Goal: Task Accomplishment & Management: Use online tool/utility

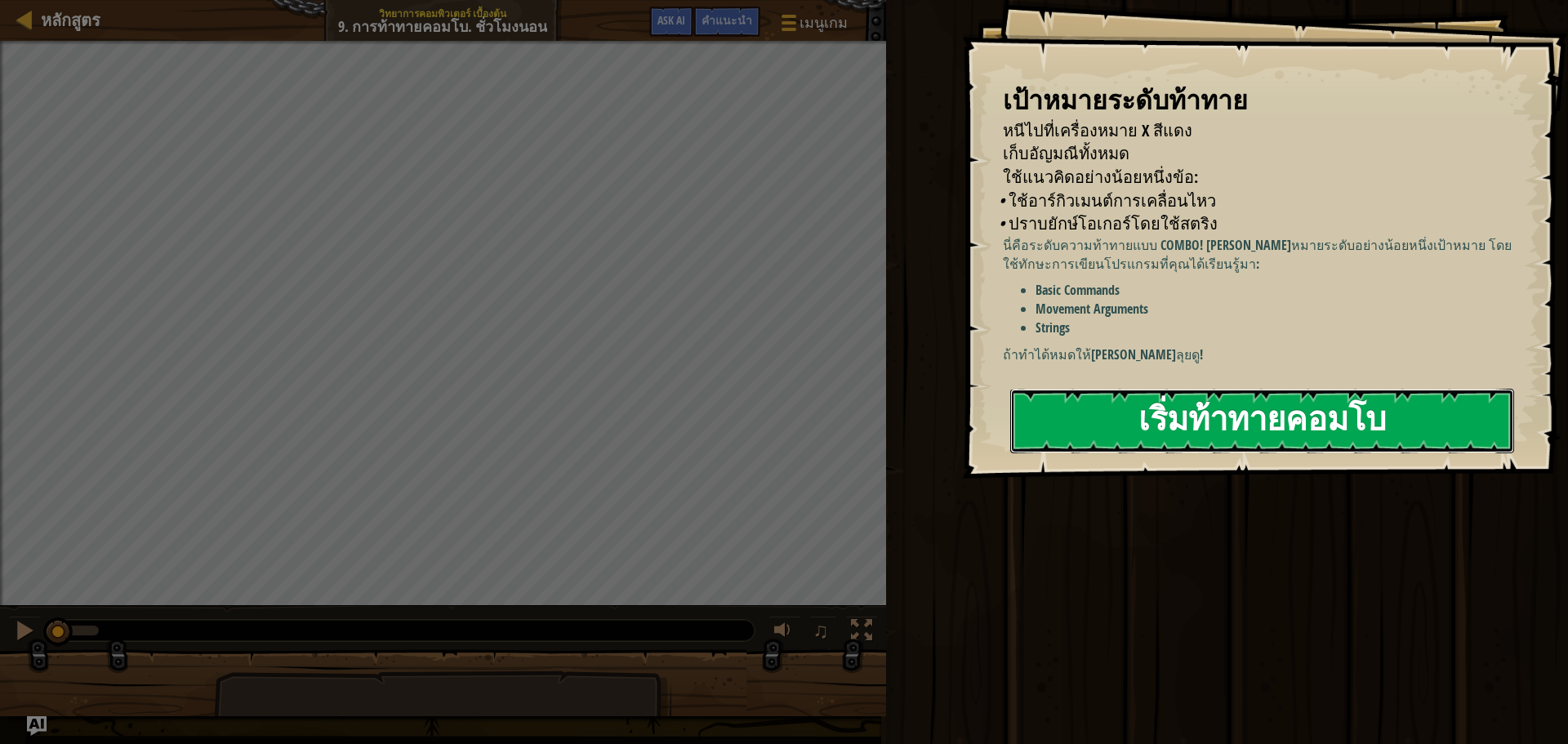
click at [1305, 418] on button "เริ่มท้าทายคอมโบ" at bounding box center [1262, 421] width 504 height 64
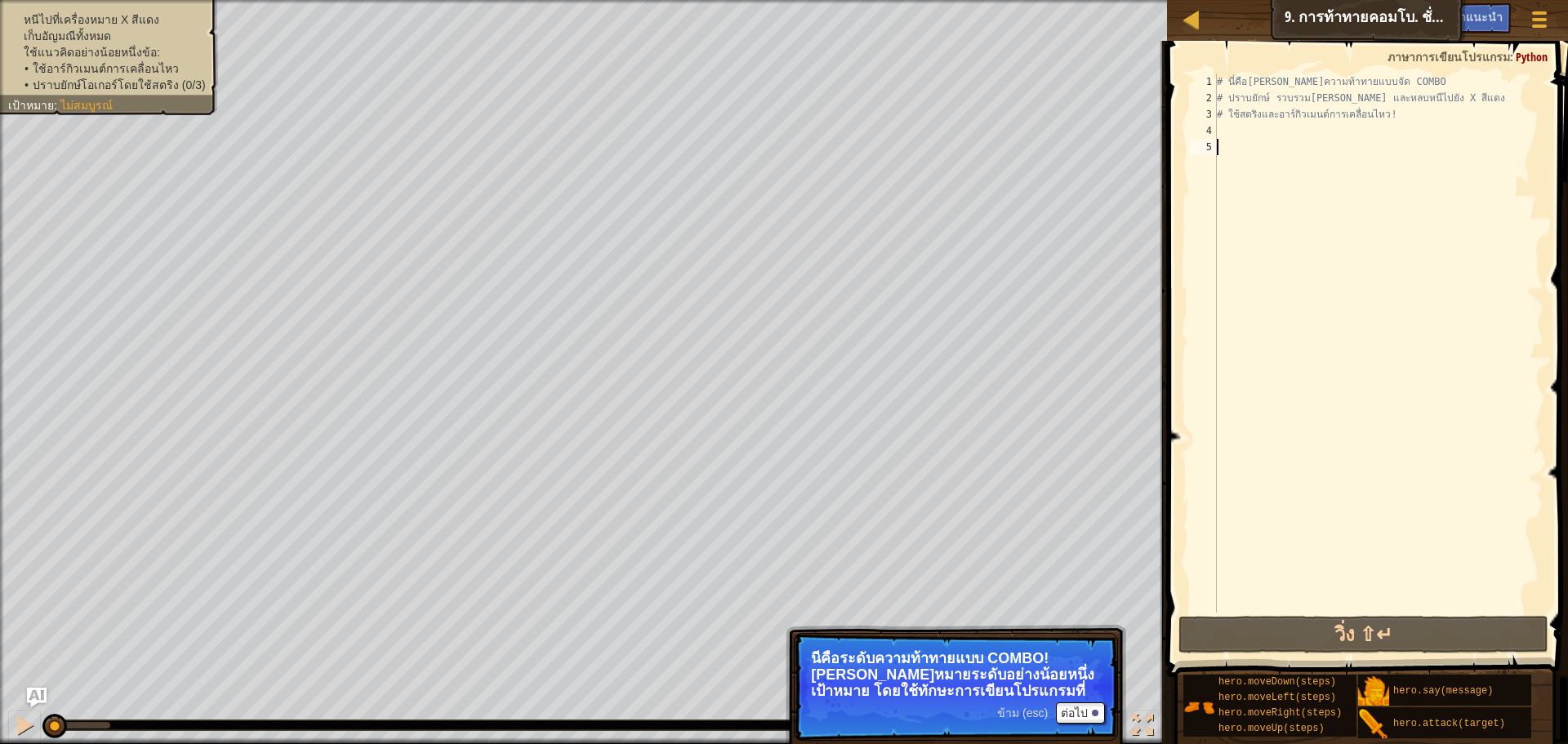
type textarea "h"
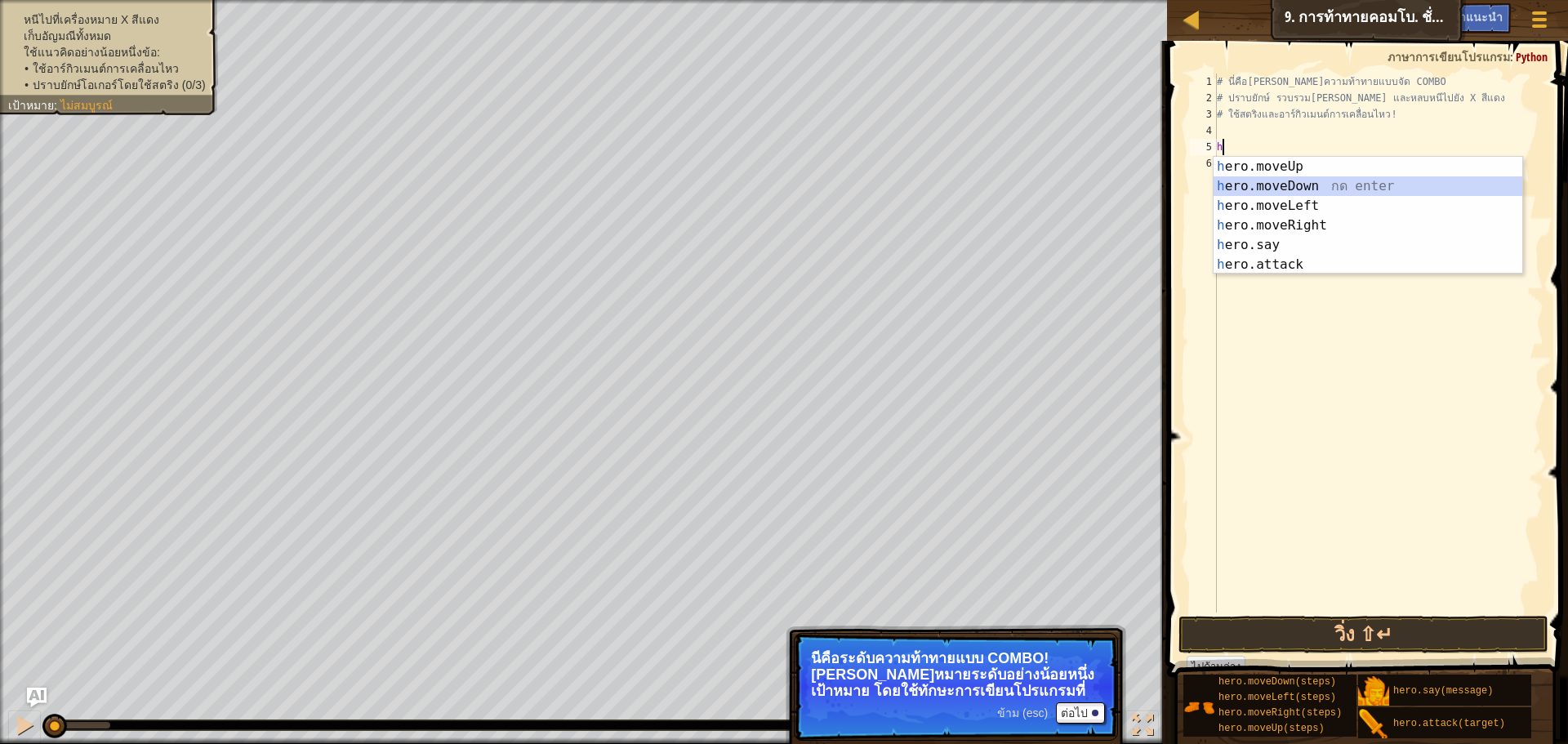
click at [1301, 180] on div "h ero.moveUp กด enter h ero.moveDown กด enter h ero.moveLeft กด enter h ero.mov…" at bounding box center [1367, 235] width 309 height 156
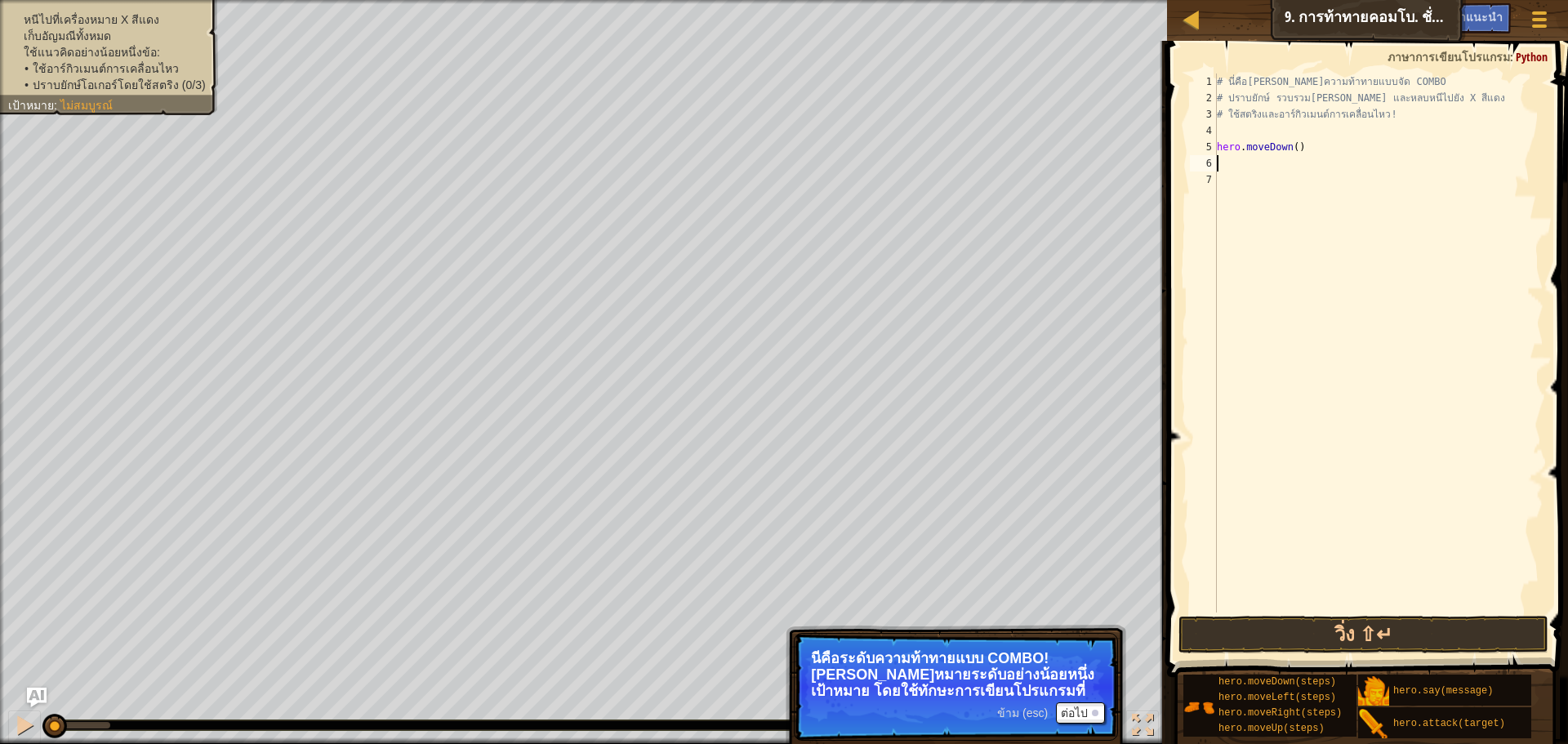
type textarea "h"
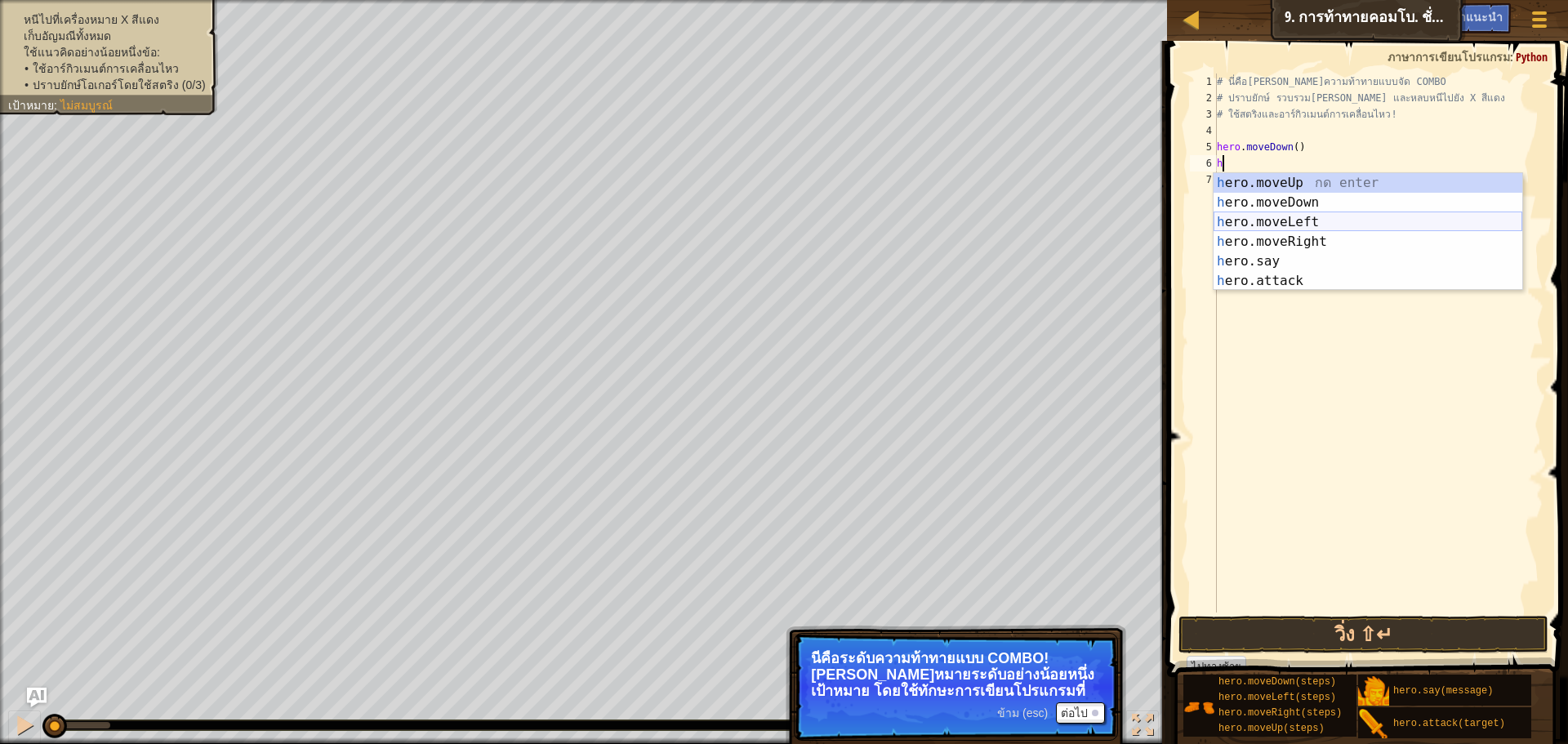
click at [1312, 227] on div "h ero.moveUp กด enter h ero.moveDown กด enter h ero.moveLeft กด enter h ero.mov…" at bounding box center [1367, 251] width 309 height 156
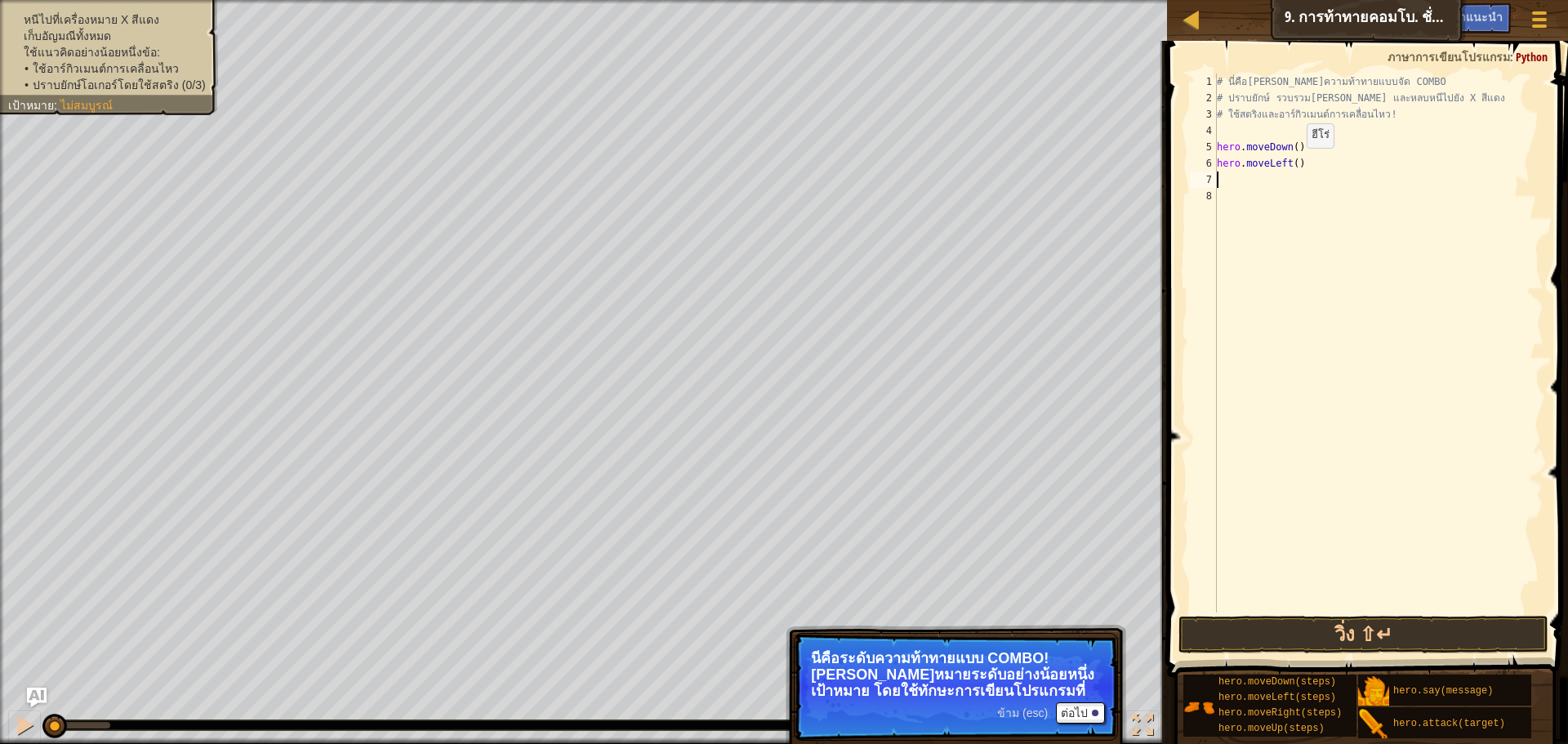
click at [1292, 163] on div "# นี่คือ[PERSON_NAME]ความท้าทายแบบจัด COMBO # ปราบยักษ์ รวบรวม[PERSON_NAME] และ…" at bounding box center [1379, 360] width 330 height 572
type textarea "hero.moveLeft(2)"
click at [1321, 164] on div "# นี่คือ[PERSON_NAME]ความท้าทายแบบจัด COMBO # ปราบยักษ์ รวบรวม[PERSON_NAME] และ…" at bounding box center [1379, 360] width 330 height 572
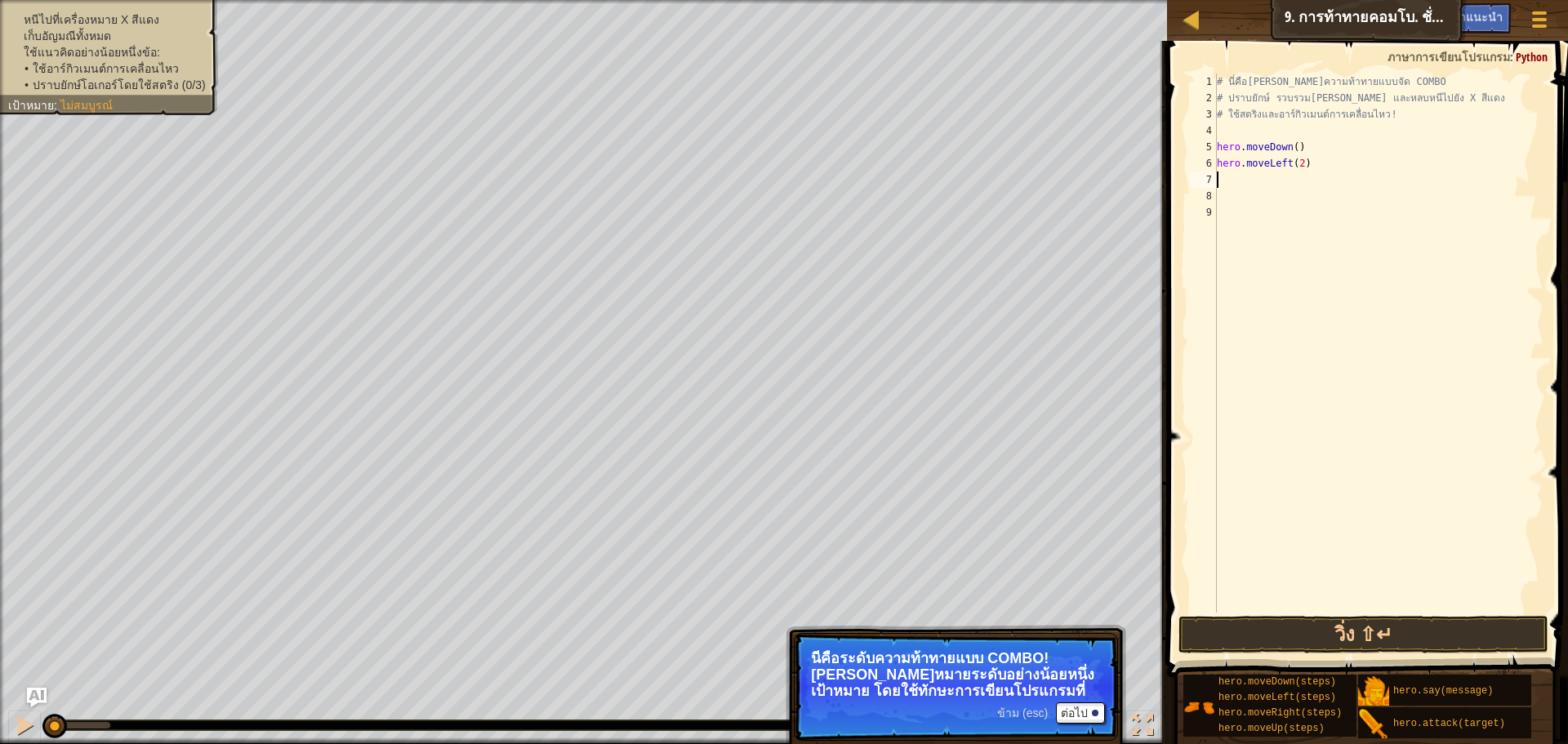
type textarea "h"
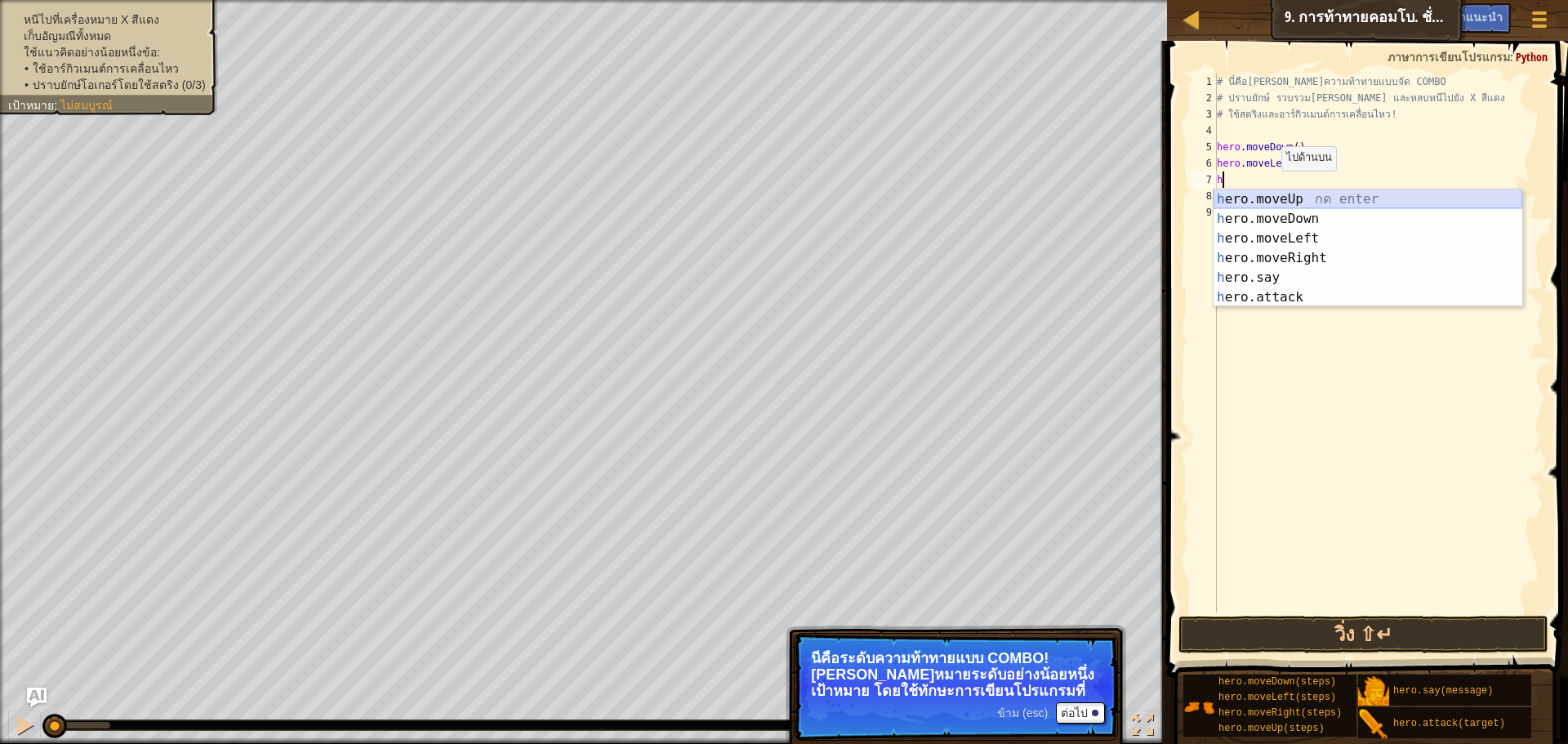
click at [1288, 198] on div "h ero.moveUp กด enter h ero.moveDown กด enter h ero.moveLeft กด enter h ero.mov…" at bounding box center [1367, 268] width 309 height 156
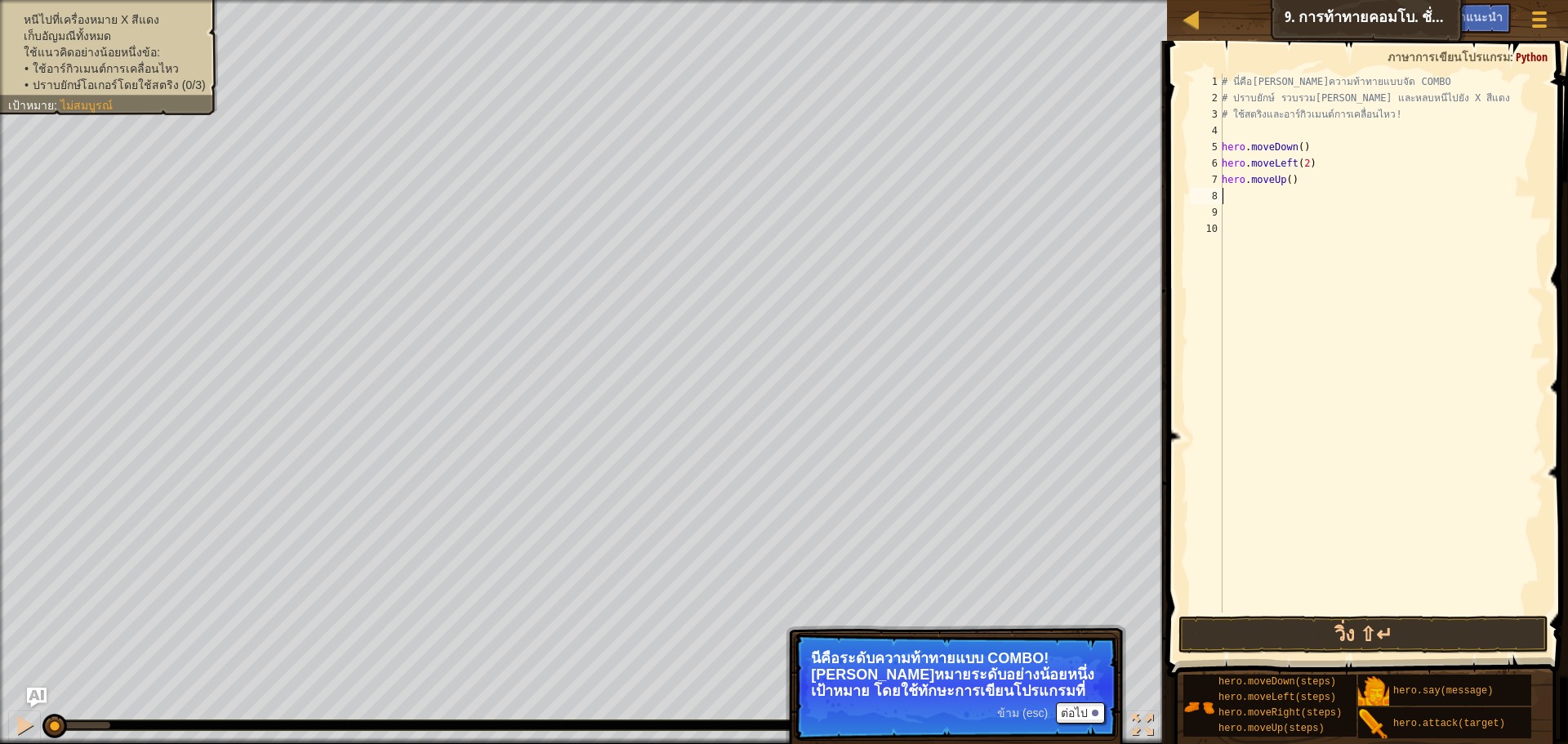
click at [1224, 200] on div "# นี่คือ[PERSON_NAME]ความท้าทายแบบจัด COMBO # ปราบยักษ์ รวบรวม[PERSON_NAME] และ…" at bounding box center [1381, 360] width 325 height 572
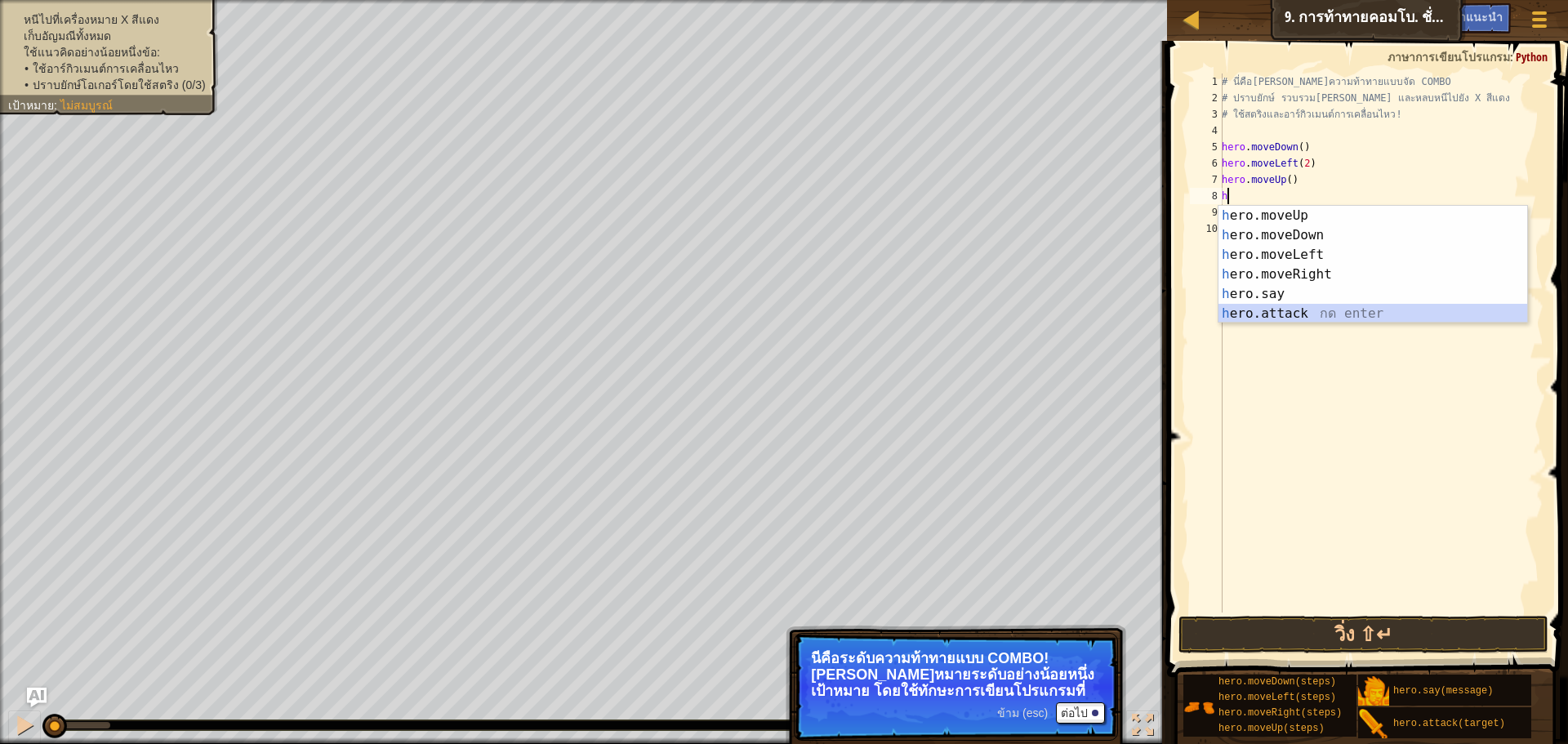
click at [1296, 313] on div "h ero.moveUp กด enter h ero.moveDown กด enter h ero.moveLeft กด enter h ero.mov…" at bounding box center [1372, 284] width 309 height 156
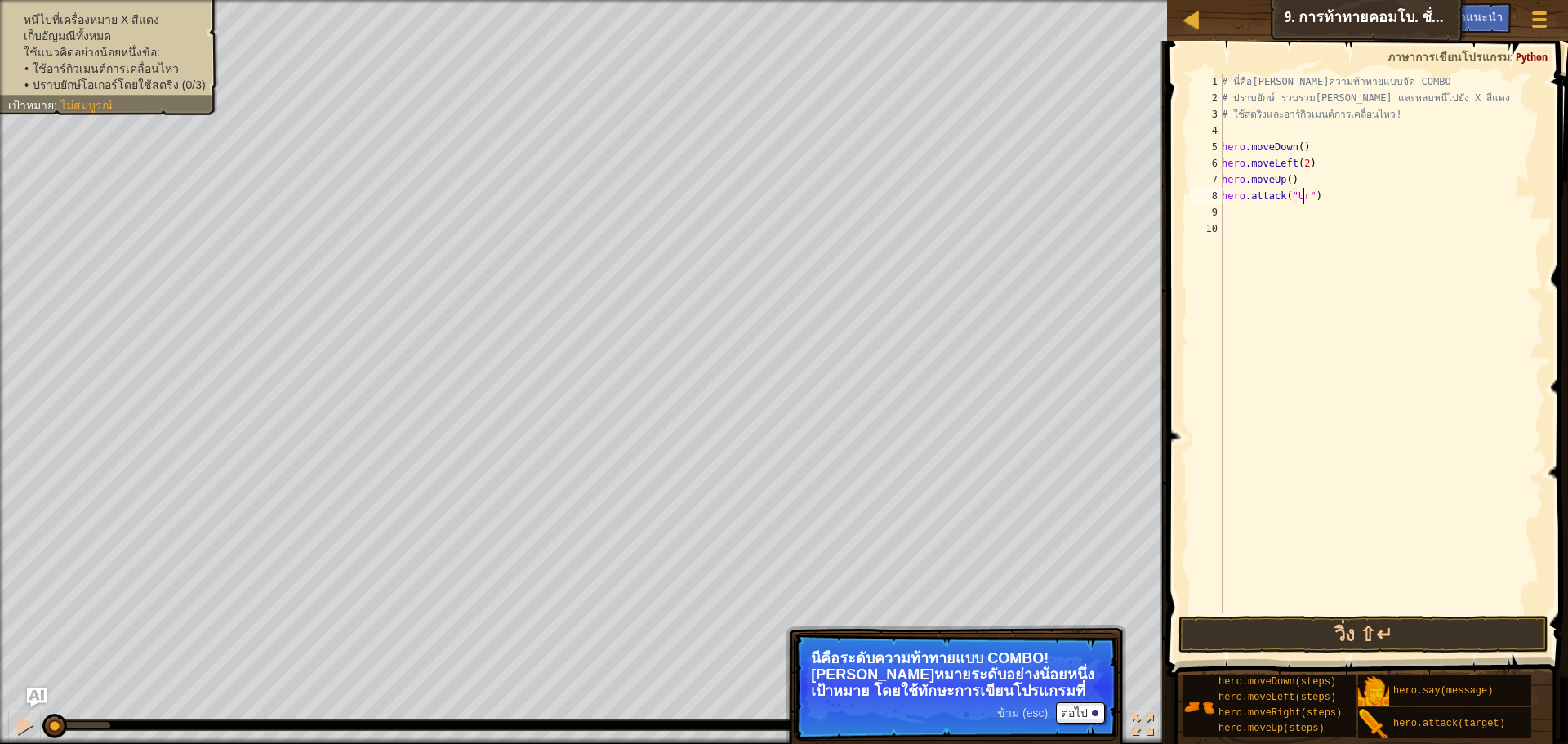
scroll to position [7, 7]
type textarea "hero.attack("Ursa")"
drag, startPoint x: 1323, startPoint y: 200, endPoint x: 1211, endPoint y: 196, distance: 112.1
click at [1211, 196] on div "hero.attack("Ursa") 1 2 3 4 5 6 7 8 9 10 # นี่คือ[PERSON_NAME]ความท้าทายแบบจัด …" at bounding box center [1365, 343] width 357 height 539
click at [1268, 220] on div "# นี่คือ[PERSON_NAME]ความท้าทายแบบจัด COMBO # ปราบยักษ์ รวบรวม[PERSON_NAME] และ…" at bounding box center [1381, 360] width 325 height 572
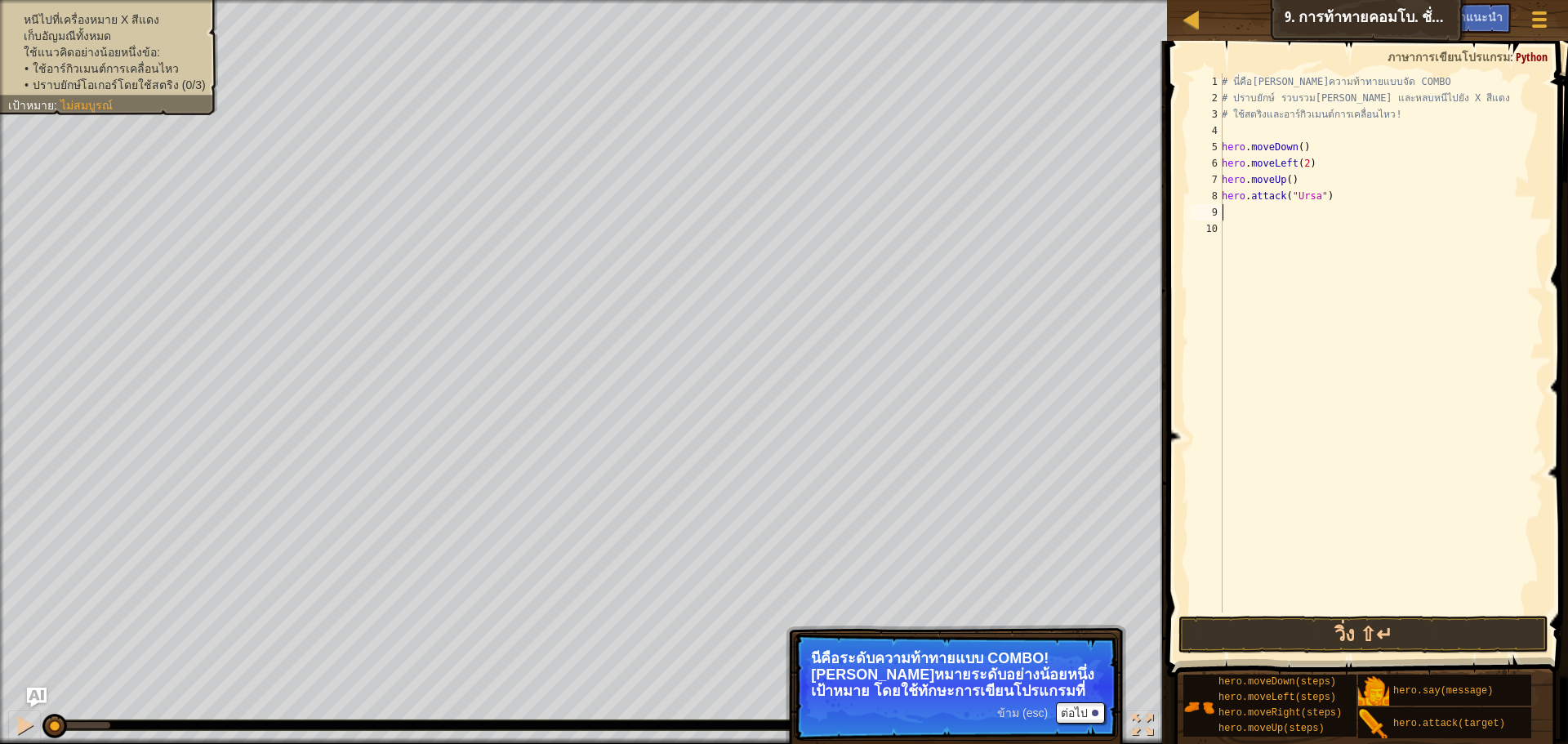
scroll to position [7, 0]
type textarea "hero.attack("Ursa")"
click at [1240, 223] on div "# นี่คือ[PERSON_NAME]ความท้าทายแบบจัด COMBO # ปราบยักษ์ รวบรวม[PERSON_NAME] และ…" at bounding box center [1381, 360] width 325 height 572
type textarea "h"
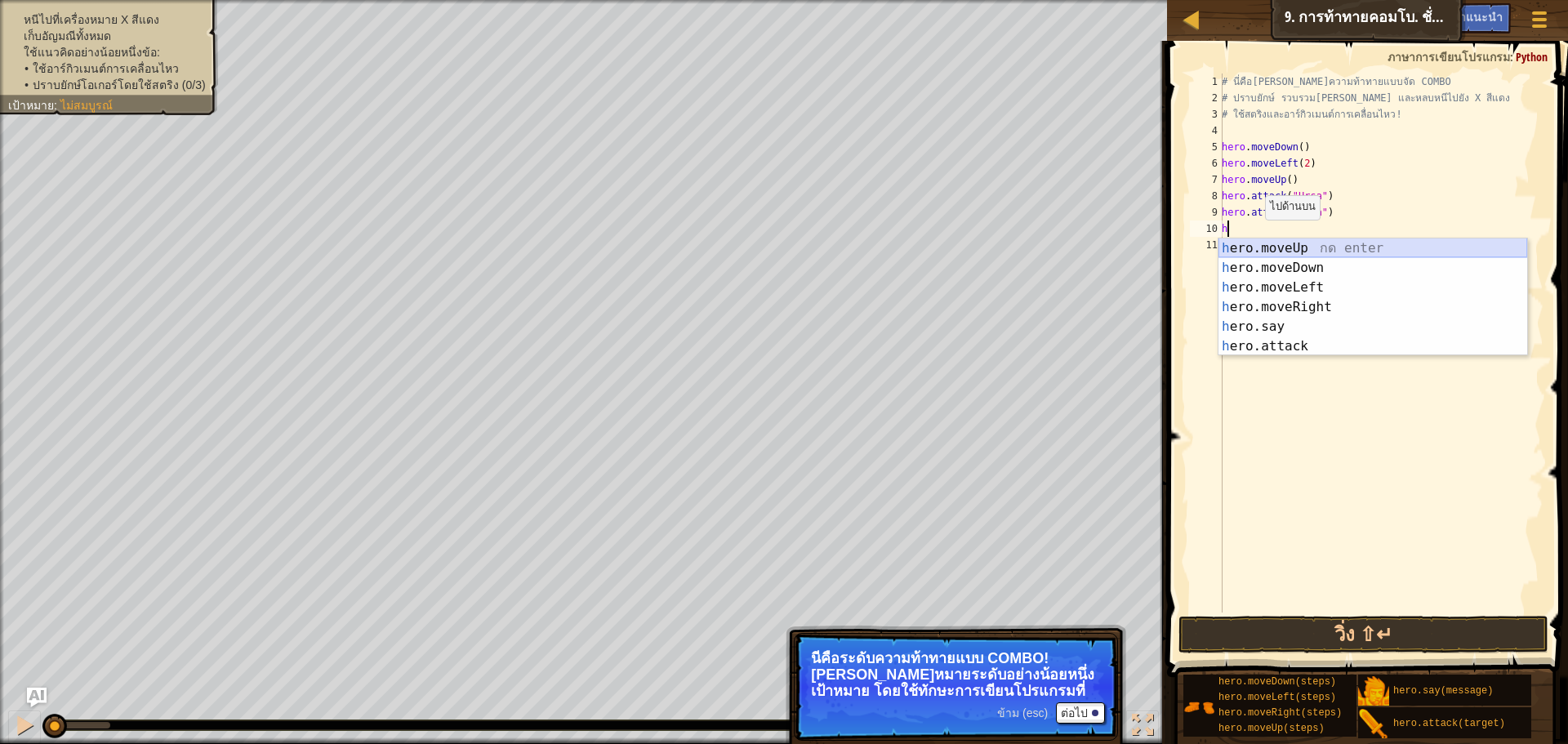
click at [1266, 242] on div "h ero.moveUp กด enter h ero.moveDown กด enter h ero.moveLeft กด enter h ero.mov…" at bounding box center [1372, 316] width 309 height 156
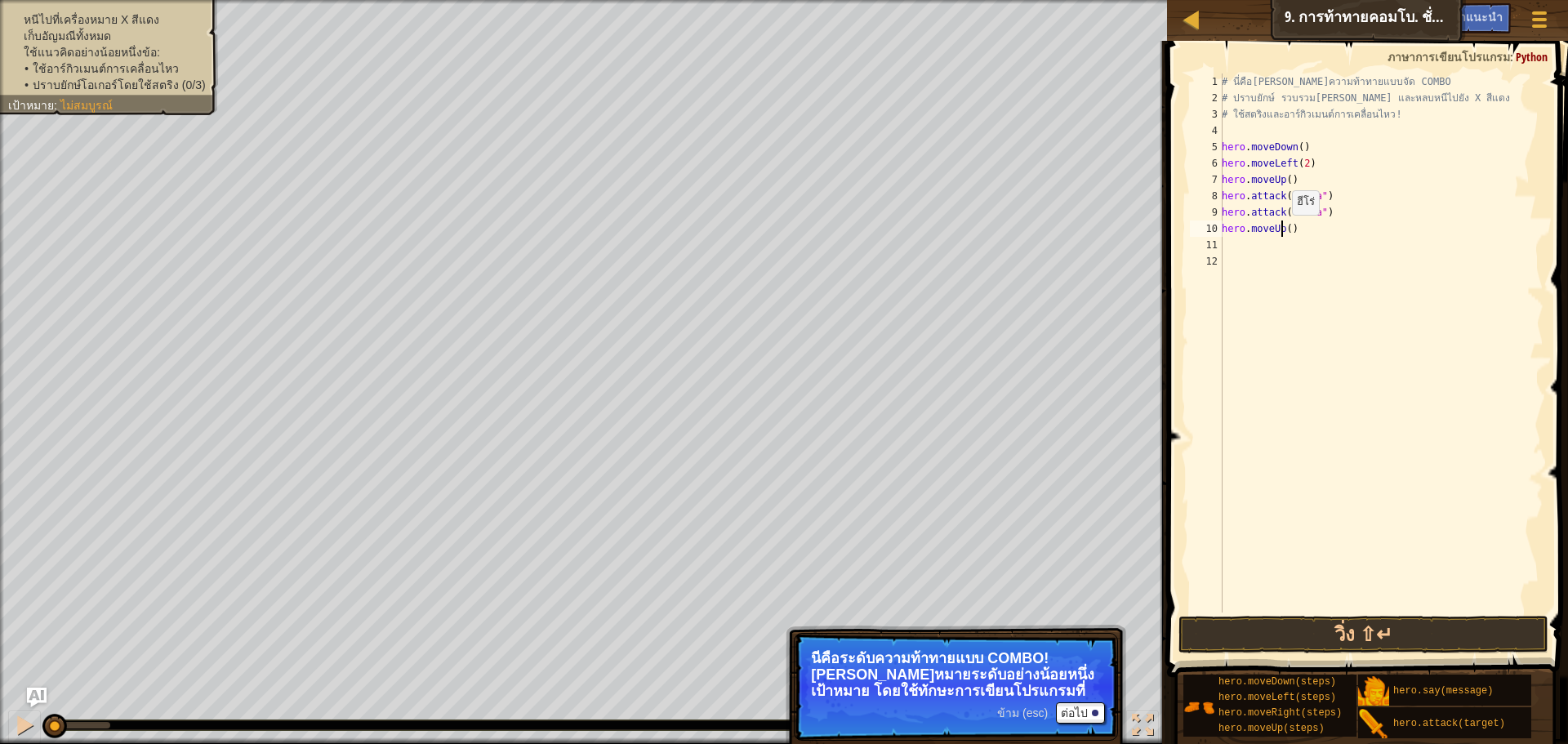
click at [1285, 230] on div "# นี่คือ[PERSON_NAME]ความท้าทายแบบจัด COMBO # ปราบยักษ์ รวบรวม[PERSON_NAME] และ…" at bounding box center [1381, 360] width 325 height 572
click at [1285, 230] on div "# นี่คือ[PERSON_NAME]ความท้าทายแบบจัด COMBO # ปราบยักษ์ รวบรวม[PERSON_NAME] และ…" at bounding box center [1381, 343] width 325 height 539
type textarea "hero.moveUp(0.25)"
click at [1275, 247] on div "# นี่คือ[PERSON_NAME]ความท้าทายแบบจัด COMBO # ปราบยักษ์ รวบรวม[PERSON_NAME] และ…" at bounding box center [1381, 360] width 325 height 572
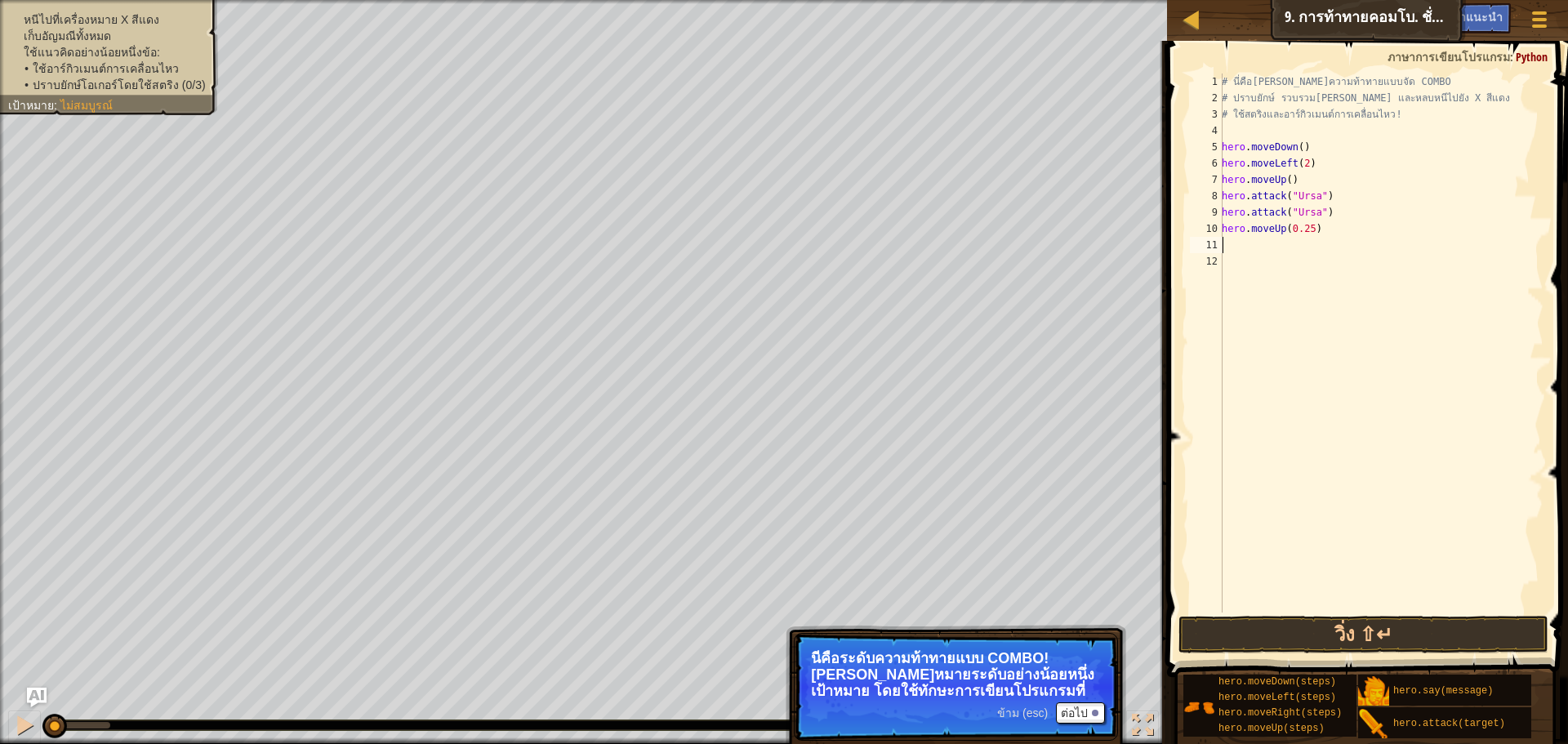
scroll to position [7, 0]
type textarea "h"
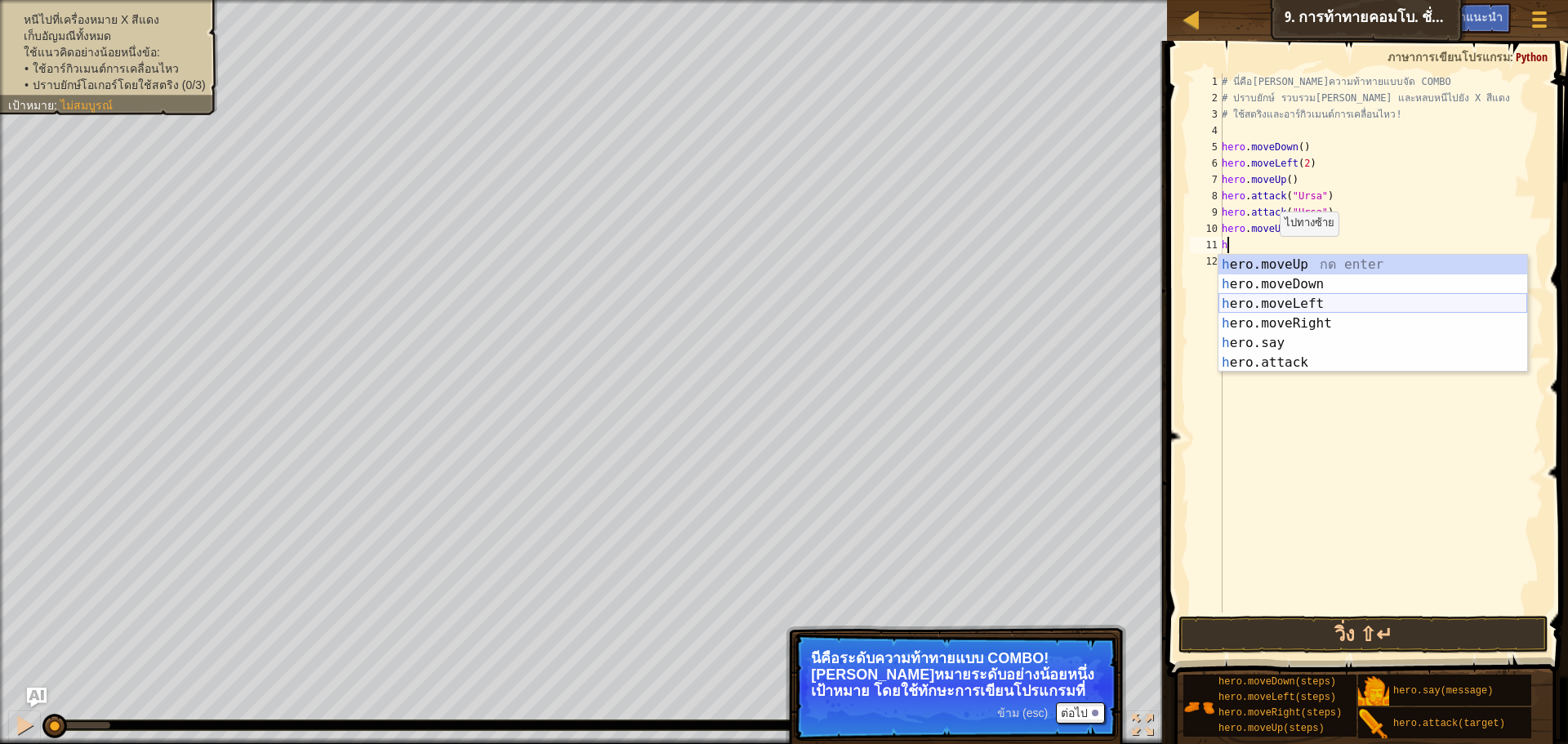
click at [1303, 304] on div "h ero.moveUp กด enter h ero.moveDown กด enter h ero.moveLeft กด enter h ero.mov…" at bounding box center [1372, 333] width 309 height 156
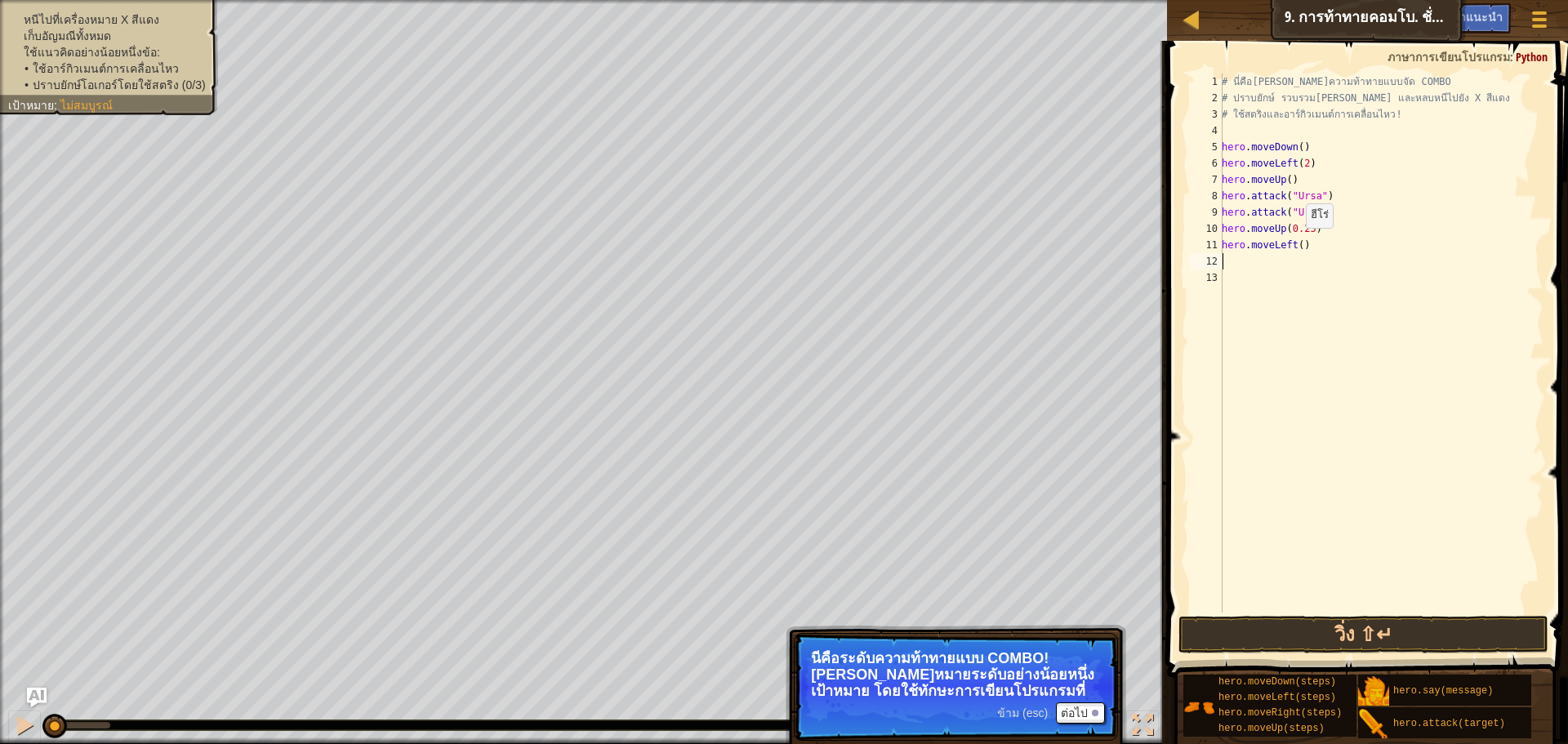
click at [1297, 244] on div "# นี่คือ[PERSON_NAME]ความท้าทายแบบจัด COMBO # ปราบยักษ์ รวบรวม[PERSON_NAME] และ…" at bounding box center [1381, 360] width 325 height 572
type textarea "hero.moveLeft(2)"
click at [1267, 262] on div "# นี่คือ[PERSON_NAME]ความท้าทายแบบจัด COMBO # ปราบยักษ์ รวบรวม[PERSON_NAME] และ…" at bounding box center [1381, 360] width 325 height 572
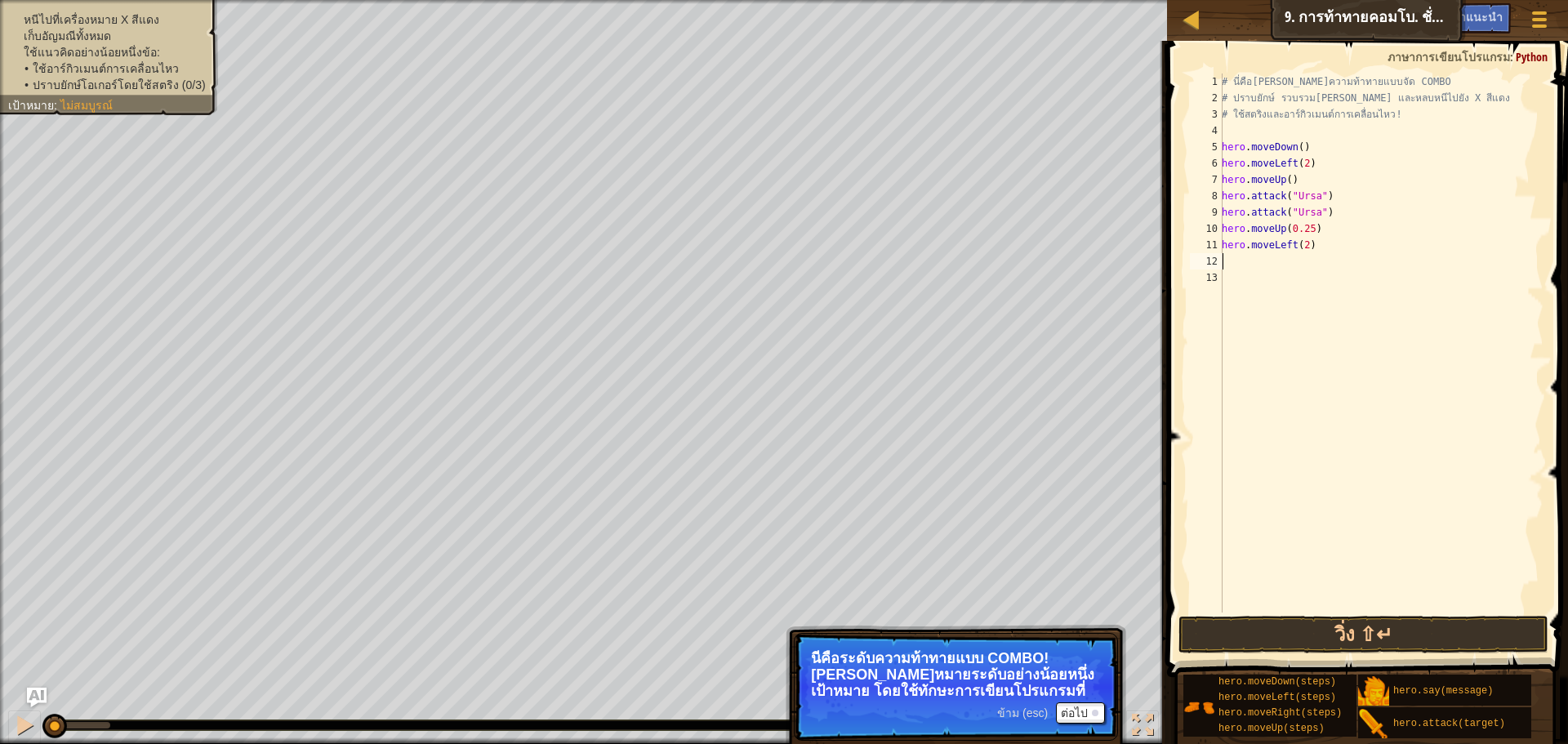
type textarea "h"
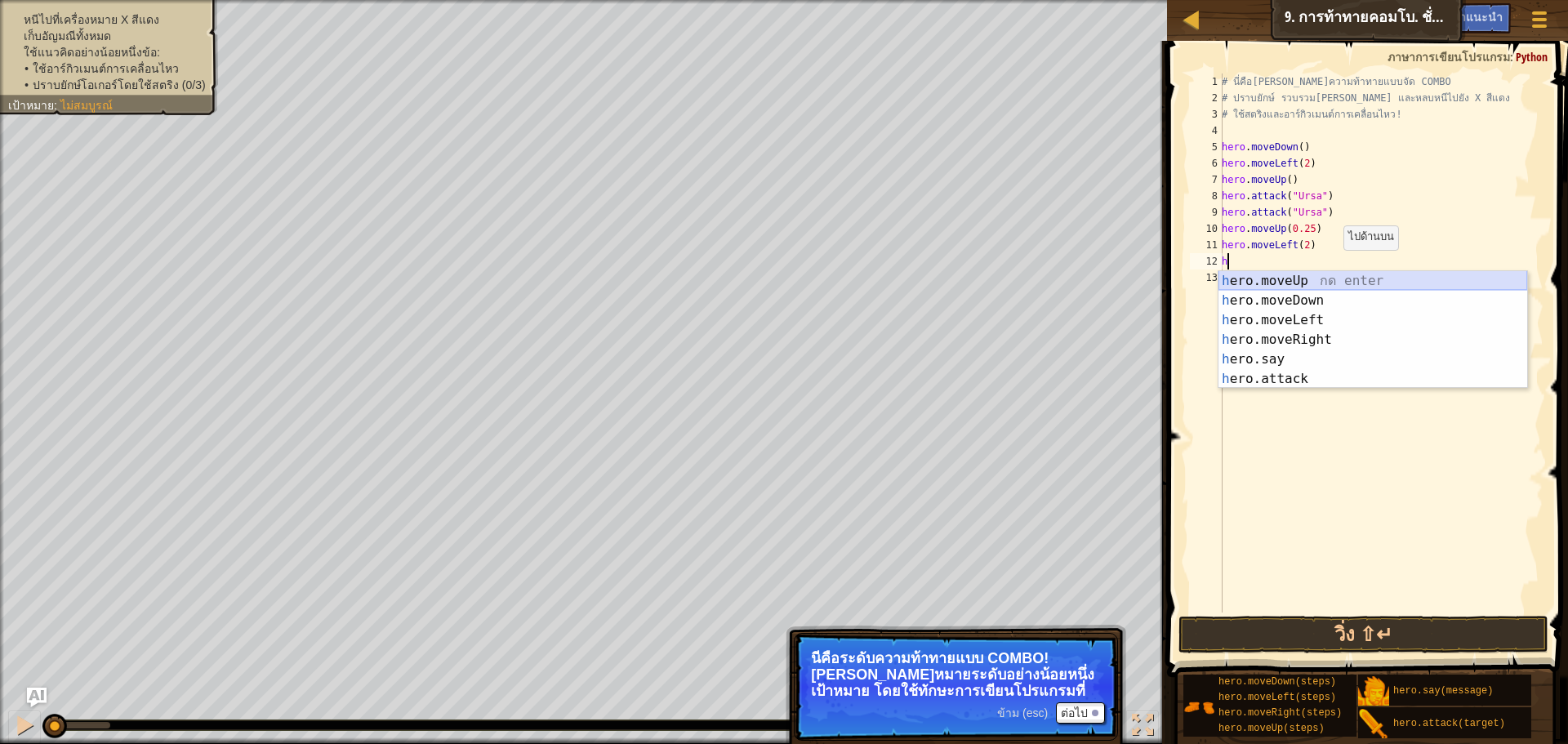
click at [1306, 277] on div "h ero.moveUp กด enter h ero.moveDown กด enter h ero.moveLeft กด enter h ero.mov…" at bounding box center [1372, 349] width 309 height 156
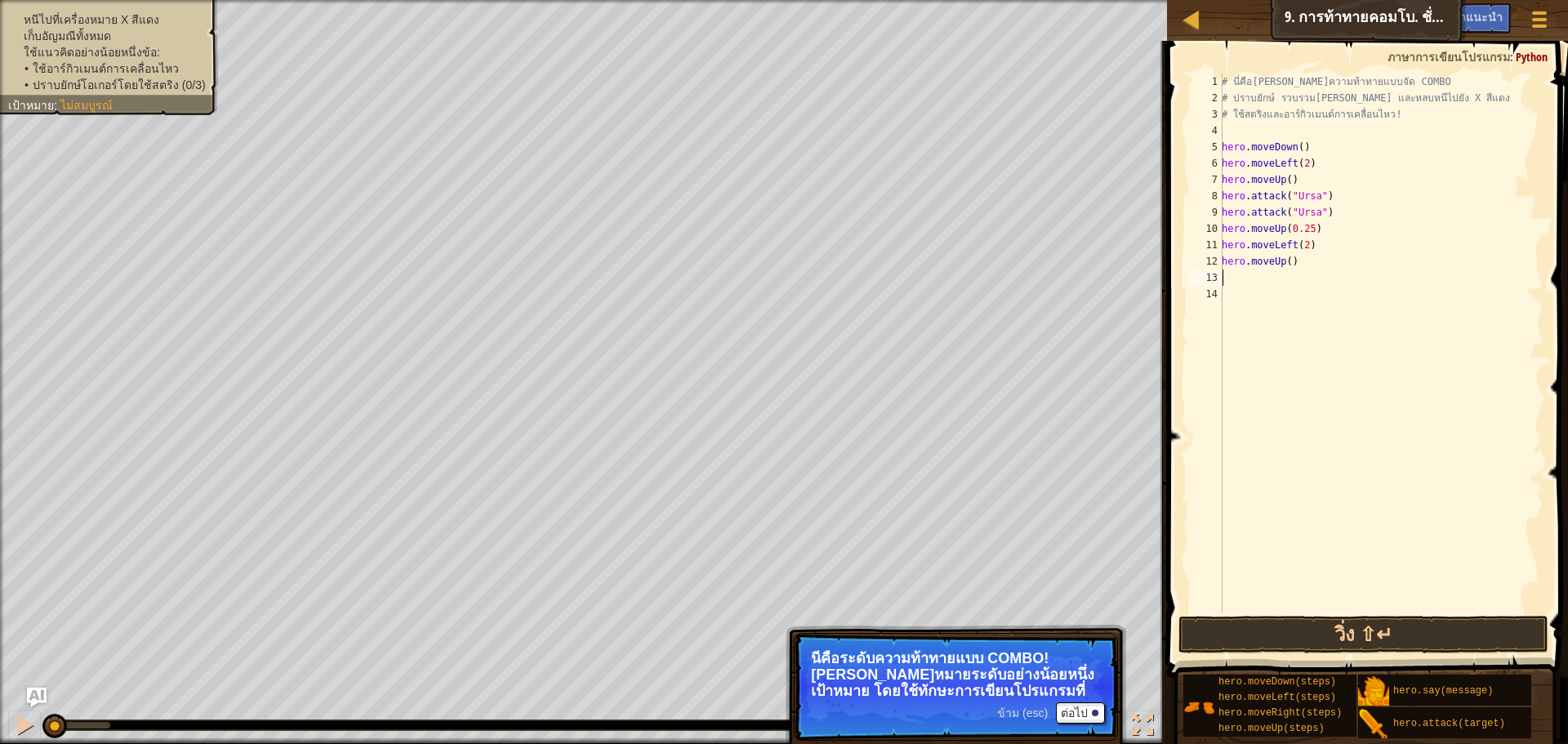
click at [1238, 272] on div "# นี่คือ[PERSON_NAME]ความท้าทายแบบจัด COMBO # ปราบยักษ์ รวบรวม[PERSON_NAME] และ…" at bounding box center [1381, 360] width 325 height 572
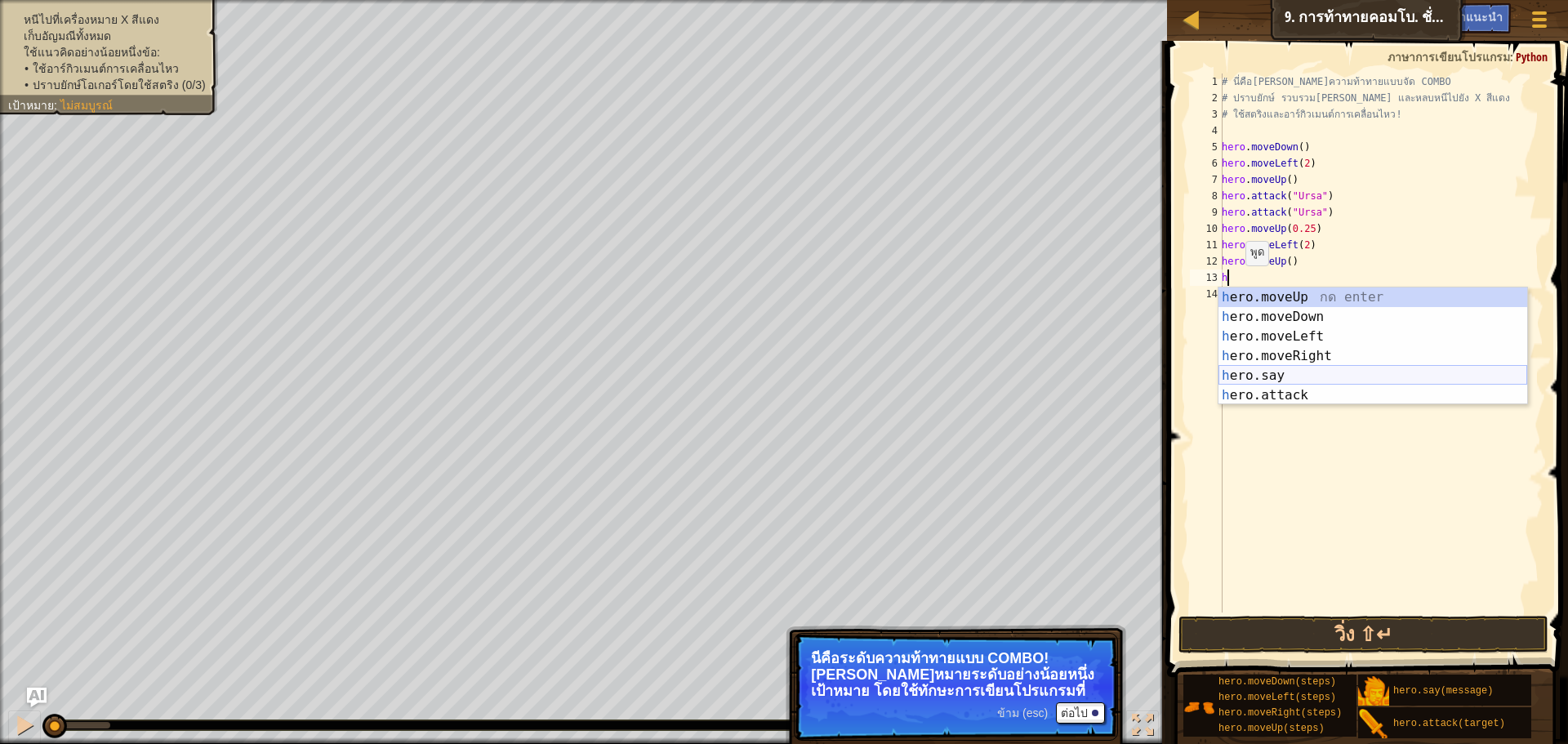
click at [1270, 384] on div "h ero.moveUp กด enter h ero.moveDown กด enter h ero.moveLeft กด enter h ero.mov…" at bounding box center [1372, 366] width 309 height 156
type textarea "hero.say("message")"
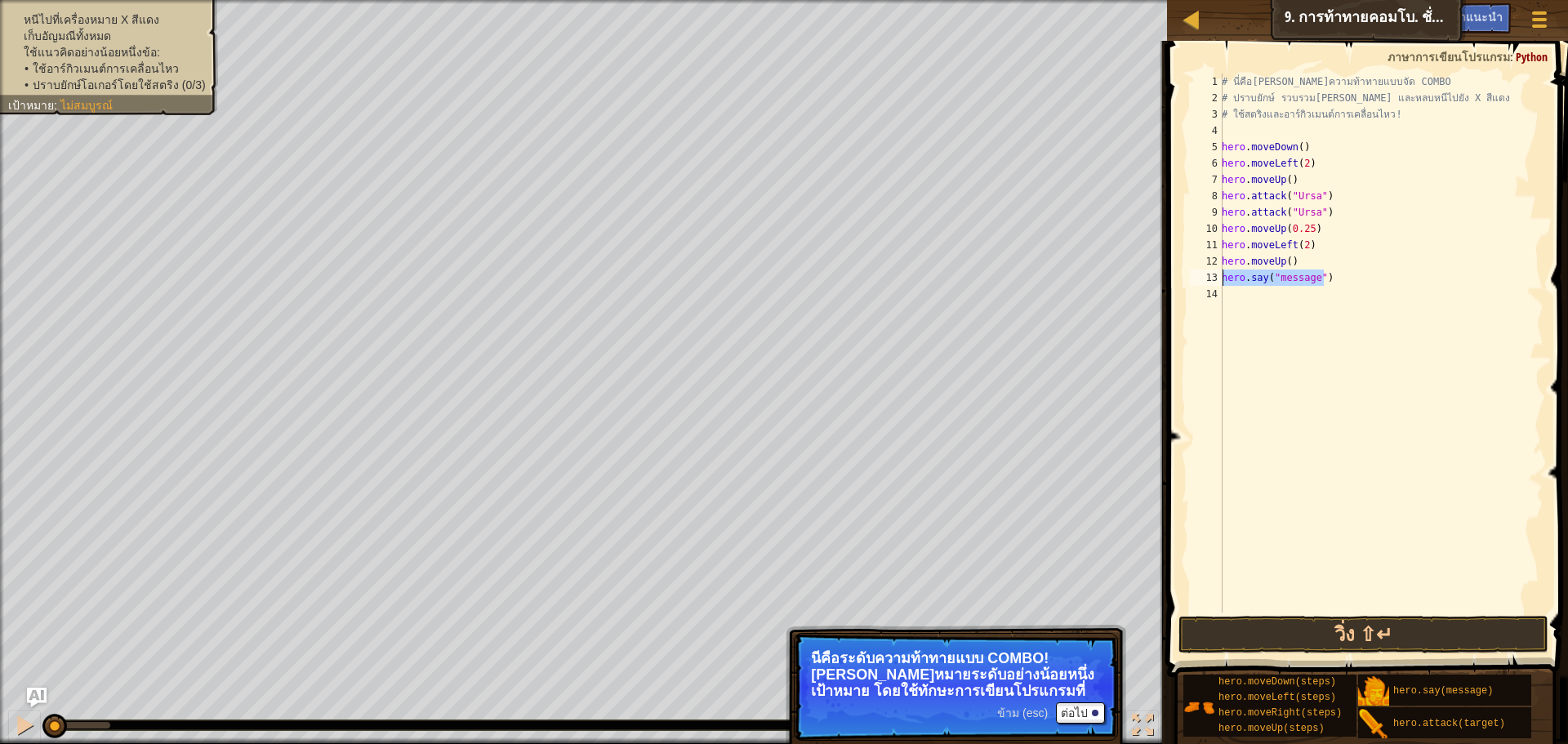
drag, startPoint x: 1335, startPoint y: 272, endPoint x: 1217, endPoint y: 279, distance: 118.2
click at [1217, 279] on div "hero.say("message") 1 2 3 4 5 6 7 8 9 10 11 12 13 14 # นี่คือ[PERSON_NAME]ความท…" at bounding box center [1365, 343] width 357 height 539
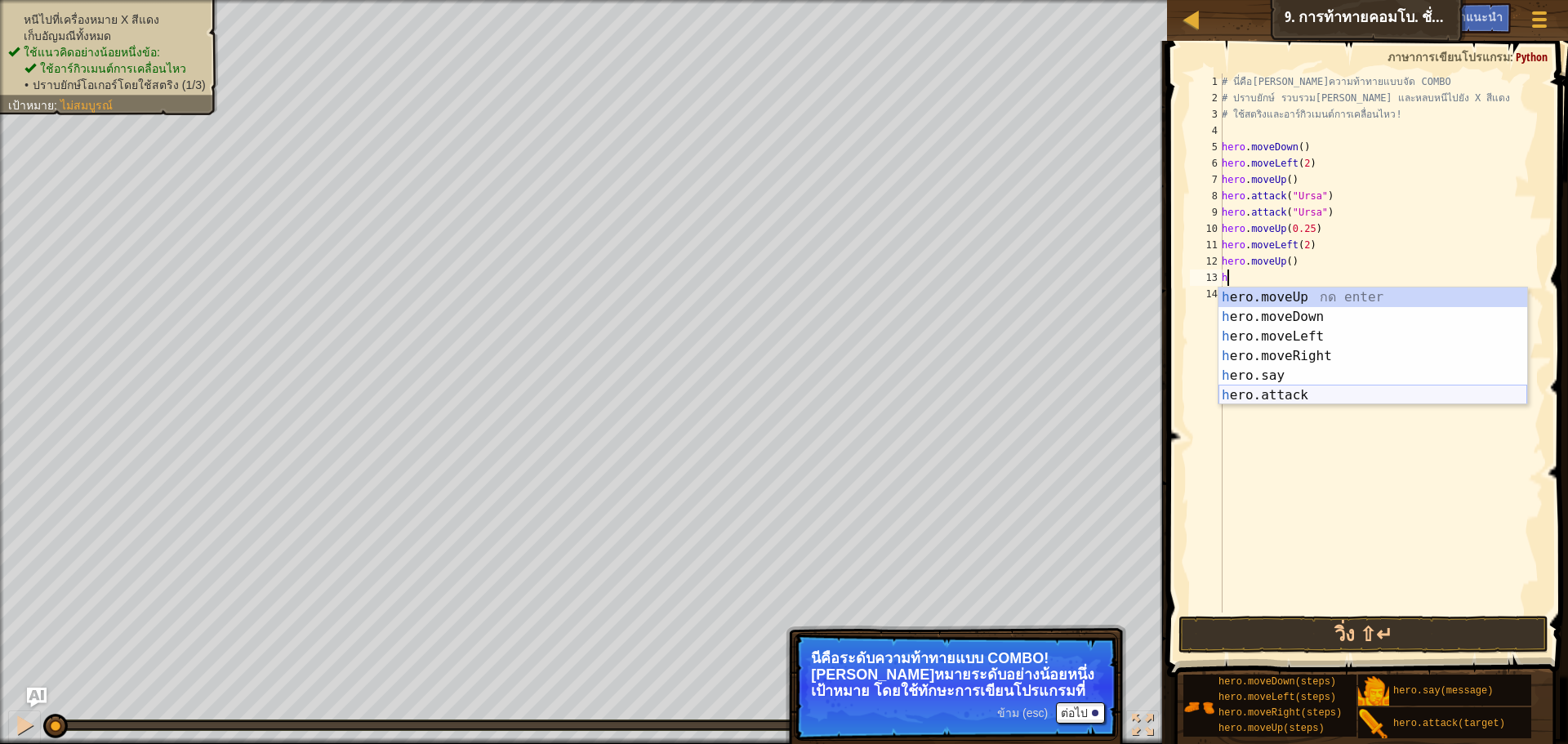
click at [1289, 395] on div "h ero.moveUp กด enter h ero.moveDown กด enter h ero.moveLeft กด enter h ero.mov…" at bounding box center [1372, 366] width 309 height 156
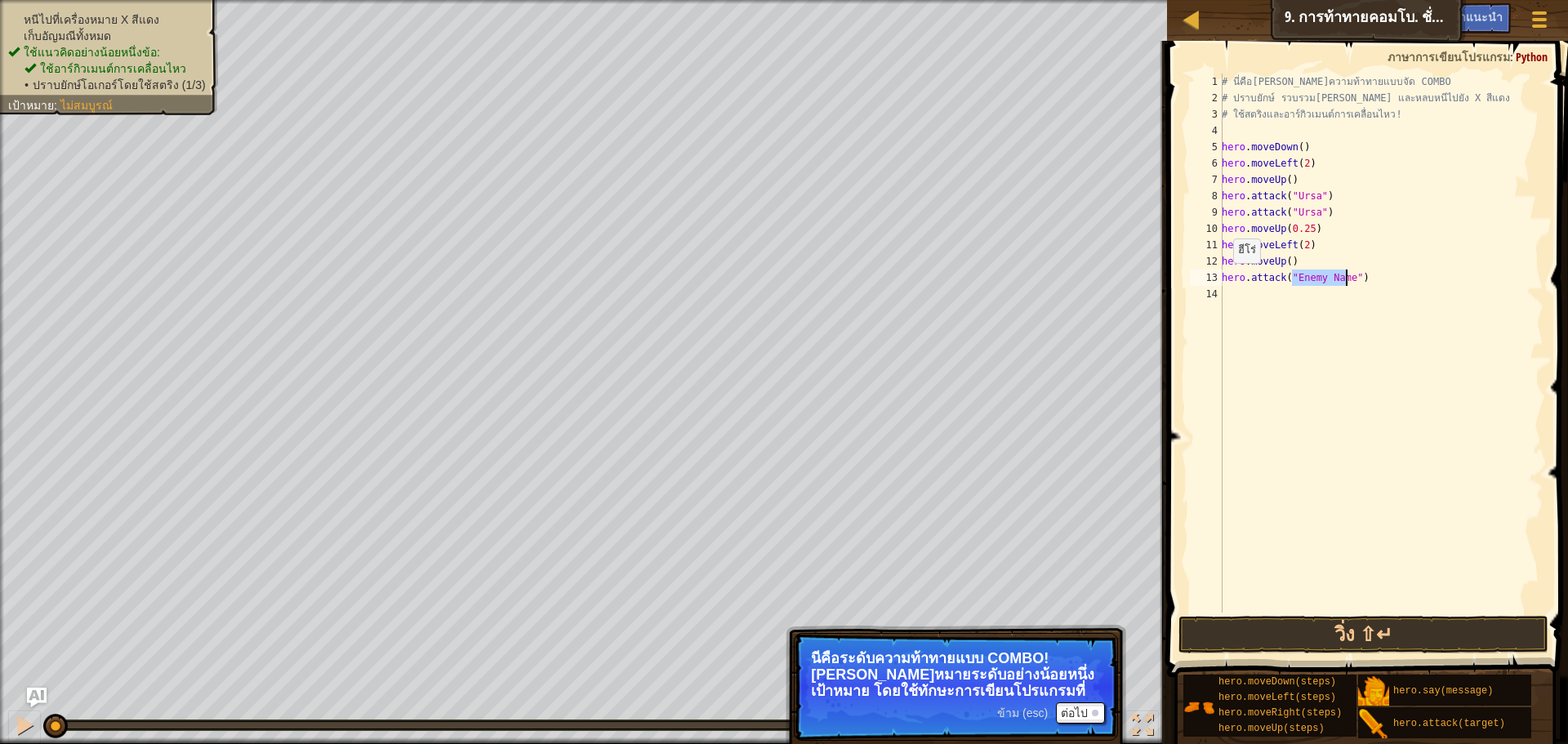
drag, startPoint x: 111, startPoint y: 38, endPoint x: 136, endPoint y: 48, distance: 26.9
click at [111, 38] on li "เก็บอัญมณีทั้งหมด" at bounding box center [106, 36] width 197 height 17
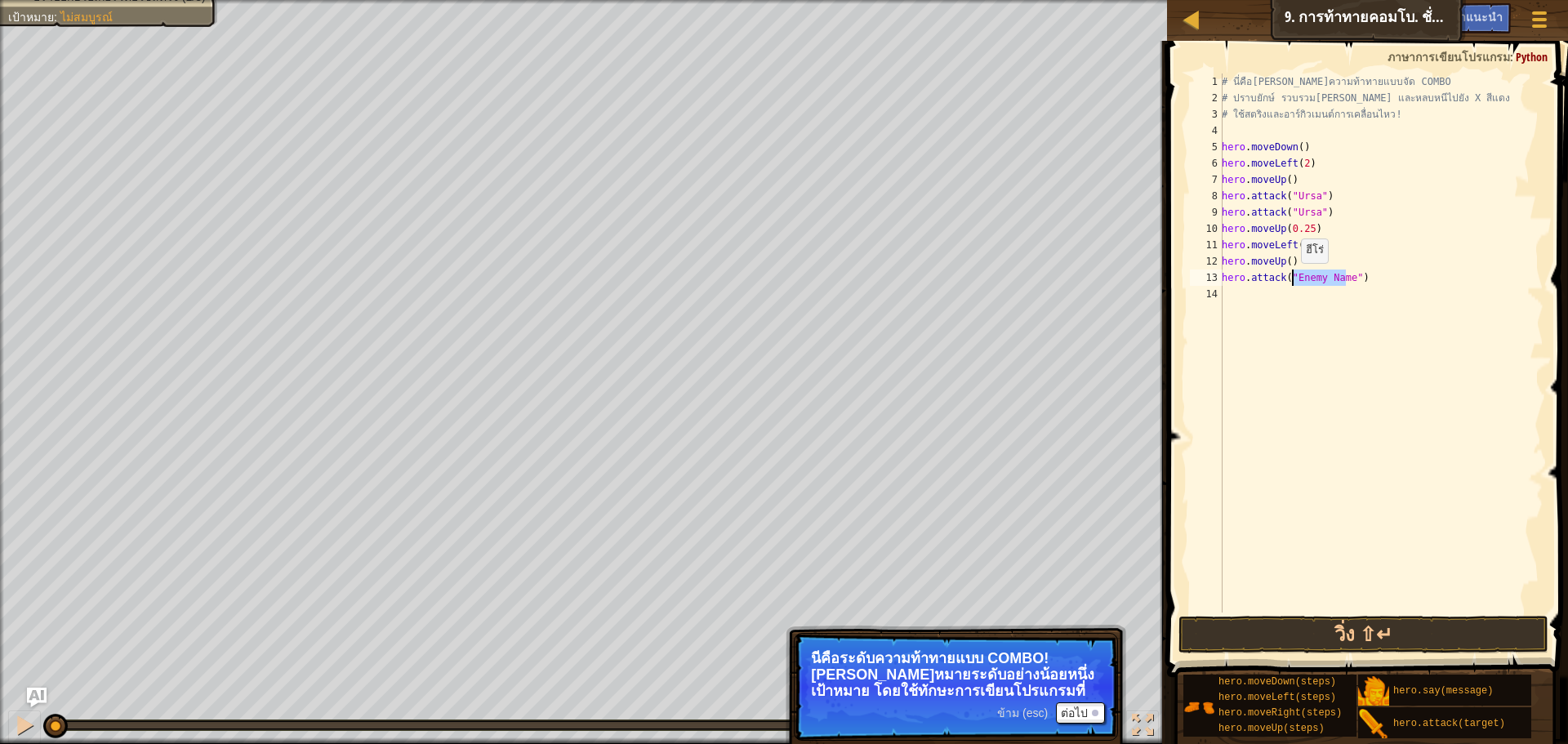
drag, startPoint x: 1345, startPoint y: 278, endPoint x: 1292, endPoint y: 279, distance: 53.0
click at [1292, 279] on div "# นี่คือ[PERSON_NAME]ความท้าทายแบบจัด COMBO # ปราบยักษ์ รวบรวม[PERSON_NAME] และ…" at bounding box center [1381, 360] width 325 height 572
type textarea "hero.attack("Rexxar")"
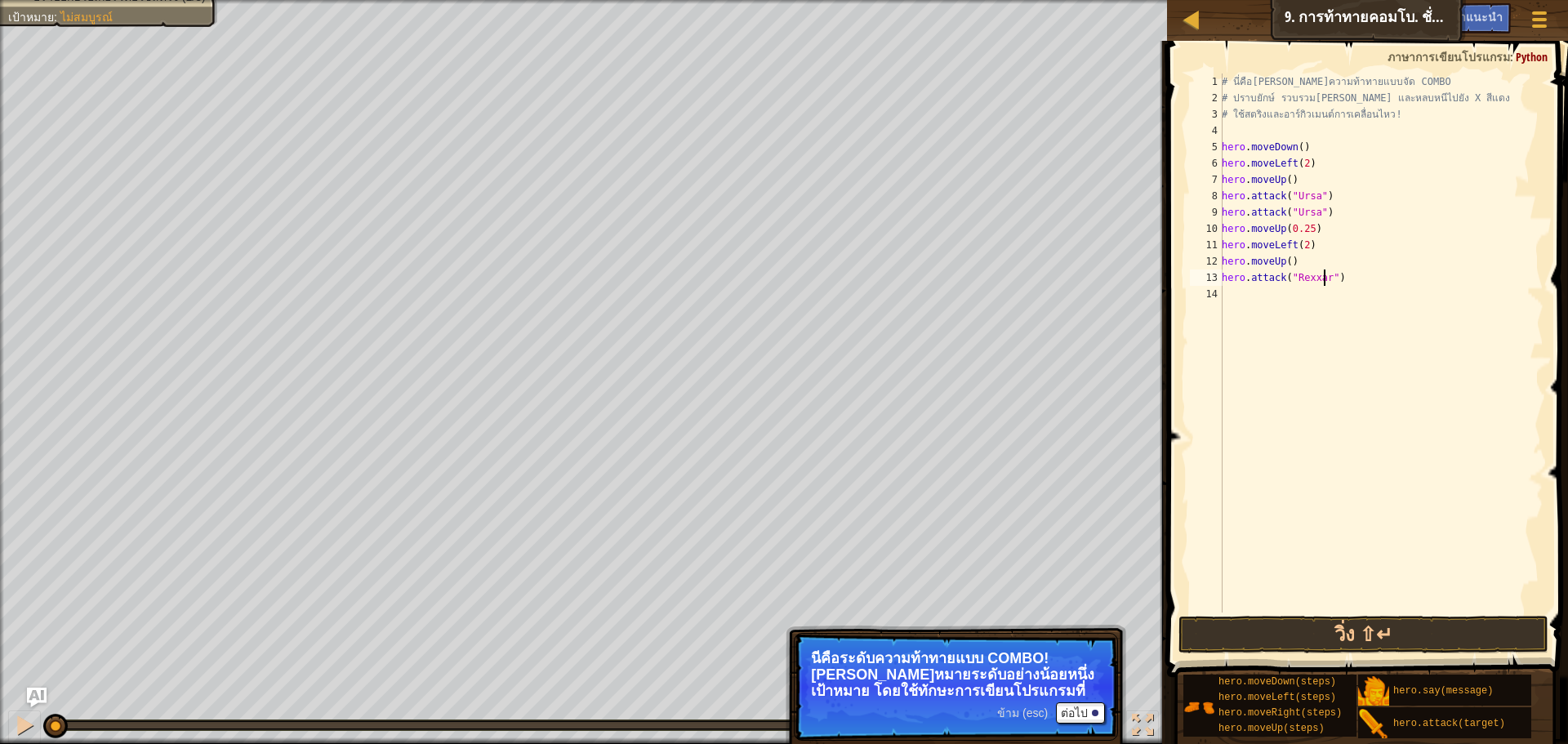
click at [1341, 277] on div "# นี่คือ[PERSON_NAME]ความท้าทายแบบจัด COMBO # ปราบยักษ์ รวบรวม[PERSON_NAME] และ…" at bounding box center [1381, 360] width 325 height 572
drag, startPoint x: 1344, startPoint y: 279, endPoint x: 1220, endPoint y: 279, distance: 124.0
click at [1220, 279] on div "hero.attack("[PERSON_NAME]") 1 2 3 4 5 6 7 8 9 10 11 12 13 14 # นี่คือ[PERSON_N…" at bounding box center [1365, 343] width 357 height 539
click at [1239, 300] on div "# นี่คือ[PERSON_NAME]ความท้าทายแบบจัด COMBO # ปราบยักษ์ รวบรวม[PERSON_NAME] และ…" at bounding box center [1381, 360] width 325 height 572
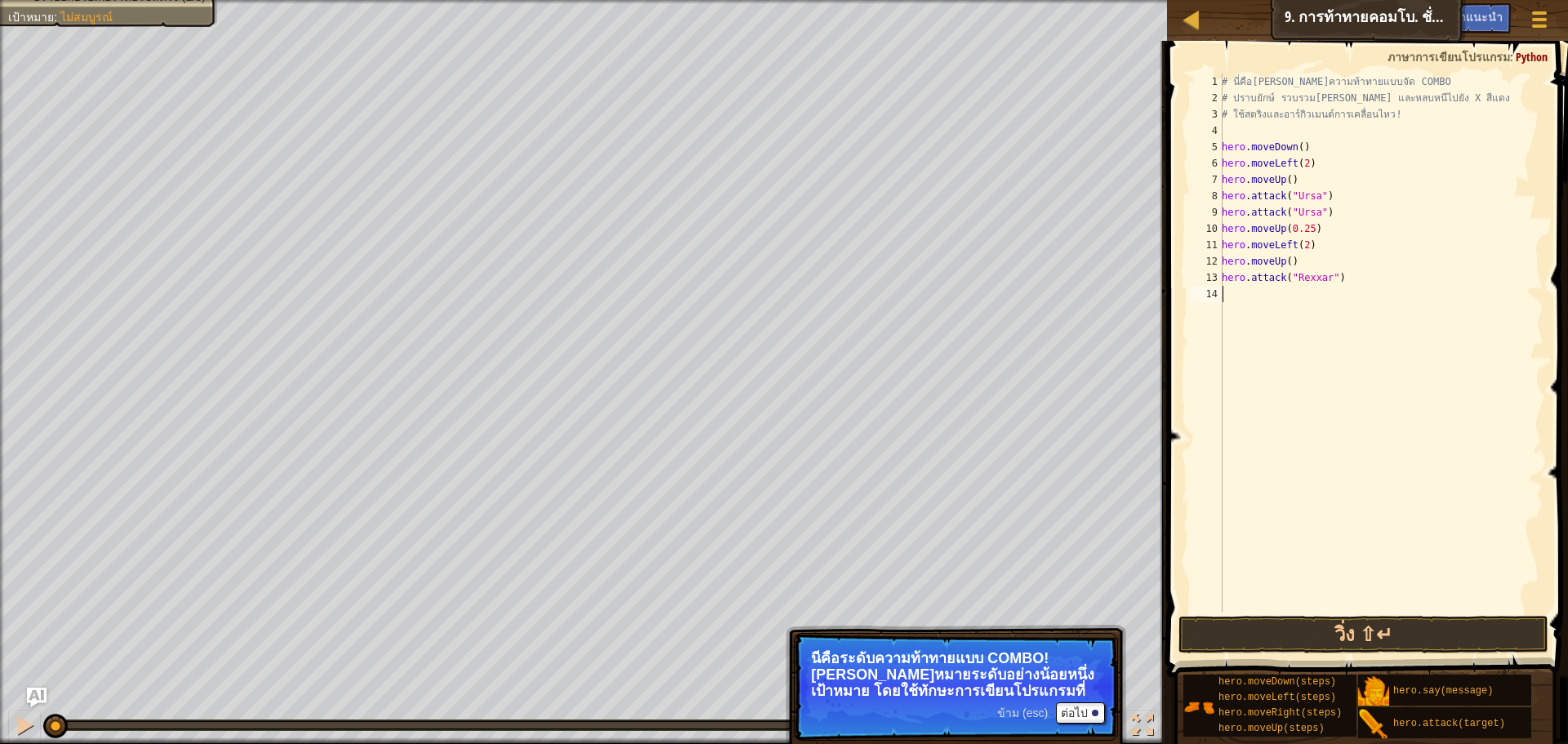
paste textarea "hero.attack("Rexxar")"
type textarea "hero.attack("Rexxar")"
click at [1339, 292] on div "# นี่คือ[PERSON_NAME]ความท้าทายแบบจัด COMBO # ปราบยักษ์ รวบรวม[PERSON_NAME] และ…" at bounding box center [1381, 360] width 325 height 572
type textarea "h"
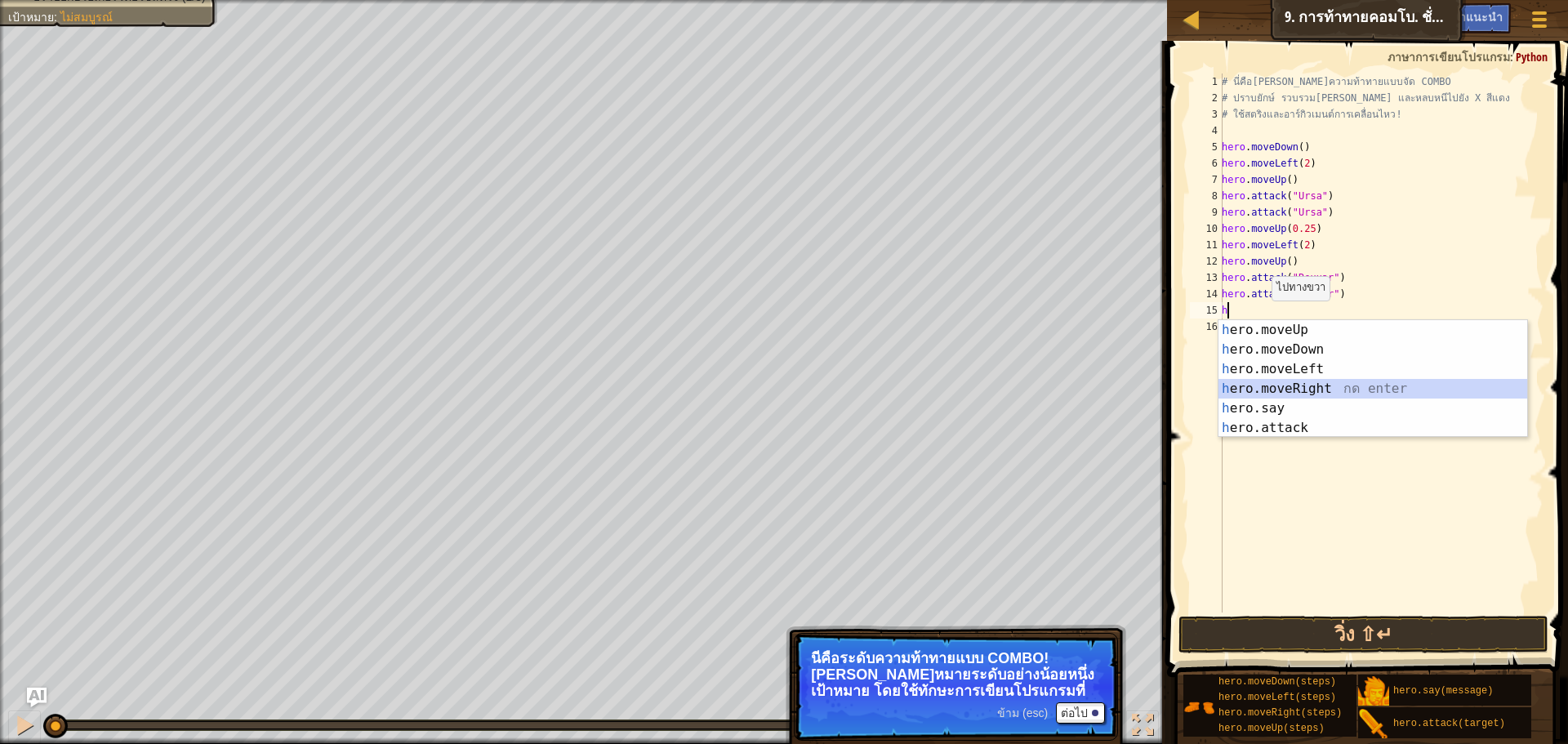
click at [1282, 382] on div "h ero.moveUp กด enter h ero.moveDown กด enter h ero.moveLeft กด enter h ero.mov…" at bounding box center [1372, 398] width 309 height 156
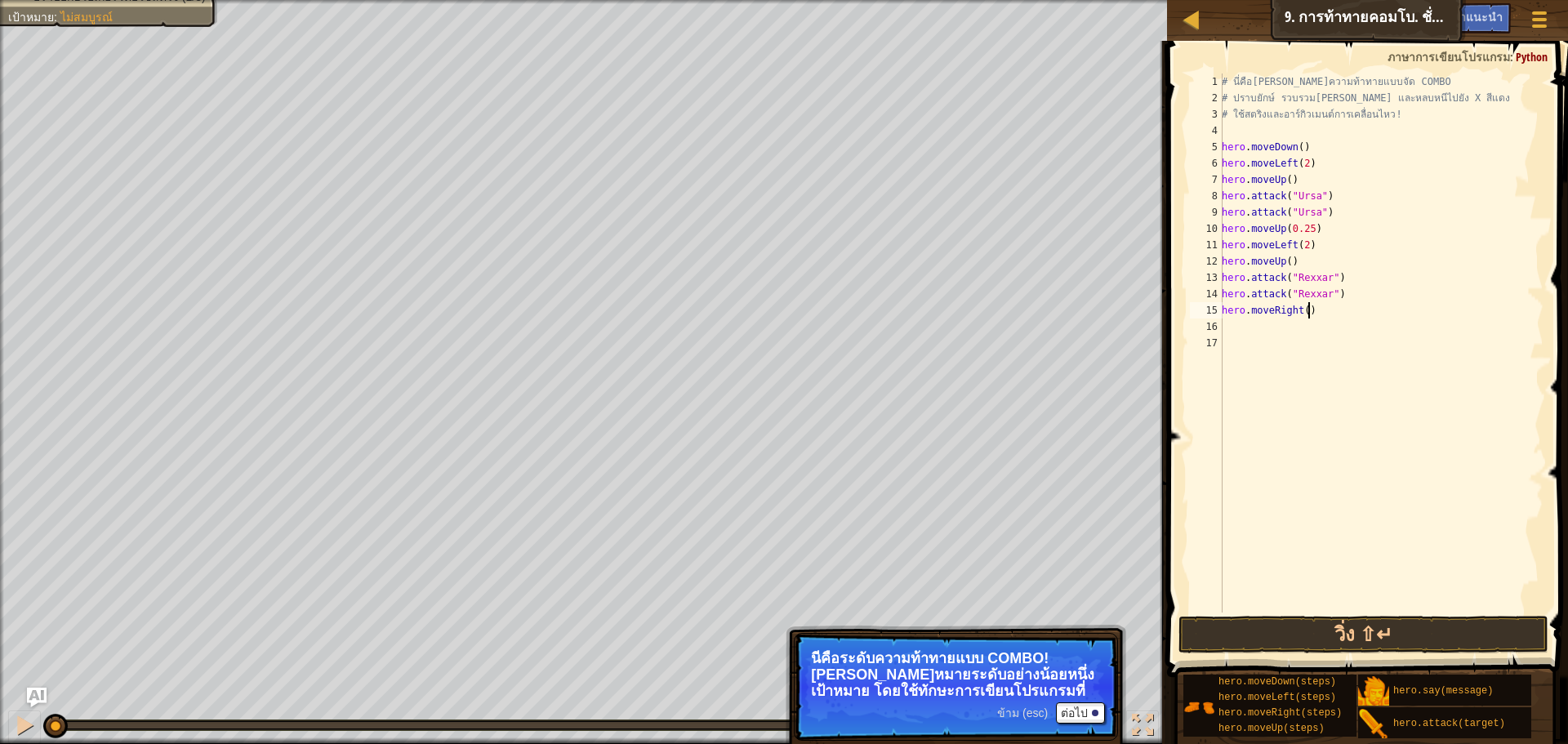
click at [1315, 316] on div "# นี่คือ[PERSON_NAME]ความท้าทายแบบจัด COMBO # ปราบยักษ์ รวบรวม[PERSON_NAME] และ…" at bounding box center [1381, 360] width 325 height 572
drag, startPoint x: 1335, startPoint y: 282, endPoint x: 1230, endPoint y: 273, distance: 105.4
click at [1230, 273] on div "# นี่คือ[PERSON_NAME]ความท้าทายแบบจัด COMBO # ปราบยักษ์ รวบรวม[PERSON_NAME] และ…" at bounding box center [1381, 360] width 325 height 572
type textarea "hero.attack("Rexxar")"
click at [1393, 331] on div "# นี่คือ[PERSON_NAME]ความท้าทายแบบจัด COMBO # ปราบยักษ์ รวบรวม[PERSON_NAME] และ…" at bounding box center [1381, 360] width 325 height 572
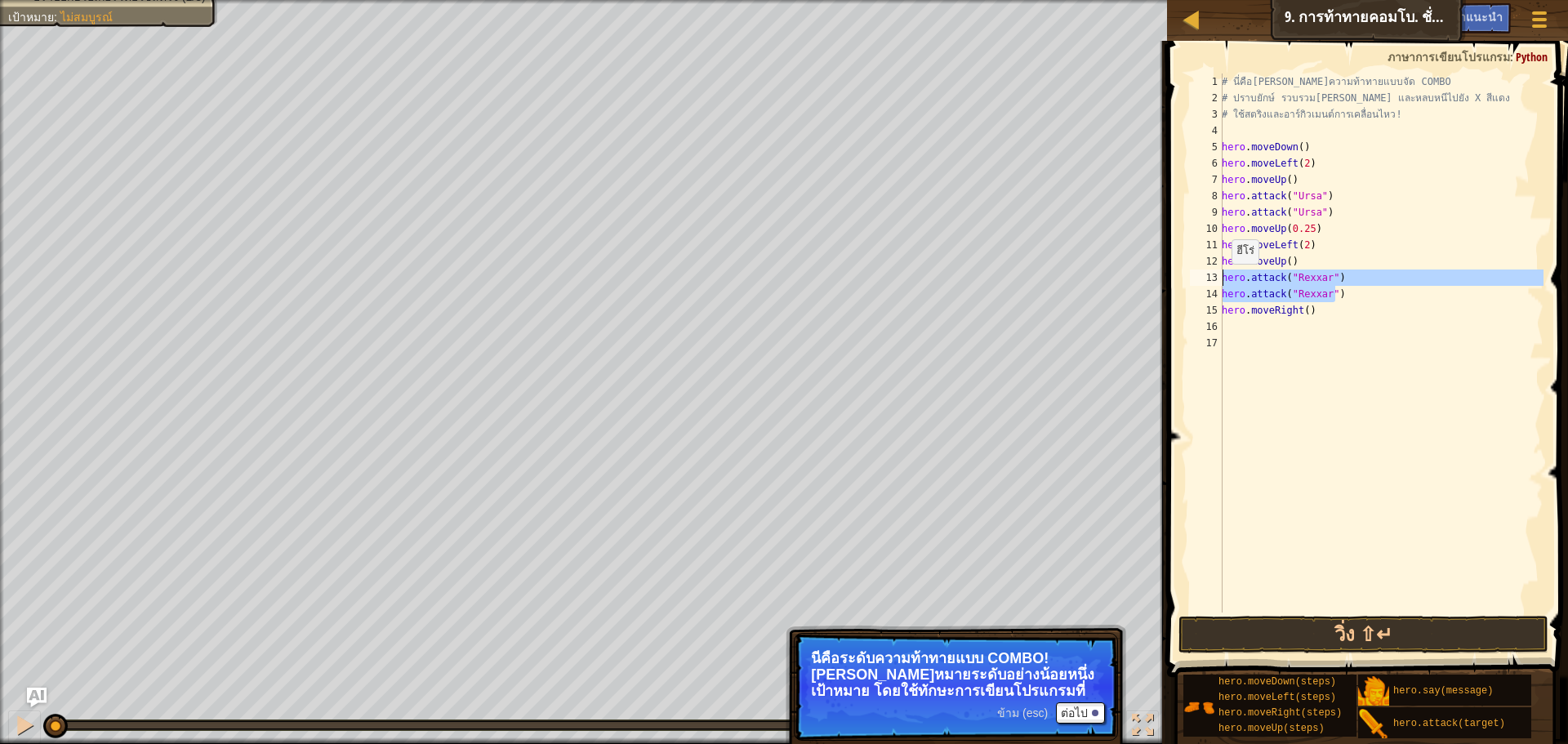
drag, startPoint x: 1331, startPoint y: 295, endPoint x: 1222, endPoint y: 280, distance: 110.0
click at [1222, 280] on div "1 2 3 4 5 6 7 8 9 10 11 12 13 14 15 16 17 # นี่คือ[PERSON_NAME]ความท้าทายแบบจัด…" at bounding box center [1365, 343] width 357 height 539
type textarea "hero.attack("Rexxar") hero.attack("Rexxar")"
click at [1247, 328] on div "# นี่คือ[PERSON_NAME]ความท้าทายแบบจัด COMBO # ปราบยักษ์ รวบรวม[PERSON_NAME] และ…" at bounding box center [1381, 360] width 325 height 572
paste textarea "hero.attack("Rexxar")"
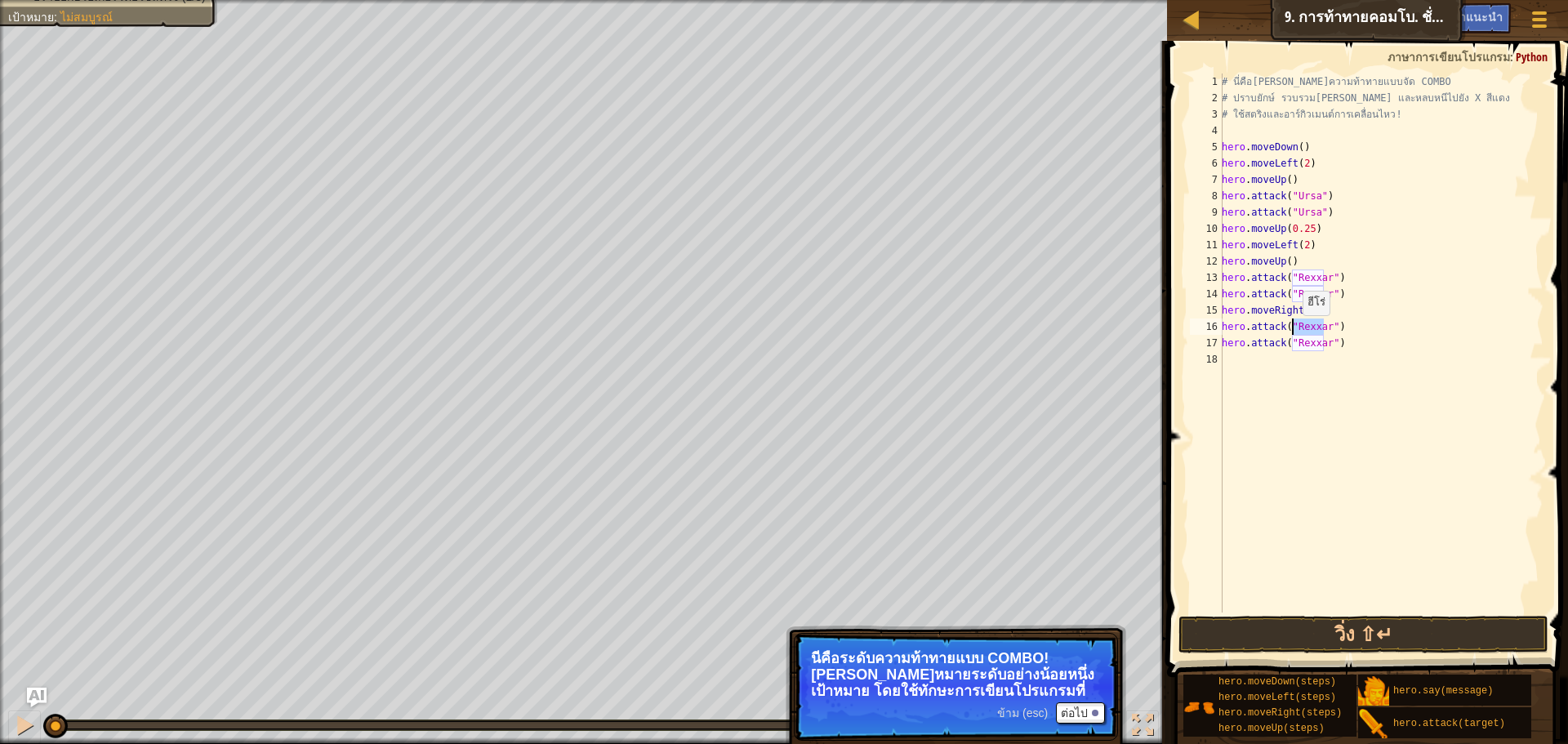
drag, startPoint x: 1323, startPoint y: 326, endPoint x: 1293, endPoint y: 331, distance: 30.4
click at [1293, 331] on div "# นี่คือ[PERSON_NAME]ความท้าทายแบบจัด COMBO # ปราบยักษ์ รวบรวม[PERSON_NAME] และ…" at bounding box center [1381, 360] width 325 height 572
drag, startPoint x: 1323, startPoint y: 342, endPoint x: 1292, endPoint y: 350, distance: 32.0
click at [1292, 350] on div "# นี่คือ[PERSON_NAME]ความท้าทายแบบจัด COMBO # ปราบยักษ์ รวบรวม[PERSON_NAME] และ…" at bounding box center [1381, 360] width 325 height 572
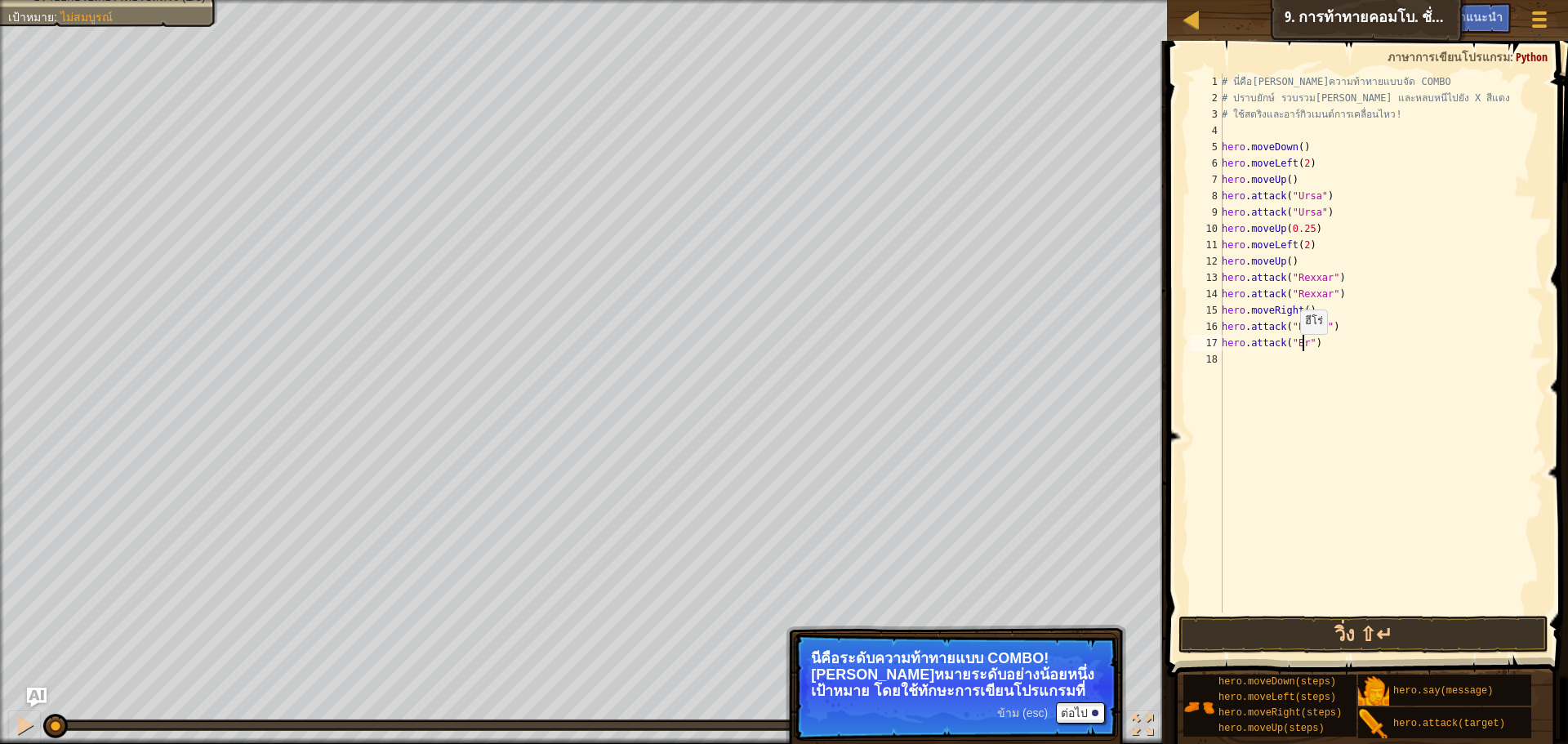
scroll to position [7, 7]
type textarea "hero.attack("Brack")"
type textarea "h"
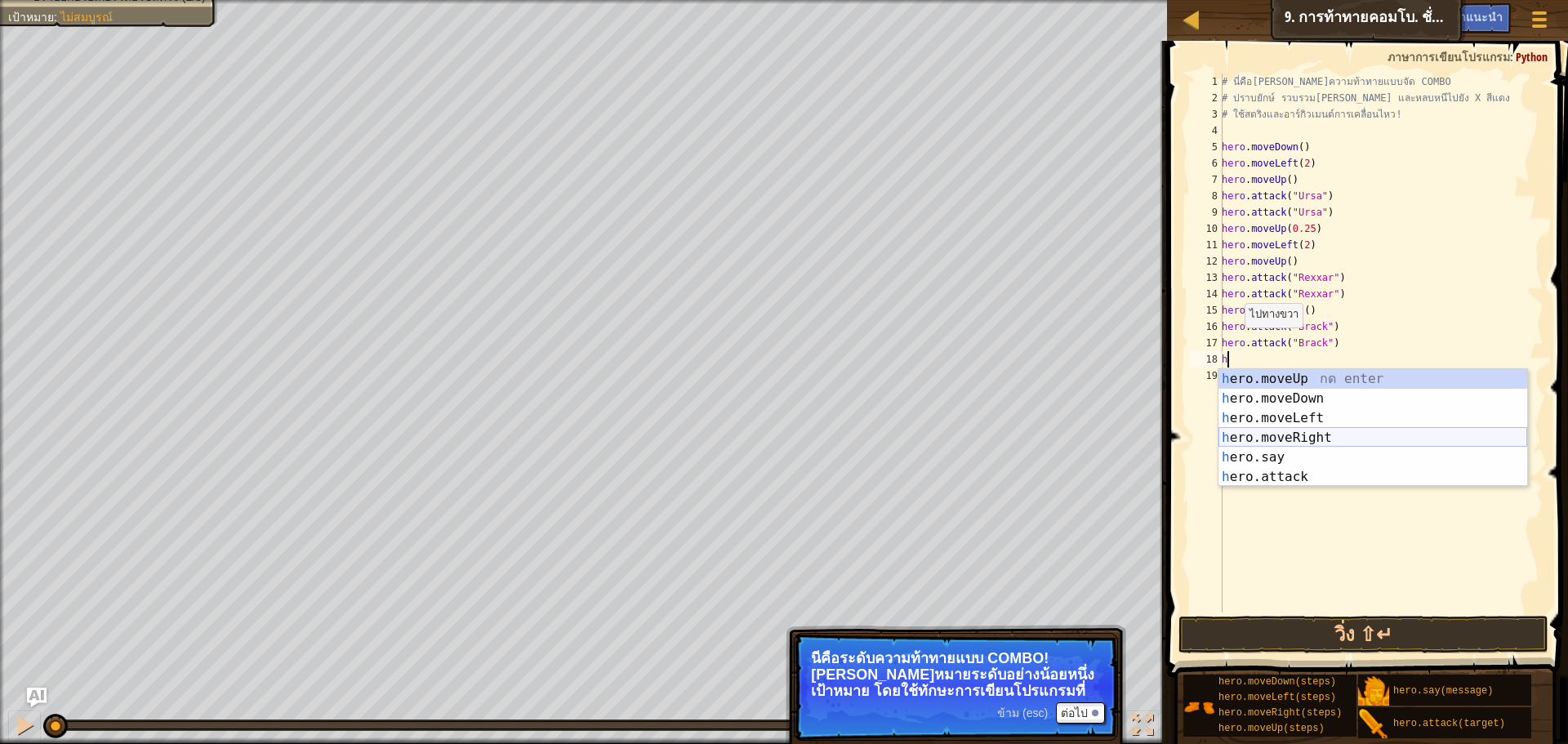
click at [1314, 437] on div "h ero.moveUp กด enter h ero.moveDown กด enter h ero.moveLeft กด enter h ero.mov…" at bounding box center [1372, 448] width 309 height 156
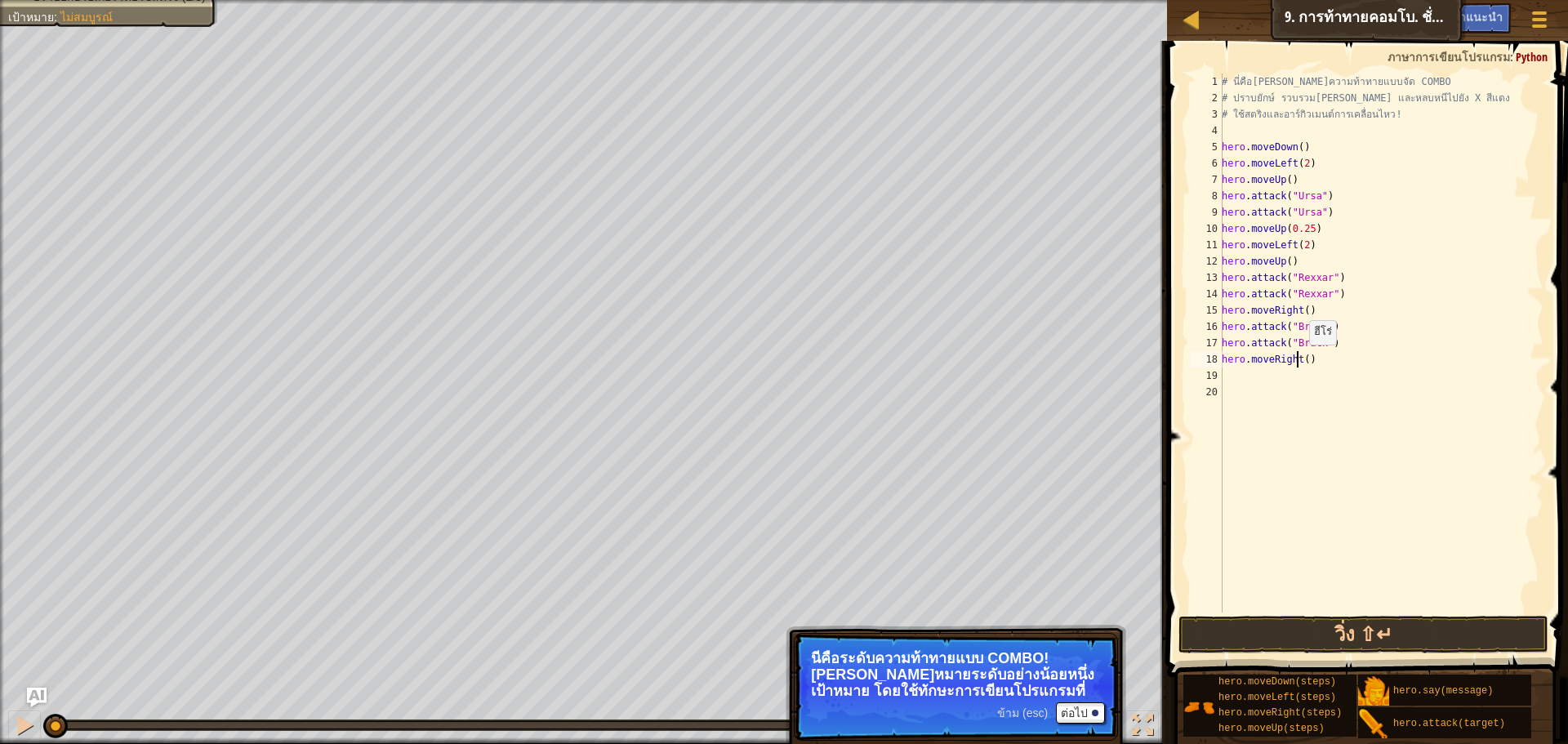
click at [1300, 360] on div "# นี่คือ[PERSON_NAME]ความท้าทายแบบจัด COMBO # ปราบยักษ์ รวบรวม[PERSON_NAME] และ…" at bounding box center [1381, 360] width 325 height 572
click at [1305, 361] on div "# นี่คือ[PERSON_NAME]ความท้าทายแบบจัด COMBO # ปราบยักษ์ รวบรวม[PERSON_NAME] และ…" at bounding box center [1381, 360] width 325 height 572
type textarea "hero.moveRight(2)"
click at [1352, 452] on div "# นี่คือ[PERSON_NAME]ความท้าทายแบบจัด COMBO # ปราบยักษ์ รวบรวม[PERSON_NAME] และ…" at bounding box center [1381, 360] width 325 height 572
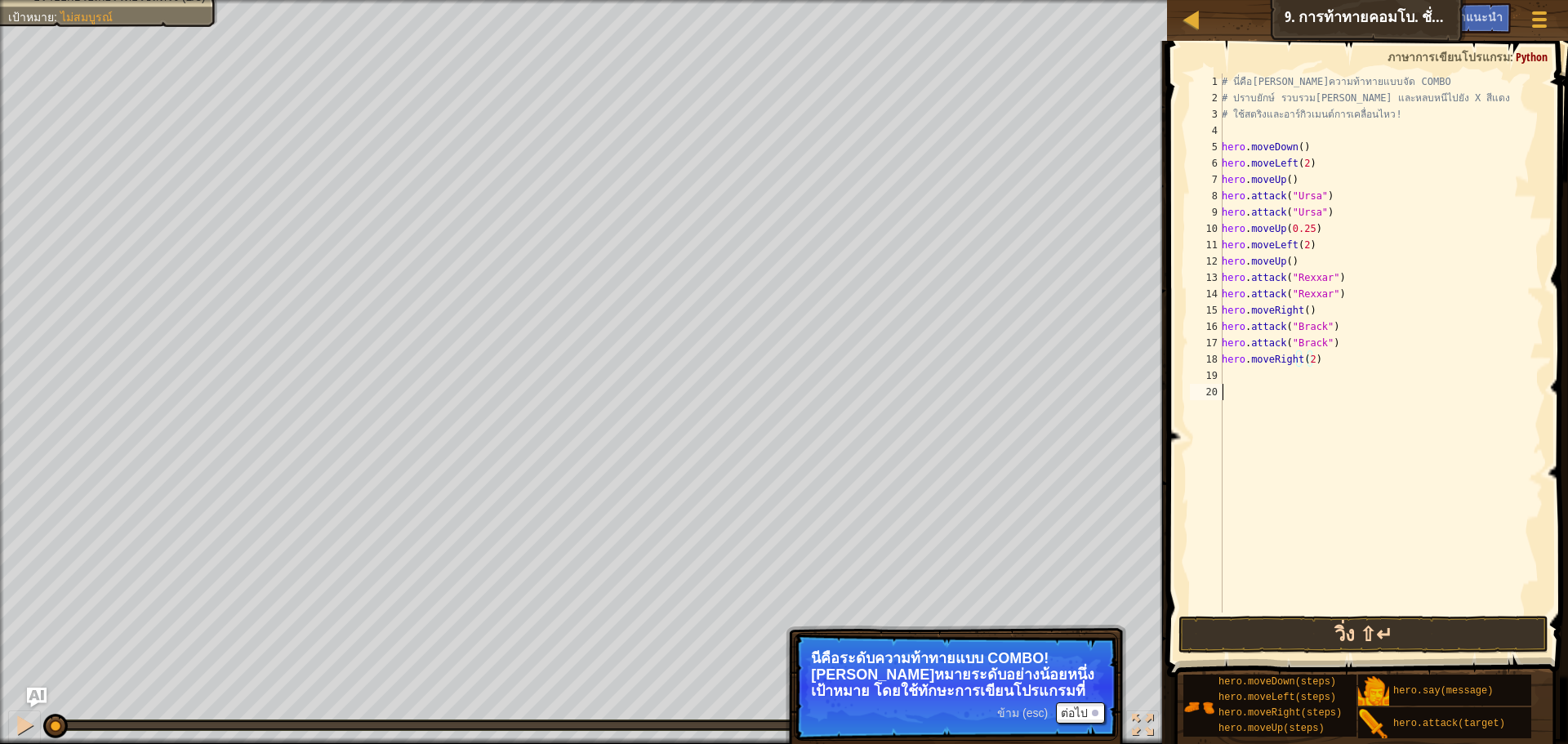
scroll to position [7, 0]
click at [1364, 629] on button "วิ่ง ⇧↵" at bounding box center [1364, 634] width 370 height 37
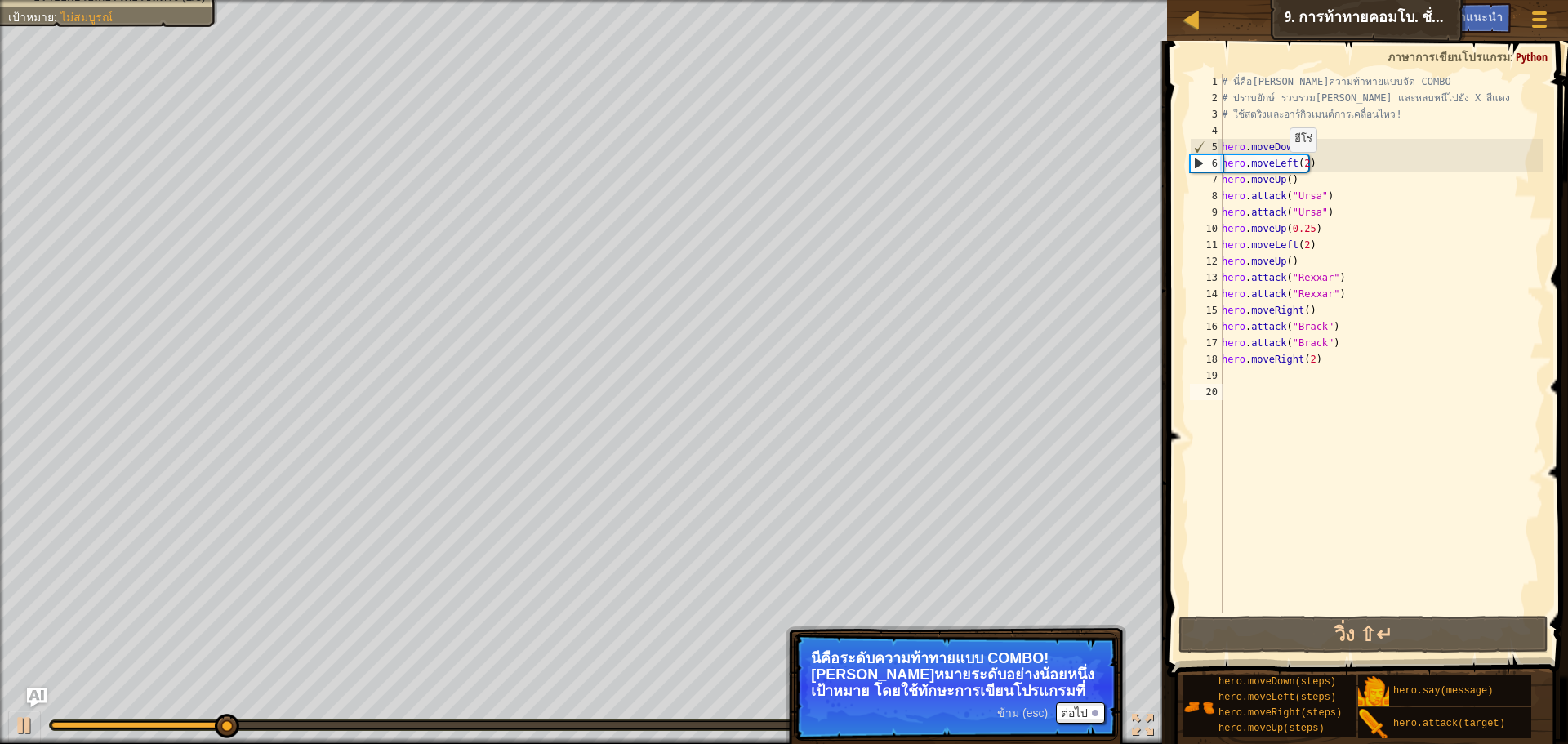
click at [1286, 169] on div "# นี่คือ[PERSON_NAME]ความท้าทายแบบจัด COMBO # ปราบยักษ์ รวบรวม[PERSON_NAME] และ…" at bounding box center [1381, 360] width 325 height 572
drag, startPoint x: 1291, startPoint y: 166, endPoint x: 1269, endPoint y: 169, distance: 22.2
click at [1269, 169] on div "# นี่คือ[PERSON_NAME]ความท้าทายแบบจัด COMBO # ปราบยักษ์ รวบรวม[PERSON_NAME] และ…" at bounding box center [1381, 360] width 325 height 572
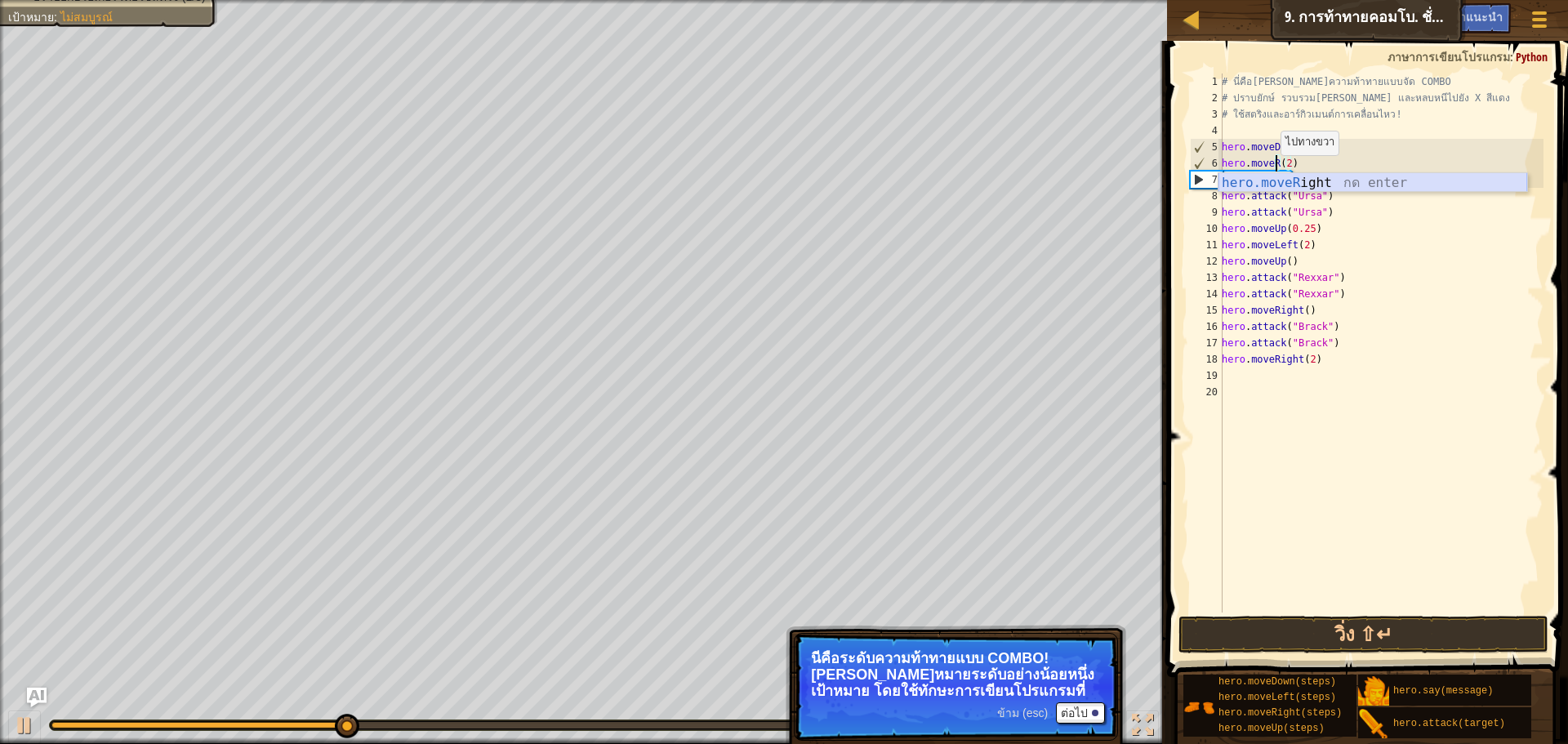
click at [1279, 176] on div "hero.moveR ight กด enter" at bounding box center [1372, 203] width 309 height 59
type textarea "hero.moveRight()(2)"
click at [1360, 493] on div "# นี่คือ[PERSON_NAME]ความท้าทายแบบจัด COMBO # ปราบยักษ์ รวบรวม[PERSON_NAME] และ…" at bounding box center [1381, 360] width 325 height 572
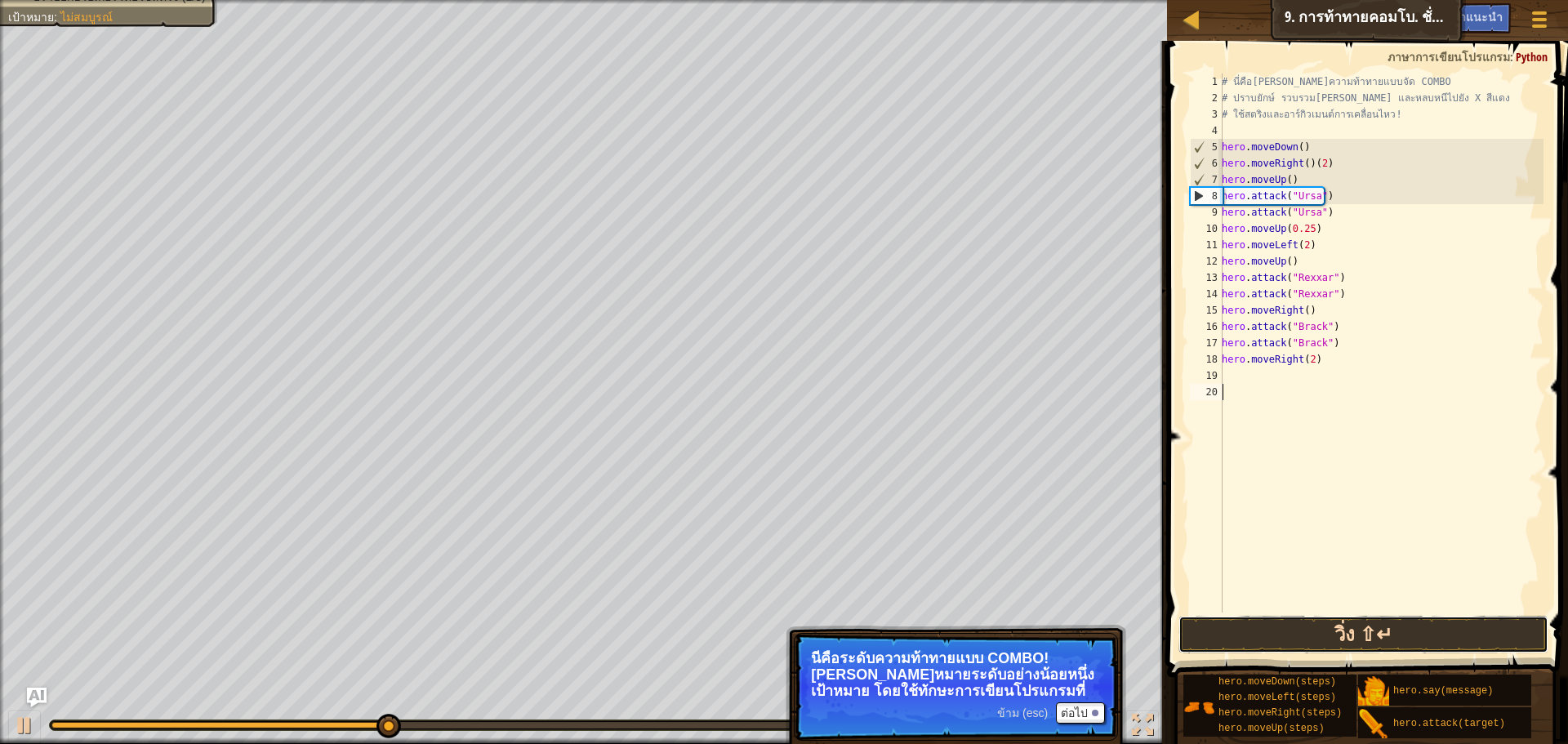
click at [1352, 632] on button "วิ่ง ⇧↵" at bounding box center [1364, 634] width 370 height 37
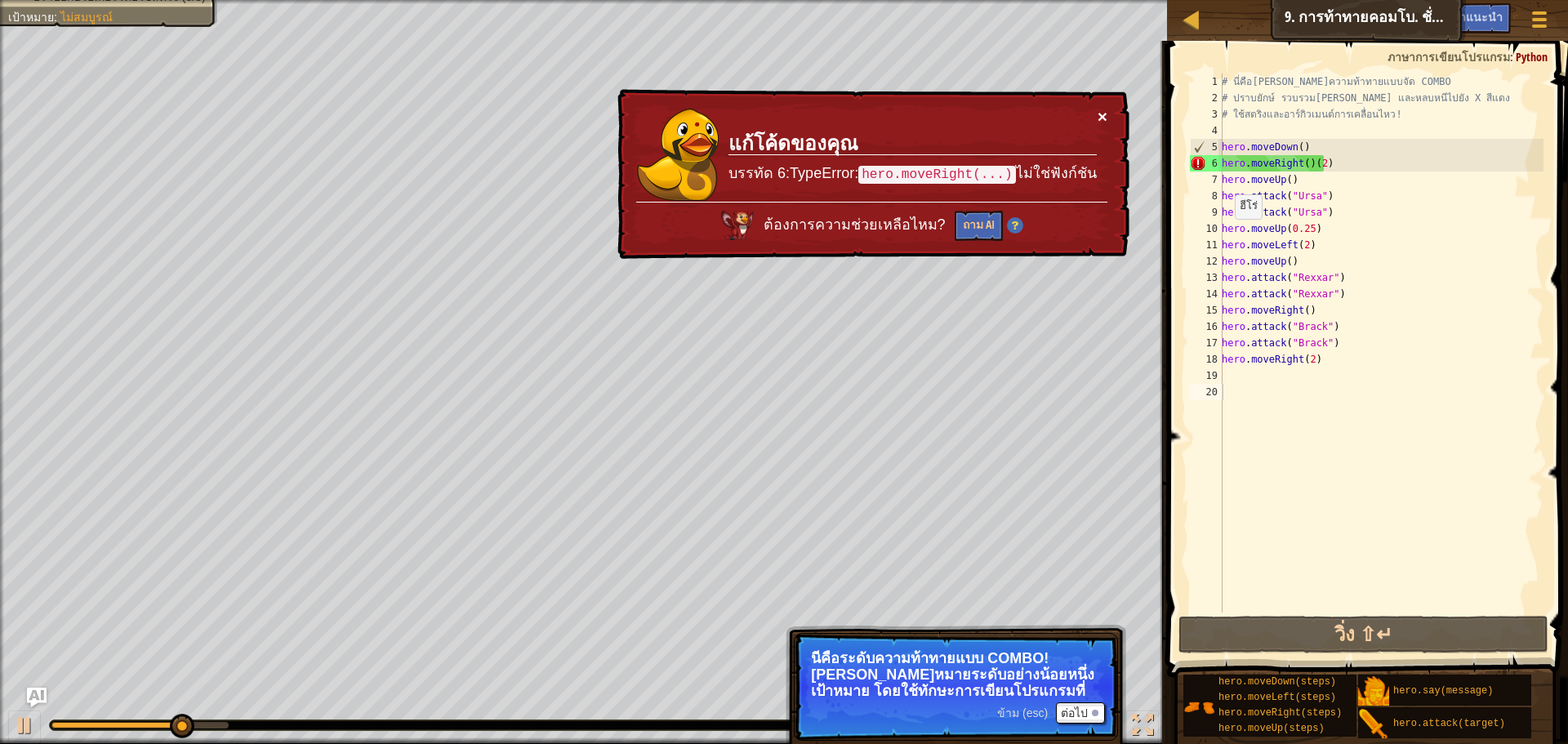
click at [1100, 110] on button "×" at bounding box center [1102, 116] width 10 height 17
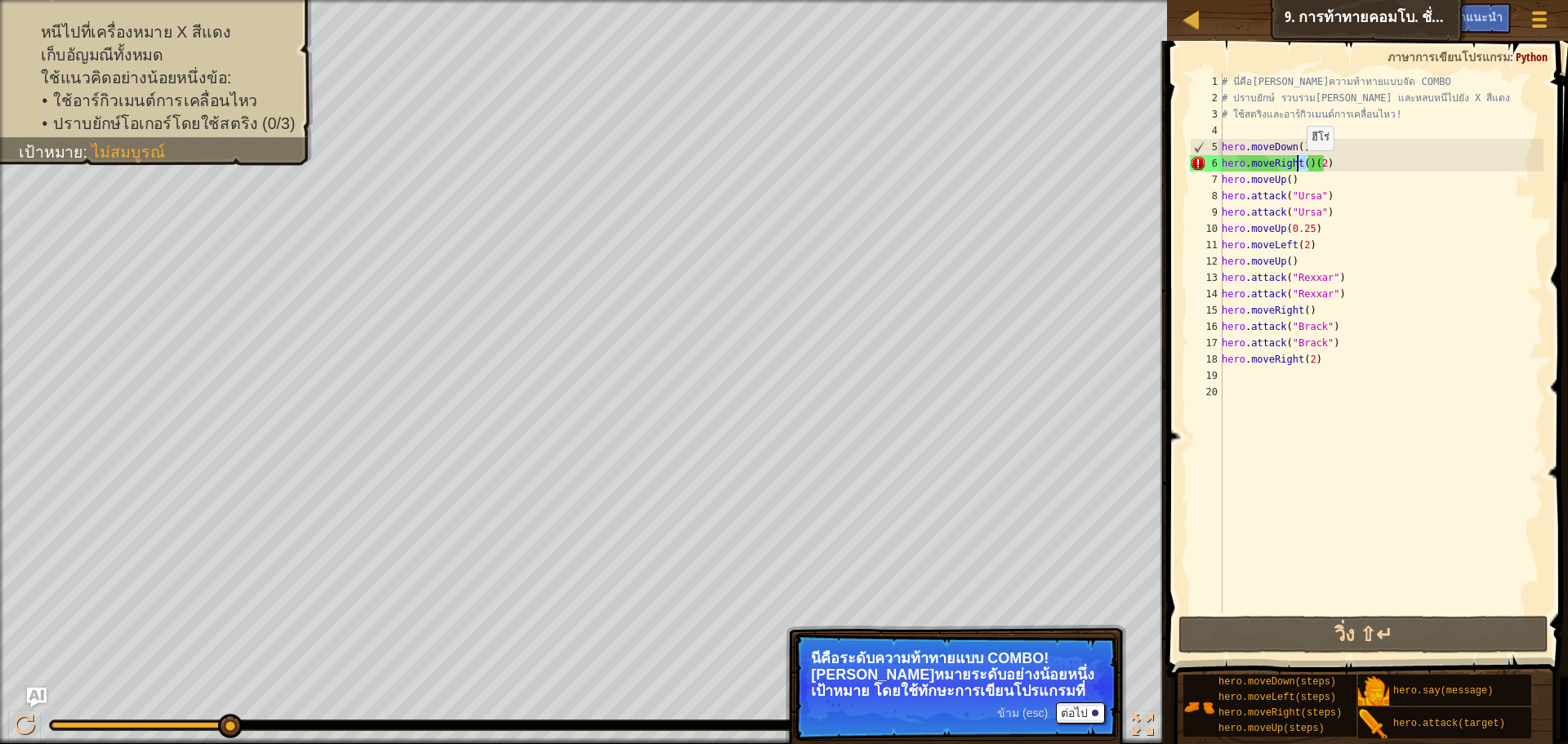
drag, startPoint x: 1306, startPoint y: 164, endPoint x: 1298, endPoint y: 167, distance: 8.5
click at [1298, 167] on div "# นี่คือ[PERSON_NAME]ความท้าทายแบบจัด COMBO # ปราบยักษ์ รวบรวม[PERSON_NAME] และ…" at bounding box center [1381, 360] width 325 height 572
type textarea "hero.moveRight(2)"
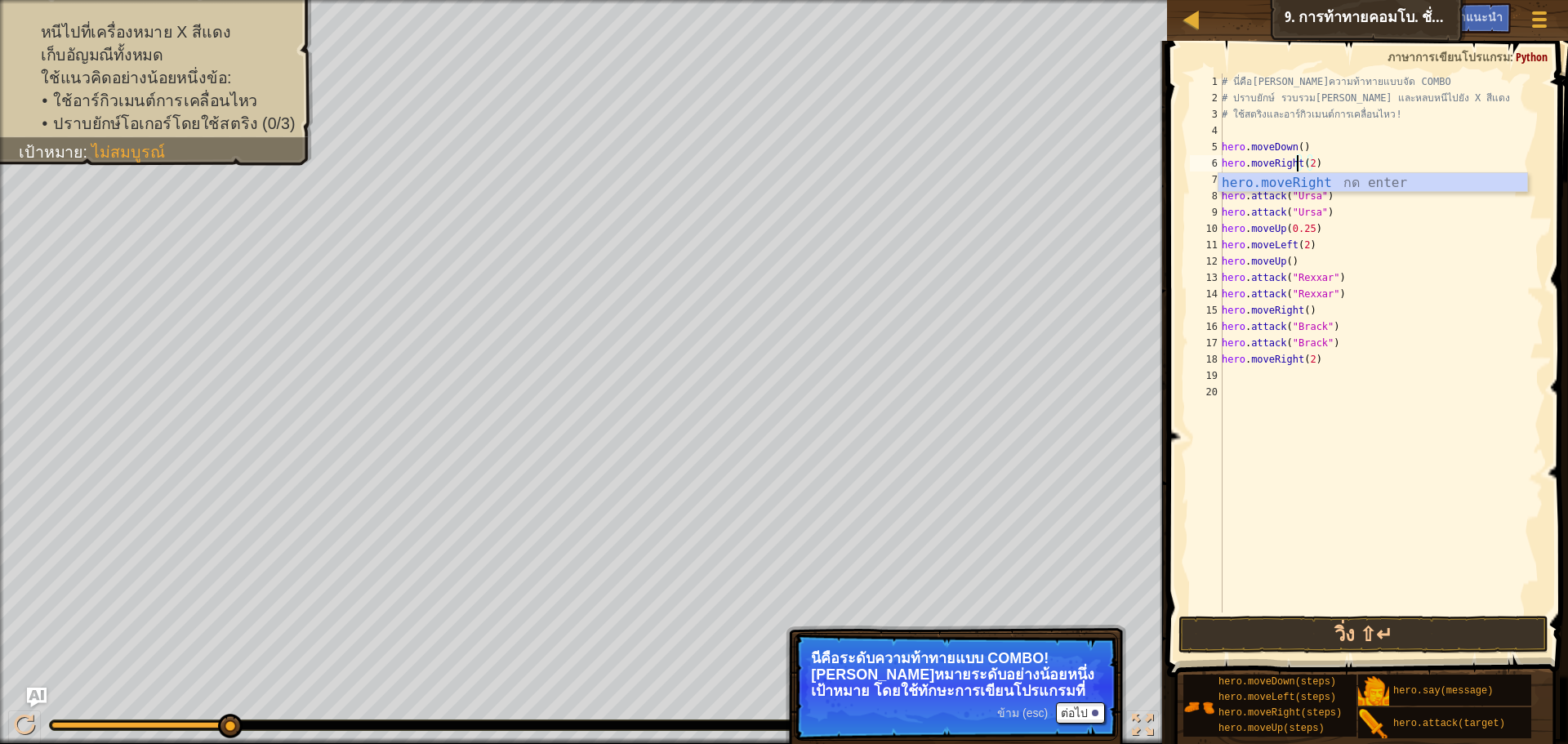
drag, startPoint x: 1397, startPoint y: 553, endPoint x: 1391, endPoint y: 588, distance: 35.5
click at [1397, 554] on div "# นี่คือ[PERSON_NAME]ความท้าทายแบบจัด COMBO # ปราบยักษ์ รวบรวม[PERSON_NAME] และ…" at bounding box center [1381, 360] width 325 height 572
click at [1355, 622] on button "วิ่ง ⇧↵" at bounding box center [1364, 634] width 370 height 37
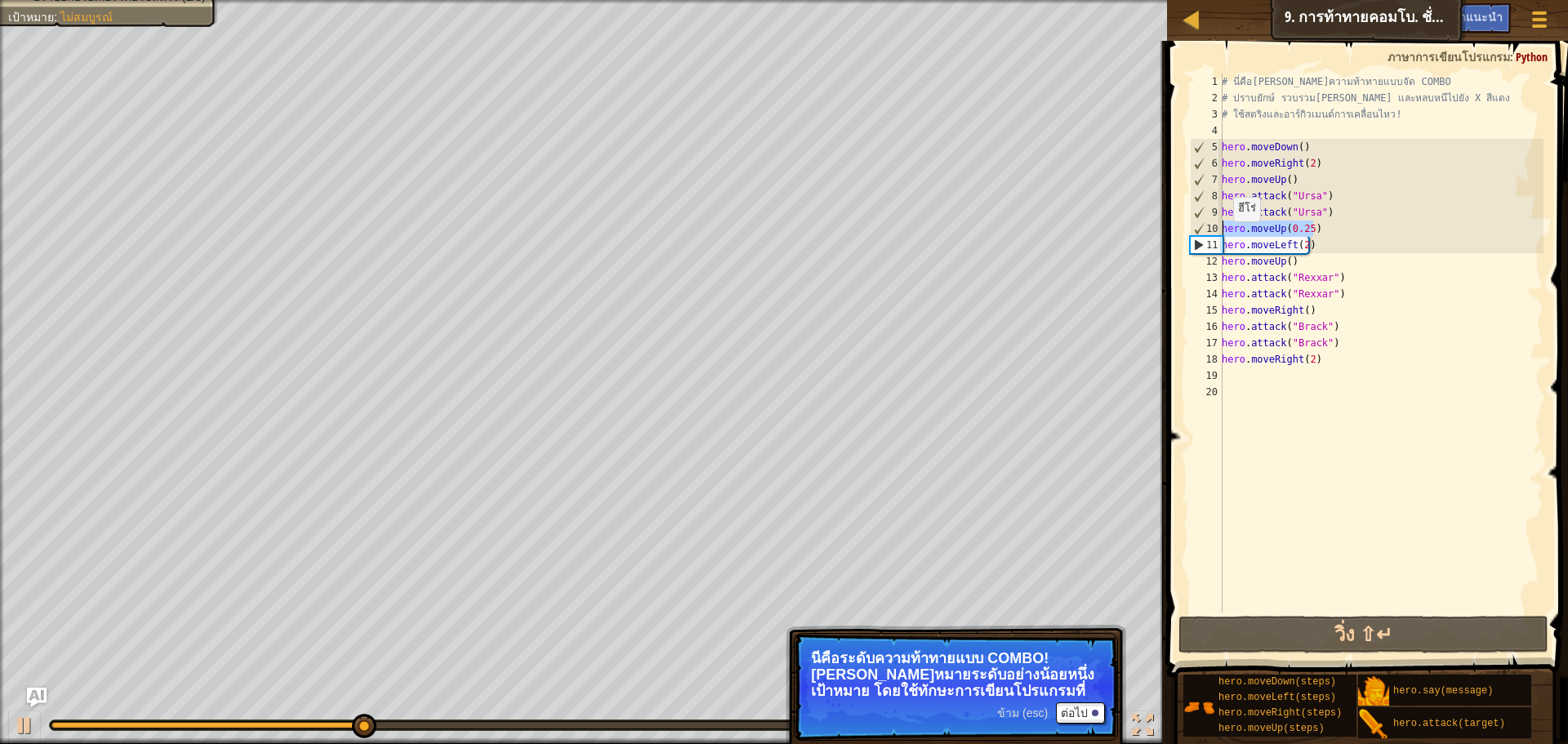
drag, startPoint x: 1313, startPoint y: 229, endPoint x: 1216, endPoint y: 229, distance: 97.0
click at [1216, 229] on div "1 2 3 4 5 6 7 8 9 10 11 12 13 14 15 16 17 18 19 20 # นี่คือ[PERSON_NAME]ความท้า…" at bounding box center [1365, 343] width 357 height 539
type textarea "hero.moveUp(0.25)"
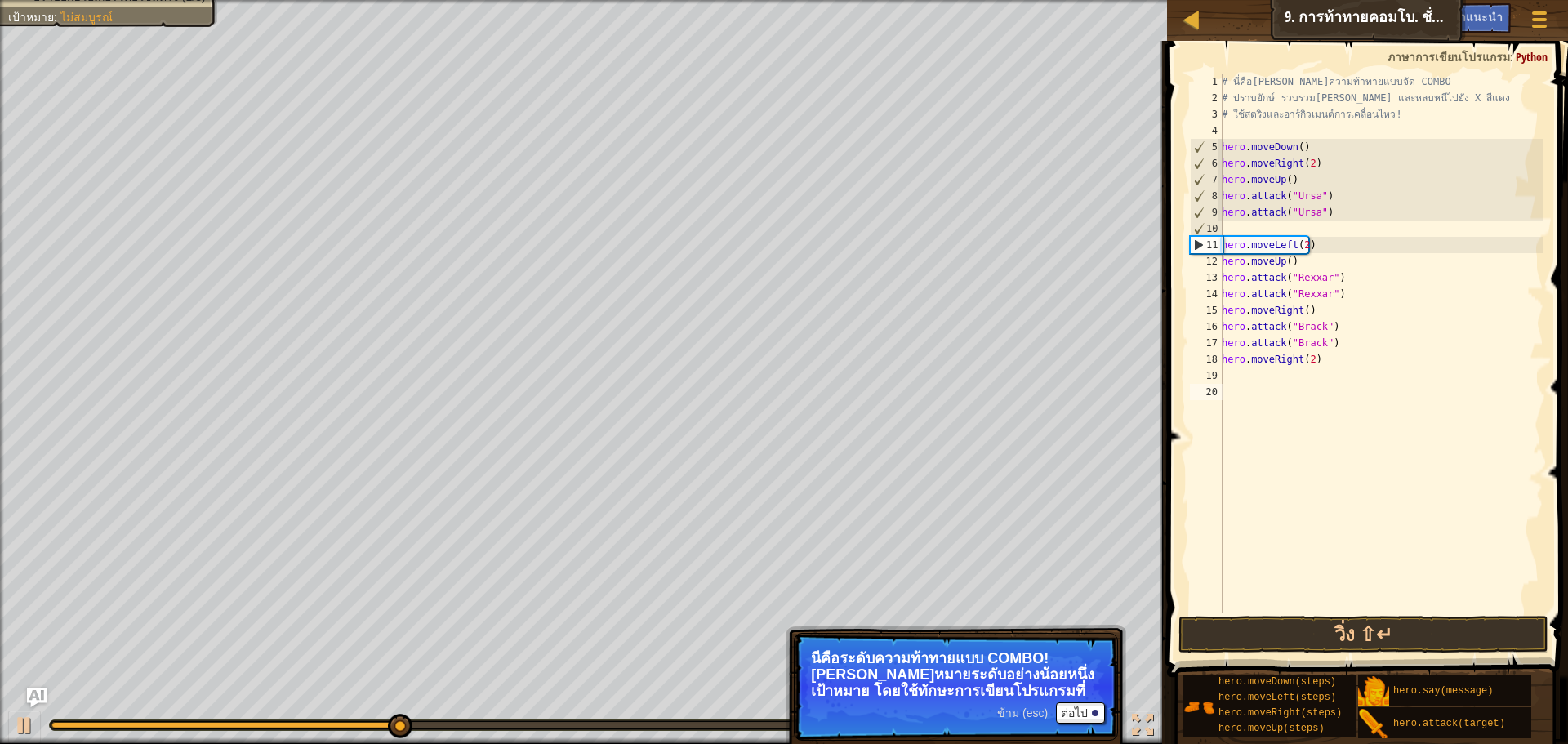
click at [1371, 464] on div "# นี่คือ[PERSON_NAME]ความท้าทายแบบจัด COMBO # ปราบยักษ์ รวบรวม[PERSON_NAME] และ…" at bounding box center [1381, 360] width 325 height 572
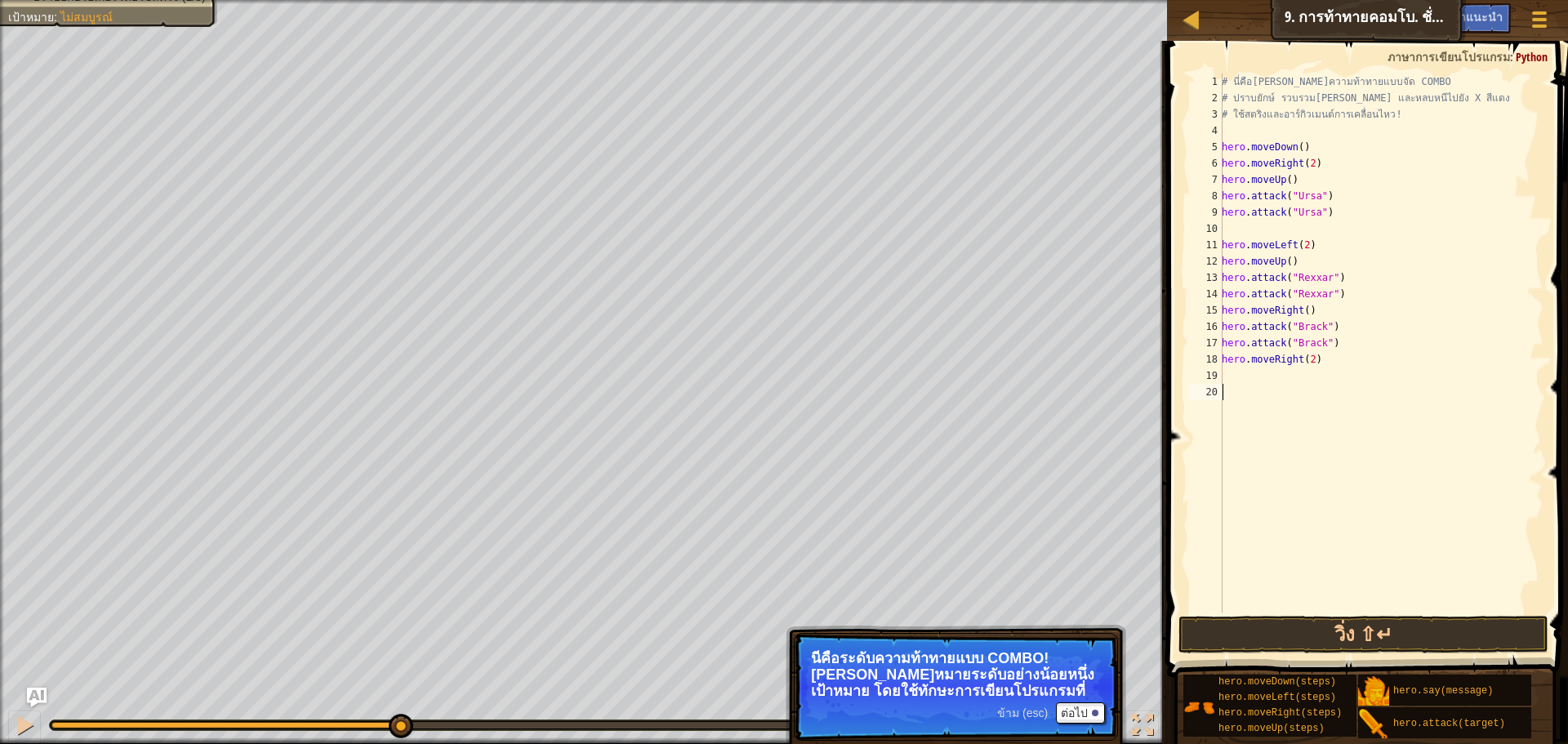
click at [1232, 235] on div "# นี่คือ[PERSON_NAME]ความท้าทายแบบจัด COMBO # ปราบยักษ์ รวบรวม[PERSON_NAME] และ…" at bounding box center [1381, 360] width 325 height 572
type textarea "hero.attack("Ursa")"
click at [1330, 629] on button "วิ่ง ⇧↵" at bounding box center [1364, 634] width 370 height 37
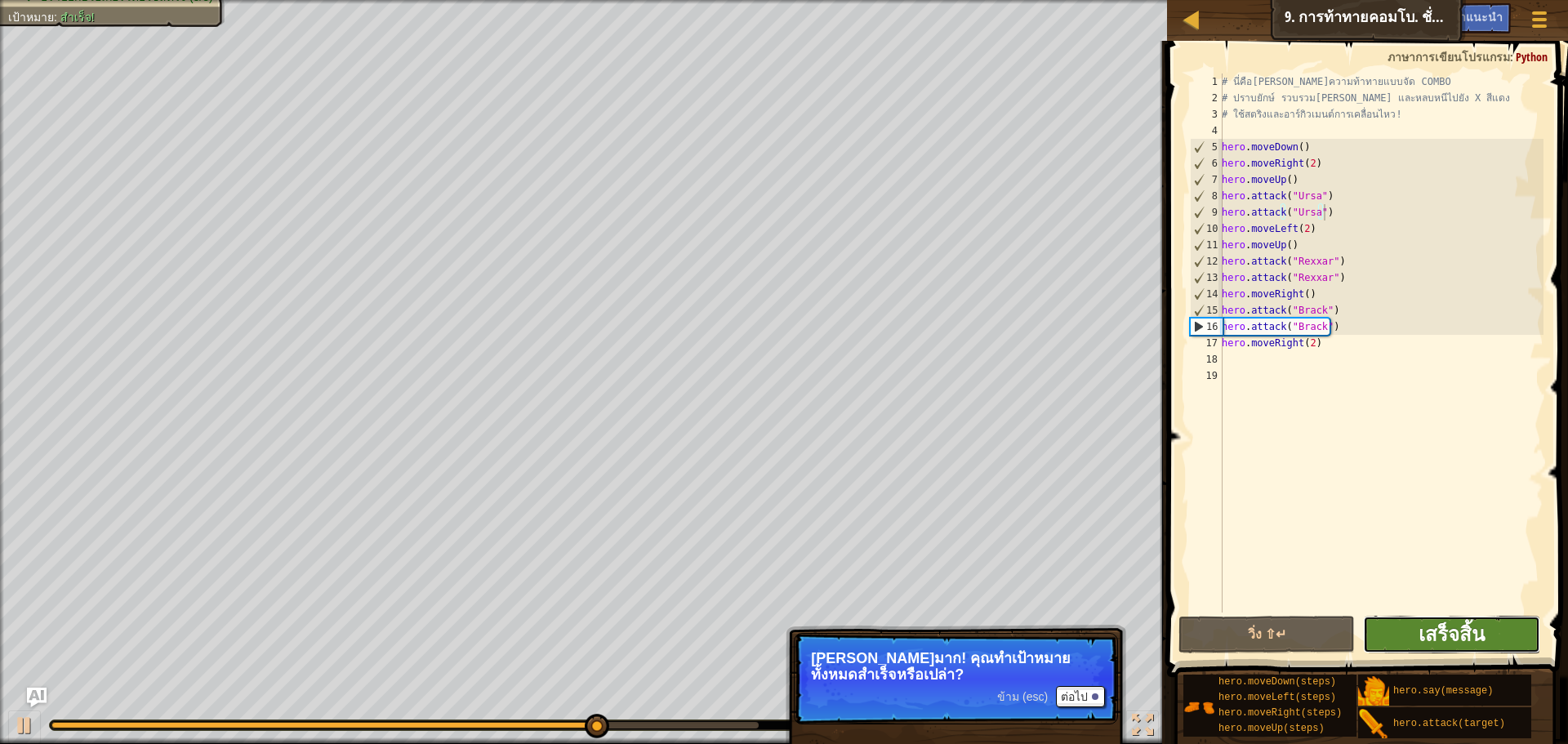
click at [1458, 621] on span "เสร็จสิ้น" at bounding box center [1452, 634] width 66 height 26
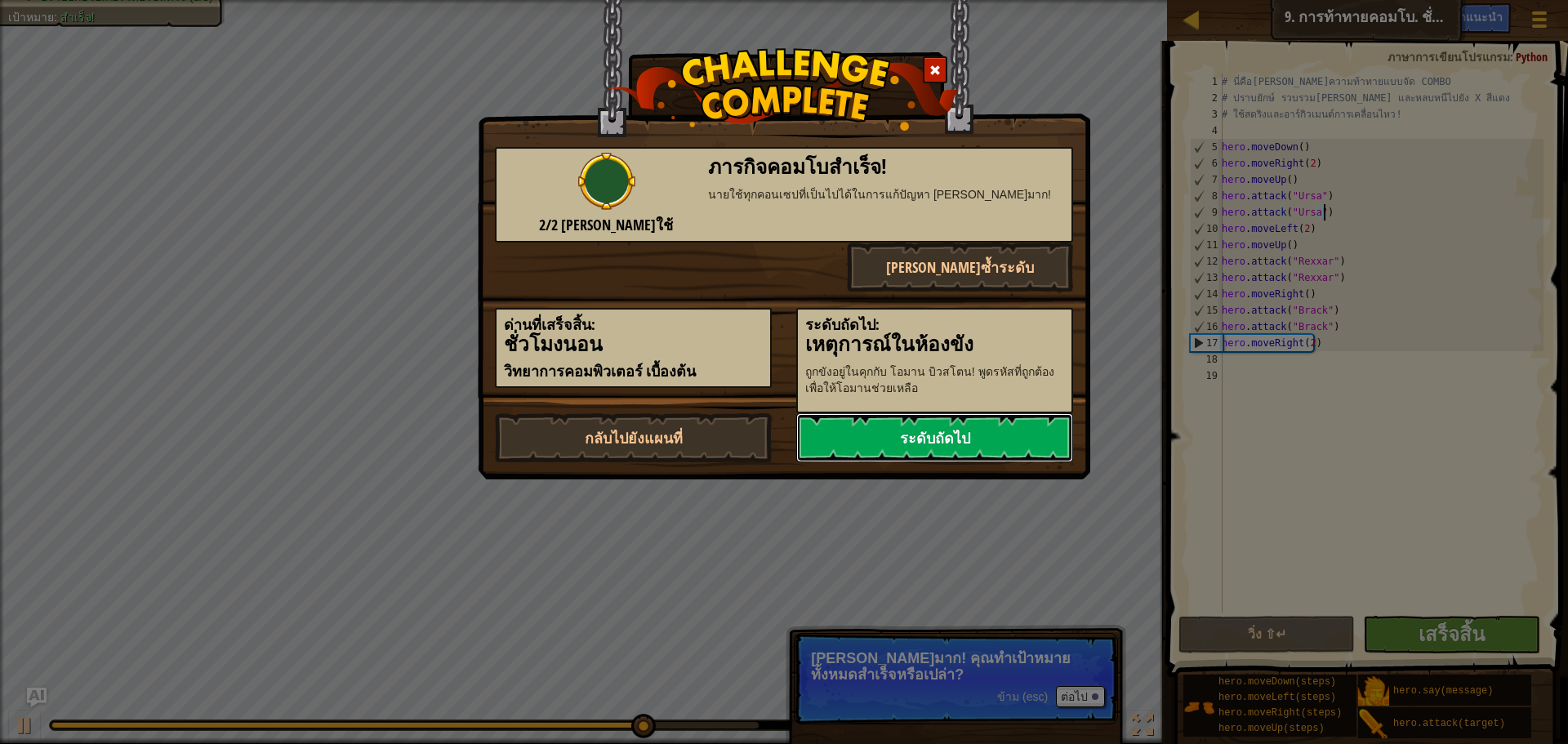
click at [936, 429] on link "ระดับถัดไป" at bounding box center [934, 437] width 277 height 49
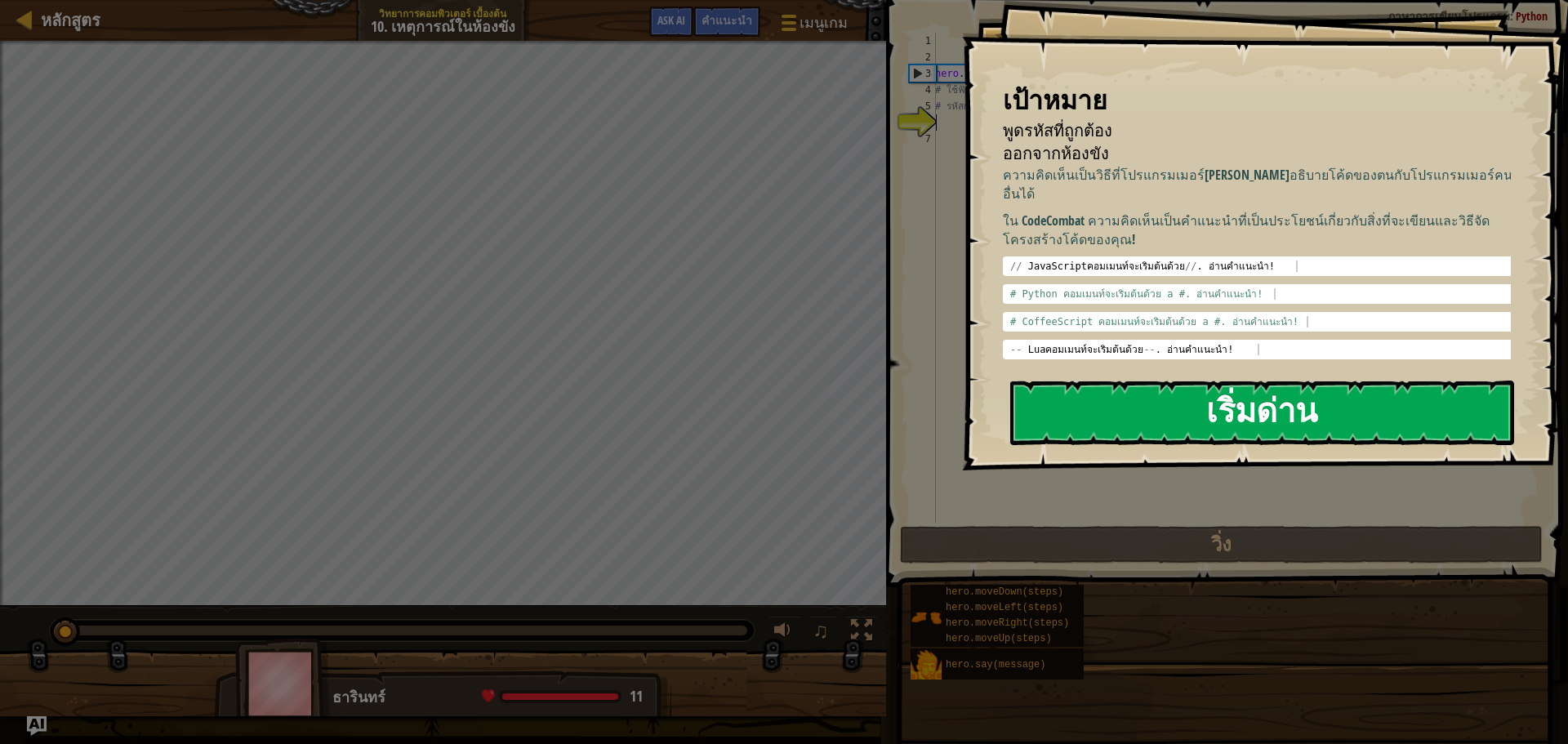
click at [1242, 409] on button "เริ่มด่าน" at bounding box center [1262, 413] width 504 height 64
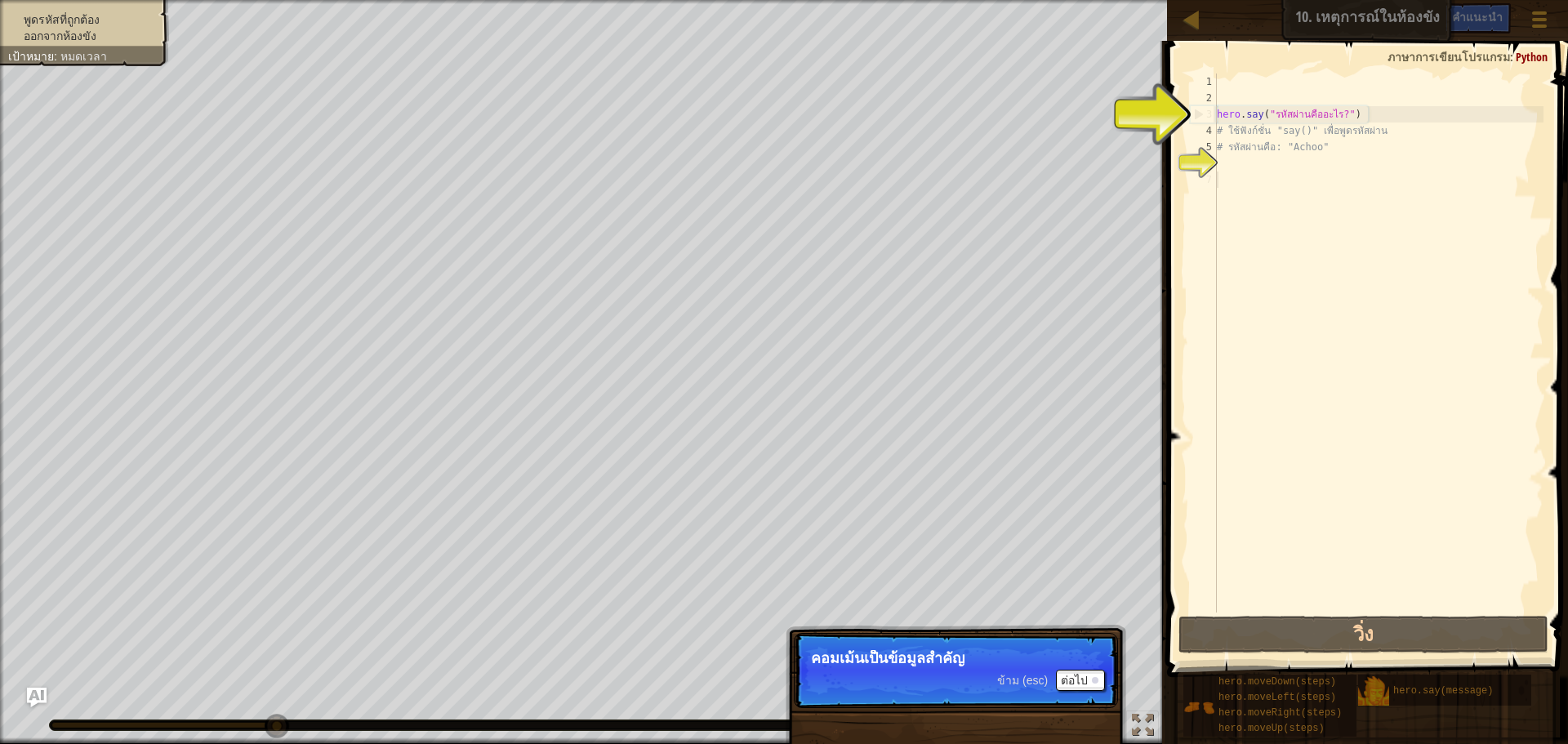
click at [1239, 175] on div "hero . say ( "รหัสผ่านคืออะไร?" ) # ใช้ฟังก์ชั่น "say()" เพื่อพูดรหัสผ่าน # รหั…" at bounding box center [1379, 360] width 330 height 572
click at [1233, 155] on div "hero . say ( "รหัสผ่านคืออะไร?" ) # ใช้ฟังก์ชั่น "say()" เพื่อพูดรหัสผ่าน # รหั…" at bounding box center [1379, 360] width 330 height 572
type textarea "# รหัสผ่านคือ: "Achoo""
click at [1231, 160] on div "hero . say ( "รหัสผ่านคืออะไร?" ) # ใช้ฟังก์ชั่น "say()" เพื่อพูดรหัสผ่าน # รหั…" at bounding box center [1379, 360] width 330 height 572
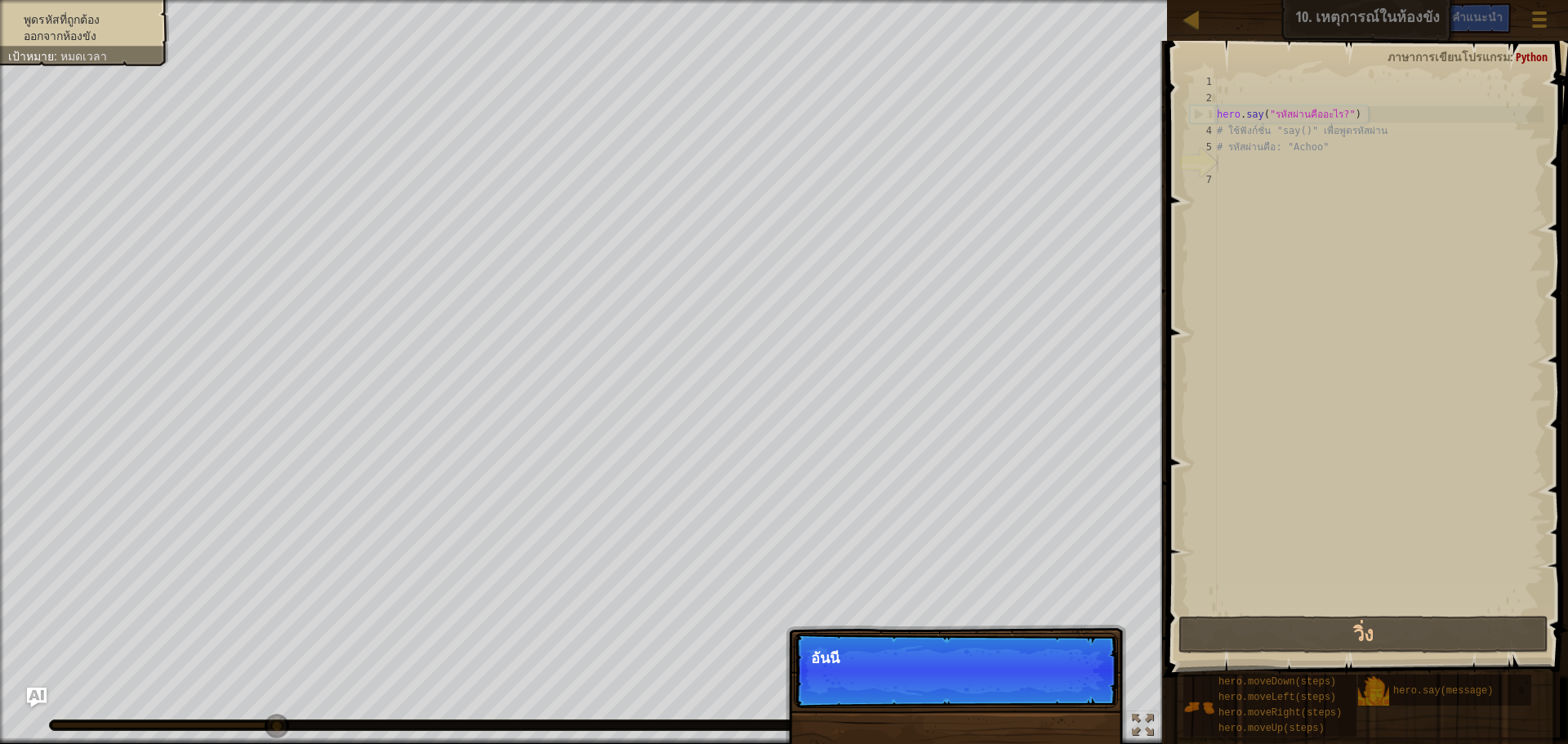
click at [1219, 160] on div "hero . say ( "รหัสผ่านคืออะไร?" ) # ใช้ฟังก์ชั่น "say()" เพื่อพูดรหัสผ่าน # รหั…" at bounding box center [1379, 360] width 330 height 572
click at [1079, 677] on button "ต่อไป" at bounding box center [1080, 680] width 49 height 21
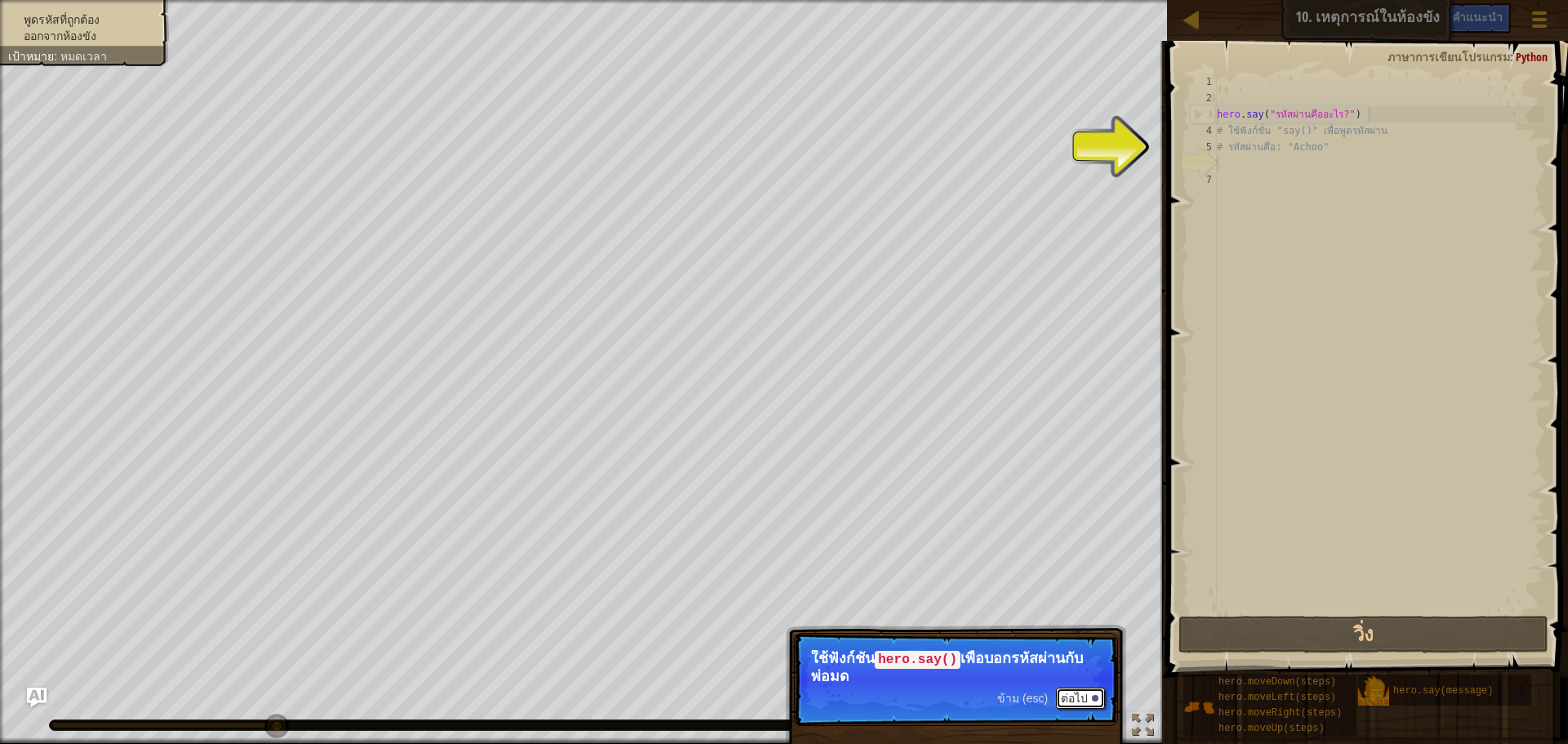
click at [1083, 698] on button "ต่อไป" at bounding box center [1080, 698] width 49 height 21
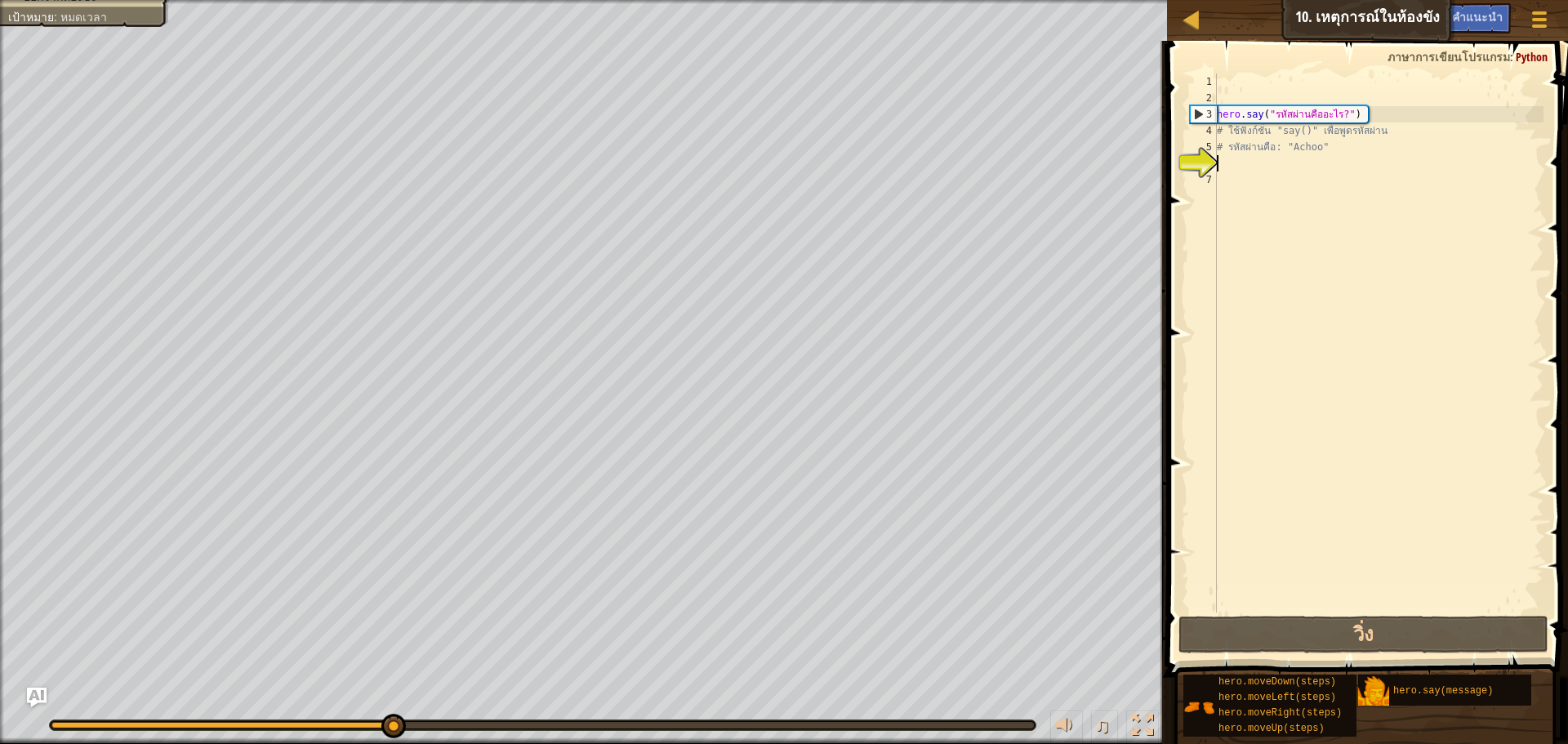
click at [1222, 164] on div "hero . say ( "รหัสผ่านคืออะไร?" ) # ใช้ฟังก์ชั่น "say()" เพื่อพูดรหัสผ่าน # รหั…" at bounding box center [1379, 360] width 330 height 572
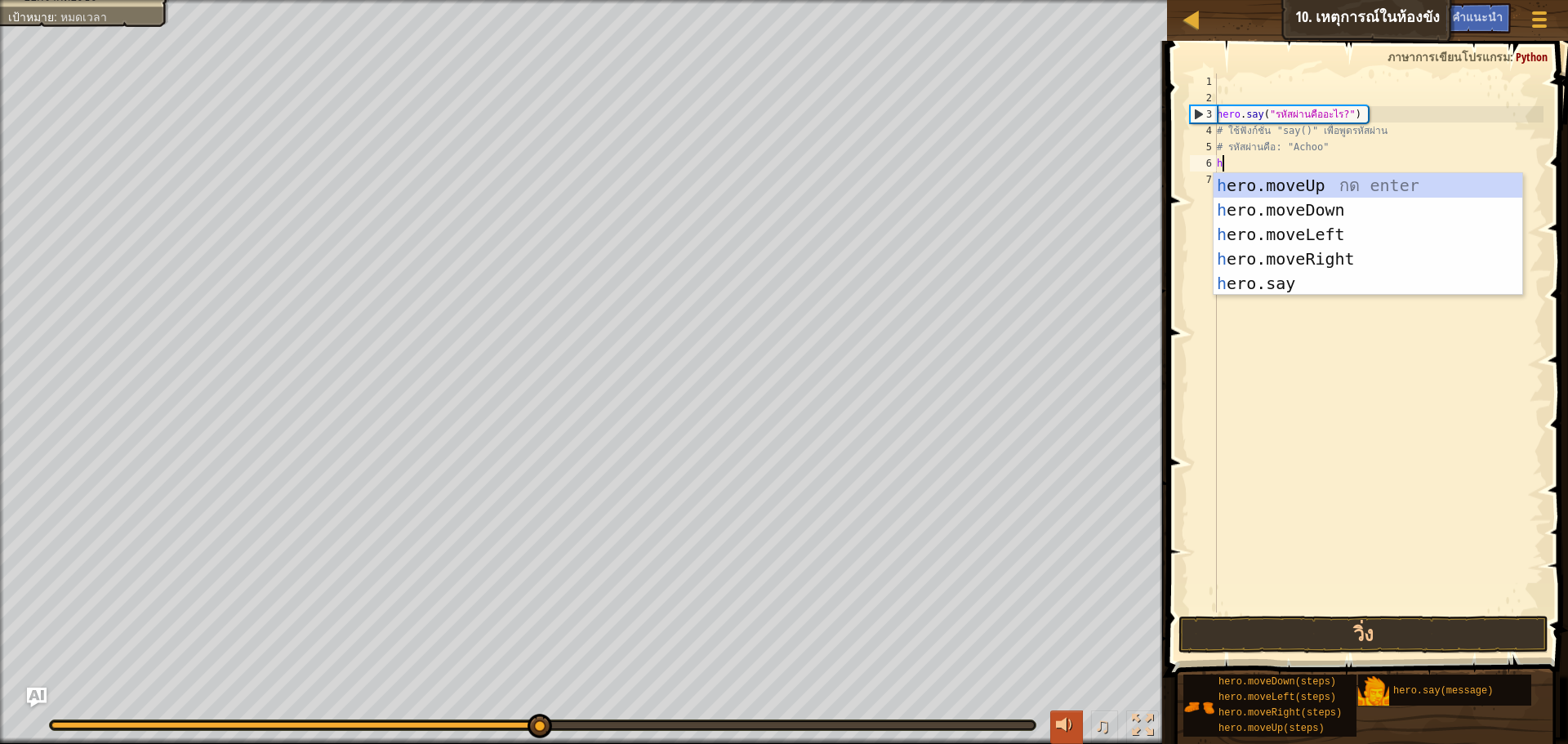
click at [1068, 726] on div at bounding box center [1066, 725] width 21 height 21
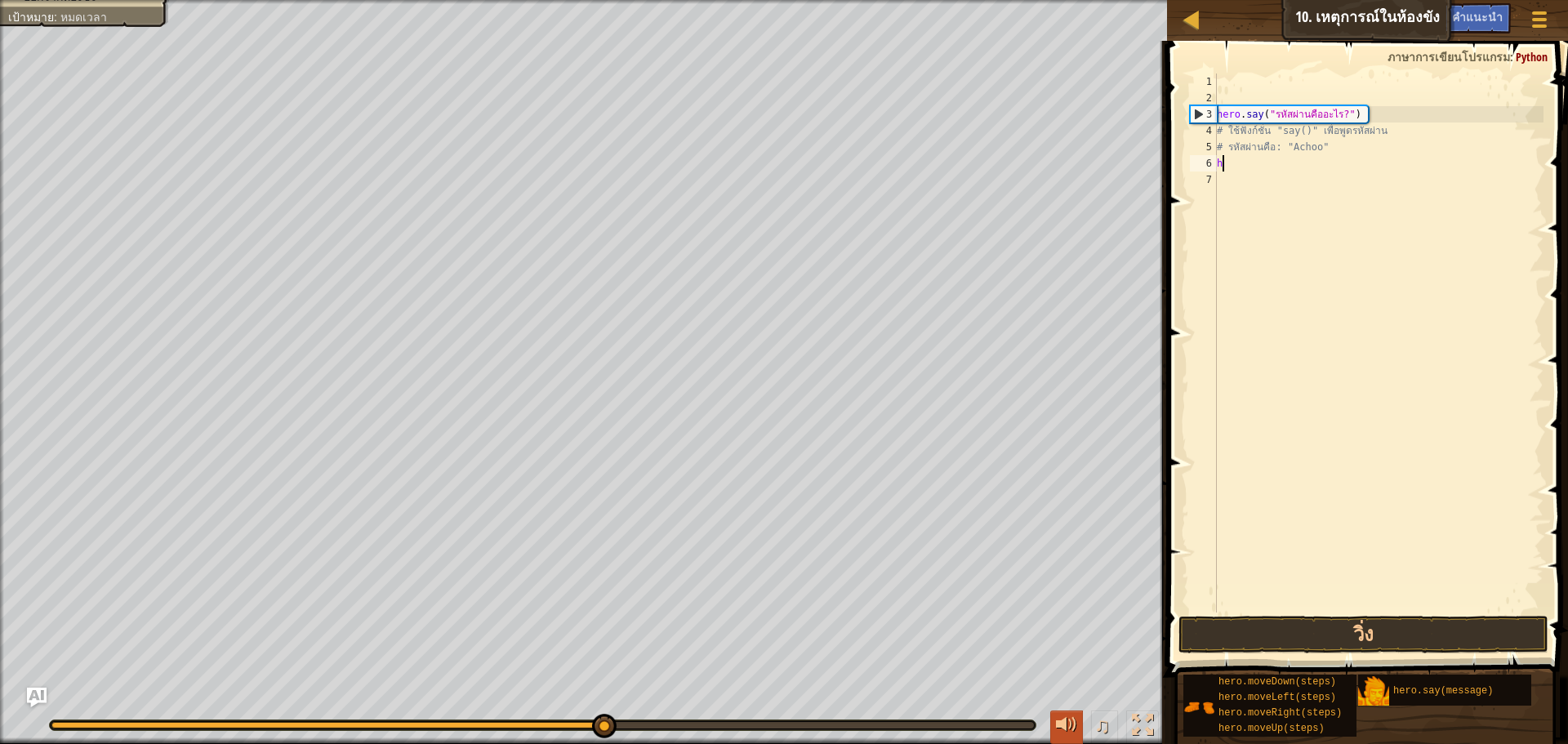
click at [1067, 732] on div at bounding box center [1066, 725] width 21 height 21
click at [1067, 731] on div at bounding box center [1066, 725] width 21 height 21
click at [1066, 730] on div at bounding box center [1066, 725] width 21 height 21
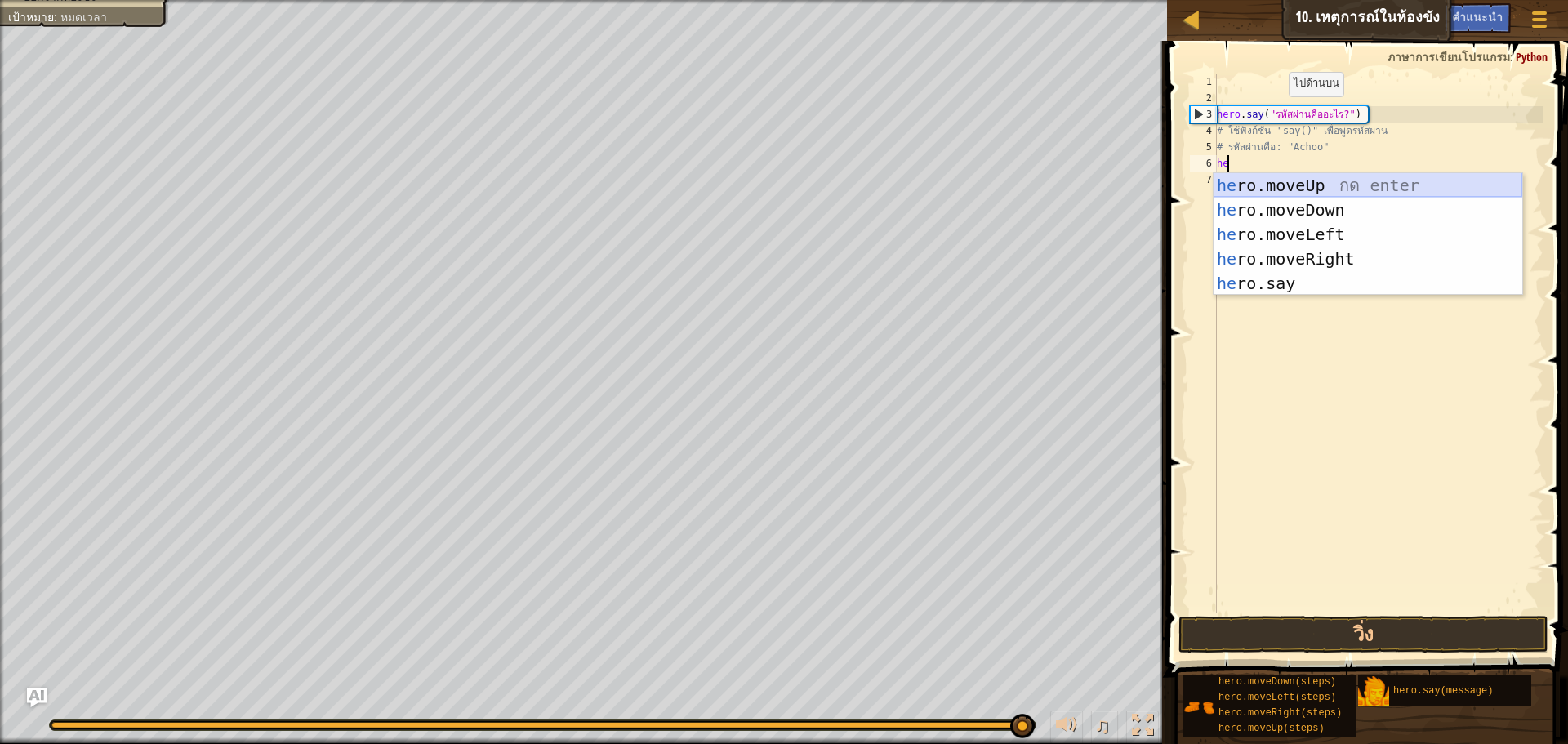
scroll to position [7, 1]
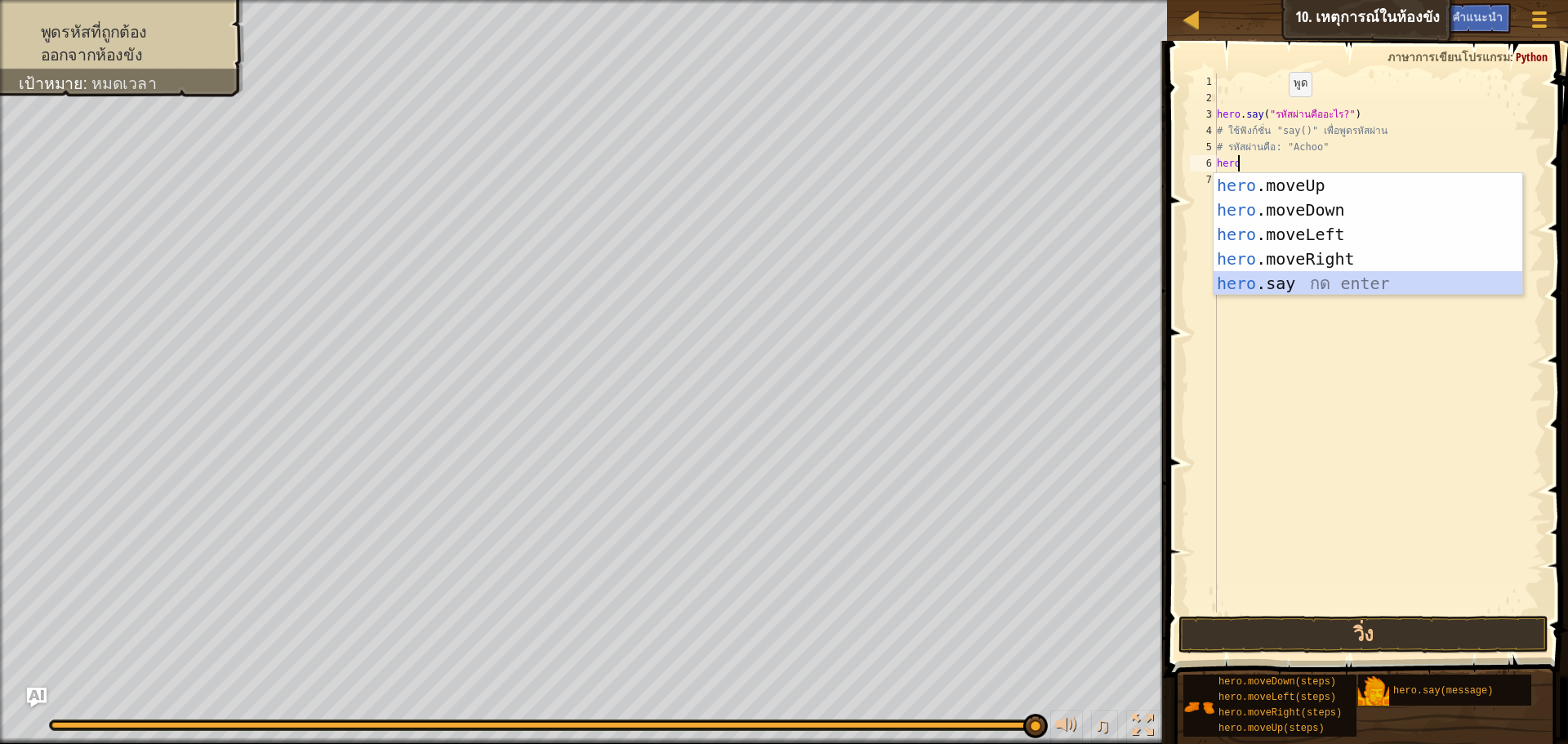
click at [1273, 282] on div "hero .moveUp กด enter hero .moveDown กด enter hero .moveLeft กด enter hero .mov…" at bounding box center [1367, 258] width 309 height 171
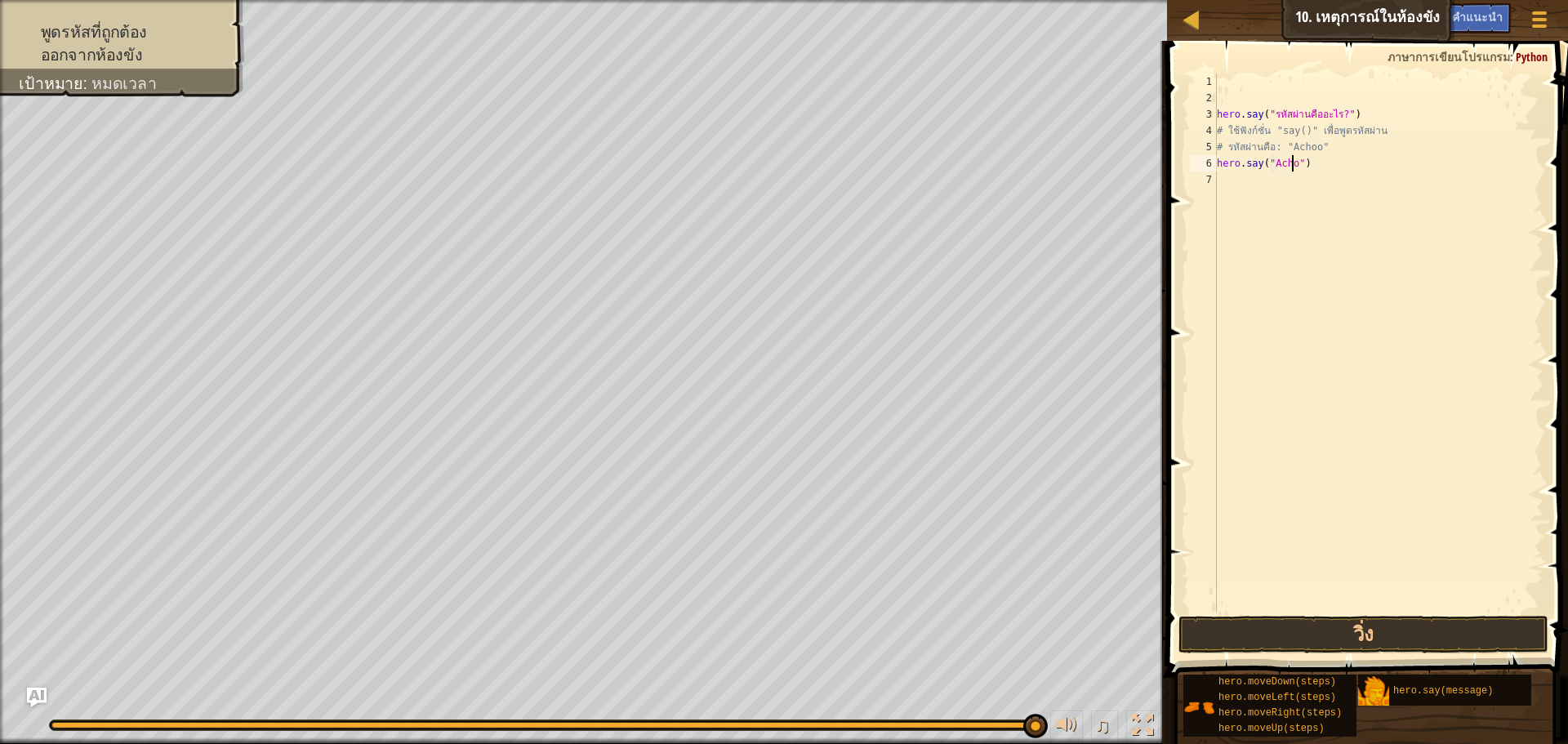
scroll to position [7, 7]
type textarea "hero.say("Achoo")"
click at [1315, 162] on div "hero . say ( "รหัสผ่านคืออะไร?" ) # ใช้ฟังก์ชั่น "say()" เพื่อพูดรหัสผ่าน # รหั…" at bounding box center [1379, 360] width 330 height 572
type textarea "h"
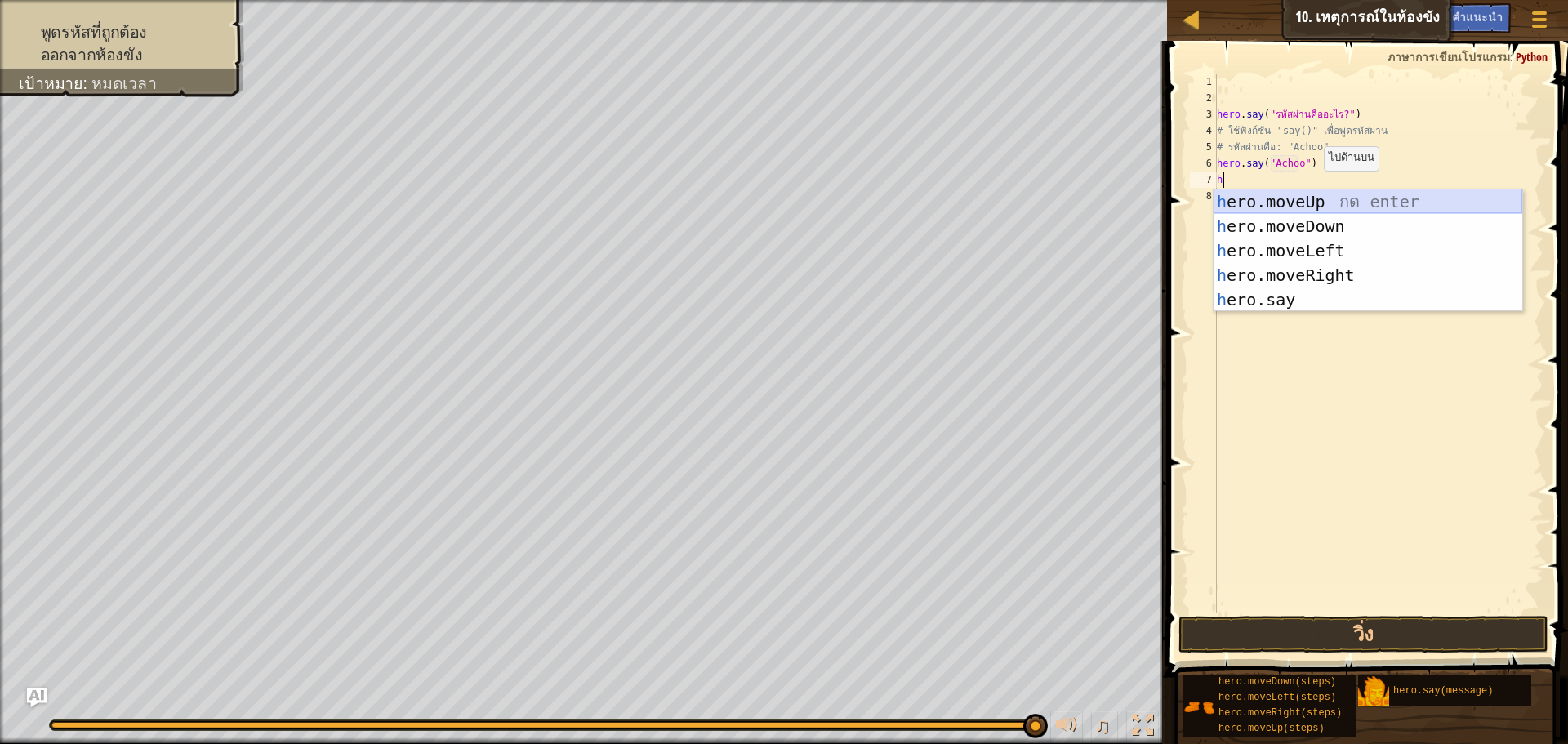
click at [1301, 202] on div "h ero.moveUp กด enter h ero.moveDown กด enter h ero.moveLeft กด enter h ero.mov…" at bounding box center [1367, 275] width 309 height 171
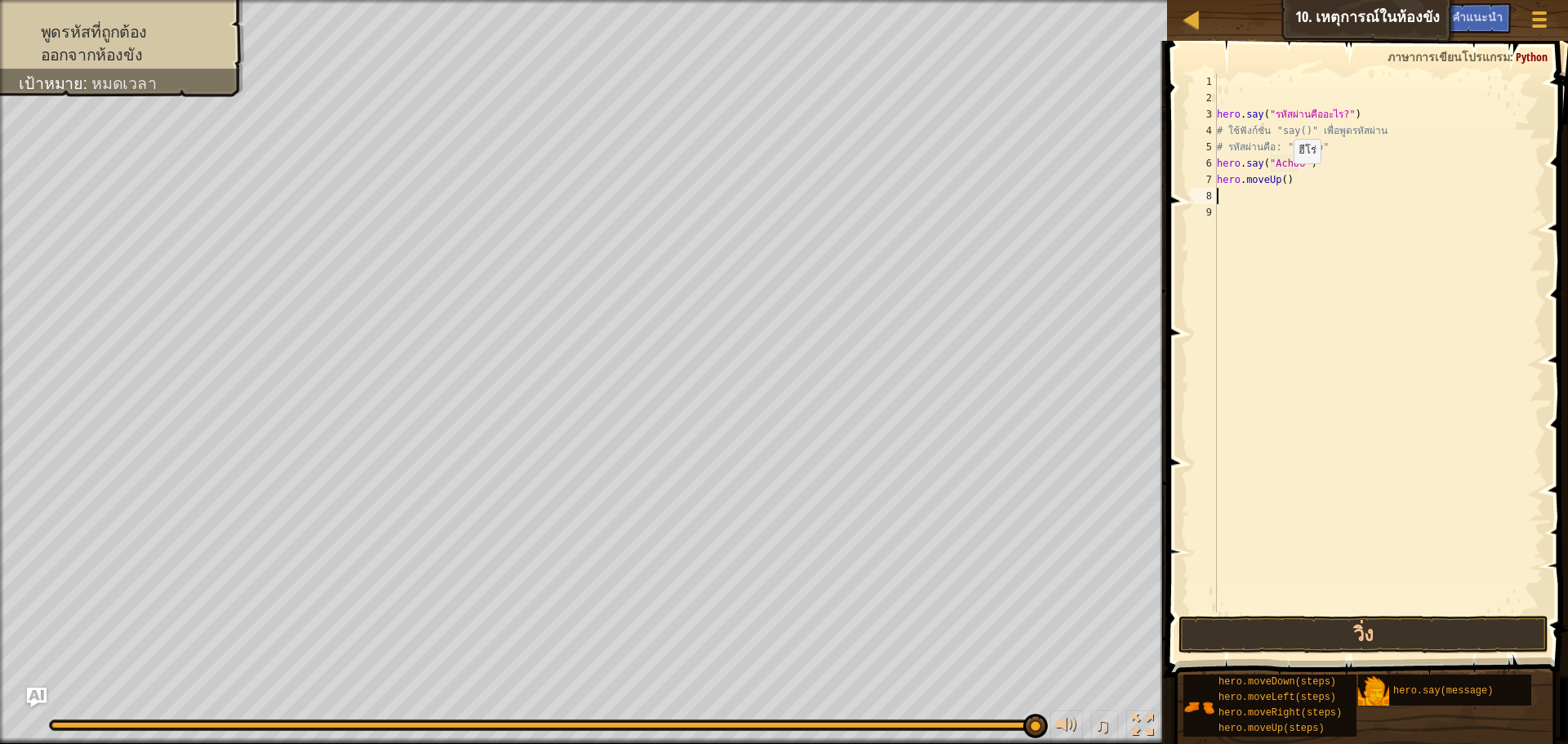
click at [1279, 177] on div "hero . say ( "รหัสผ่านคืออะไร?" ) # ใช้ฟังก์ชั่น "say()" เพื่อพูดรหัสผ่าน # รหั…" at bounding box center [1379, 360] width 330 height 572
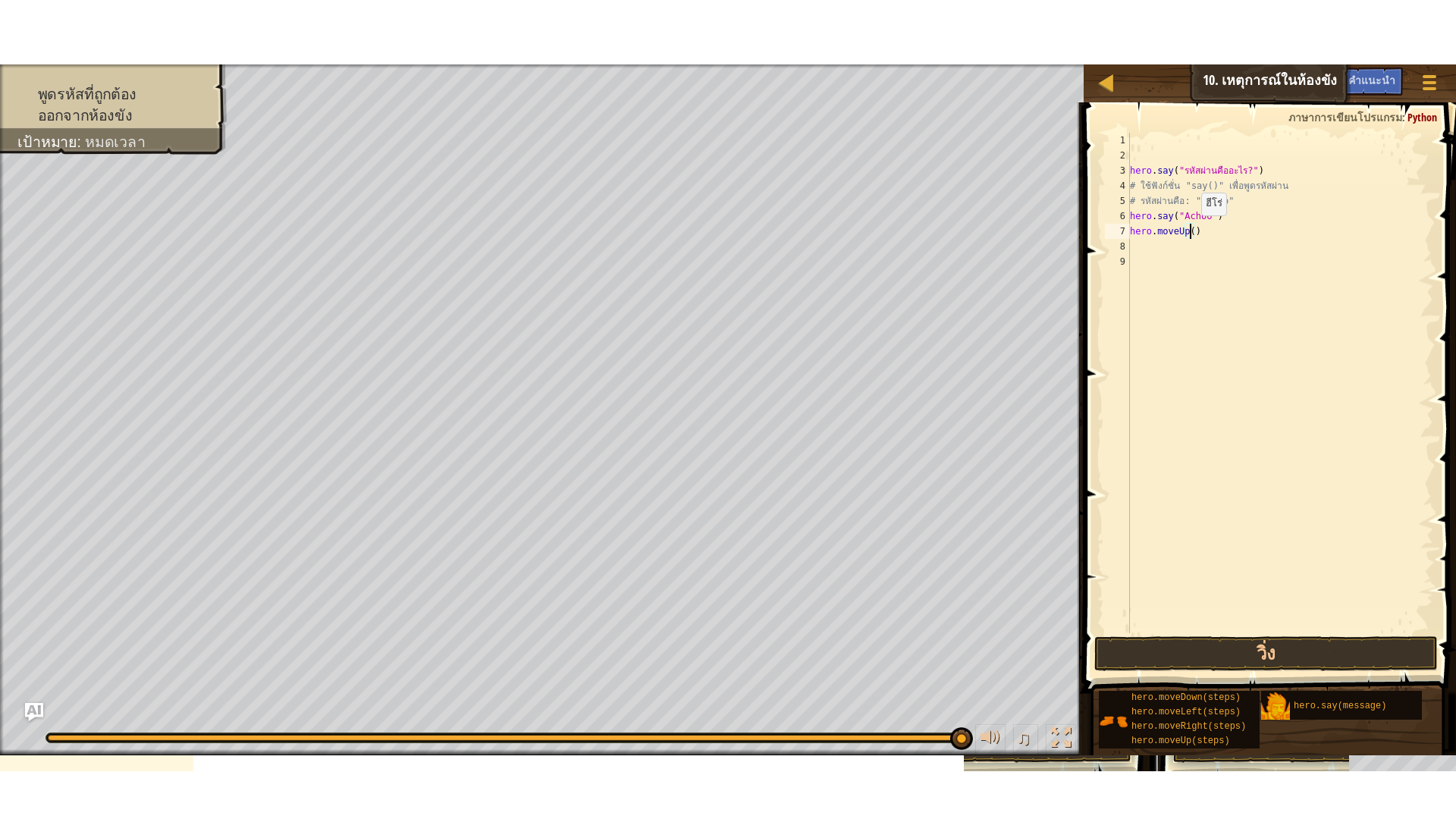
scroll to position [6, 6]
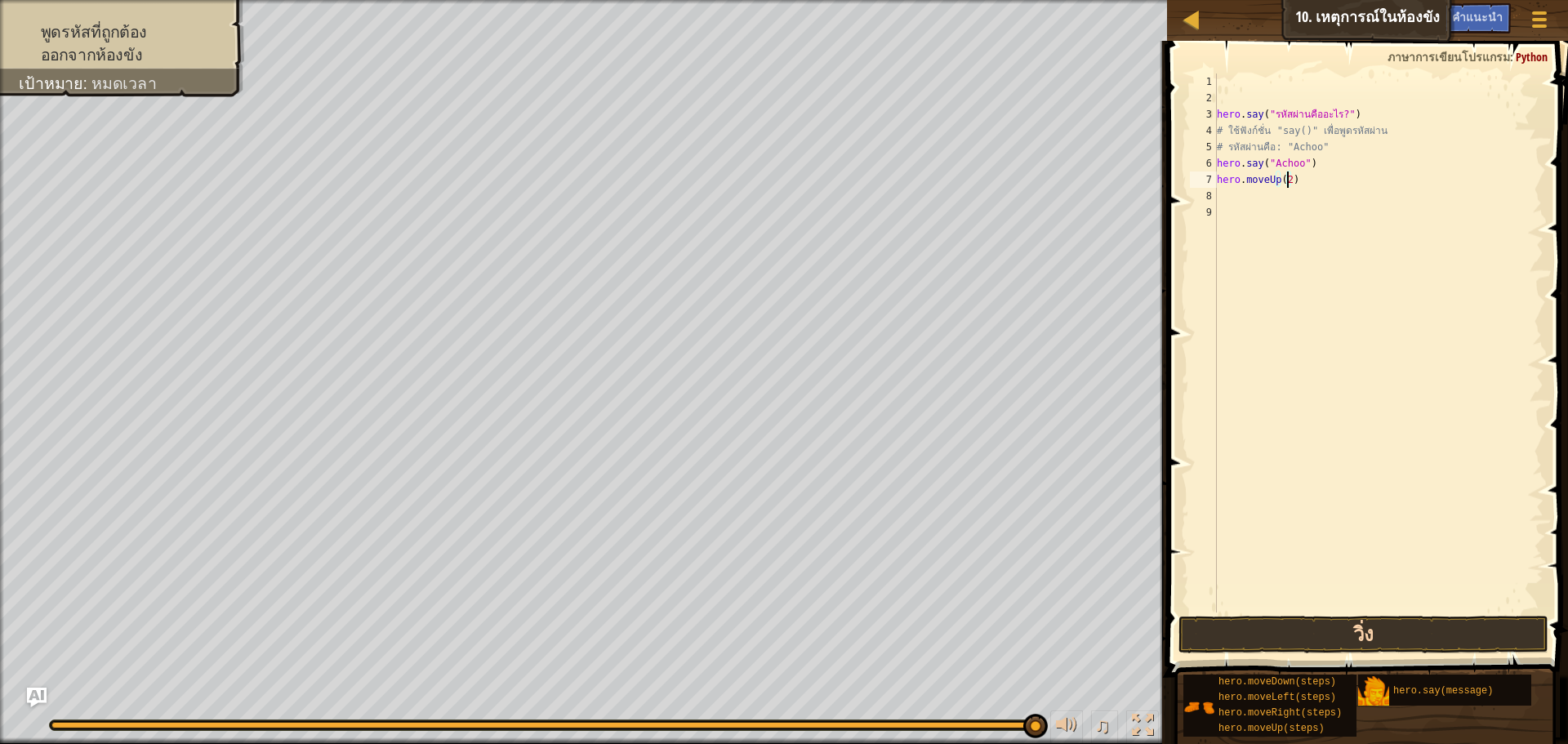
type textarea "hero.moveUp(2)"
click at [1330, 635] on button "วิ่ง" at bounding box center [1364, 634] width 370 height 37
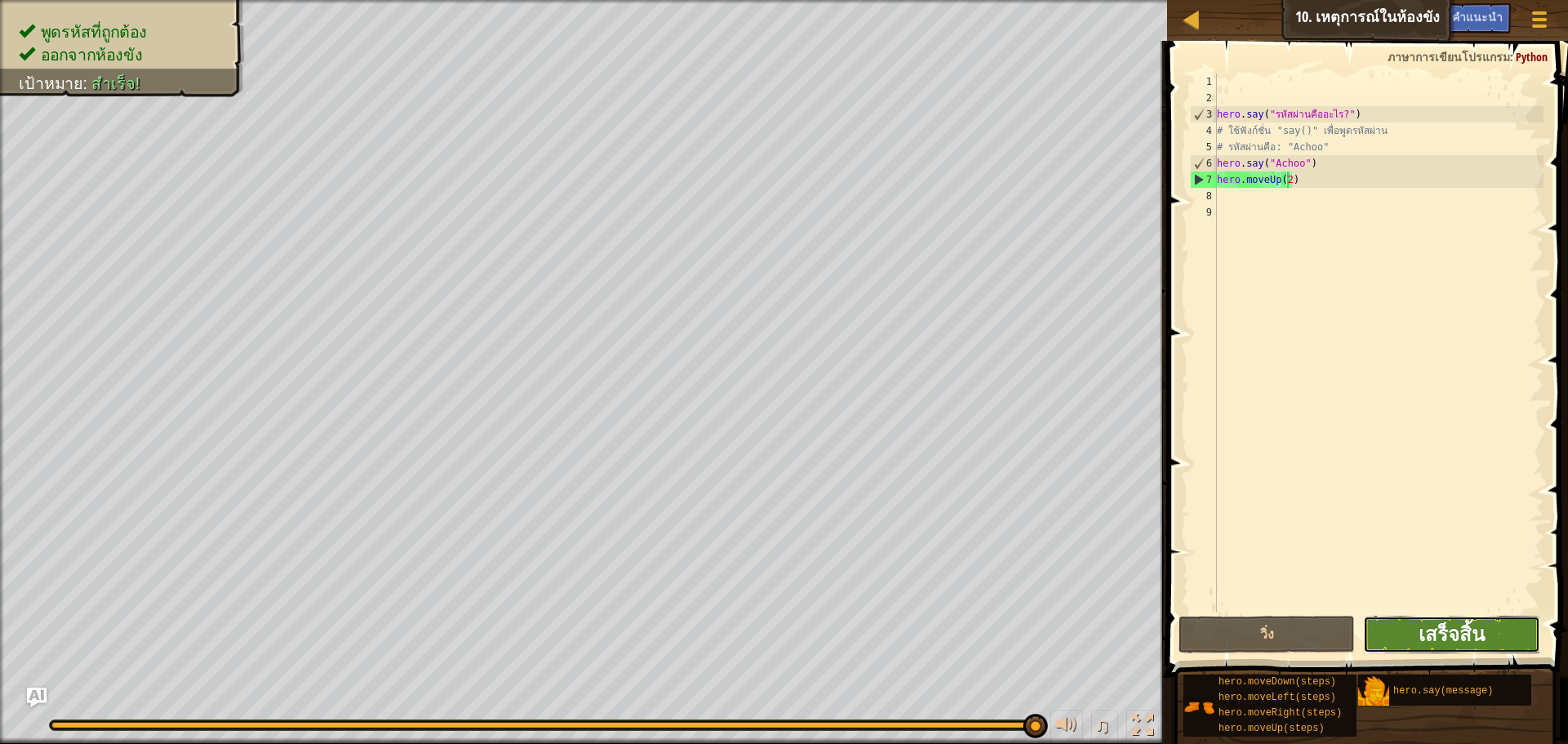
click at [1464, 636] on span "เสร็จสิ้น" at bounding box center [1452, 634] width 66 height 26
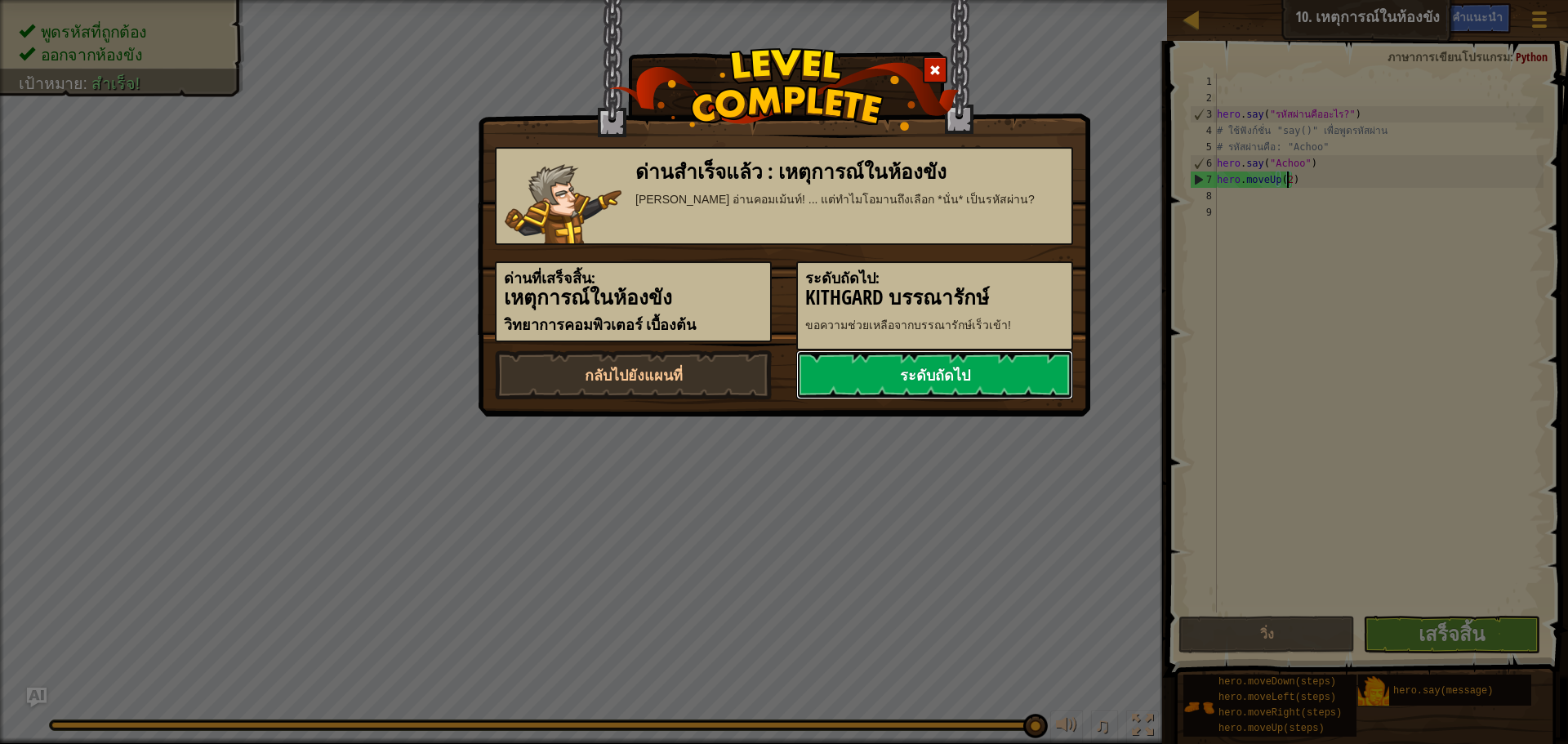
click at [884, 375] on link "ระดับถัดไป" at bounding box center [934, 375] width 277 height 49
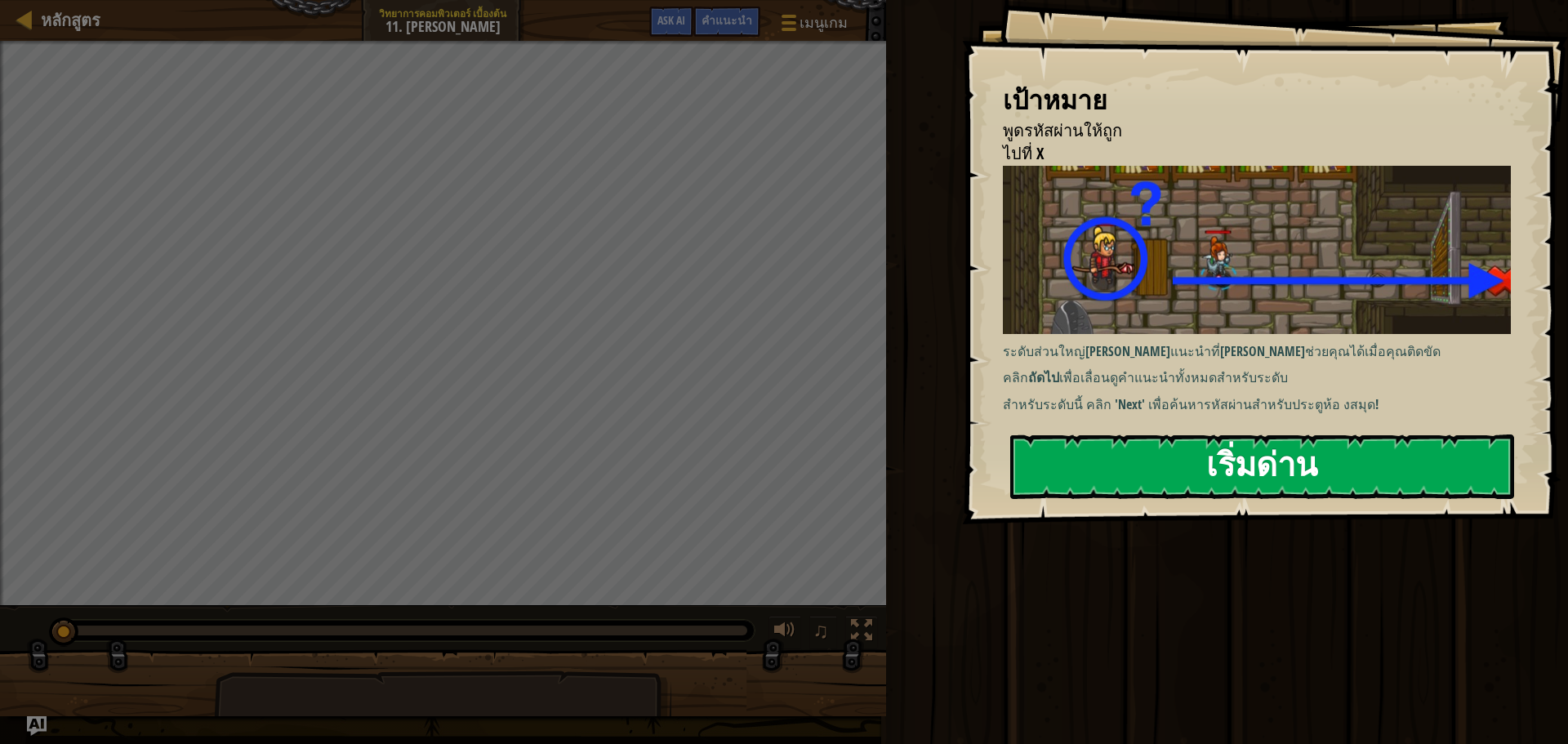
click at [1306, 465] on button "เริ่มด่าน" at bounding box center [1262, 467] width 504 height 64
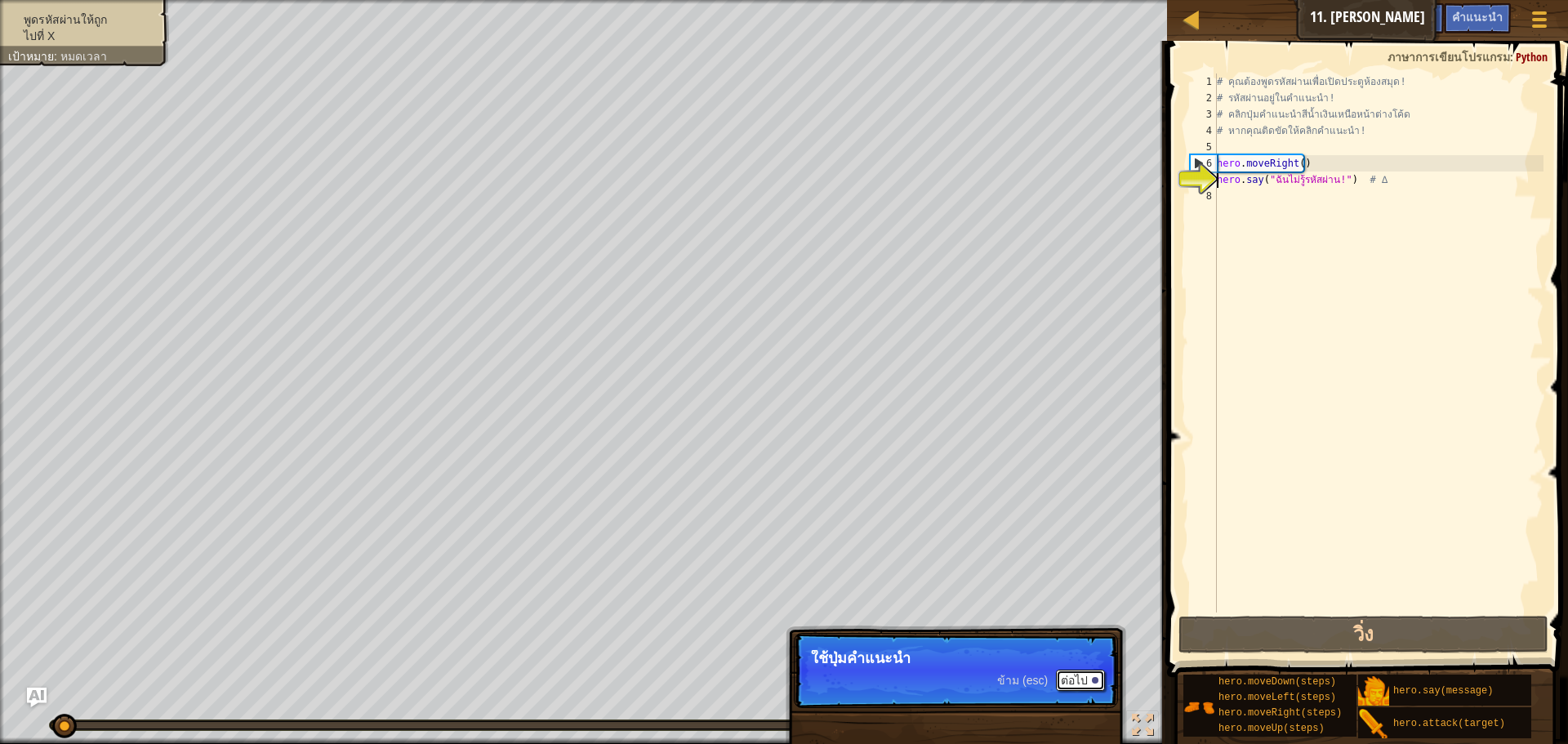
click at [1077, 688] on button "ต่อไป" at bounding box center [1080, 680] width 49 height 21
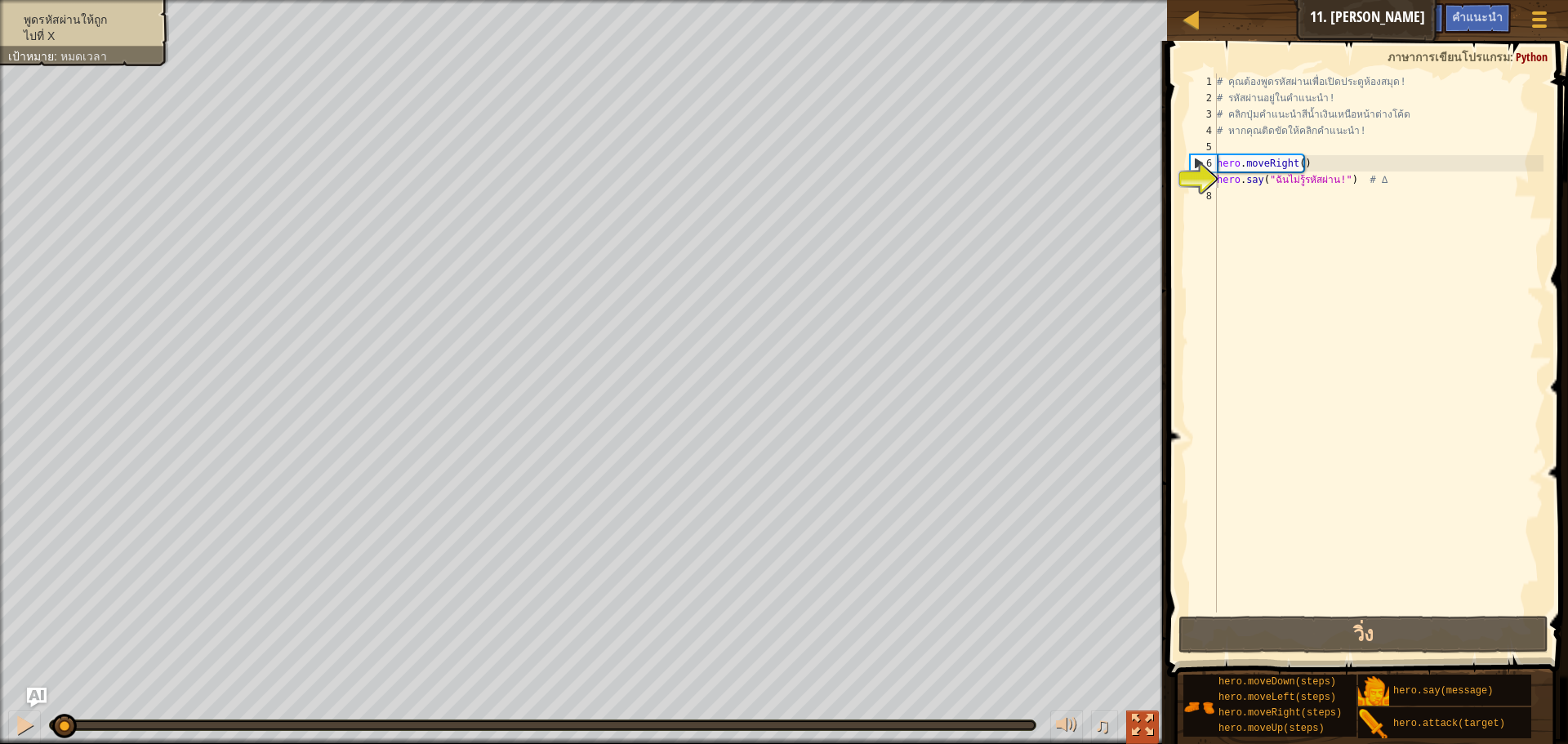
click at [1141, 726] on div at bounding box center [1142, 725] width 21 height 21
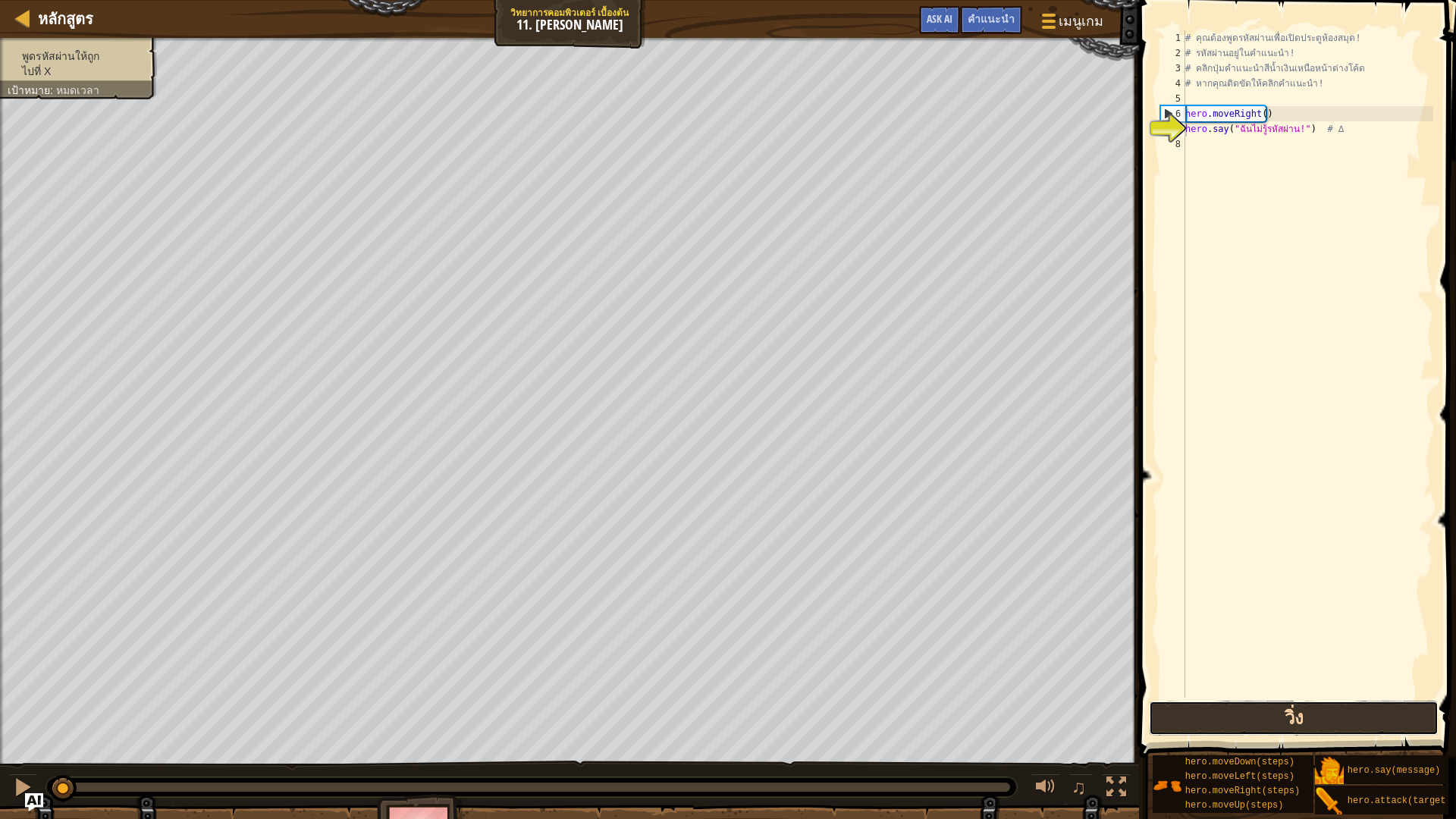
click at [1292, 690] on button "วิ่ง" at bounding box center [1294, 717] width 290 height 35
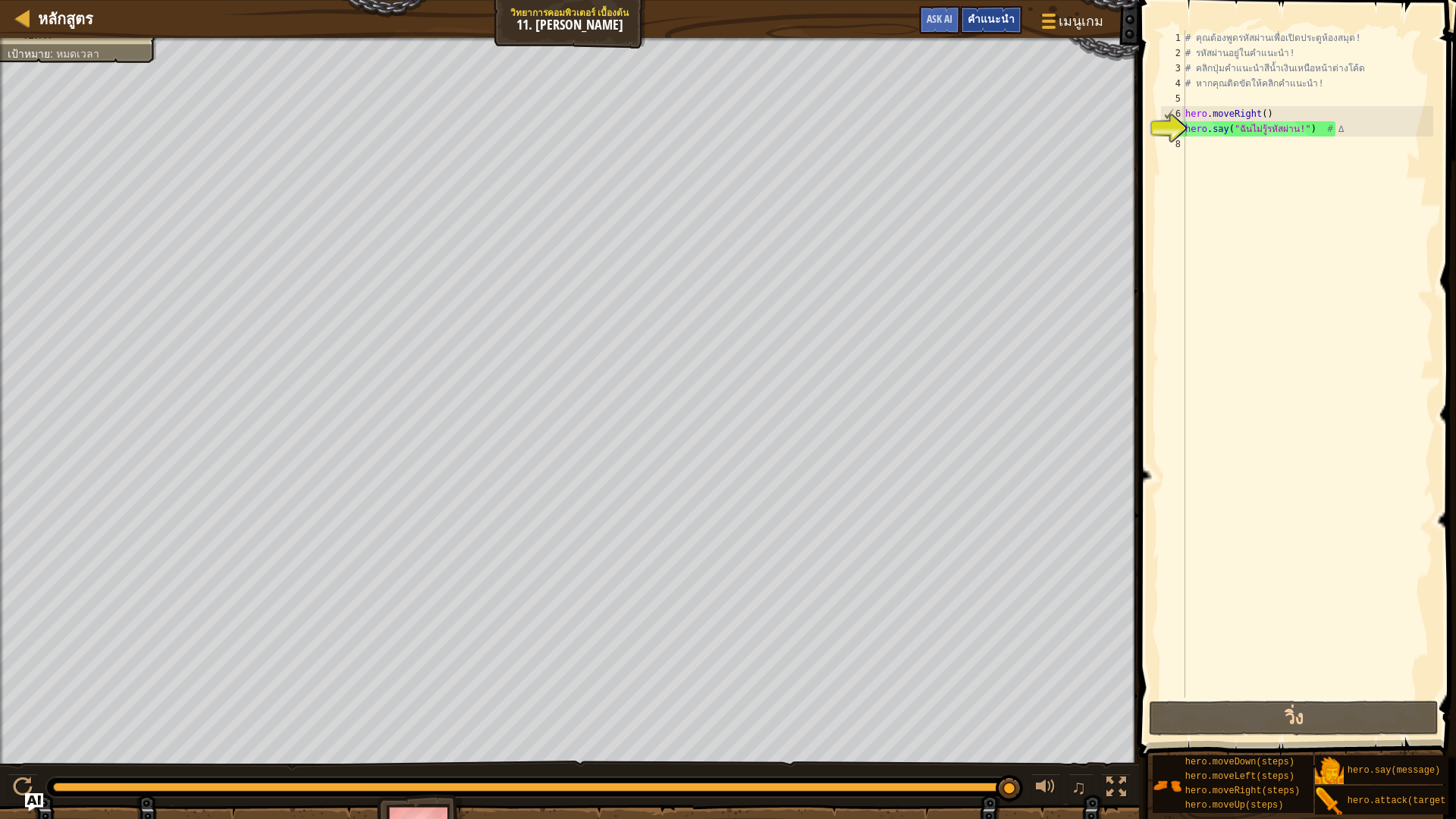
click at [996, 19] on span "คำแนะนำ" at bounding box center [991, 19] width 47 height 15
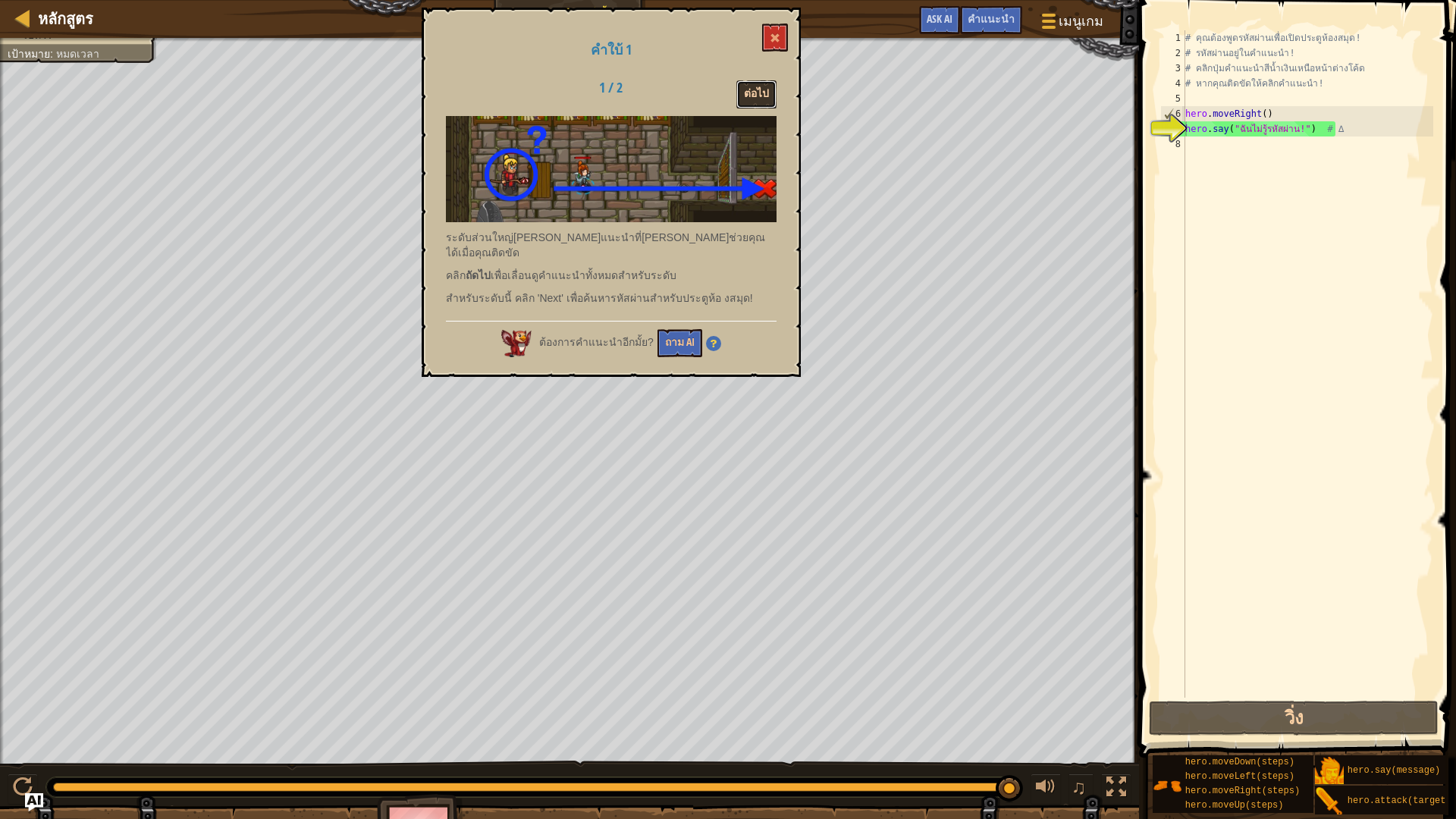
click at [753, 94] on button "ต่อไป" at bounding box center [756, 94] width 40 height 28
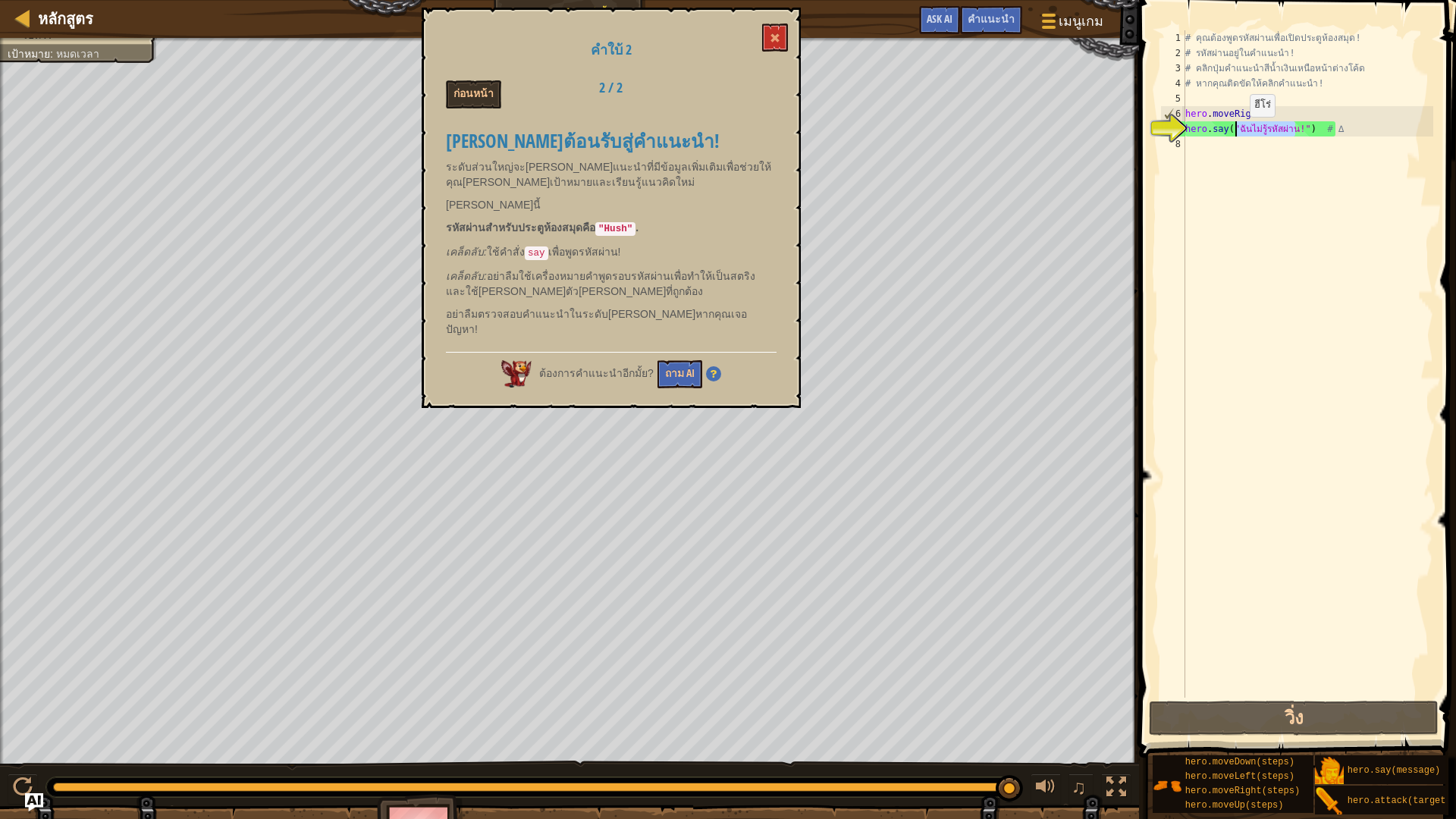
drag, startPoint x: 1295, startPoint y: 131, endPoint x: 1237, endPoint y: 132, distance: 58.0
click at [1237, 132] on div "# คุณต้องพูดรหัสผ่านเพื่อเปิดประตูห้องสมุด! # รหัสผ่านอยู่ในคำแนะนำ! # คลิกปุ่ม…" at bounding box center [1307, 379] width 251 height 697
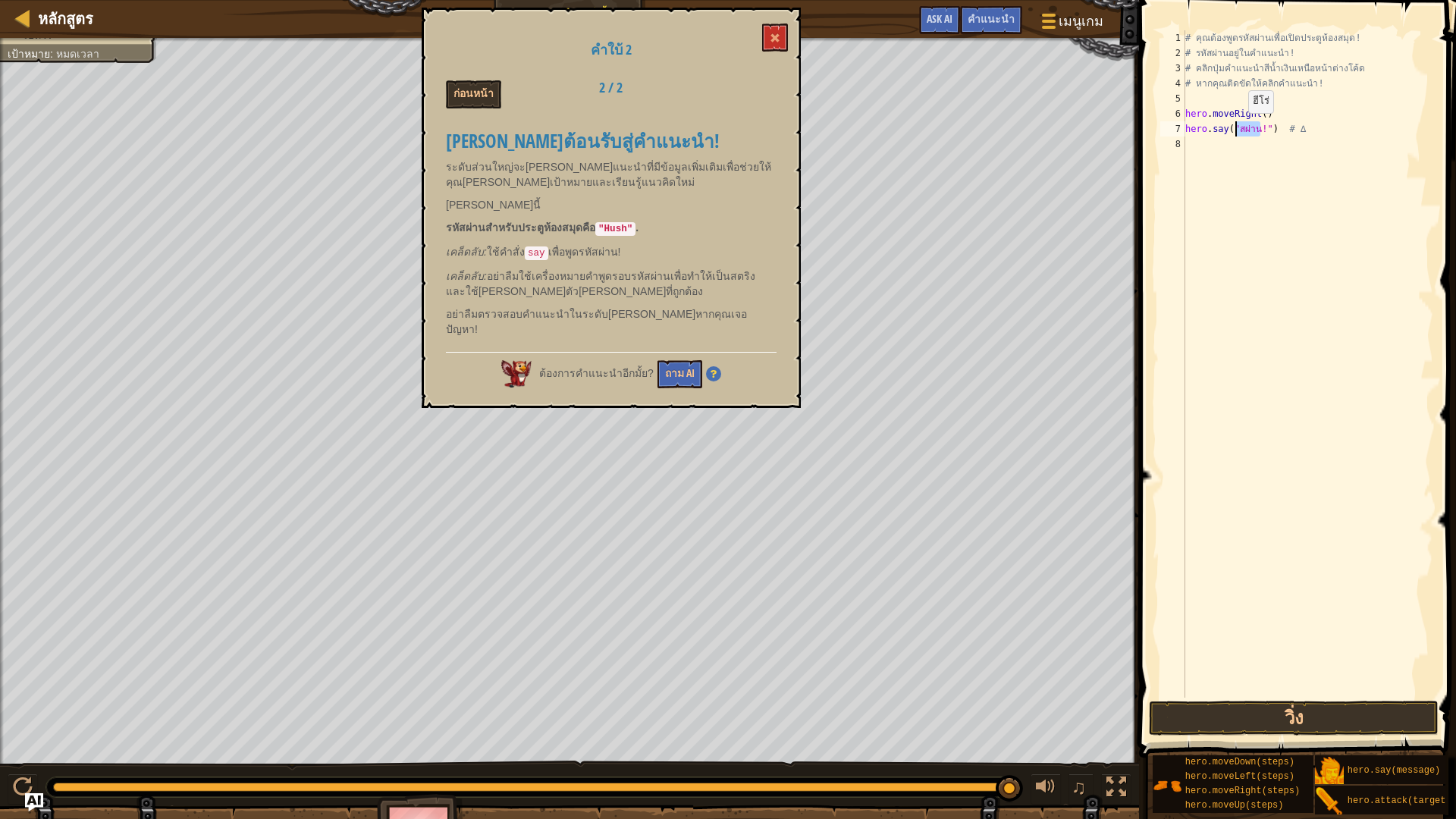
drag, startPoint x: 1258, startPoint y: 126, endPoint x: 1236, endPoint y: 128, distance: 22.1
click at [1236, 128] on div "# คุณต้องพูดรหัสผ่านเพื่อเปิดประตูห้องสมุด! # รหัสผ่านอยู่ในคำแนะนำ! # คลิกปุ่ม…" at bounding box center [1307, 379] width 251 height 697
click at [1261, 126] on div "# คุณต้องพูดรหัสผ่านเพื่อเปิดประตูห้องสมุด! # รหัสผ่านอยู่ในคำแนะนำ! # คลิกปุ่ม…" at bounding box center [1307, 379] width 251 height 697
type textarea "hero.say("Hush") # ∆"
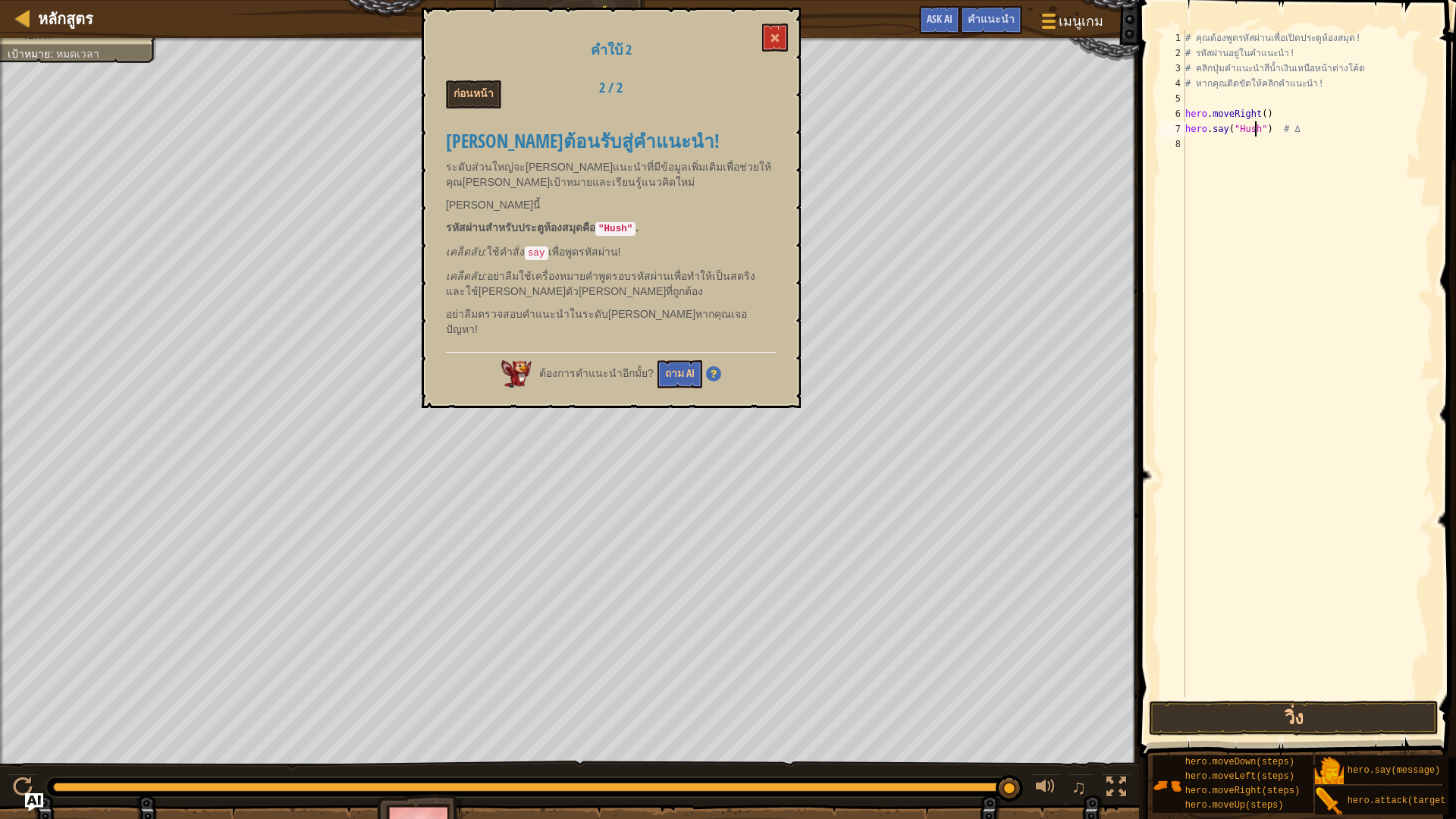
click at [1199, 139] on div "# คุณต้องพูดรหัสผ่านเพื่อเปิดประตูห้องสมุด! # รหัสผ่านอยู่ในคำแนะนำ! # คลิกปุ่ม…" at bounding box center [1307, 379] width 251 height 697
type textarea "h"
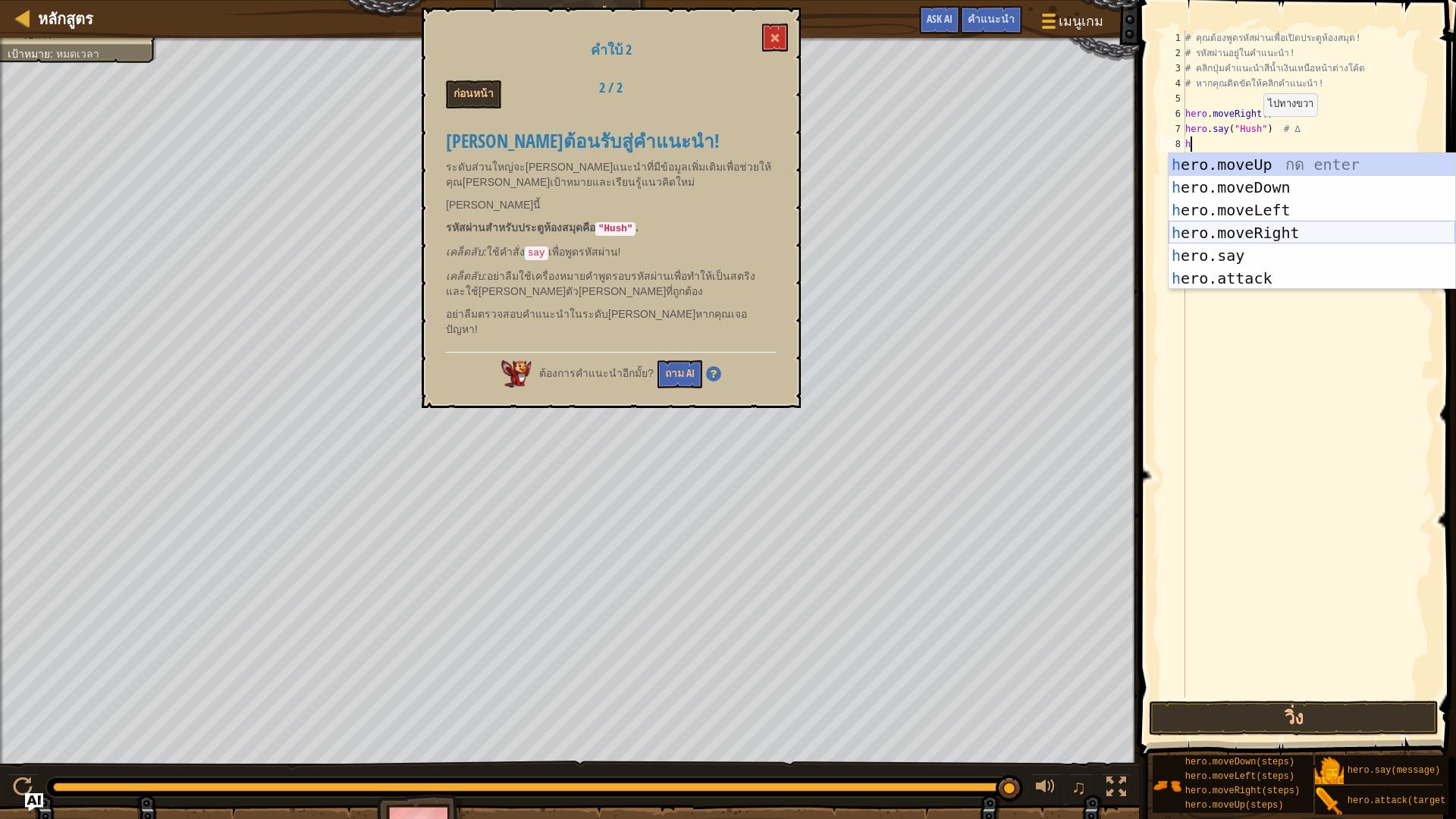
click at [1256, 236] on div "h ero.moveUp กด enter h ero.moveDown กด enter h ero.moveLeft กด enter h ero.mov…" at bounding box center [1312, 244] width 287 height 182
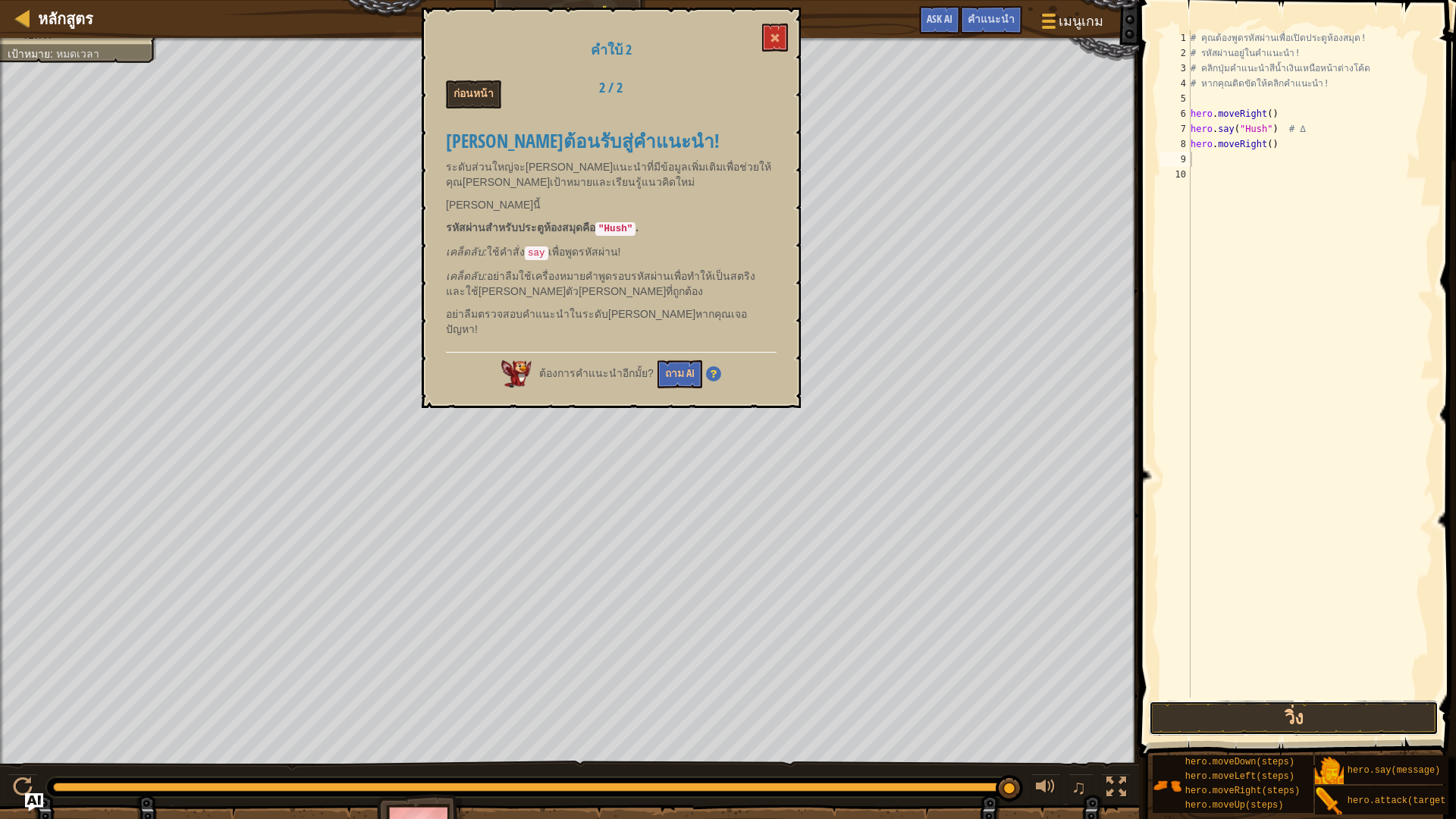
drag, startPoint x: 1298, startPoint y: 705, endPoint x: 1277, endPoint y: 694, distance: 23.7
click at [1295, 690] on button "วิ่ง" at bounding box center [1294, 717] width 290 height 35
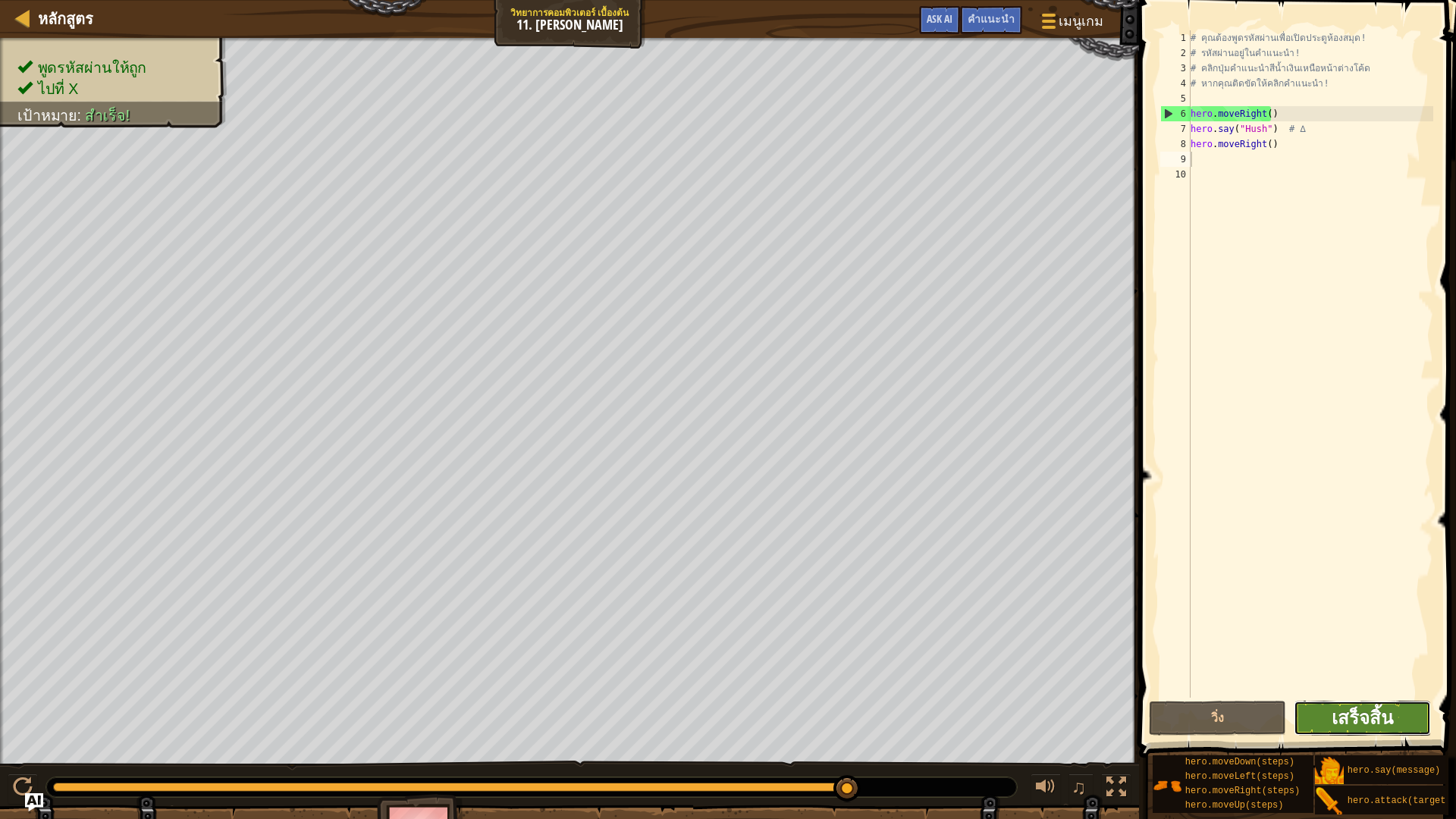
click at [1366, 690] on span "เสร็จสิ้น" at bounding box center [1362, 717] width 61 height 24
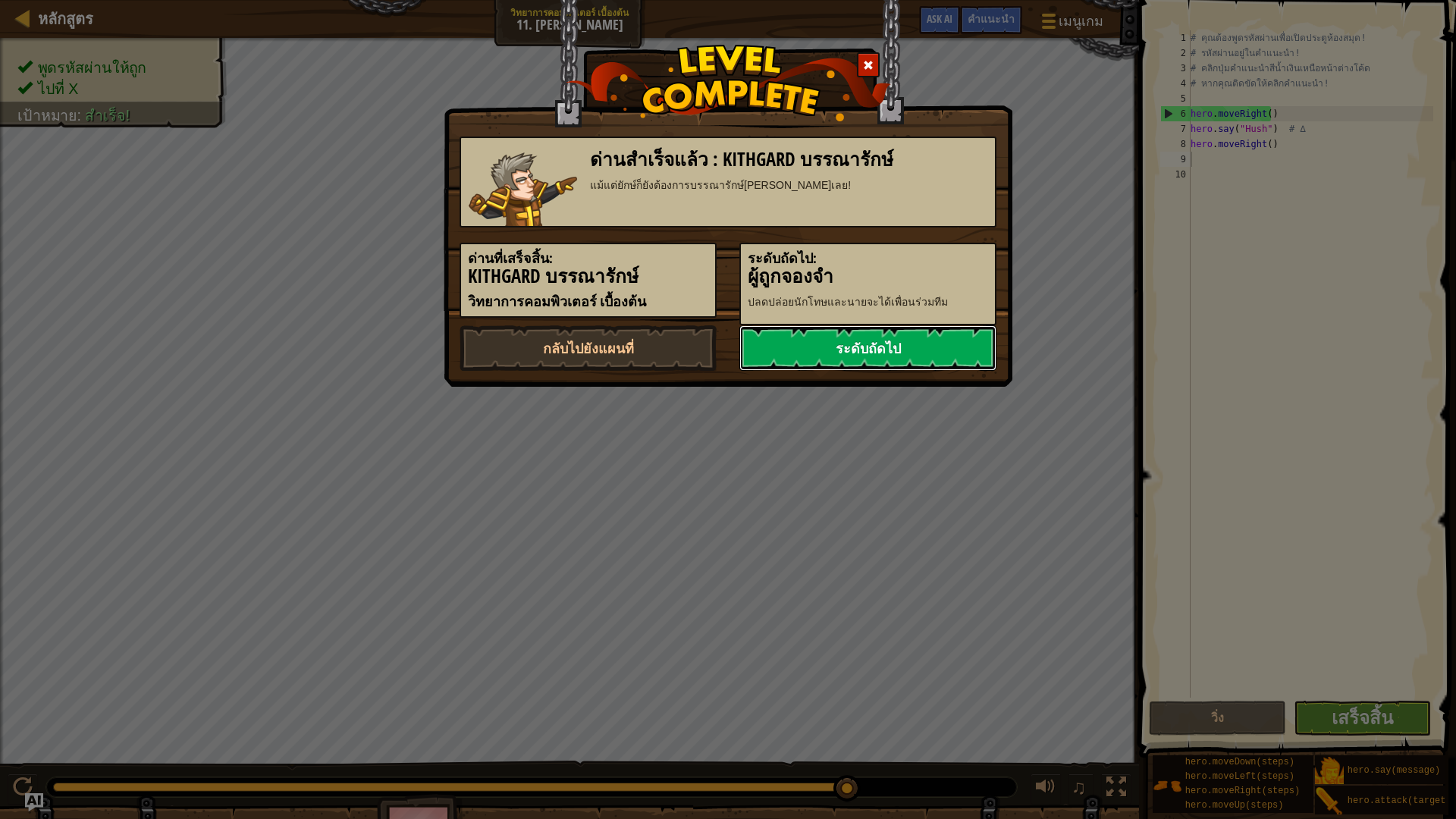
click at [914, 341] on link "ระดับถัดไป" at bounding box center [868, 348] width 257 height 45
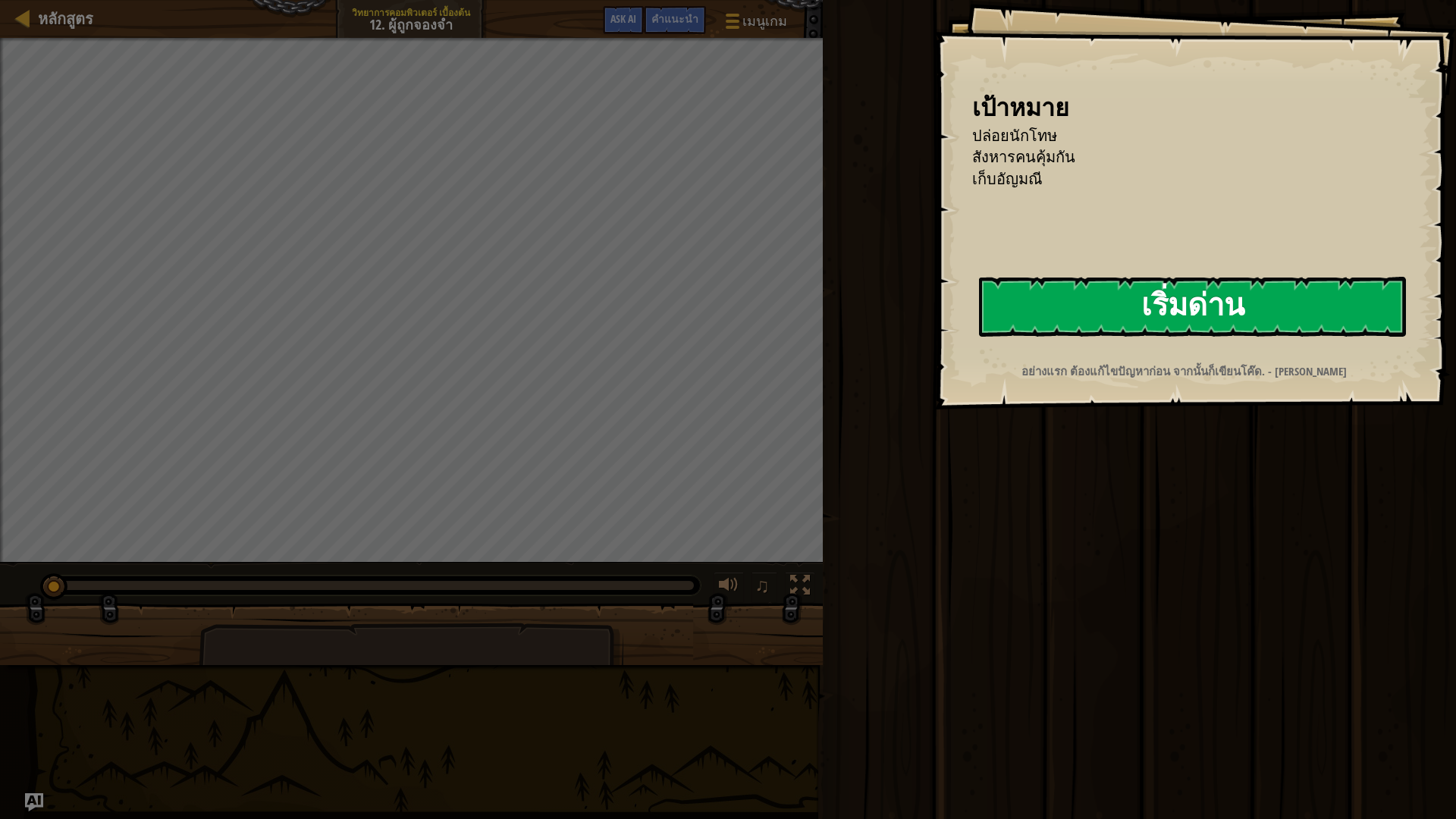
click at [1143, 311] on button "เริ่มด่าน" at bounding box center [1192, 307] width 427 height 60
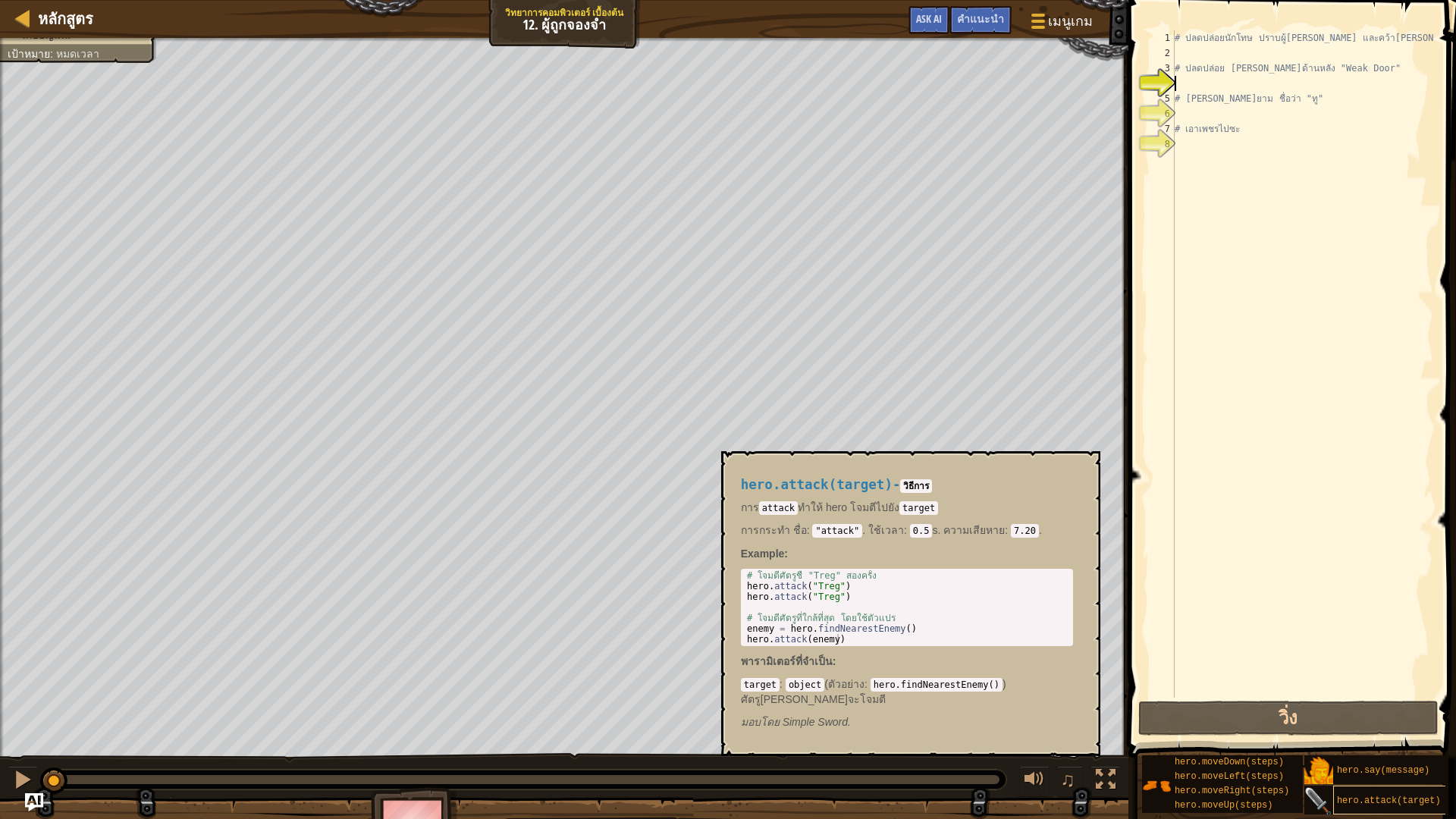
scroll to position [11, 0]
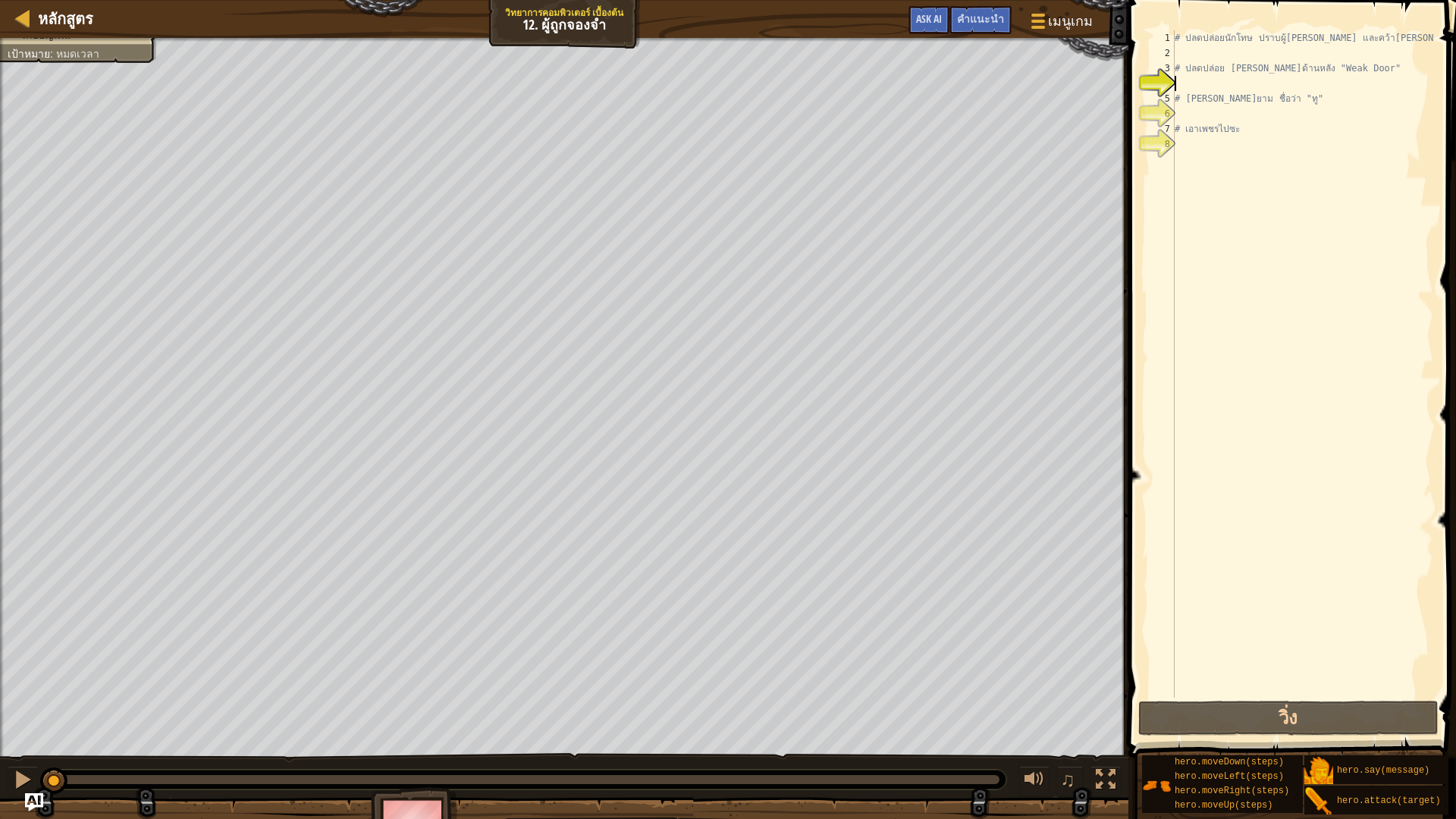
click at [1186, 52] on div "# ปลดปล่อยนักโทษ ปราบผู้[PERSON_NAME] และคว้า[PERSON_NAME] # ปลดปล่อย Patrick จ…" at bounding box center [1303, 379] width 261 height 697
type textarea "h"
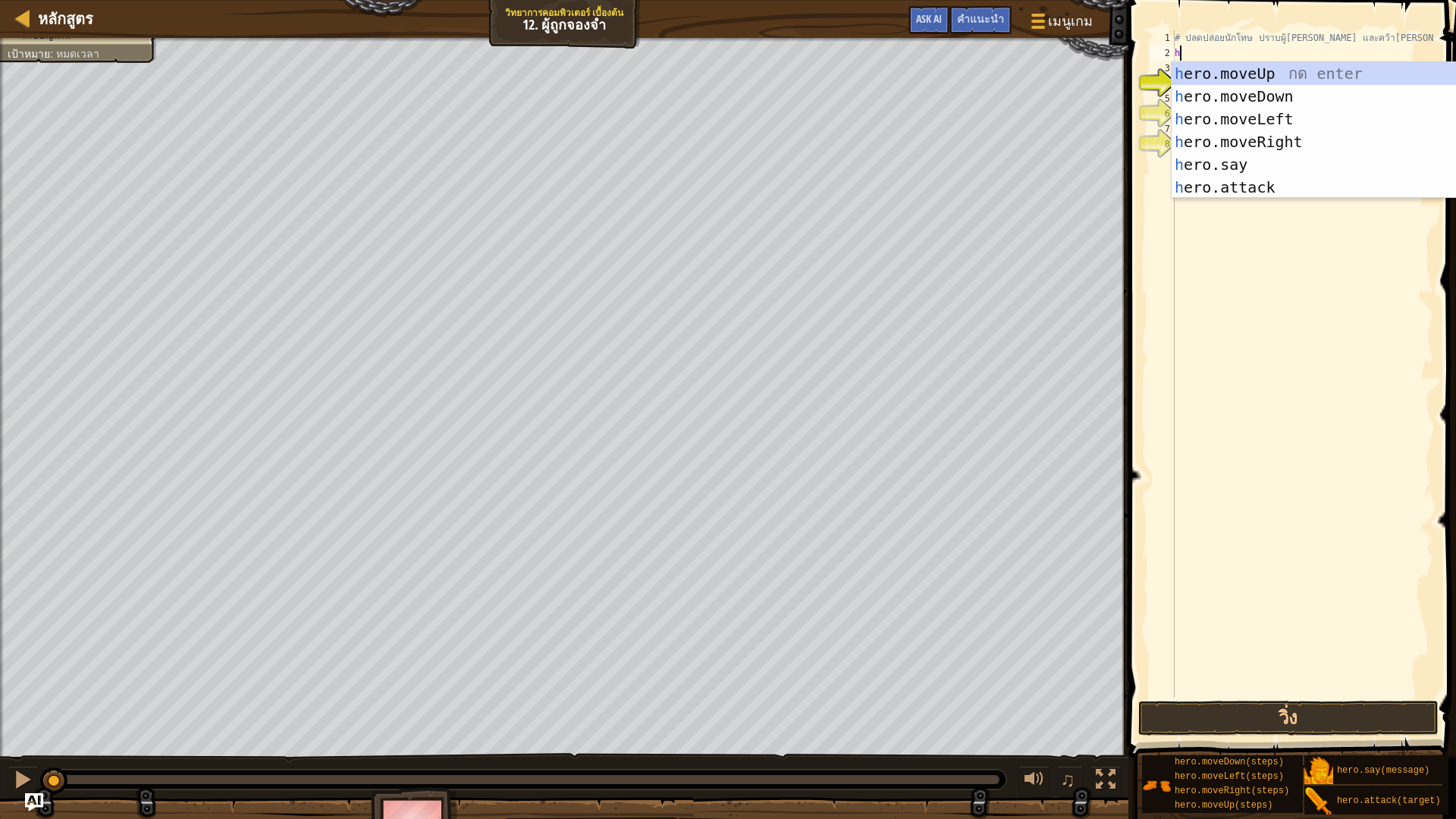
scroll to position [6, 0]
click at [1324, 136] on div "h ero.moveUp กด enter h ero.moveDown กด enter h ero.moveLeft กด enter h ero.mov…" at bounding box center [1315, 153] width 287 height 182
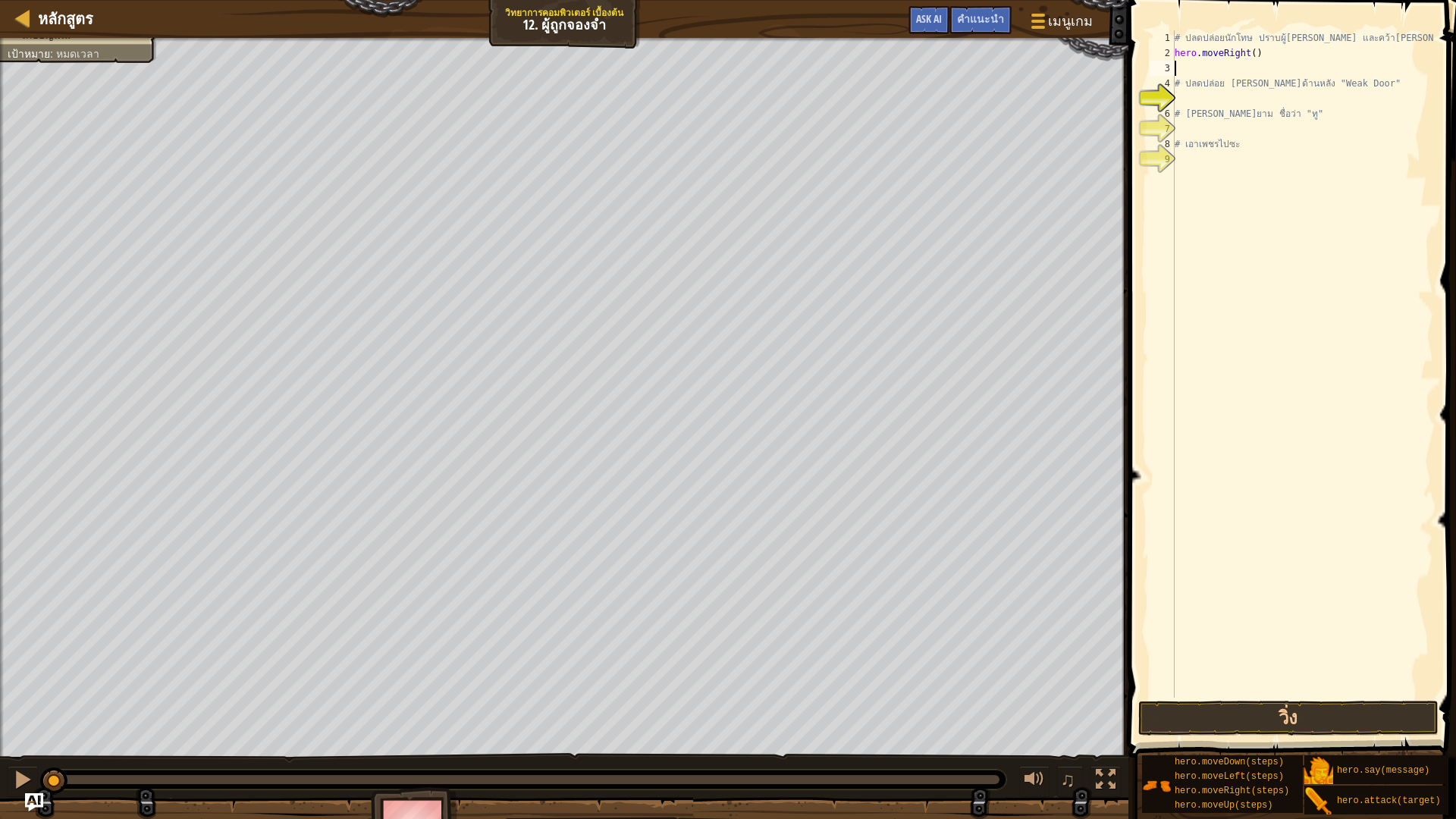
click at [1188, 104] on div "# ปลดปล่อยนักโทษ ปราบผู้[PERSON_NAME] และคว้า[PERSON_NAME] hero . moveRight ( )…" at bounding box center [1303, 379] width 261 height 697
click at [994, 12] on div "คำแนะนำ" at bounding box center [980, 20] width 62 height 28
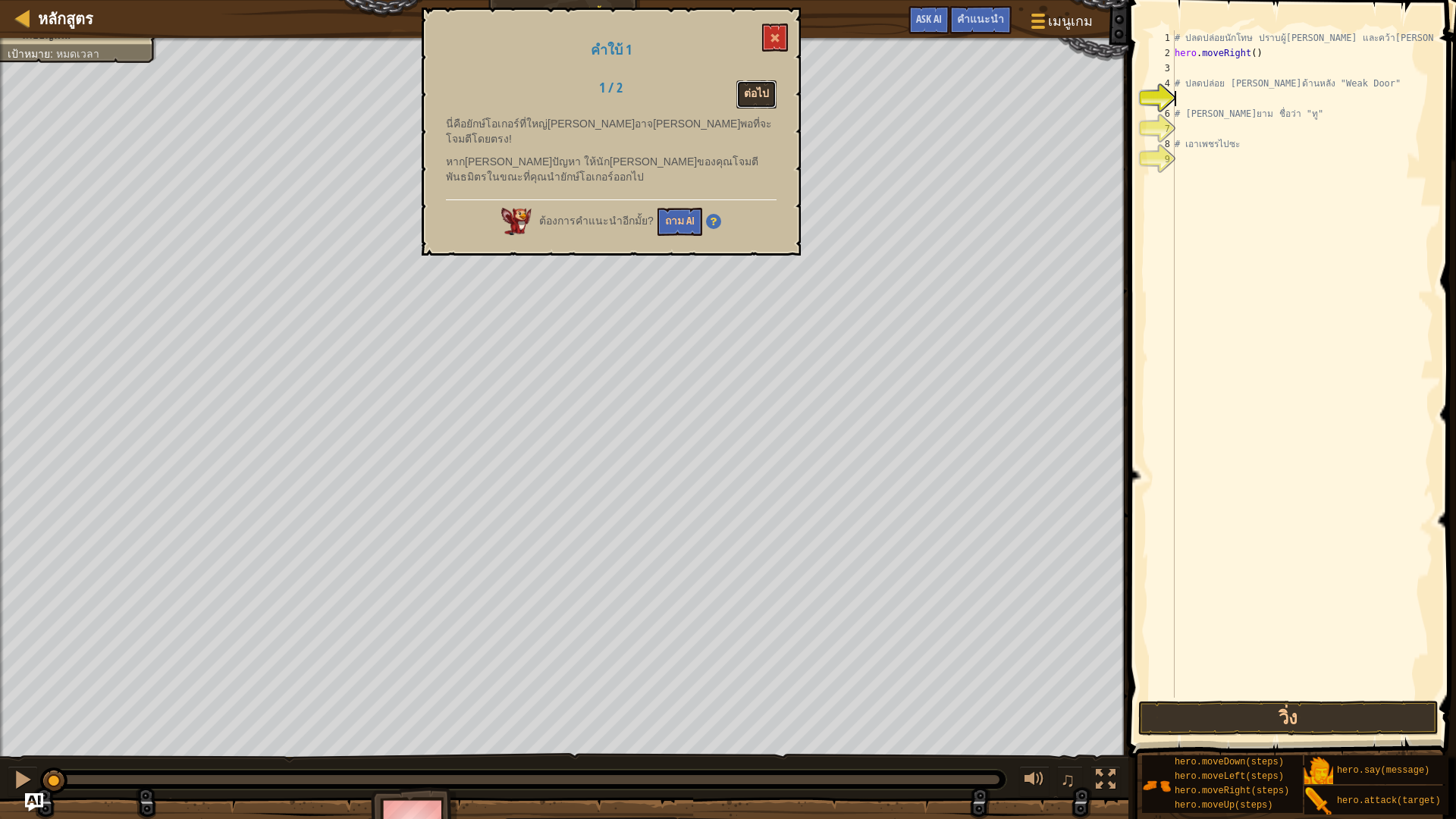
click at [761, 86] on button "ต่อไป" at bounding box center [756, 94] width 40 height 28
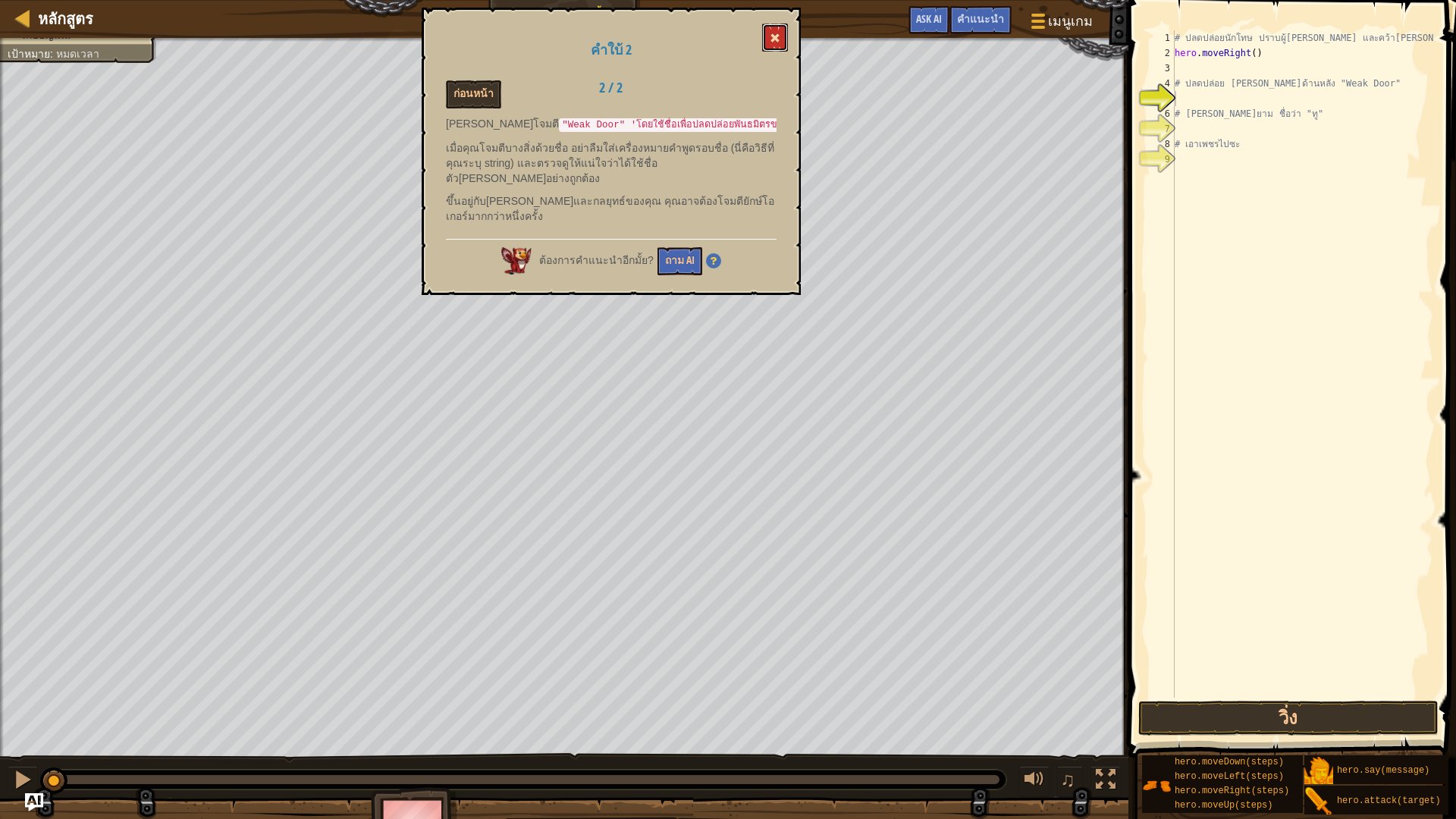
click at [773, 29] on button at bounding box center [775, 37] width 26 height 28
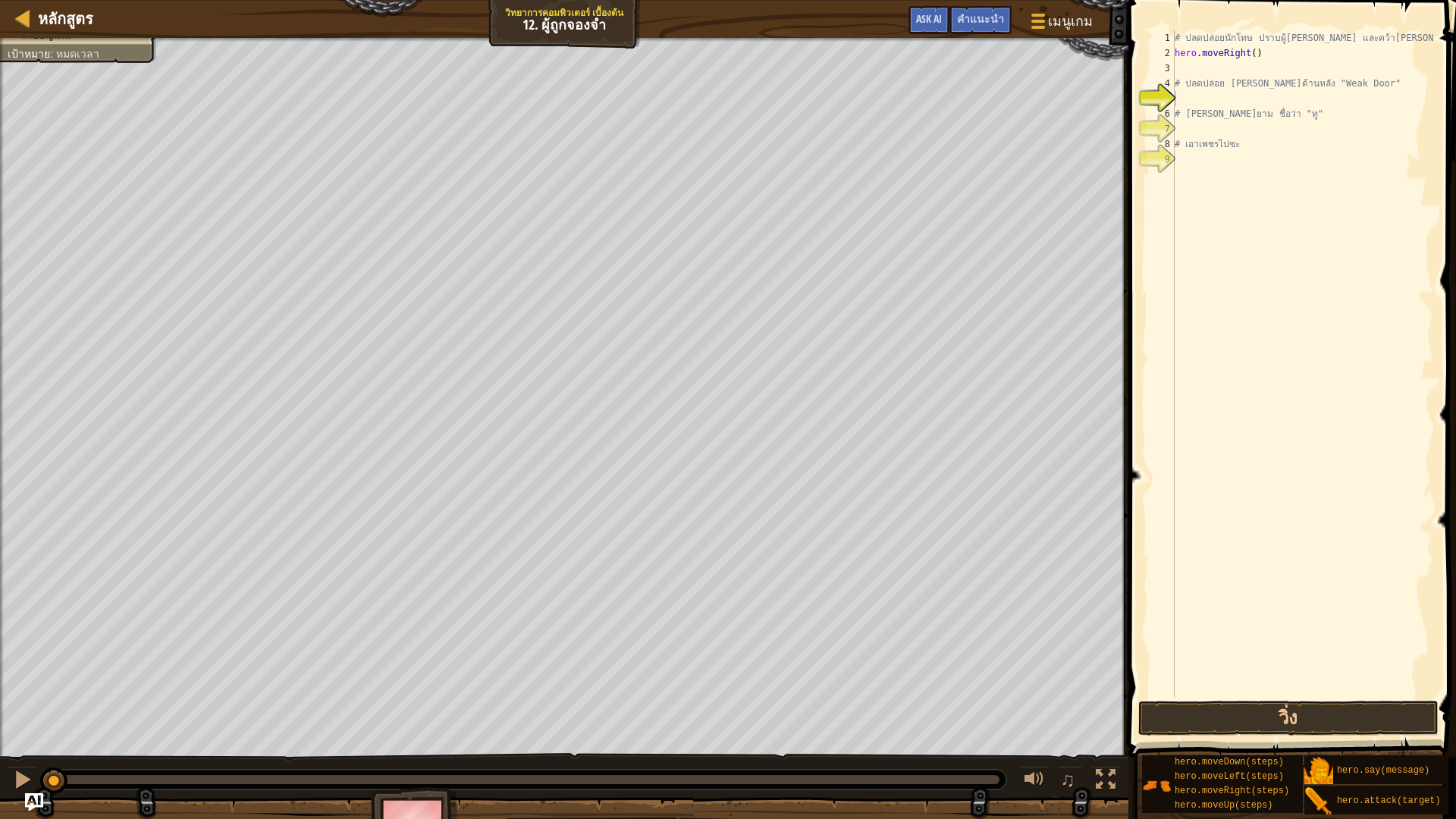
click at [1211, 100] on div "# ปลดปล่อยนักโทษ ปราบผู้[PERSON_NAME] และคว้า[PERSON_NAME] hero . moveRight ( )…" at bounding box center [1303, 379] width 261 height 697
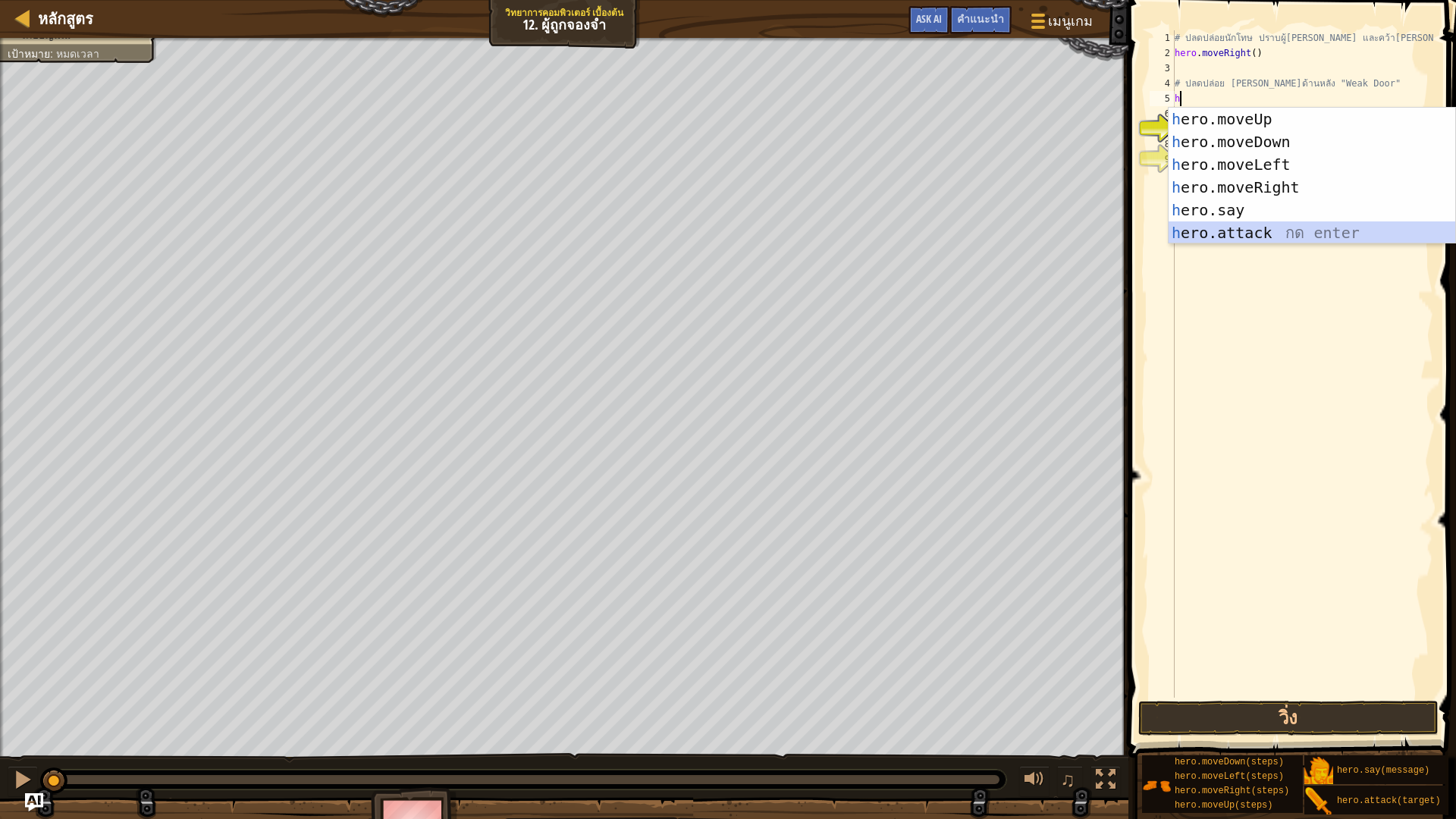
click at [1250, 224] on div "h ero.moveUp กด enter h ero.moveDown กด enter h ero.moveLeft กด enter h ero.mov…" at bounding box center [1312, 198] width 287 height 182
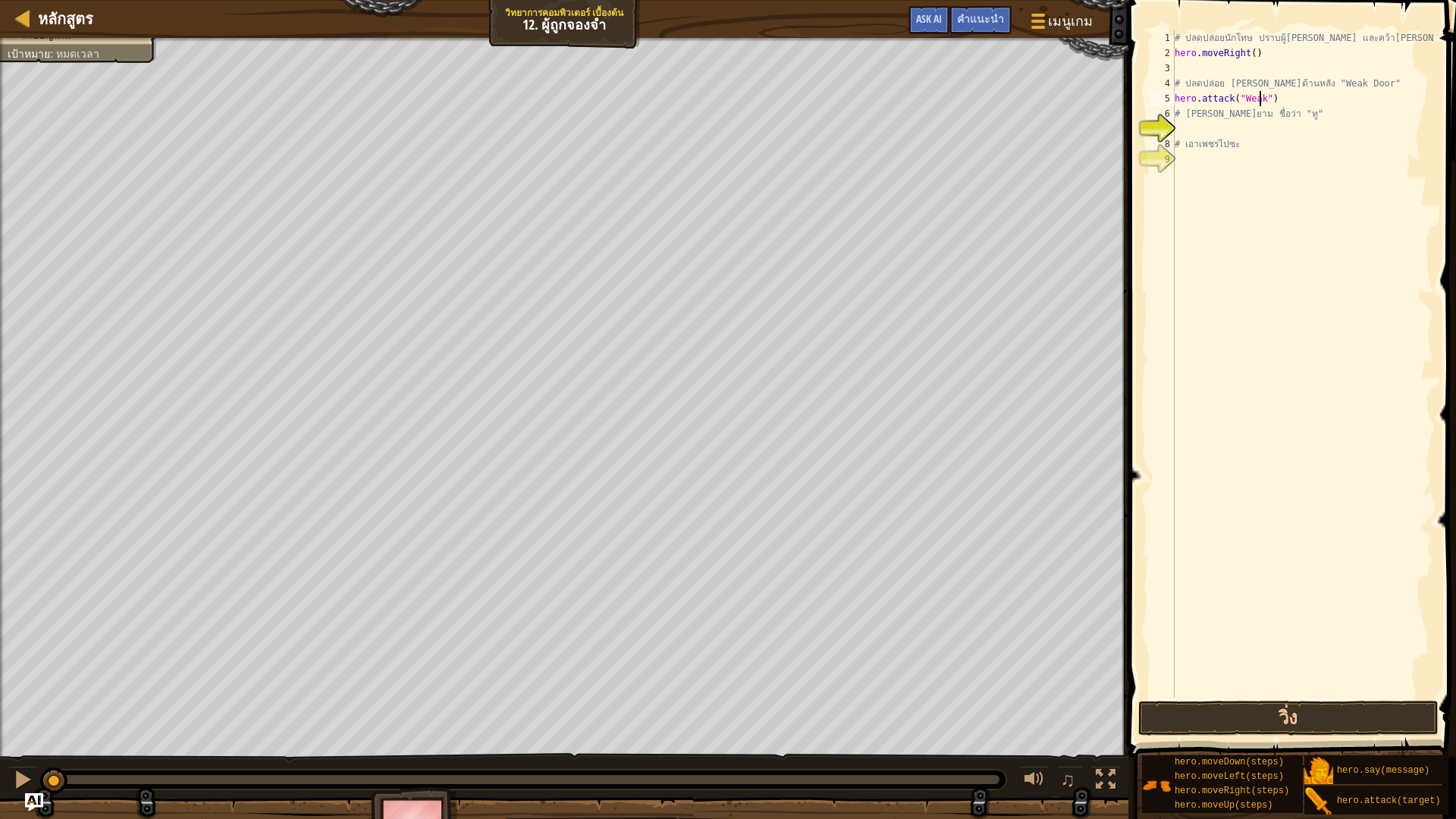
scroll to position [6, 6]
type textarea "hero.attack("Weak Door")"
click at [1186, 132] on div "# ปลดปล่อยนักโทษ ปราบผู้[PERSON_NAME] และคว้า[PERSON_NAME] hero . moveRight ( )…" at bounding box center [1303, 379] width 261 height 697
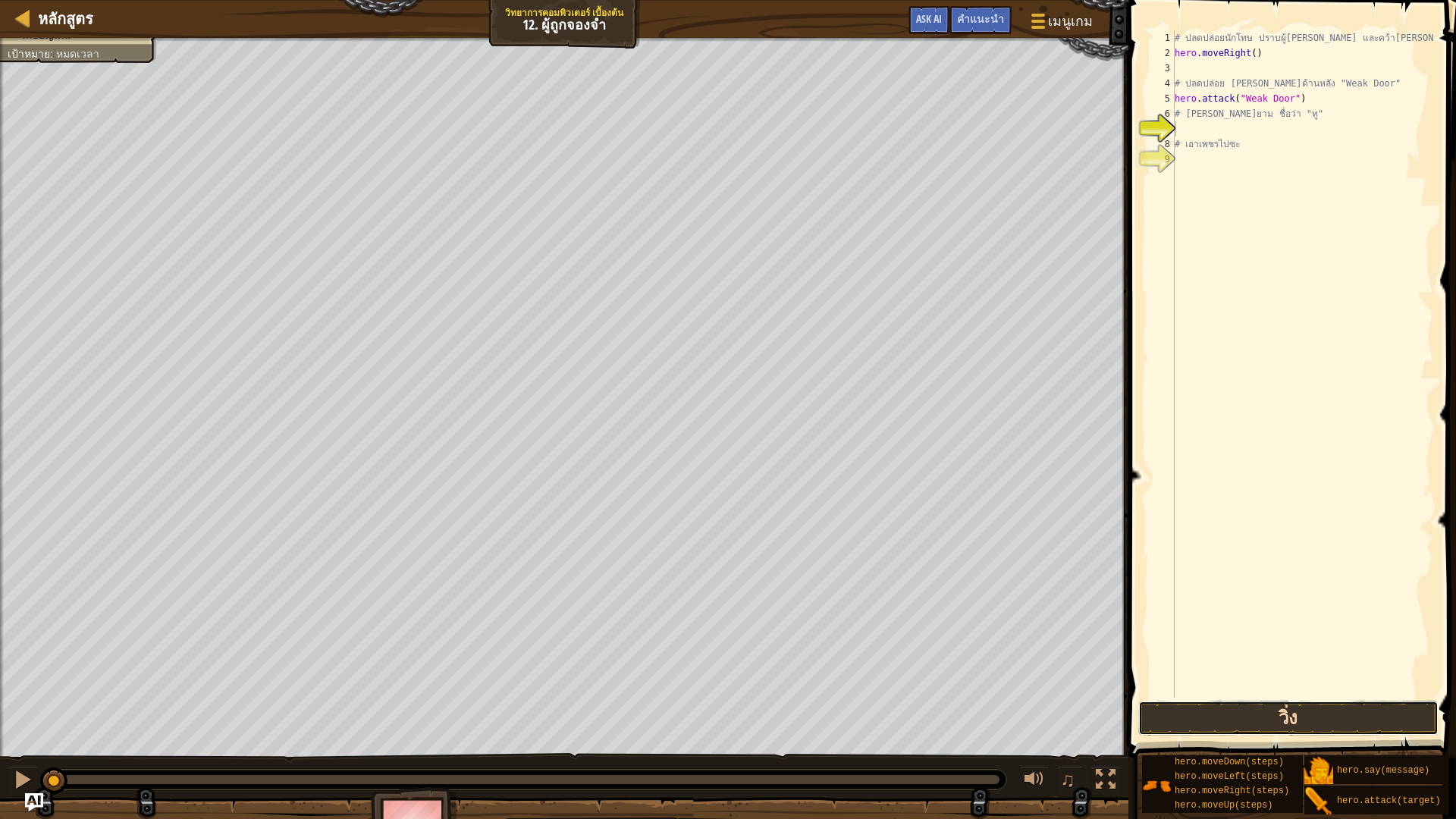
click at [1262, 690] on button "วิ่ง" at bounding box center [1288, 717] width 300 height 35
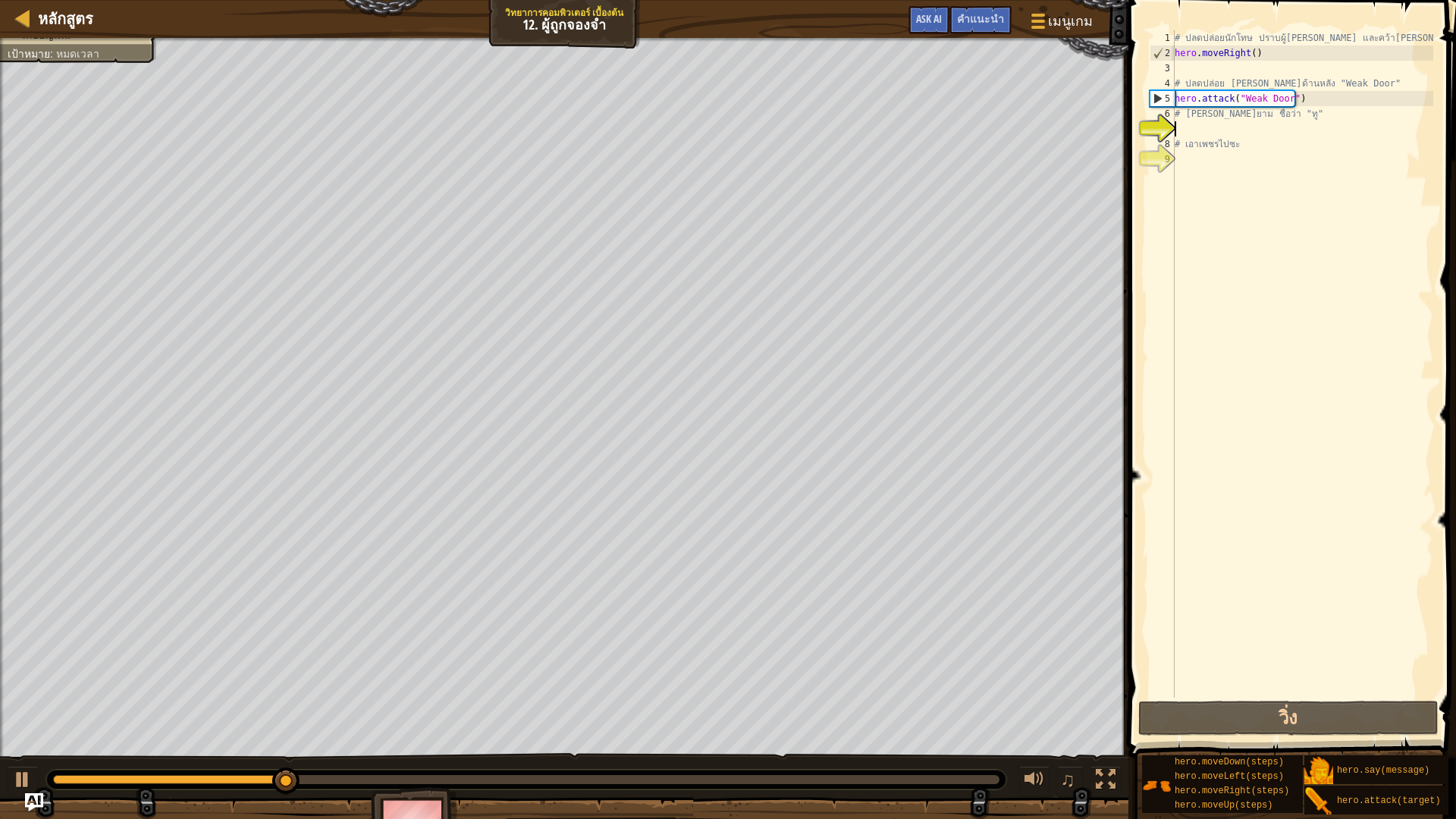
click at [1196, 128] on div "# ปลดปล่อยนักโทษ ปราบผู้[PERSON_NAME] และคว้า[PERSON_NAME] hero . moveRight ( )…" at bounding box center [1303, 379] width 261 height 697
type textarea "h"
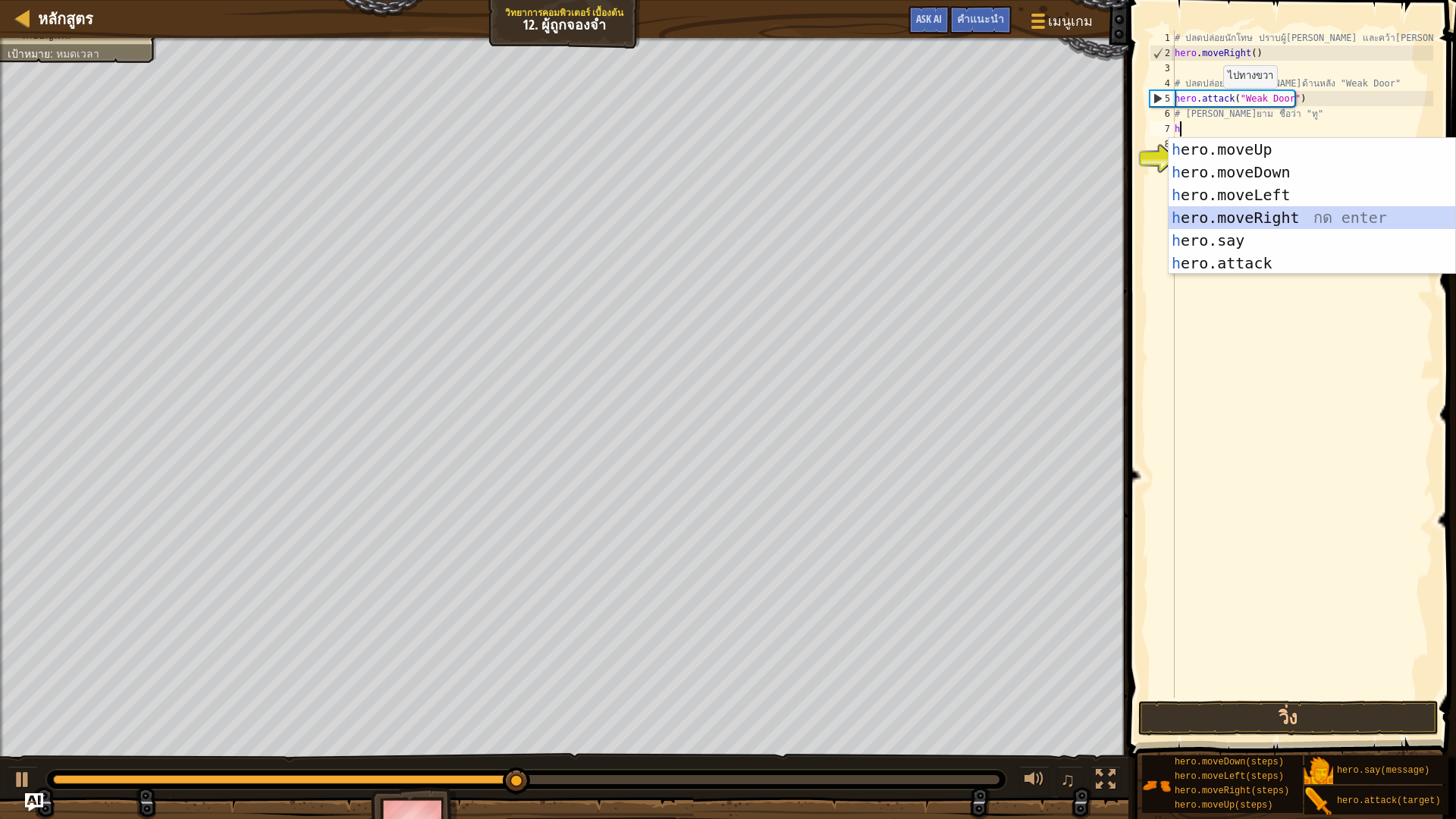
click at [1257, 218] on div "h ero.moveUp กด enter h ero.moveDown กด enter h ero.moveLeft กด enter h ero.mov…" at bounding box center [1312, 229] width 287 height 182
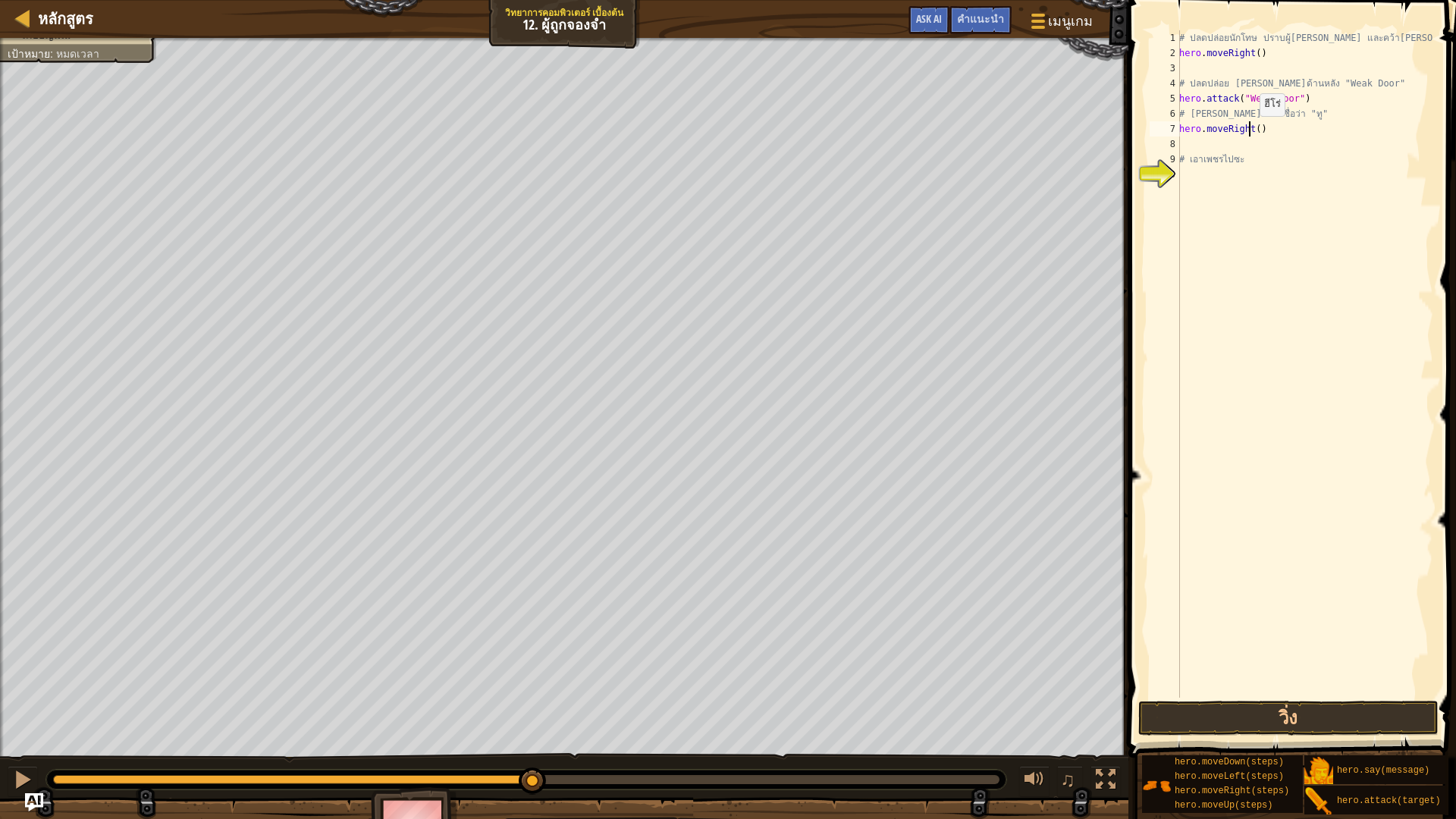
click at [1251, 132] on div "# ปลดปล่อยนักโทษ ปราบผู้[PERSON_NAME] และคว้า[PERSON_NAME] hero . moveRight ( )…" at bounding box center [1304, 379] width 257 height 697
click at [1257, 132] on div "# ปลดปล่อยนักโทษ ปราบผู้[PERSON_NAME] และคว้า[PERSON_NAME] hero . moveRight ( )…" at bounding box center [1304, 379] width 257 height 697
type textarea "hero.moveRight(2)"
click at [1190, 143] on div "# ปลดปล่อยนักโทษ ปราบผู้[PERSON_NAME] และคว้า[PERSON_NAME] hero . moveRight ( )…" at bounding box center [1304, 379] width 257 height 697
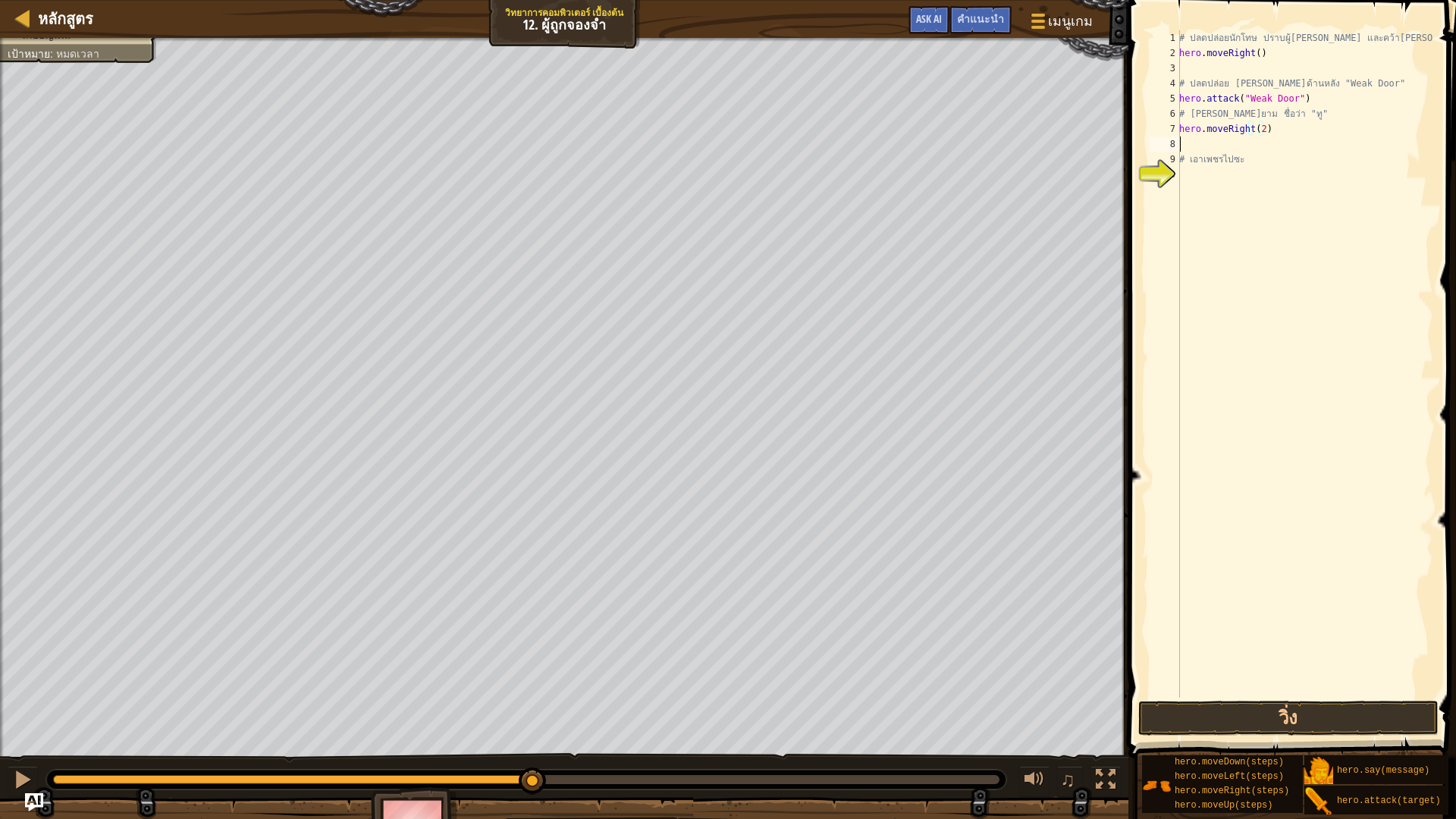
scroll to position [6, 0]
type textarea "h"
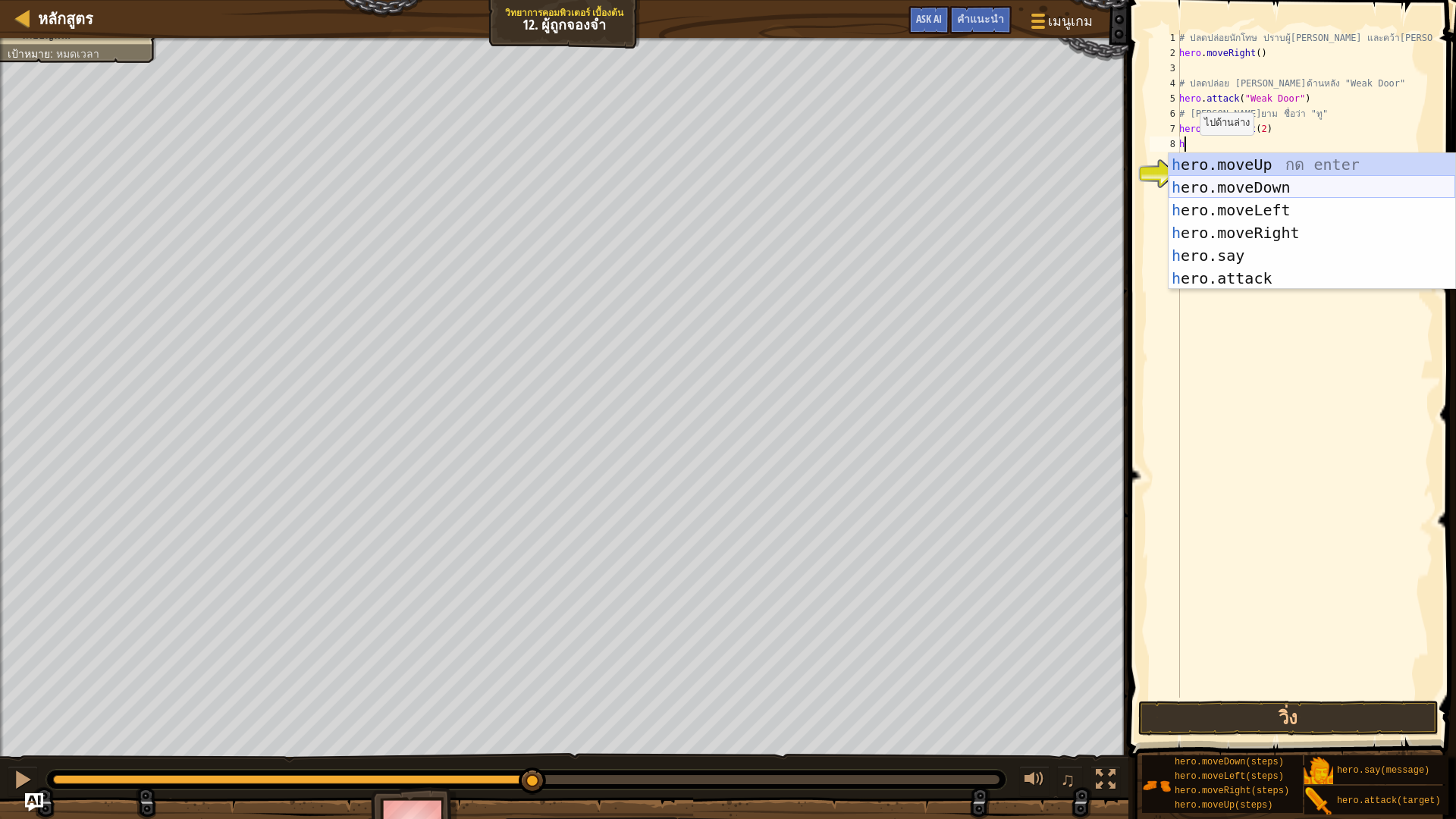
click at [1257, 180] on div "h ero.moveUp กด enter h ero.moveDown กด enter h ero.moveLeft กด enter h ero.mov…" at bounding box center [1312, 244] width 287 height 182
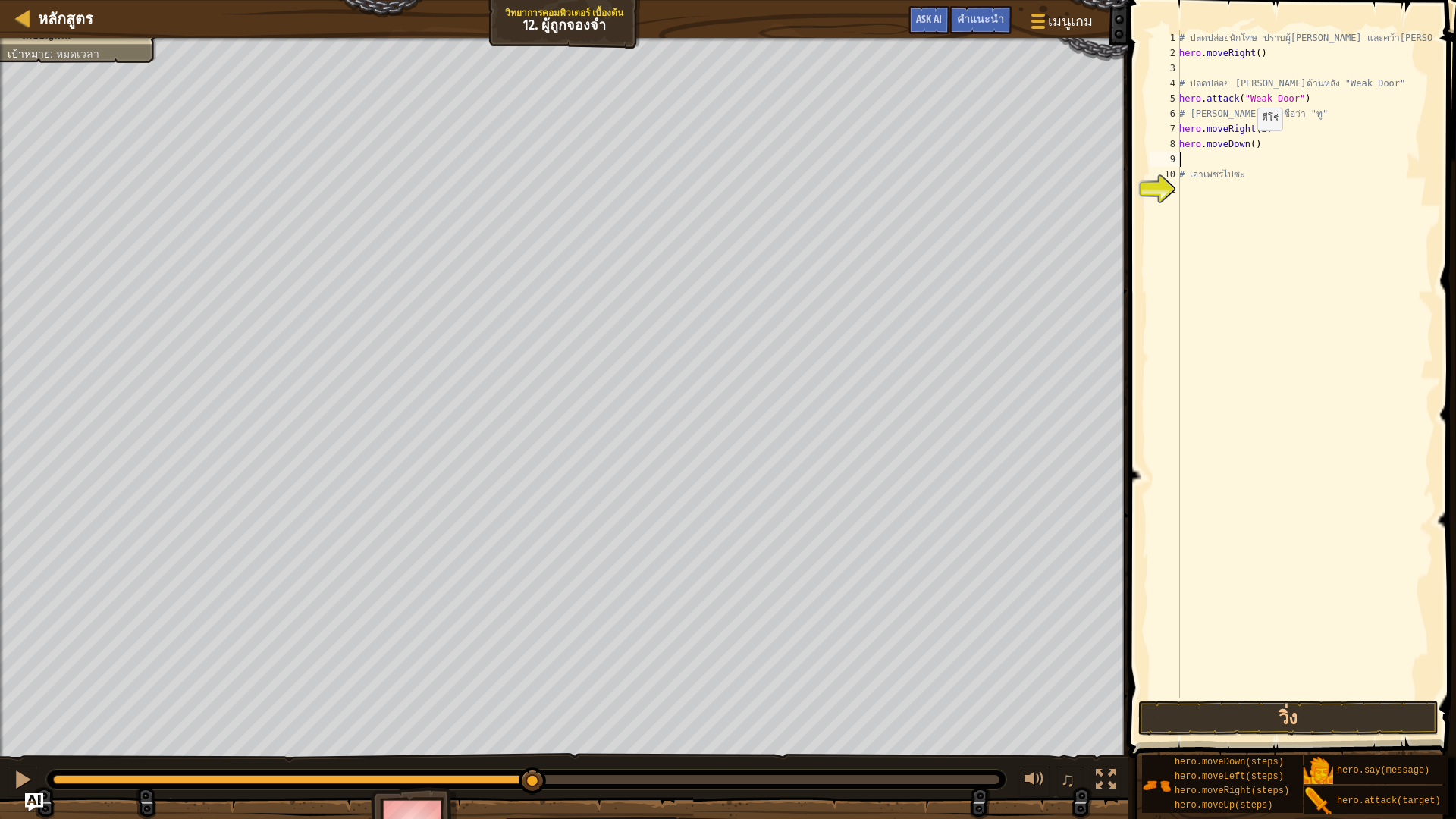
click at [1249, 144] on div "# ปลดปล่อยนักโทษ ปราบผู้[PERSON_NAME] และคว้า[PERSON_NAME] hero . moveRight ( )…" at bounding box center [1304, 379] width 257 height 697
type textarea "hero.moveDown(3)"
click at [1196, 157] on div "# ปลดปล่อยนักโทษ ปราบผู้[PERSON_NAME] และคว้า[PERSON_NAME] hero . moveRight ( )…" at bounding box center [1304, 379] width 257 height 697
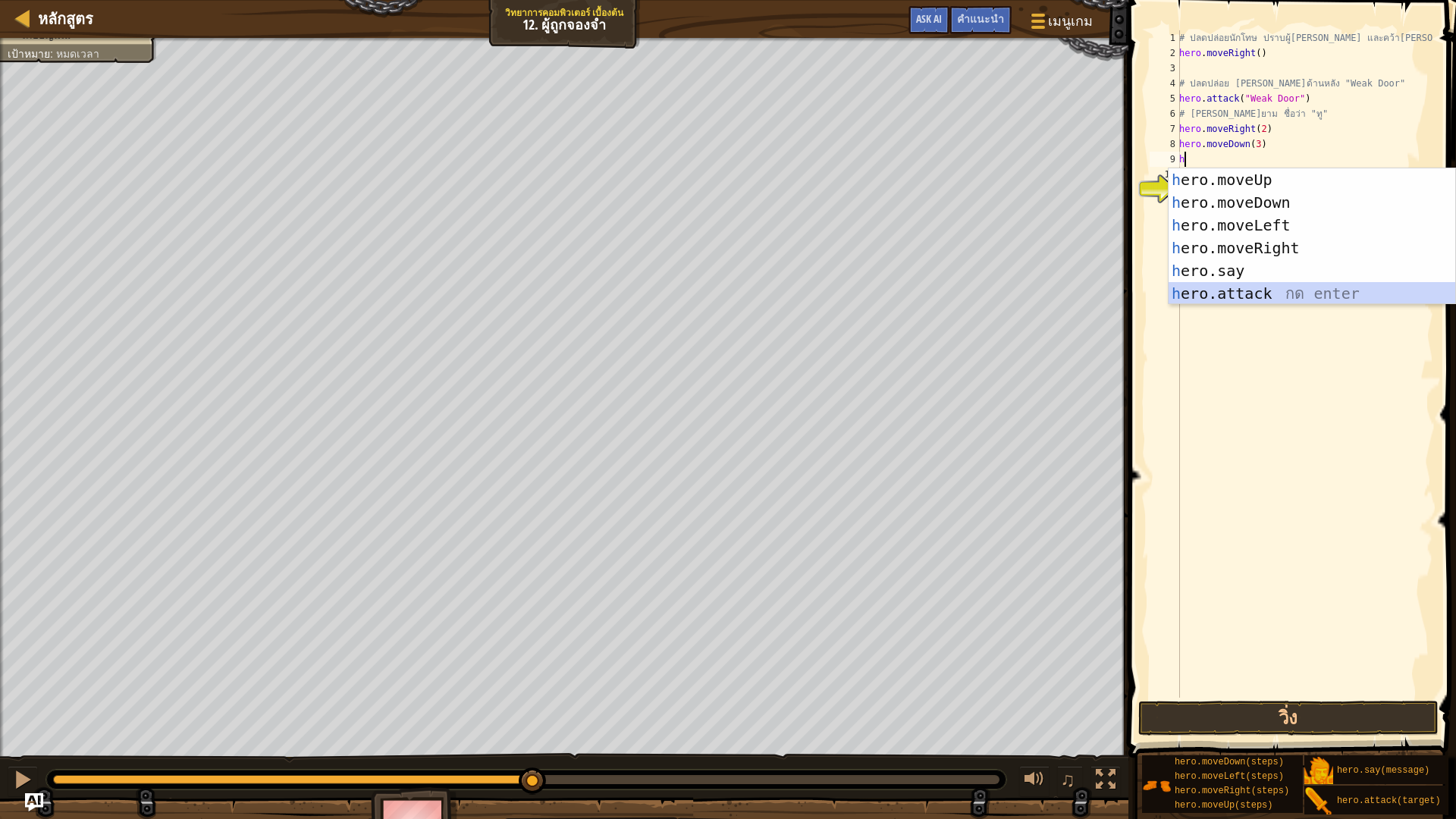
click at [1221, 290] on div "h ero.moveUp กด enter h ero.moveDown กด enter h ero.moveLeft กด enter h ero.mov…" at bounding box center [1312, 260] width 287 height 182
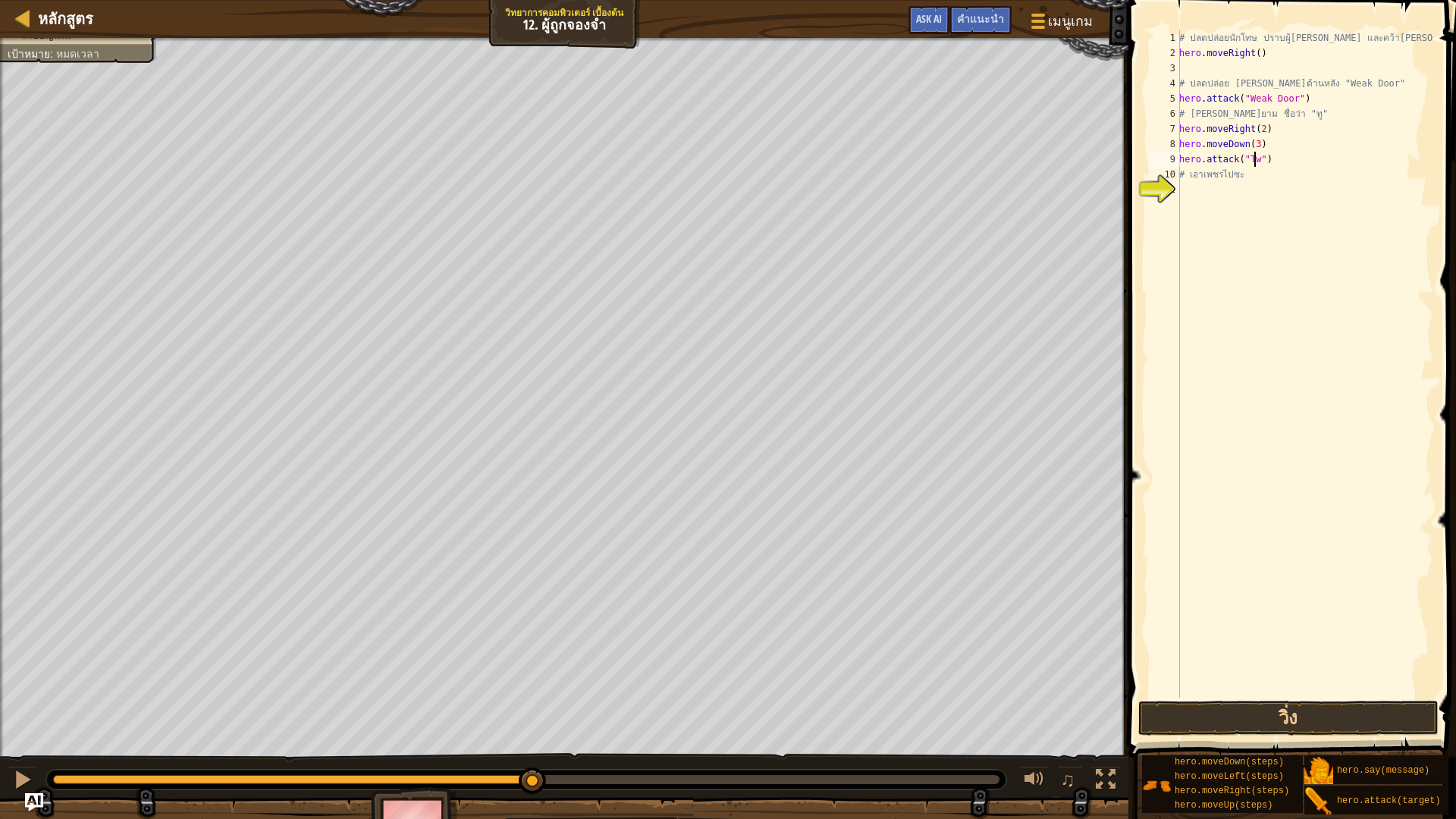
scroll to position [6, 6]
drag, startPoint x: 1269, startPoint y: 158, endPoint x: 1175, endPoint y: 162, distance: 94.1
click at [1175, 162] on div "hero.attack("Two") 1 2 3 4 5 6 7 8 9 10 11 # ปลดปล่อยนักโทษ ปราบผู้[PERSON_NAME…" at bounding box center [1290, 364] width 287 height 667
type textarea "hero.attack("Two")"
click at [1291, 161] on div "# ปลดปล่อยนักโทษ ปราบผู้[PERSON_NAME] และคว้า[PERSON_NAME] hero . moveRight ( )…" at bounding box center [1304, 364] width 257 height 667
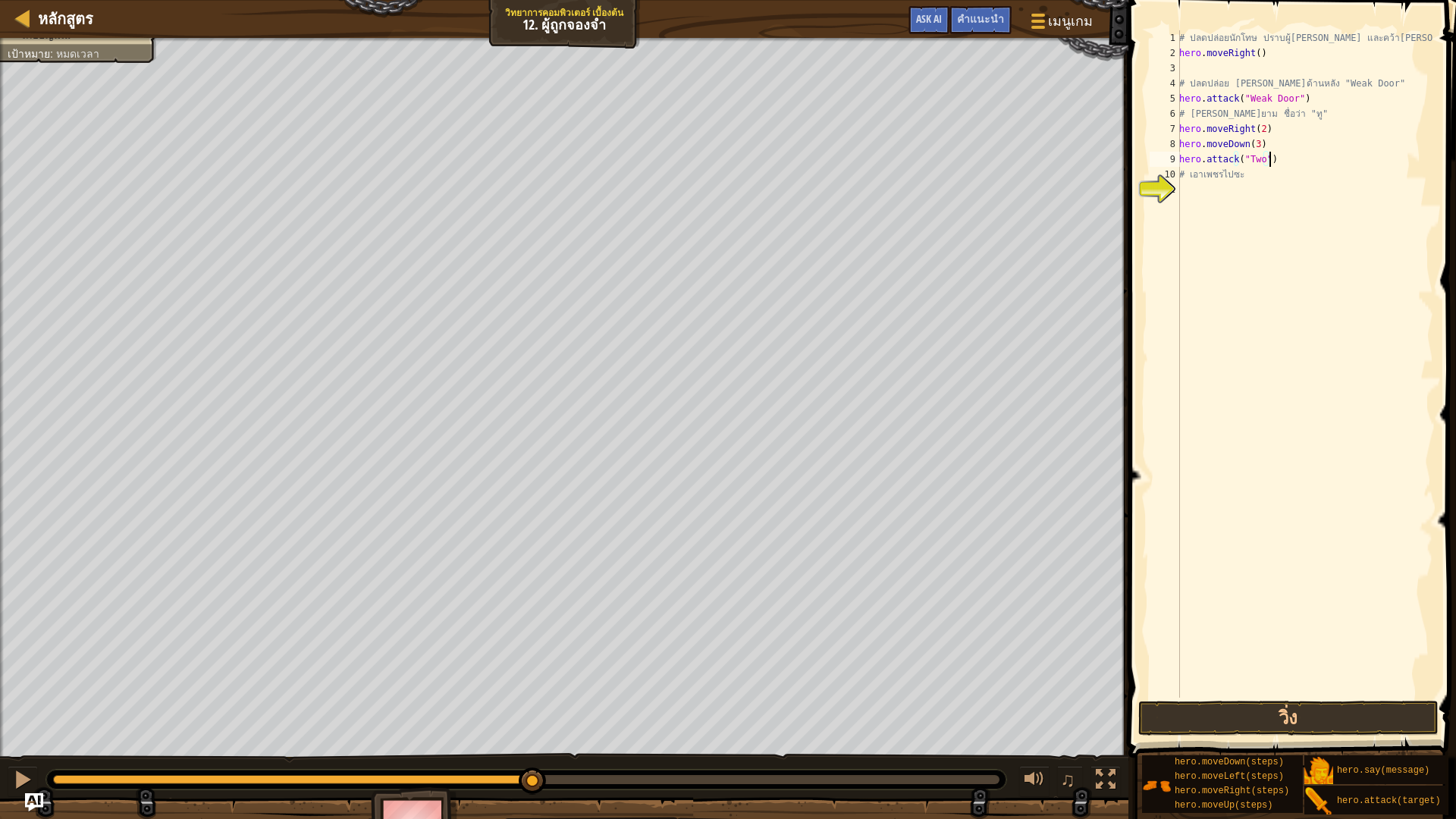
scroll to position [6, 0]
paste textarea "hero.attack("Two")"
type textarea "hero.attack("Two")"
click at [1209, 200] on div "# ปลดปล่อยนักโทษ ปราบผู้[PERSON_NAME] และคว้า[PERSON_NAME] hero . moveRight ( )…" at bounding box center [1304, 379] width 257 height 697
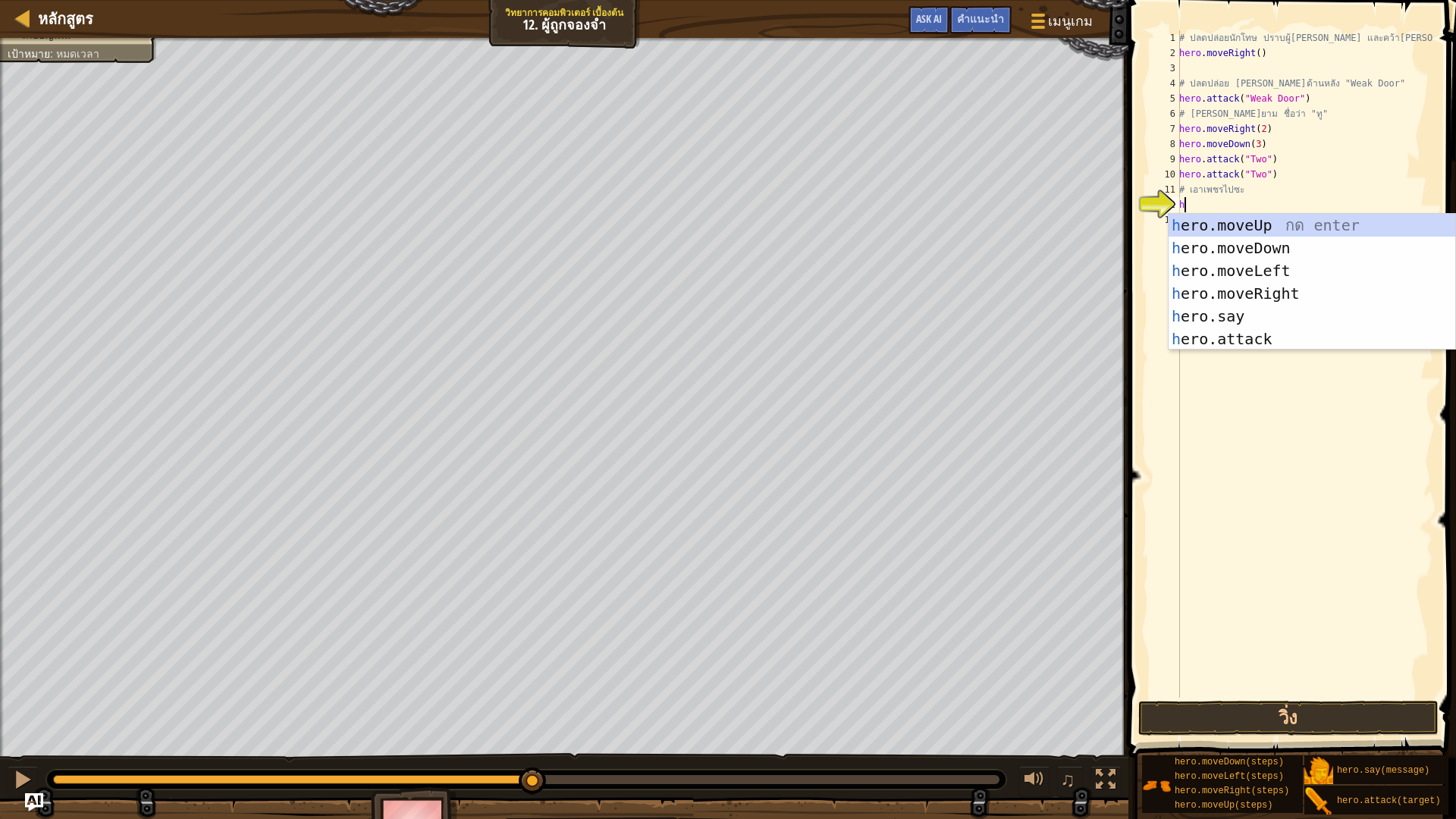
type textarea "ho"
click at [1286, 290] on div "h er o .moveUp กด enter h er o .moveDown กด enter h er o .moveLeft กด enter h e…" at bounding box center [1312, 305] width 287 height 182
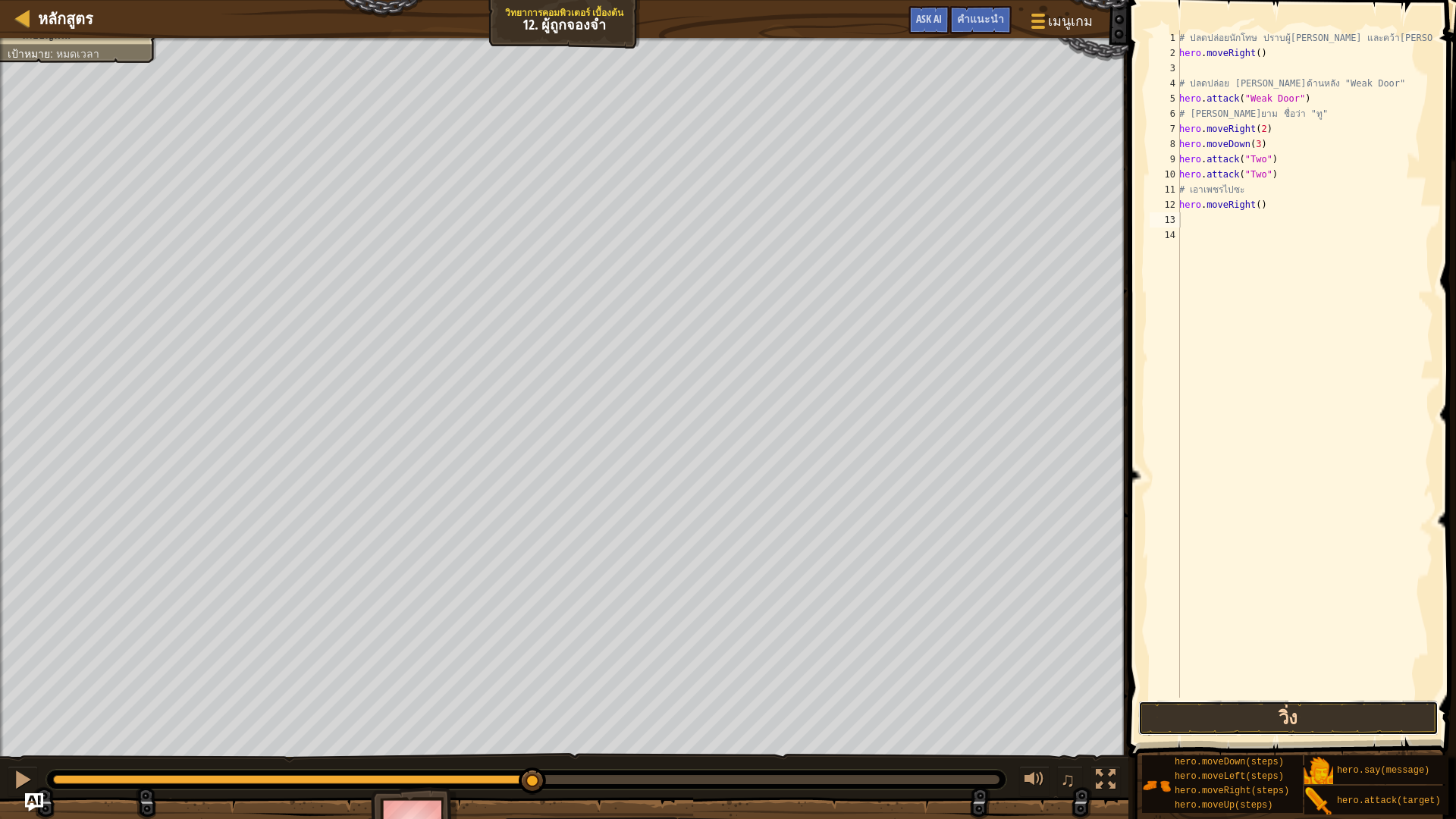
click at [1301, 690] on button "วิ่ง" at bounding box center [1288, 717] width 300 height 35
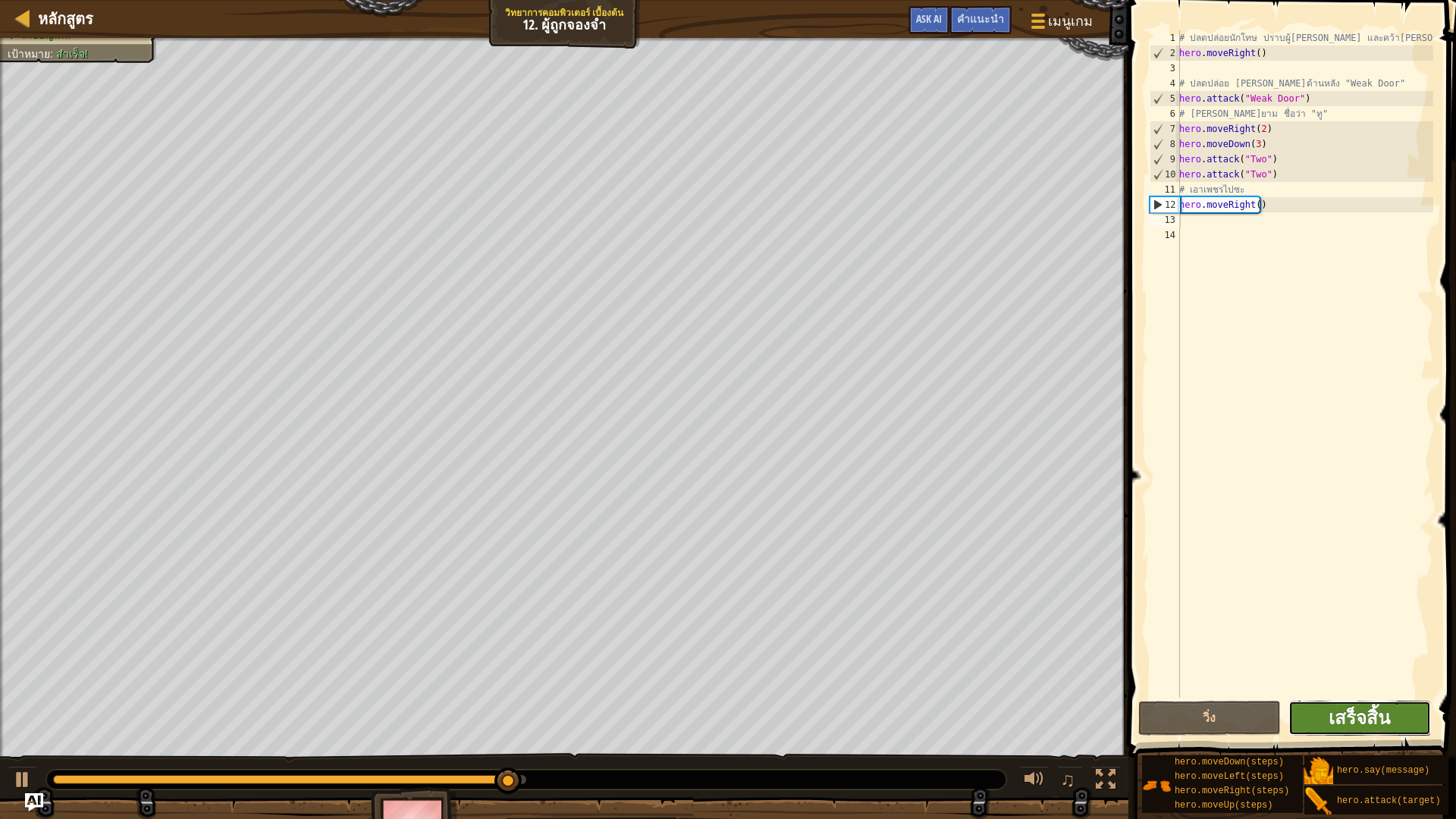
click at [1366, 690] on span "เสร็จสิ้น" at bounding box center [1359, 717] width 61 height 24
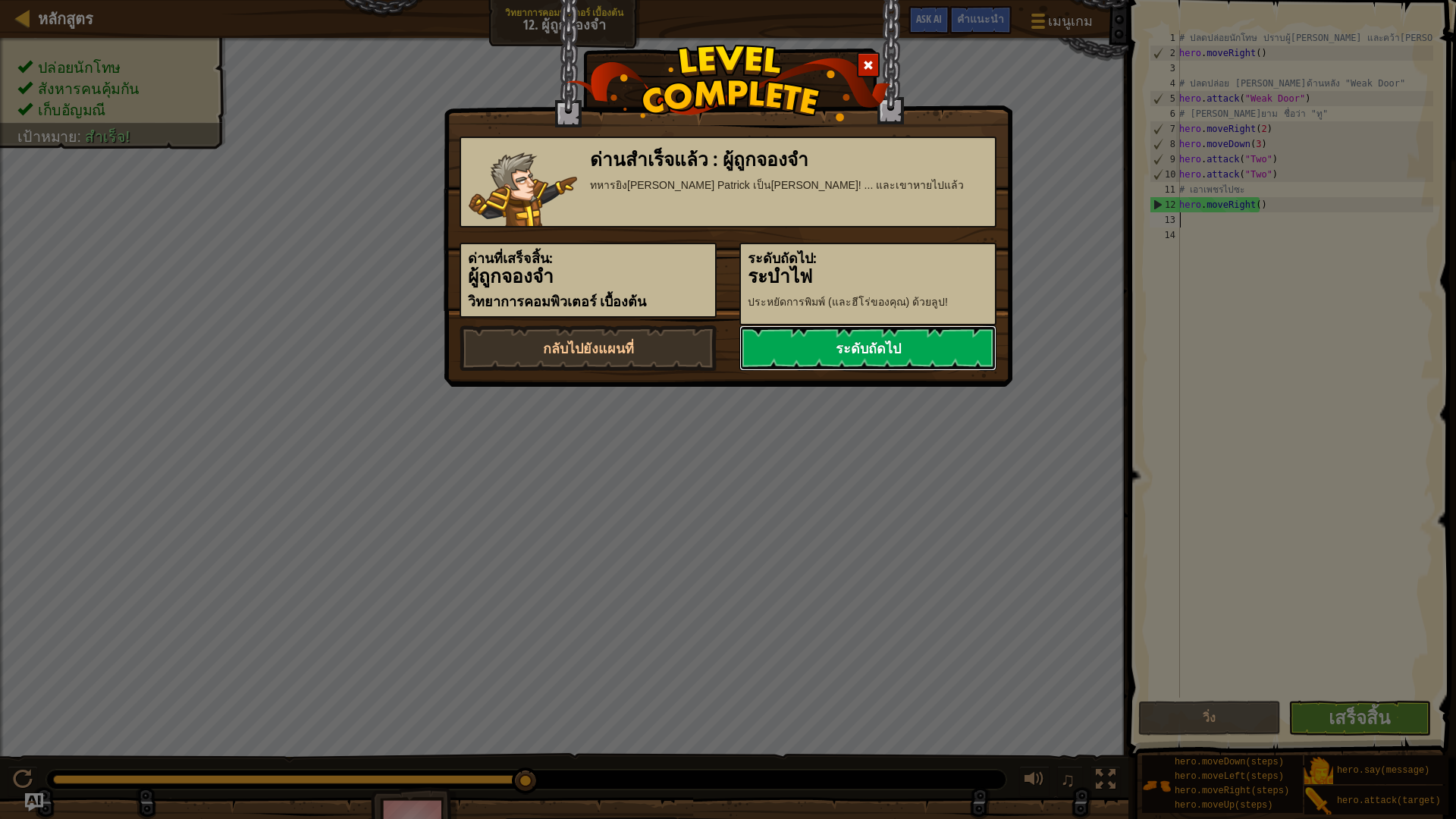
click at [907, 350] on link "ระดับถัดไป" at bounding box center [868, 348] width 257 height 45
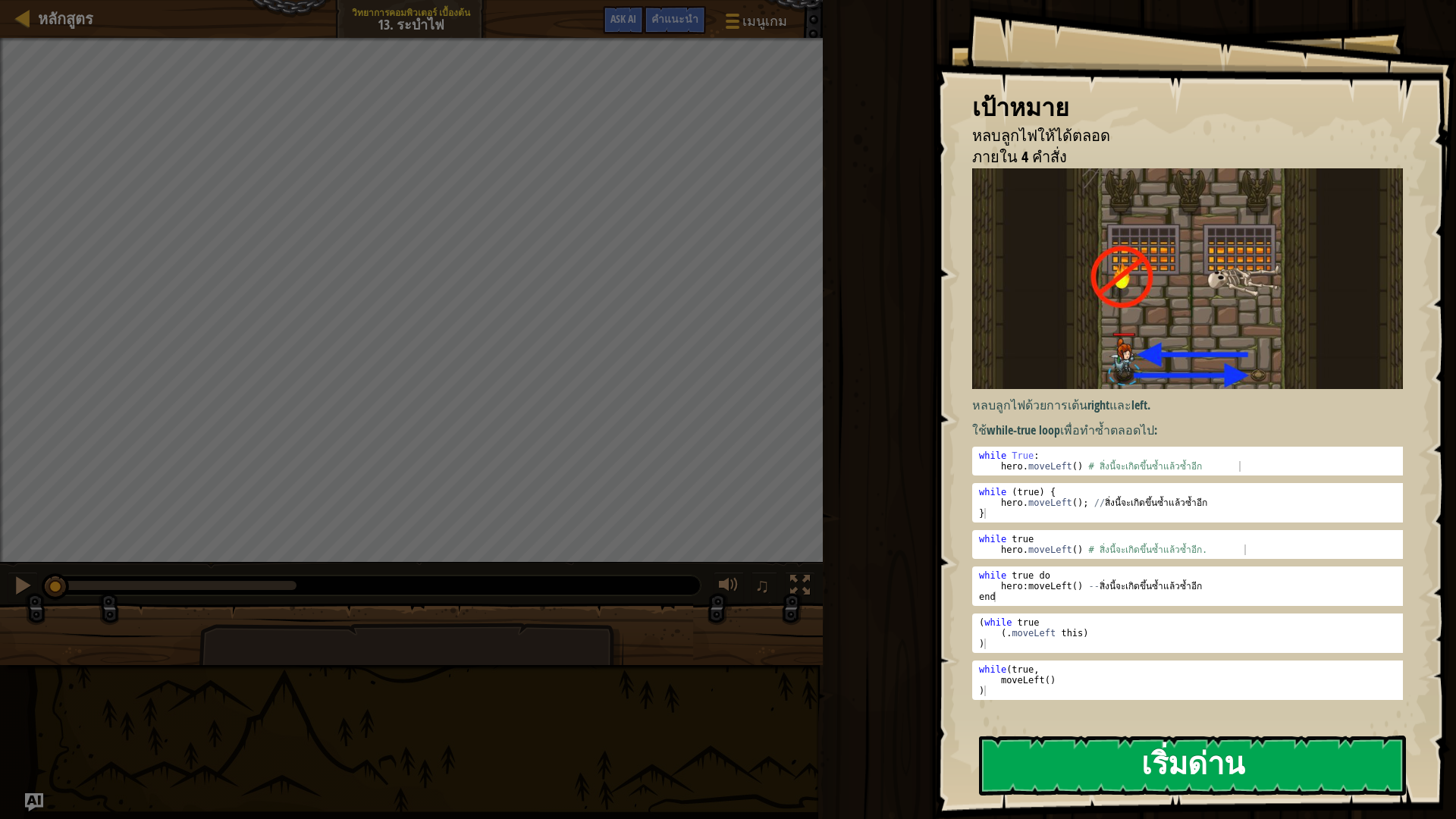
click at [1171, 690] on button "เริ่มด่าน" at bounding box center [1192, 765] width 427 height 60
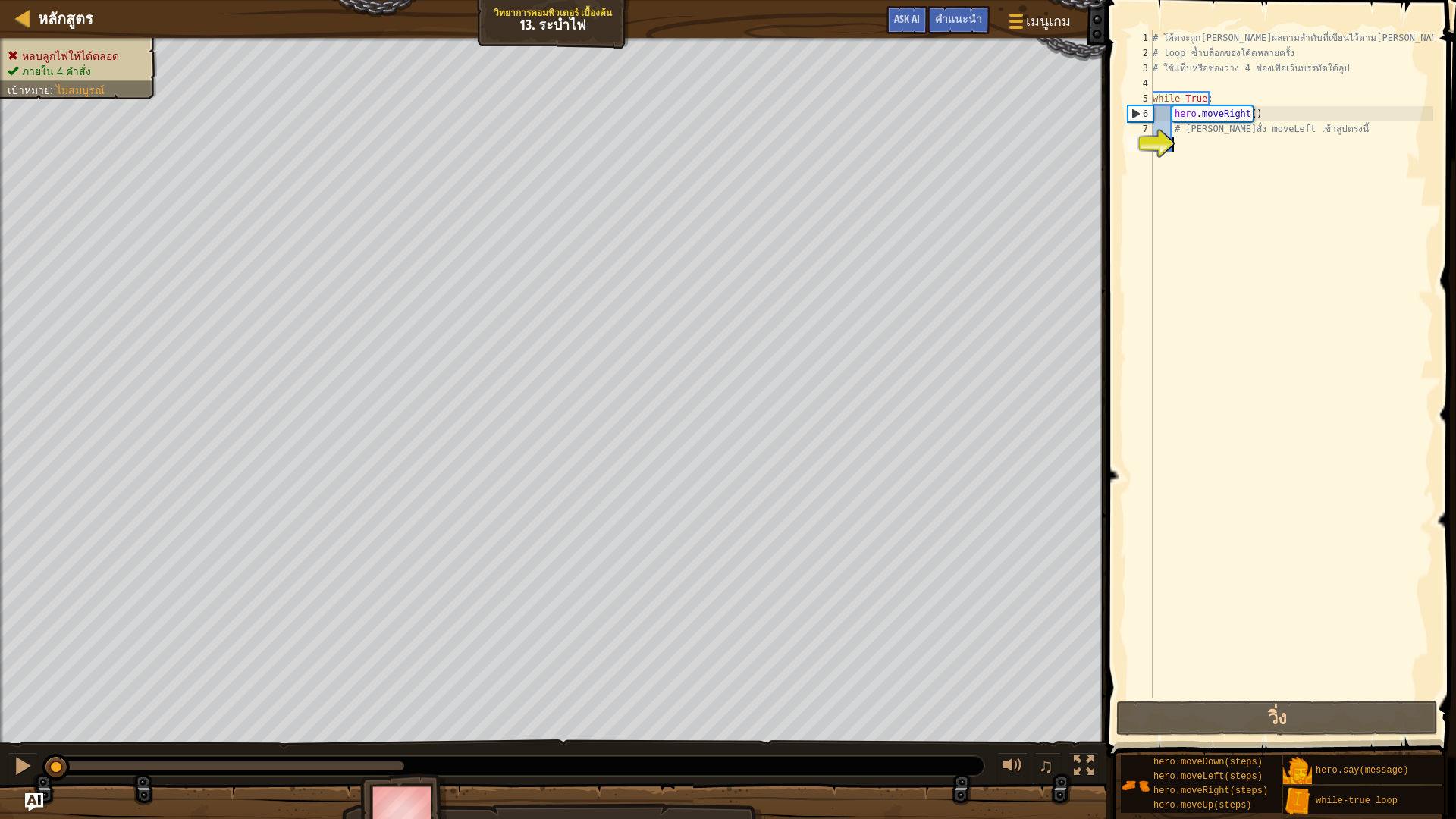
type textarea "h"
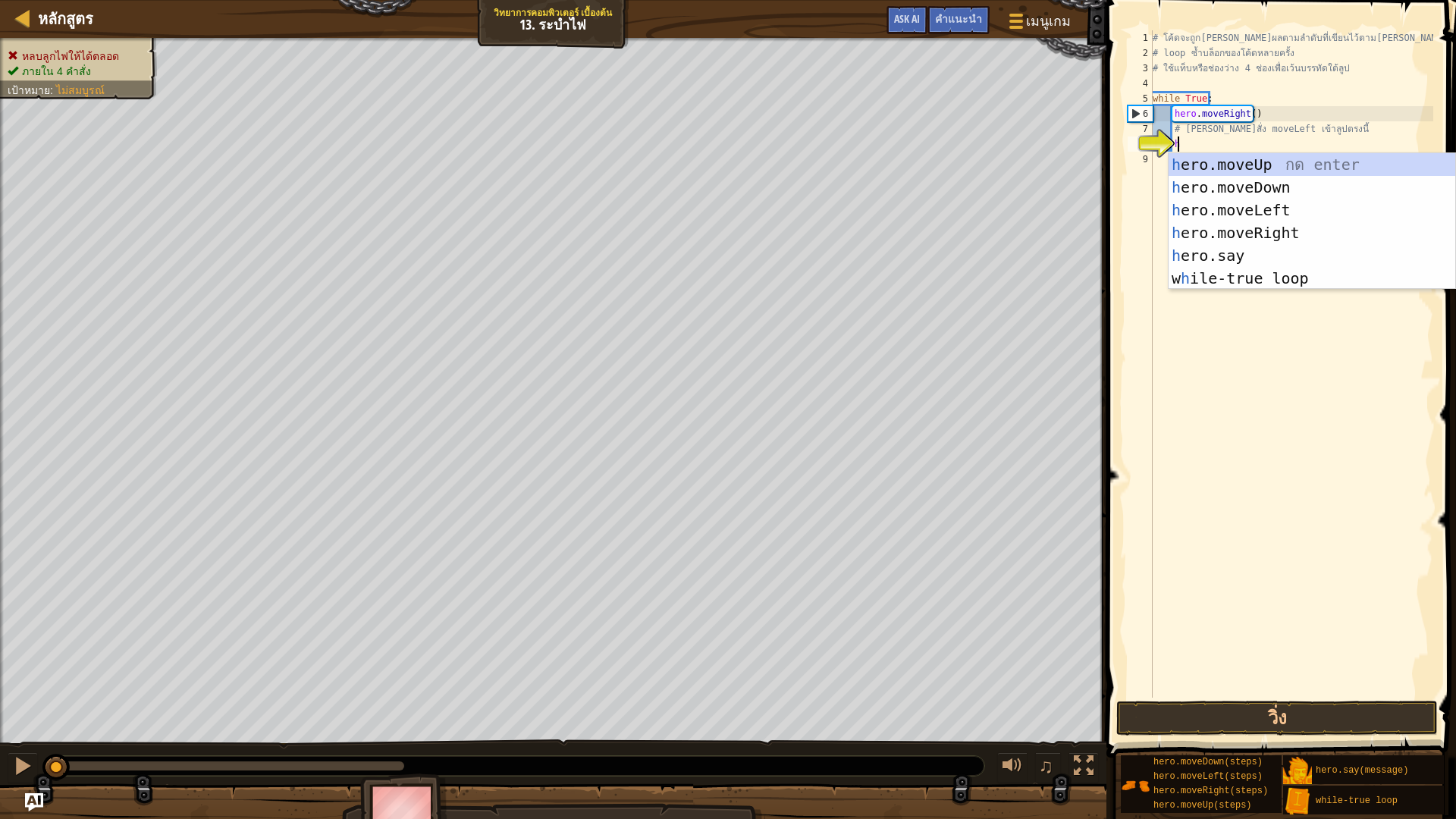
scroll to position [6, 1]
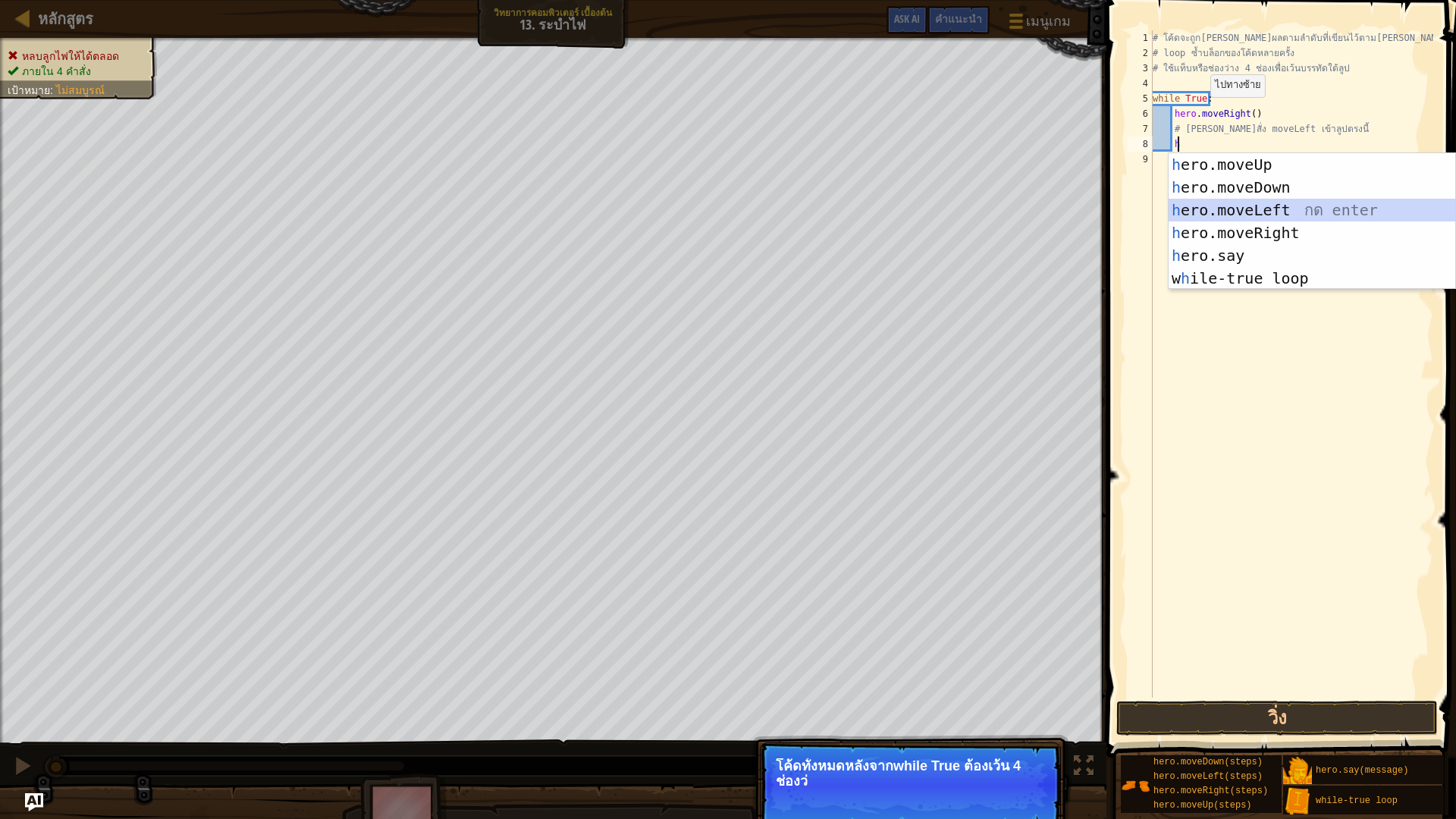
click at [1241, 208] on div "h ero.moveUp กด enter h ero.moveDown กด enter h ero.moveLeft กด enter h ero.mov…" at bounding box center [1312, 244] width 287 height 182
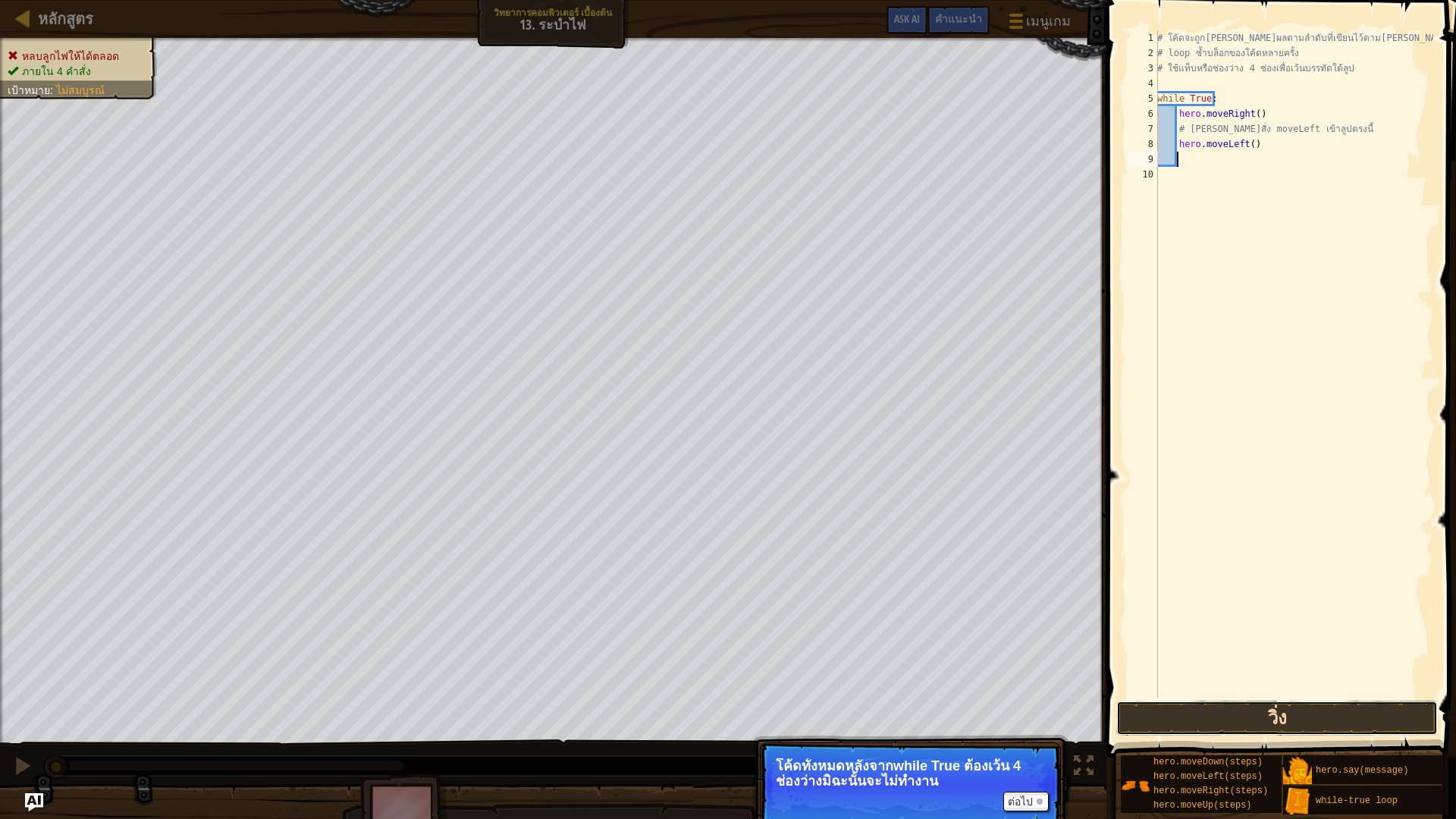
click at [1189, 690] on button "วิ่ง" at bounding box center [1277, 717] width 321 height 35
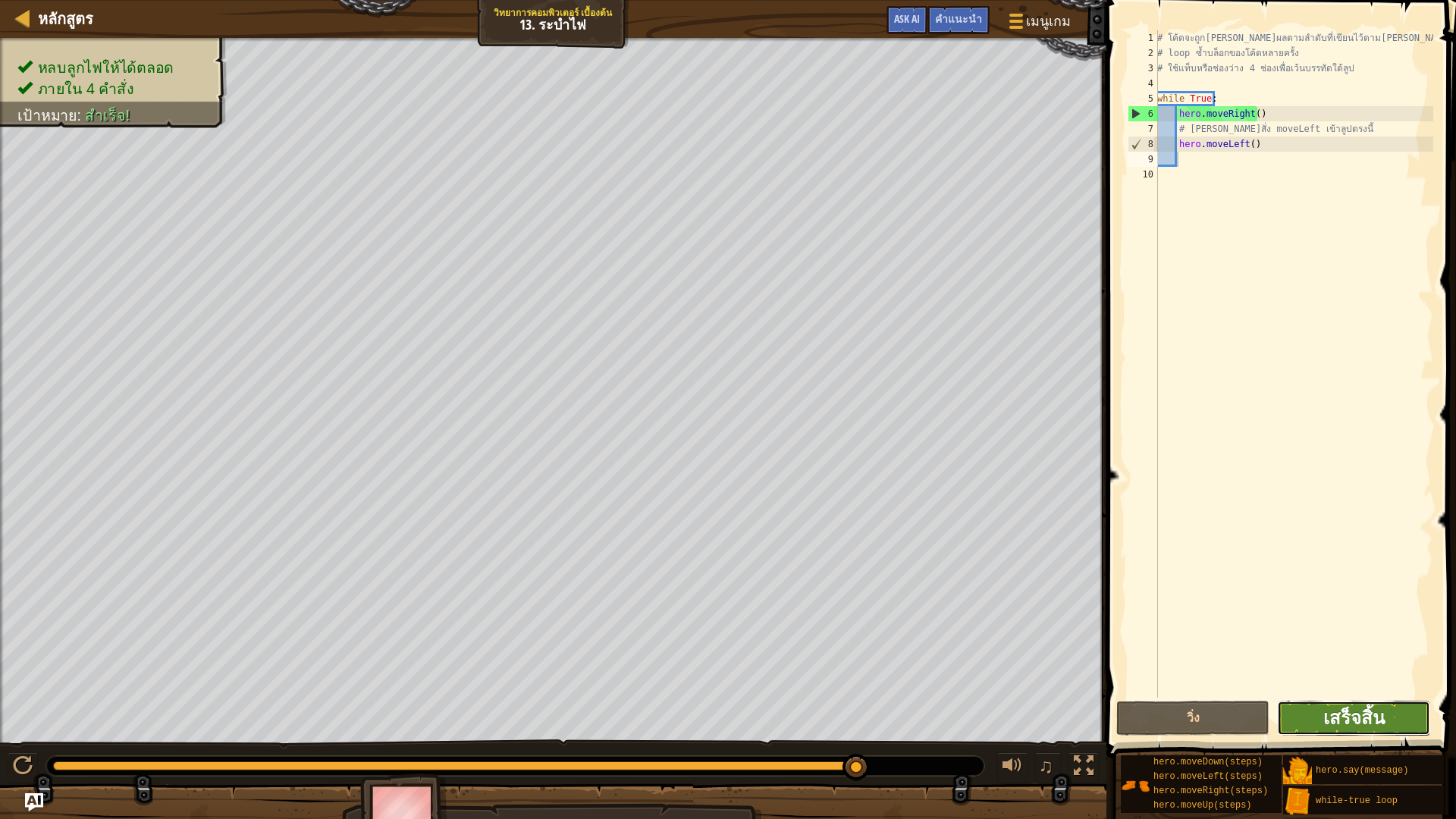
click at [1368, 690] on span "เสร็จสิ้น" at bounding box center [1354, 717] width 61 height 24
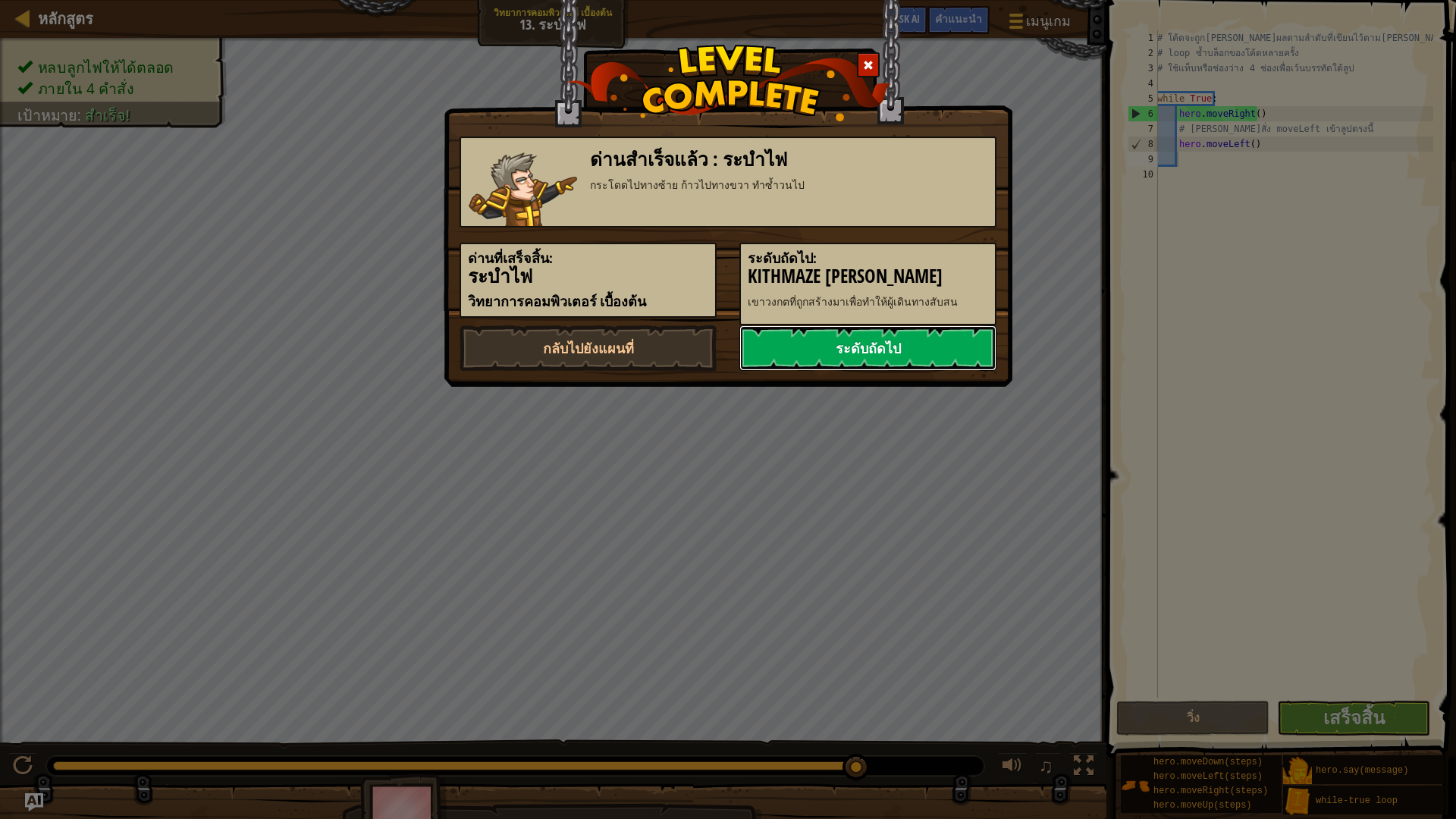
click at [892, 341] on link "ระดับถัดไป" at bounding box center [868, 348] width 257 height 45
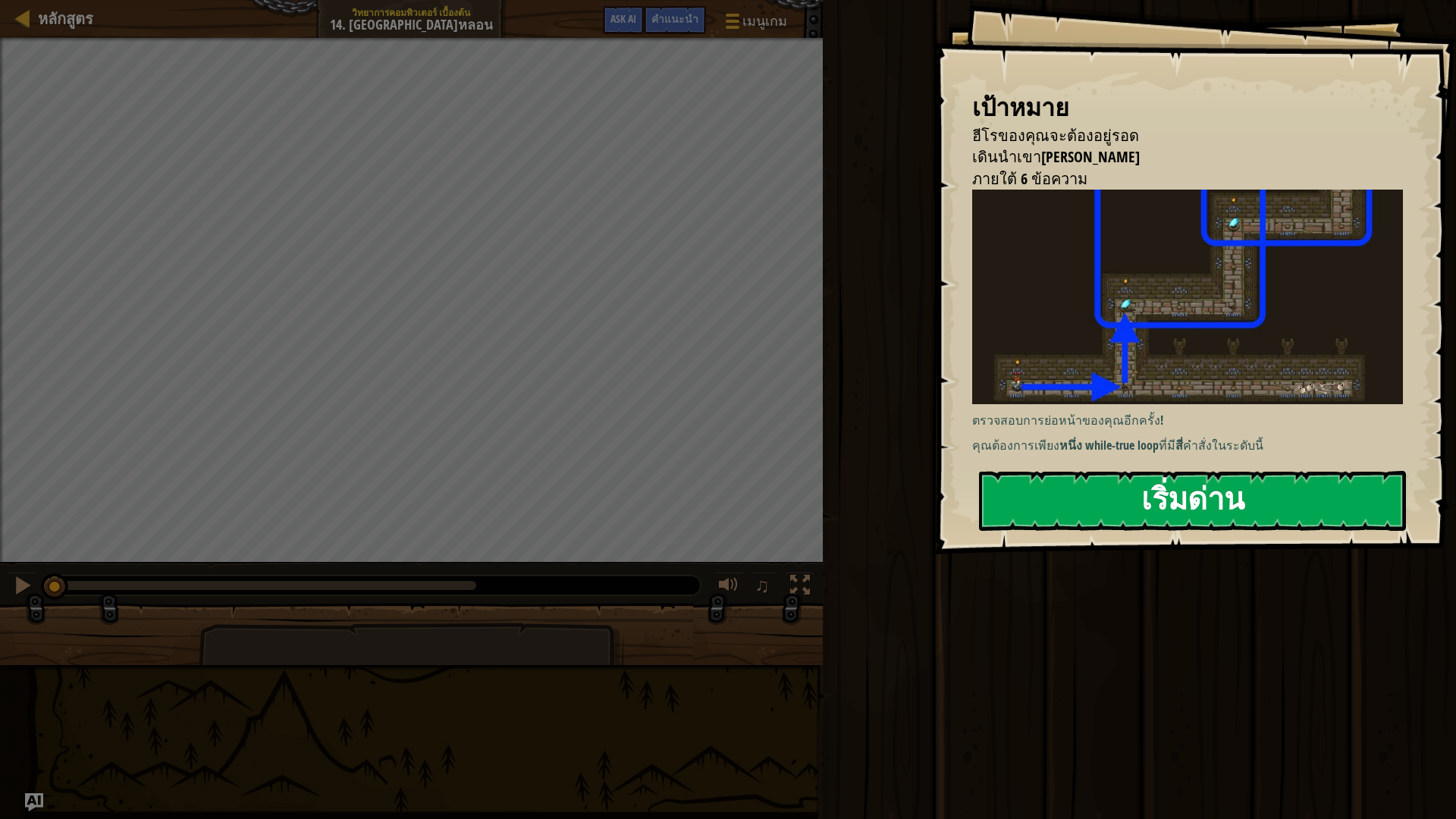
click at [1149, 496] on button "เริ่มด่าน" at bounding box center [1192, 501] width 427 height 60
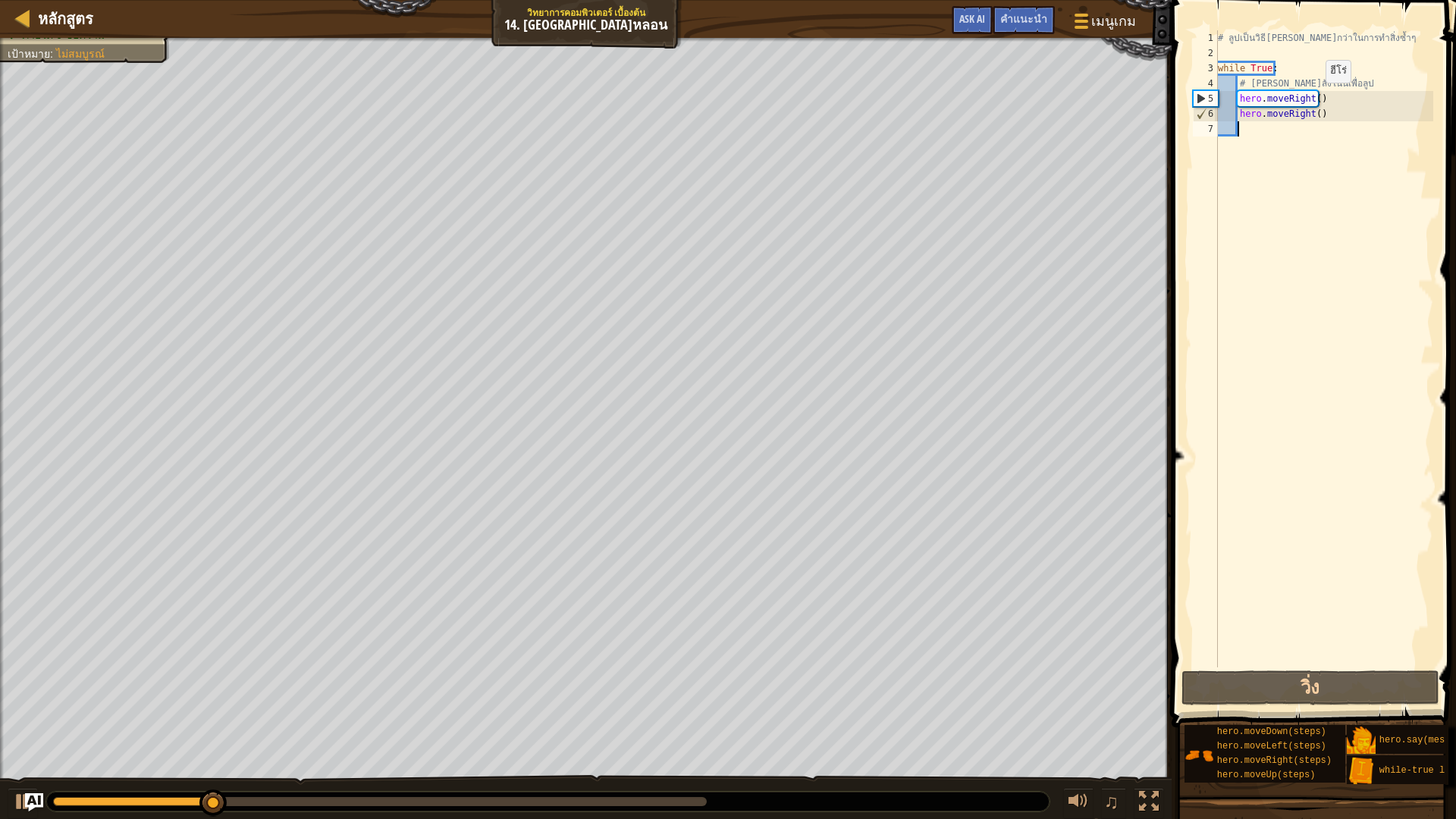
click at [1312, 98] on div "# ลูปเป็นวิธี[PERSON_NAME]กว่าในการทำสิ่งซ้ำๆ while True : # [PERSON_NAME]สั่งใ…" at bounding box center [1324, 364] width 219 height 667
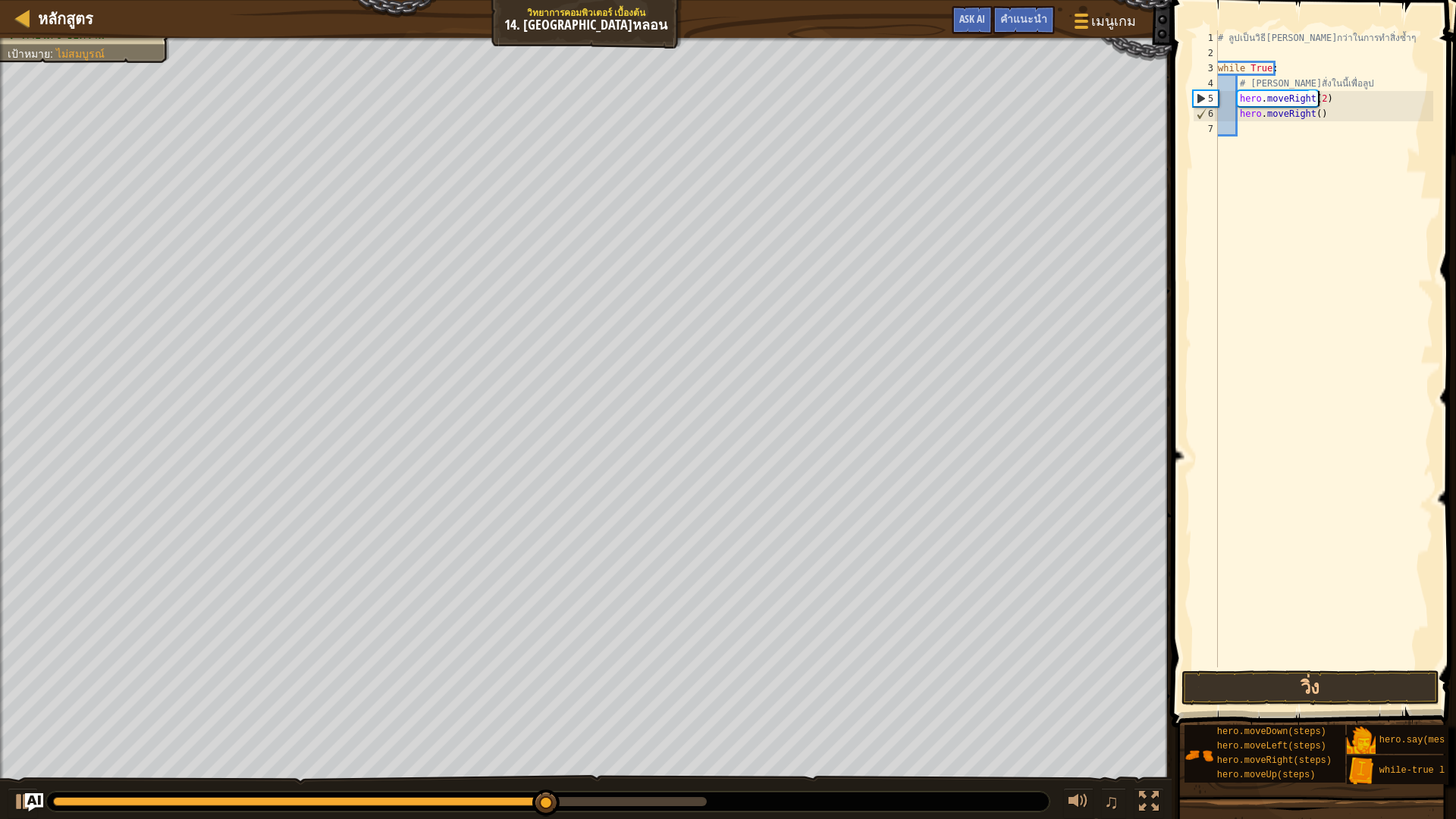
scroll to position [6, 8]
drag, startPoint x: 1325, startPoint y: 112, endPoint x: 1238, endPoint y: 117, distance: 87.1
click at [1238, 117] on div "# ลูปเป็นวิธี[PERSON_NAME]กว่าในการทำสิ่งซ้ำๆ while True : # [PERSON_NAME]สั่งใ…" at bounding box center [1324, 364] width 219 height 667
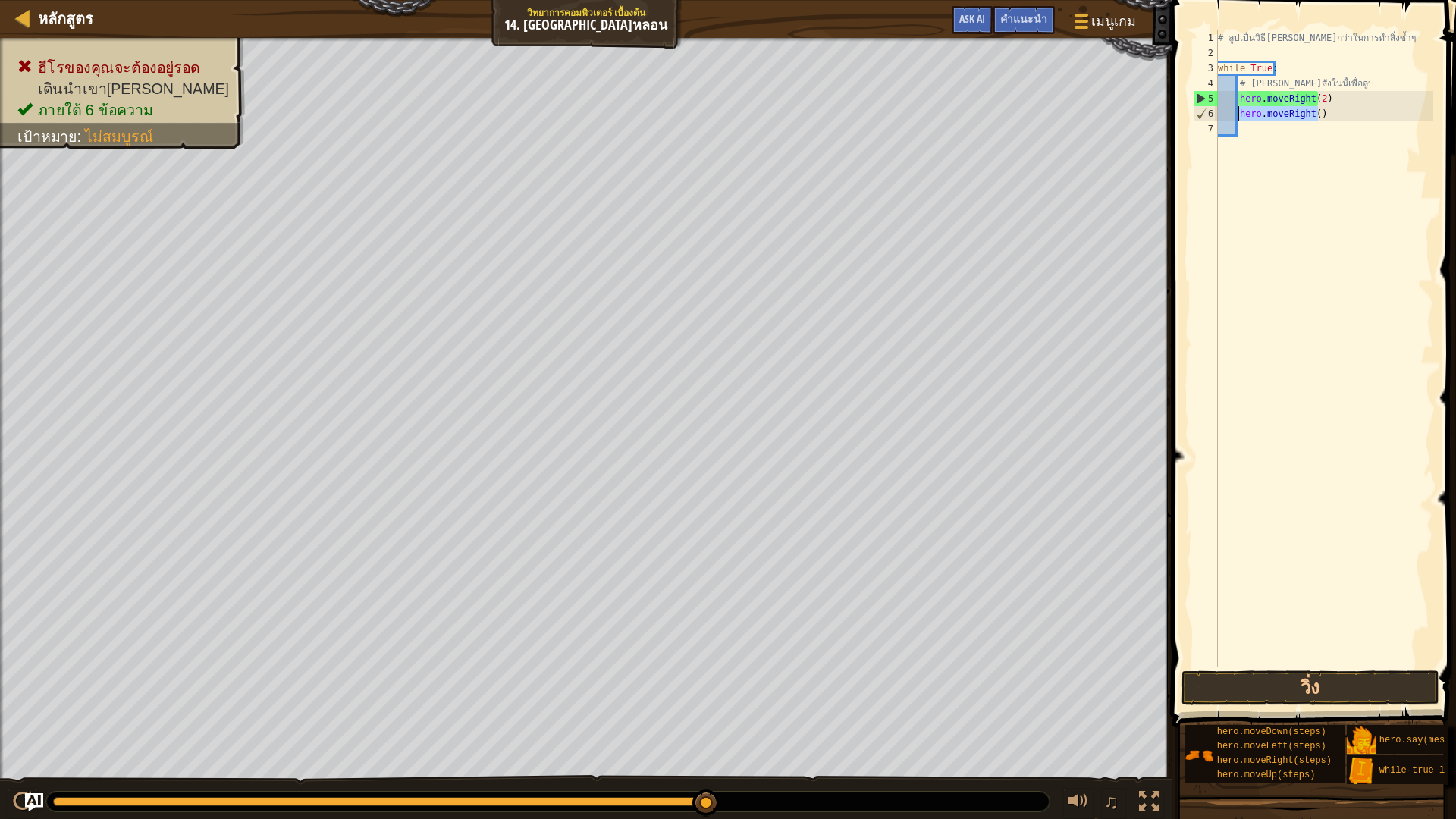
type textarea "h"
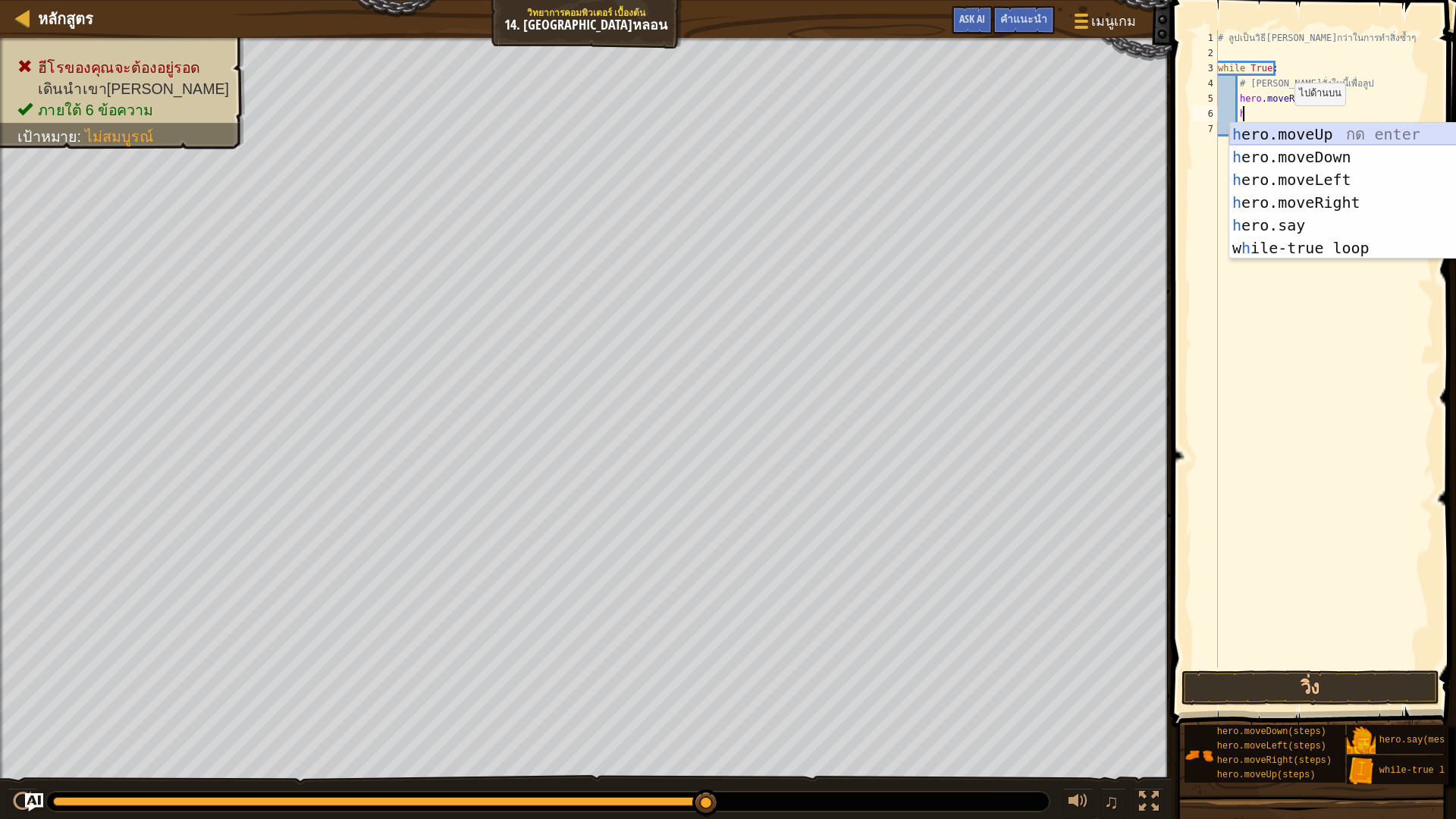
click at [1325, 134] on div "h ero.moveUp กด enter h ero.moveDown กด enter h ero.moveLeft กด enter h ero.mov…" at bounding box center [1372, 214] width 287 height 182
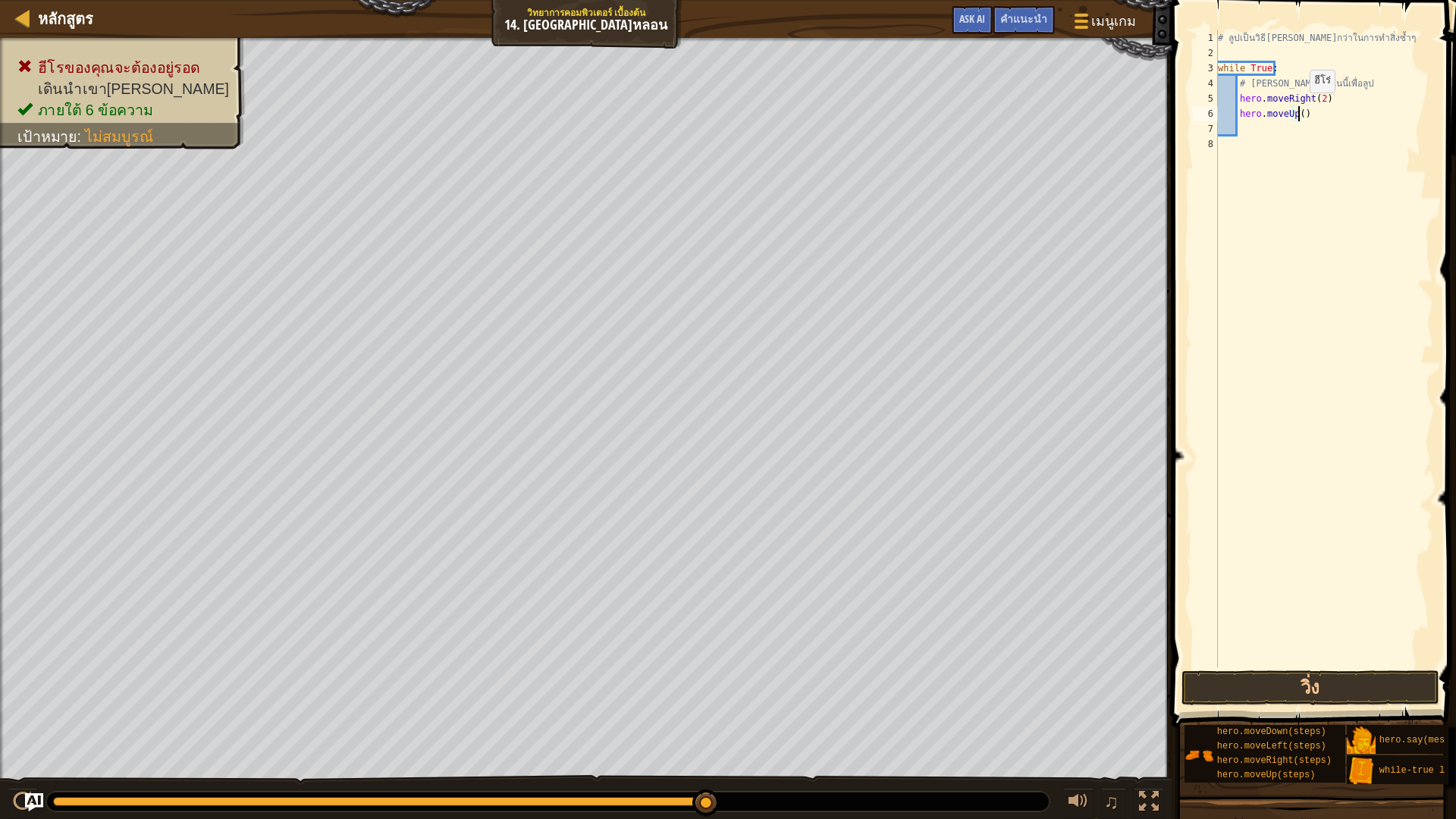
click at [1297, 107] on div "# ลูปเป็นวิธี[PERSON_NAME]กว่าในการทำสิ่งซ้ำๆ while True : # [PERSON_NAME]สั่งใ…" at bounding box center [1324, 364] width 219 height 667
type textarea "hero.moveUp(2)"
click at [1338, 184] on div "# ลูปเป็นวิธี[PERSON_NAME]กว่าในการทำสิ่งซ้ำๆ while True : # [PERSON_NAME]สั่งใ…" at bounding box center [1324, 364] width 219 height 667
click at [1306, 683] on button "วิ่ง" at bounding box center [1310, 687] width 257 height 35
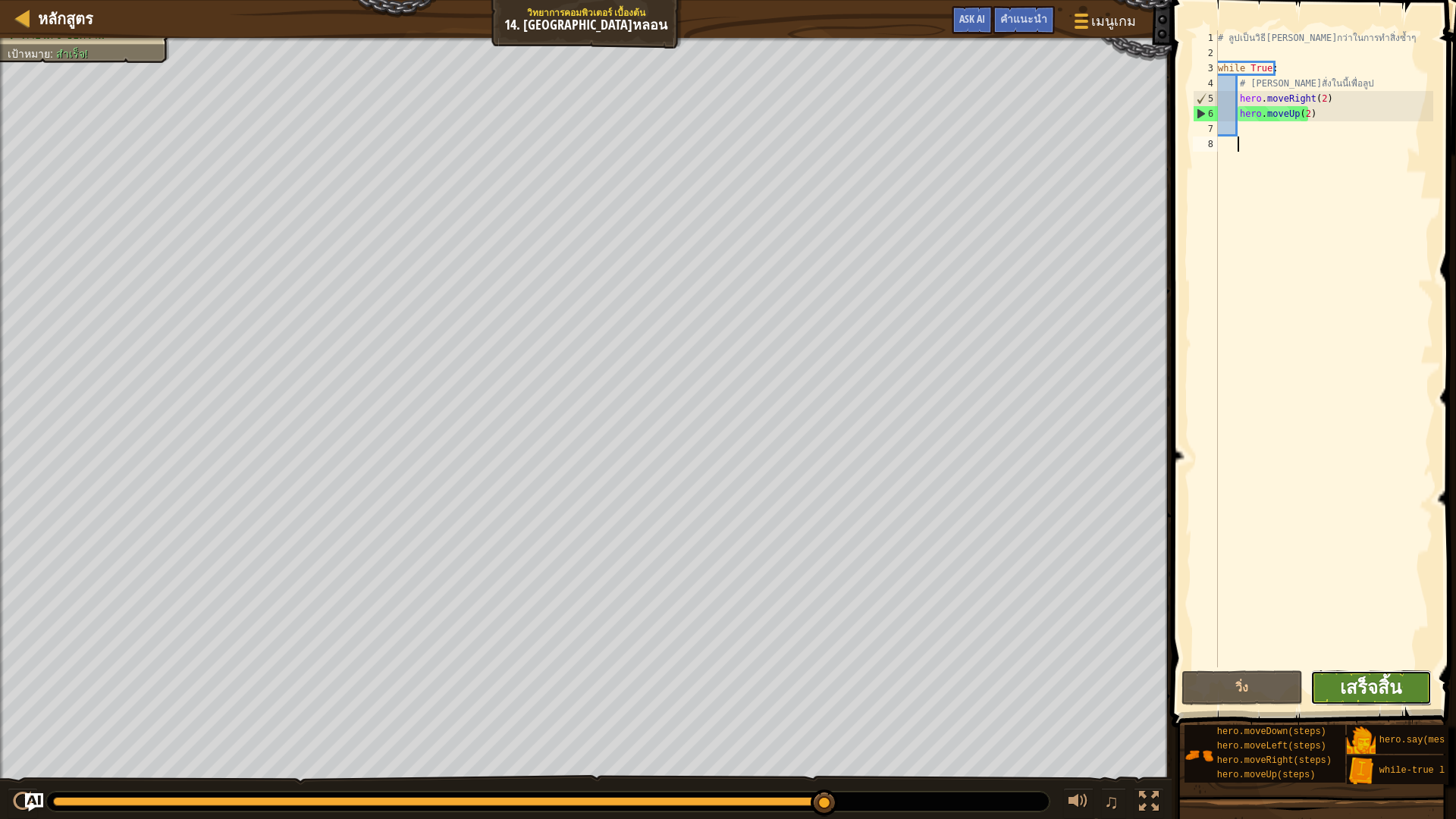
click at [1374, 683] on span "เสร็จสิ้น" at bounding box center [1370, 687] width 61 height 24
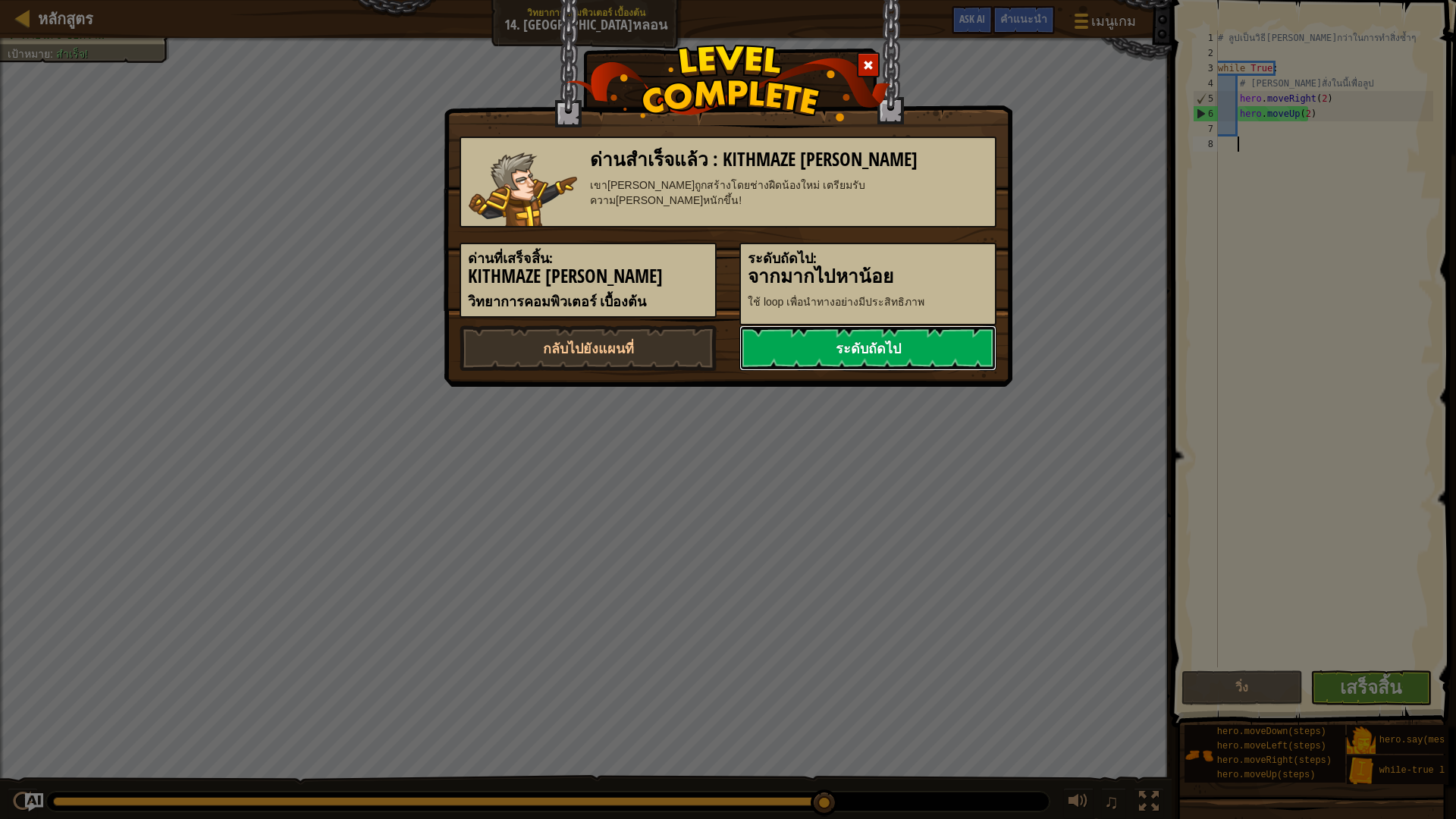
click at [890, 351] on link "ระดับถัดไป" at bounding box center [868, 348] width 257 height 45
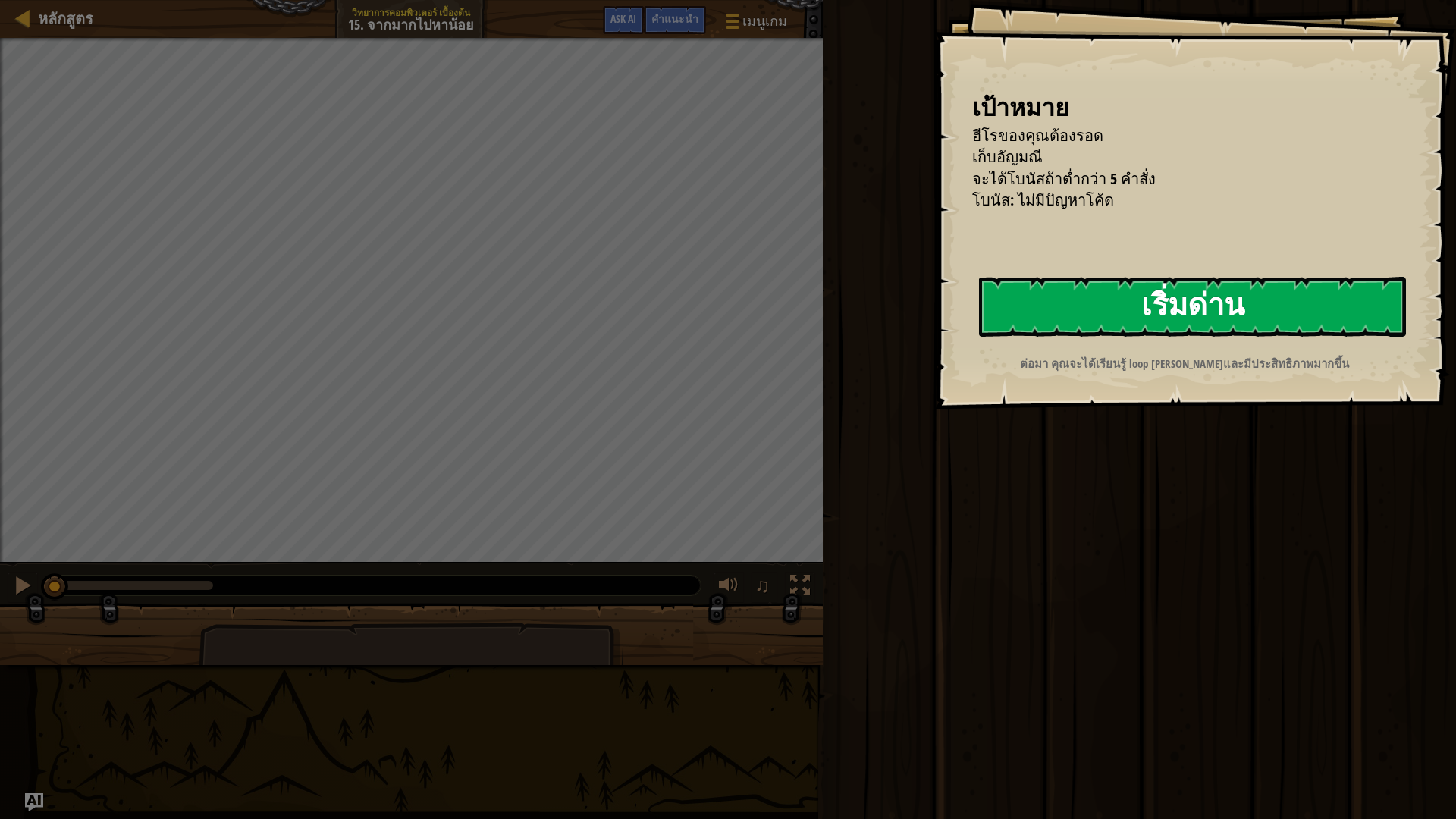
click at [1188, 299] on button "เริ่มด่าน" at bounding box center [1192, 307] width 427 height 60
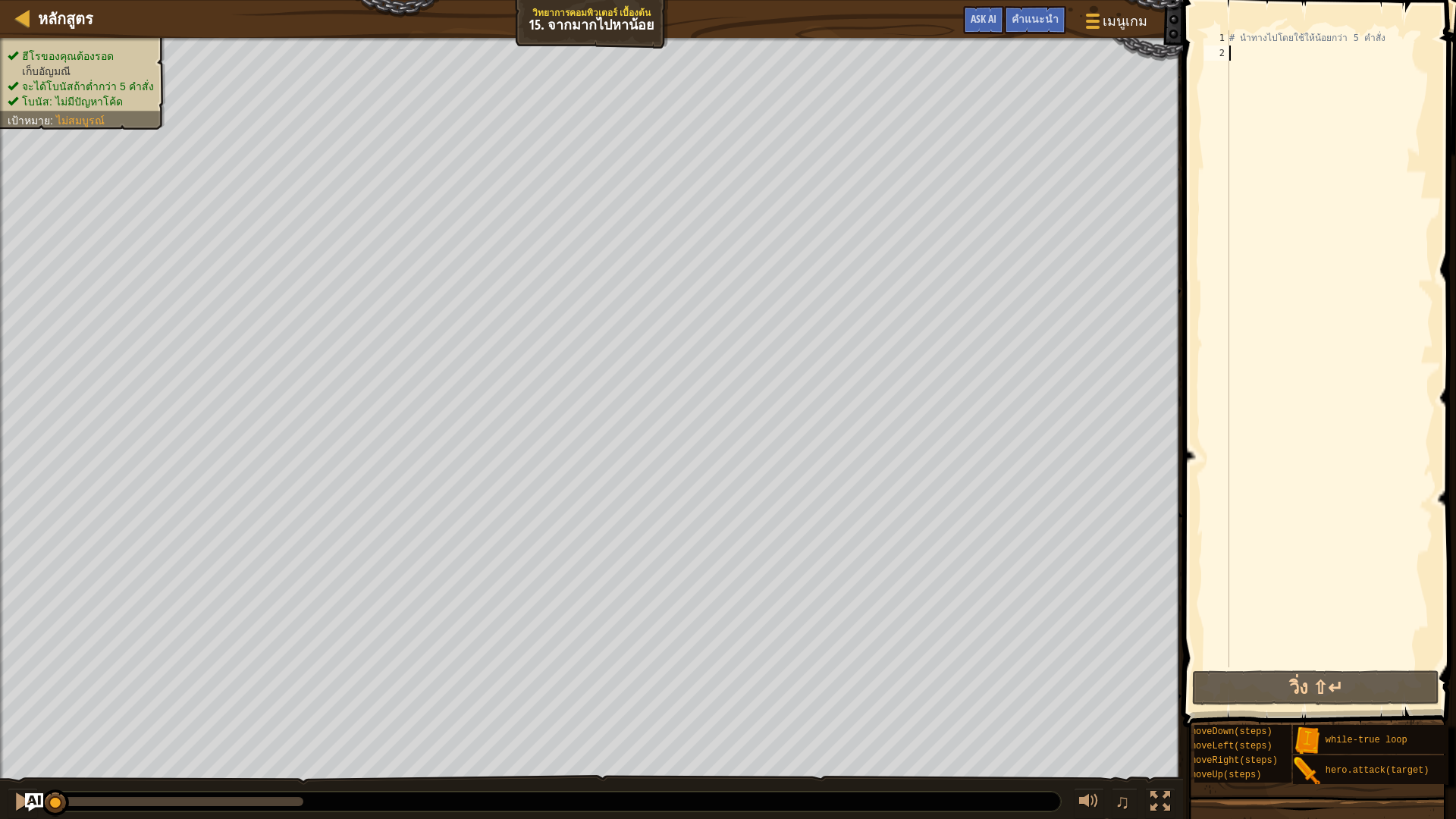
scroll to position [0, 84]
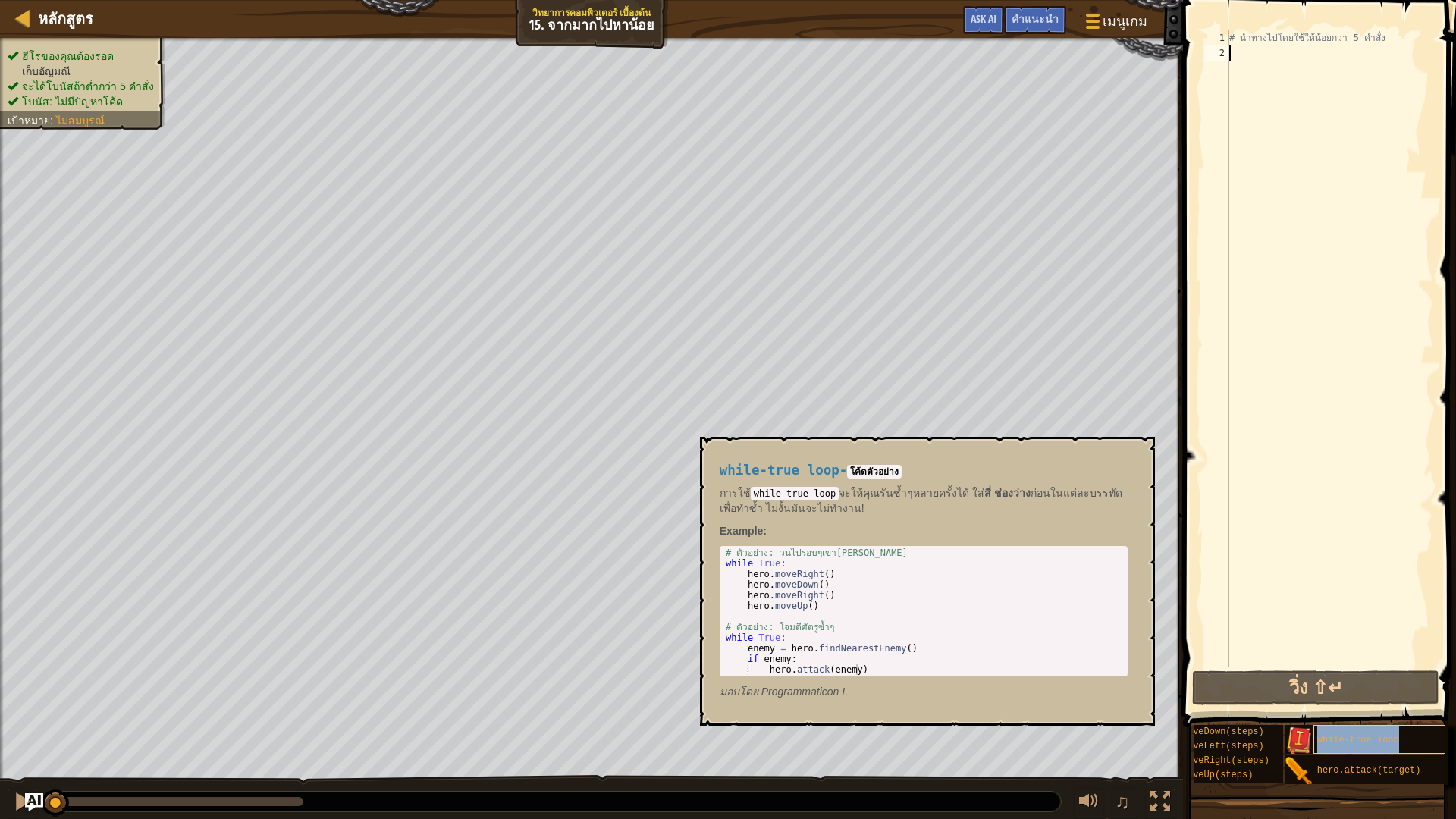
click at [1354, 690] on span "while-true loop" at bounding box center [1358, 739] width 82 height 10
click at [1245, 61] on div "# นำทางไปโดยใช้ให้น้อยกว่า 5 คำสั่ง" at bounding box center [1329, 364] width 207 height 667
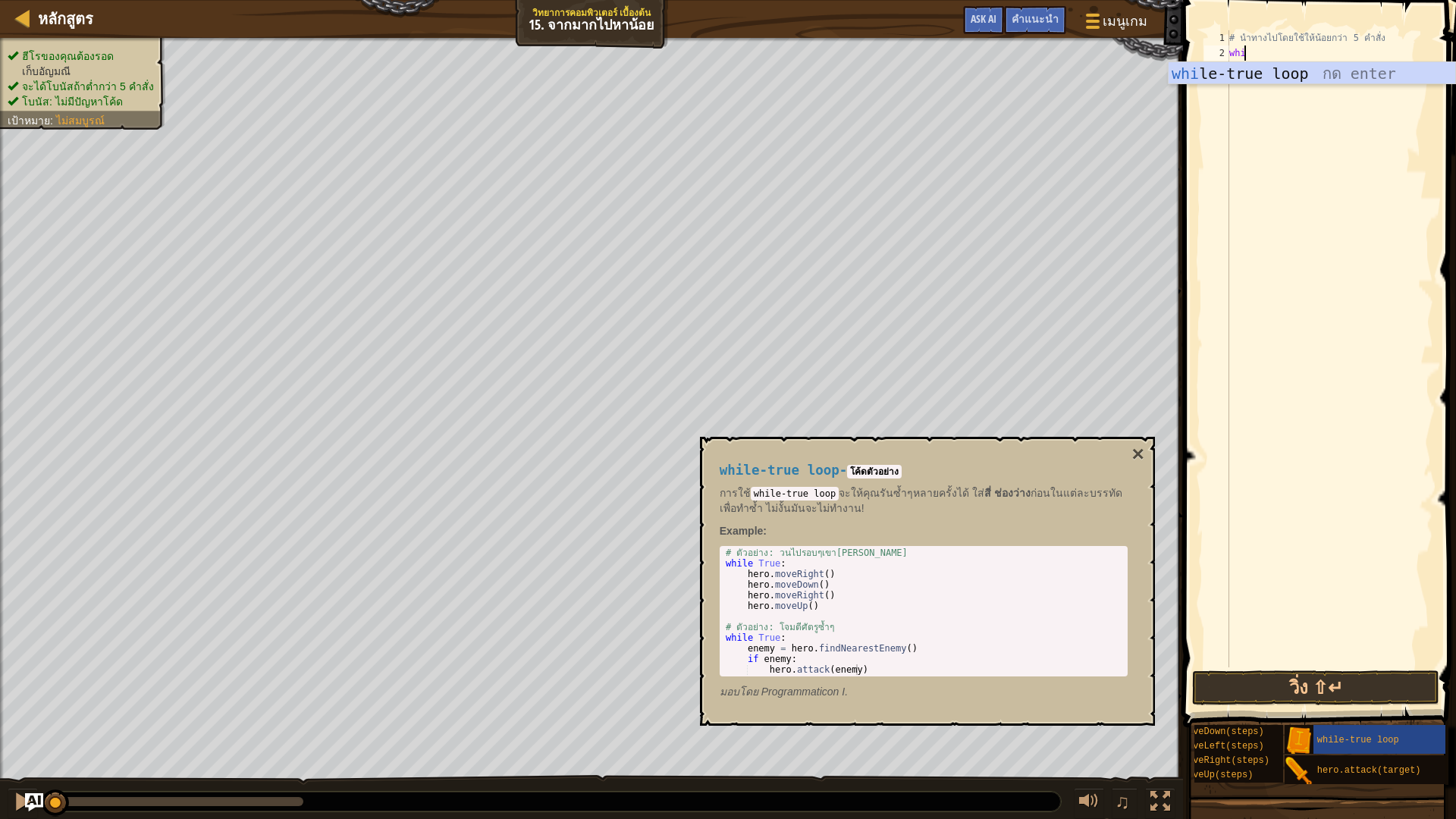
scroll to position [6, 1]
type textarea "while-"
type textarea "h"
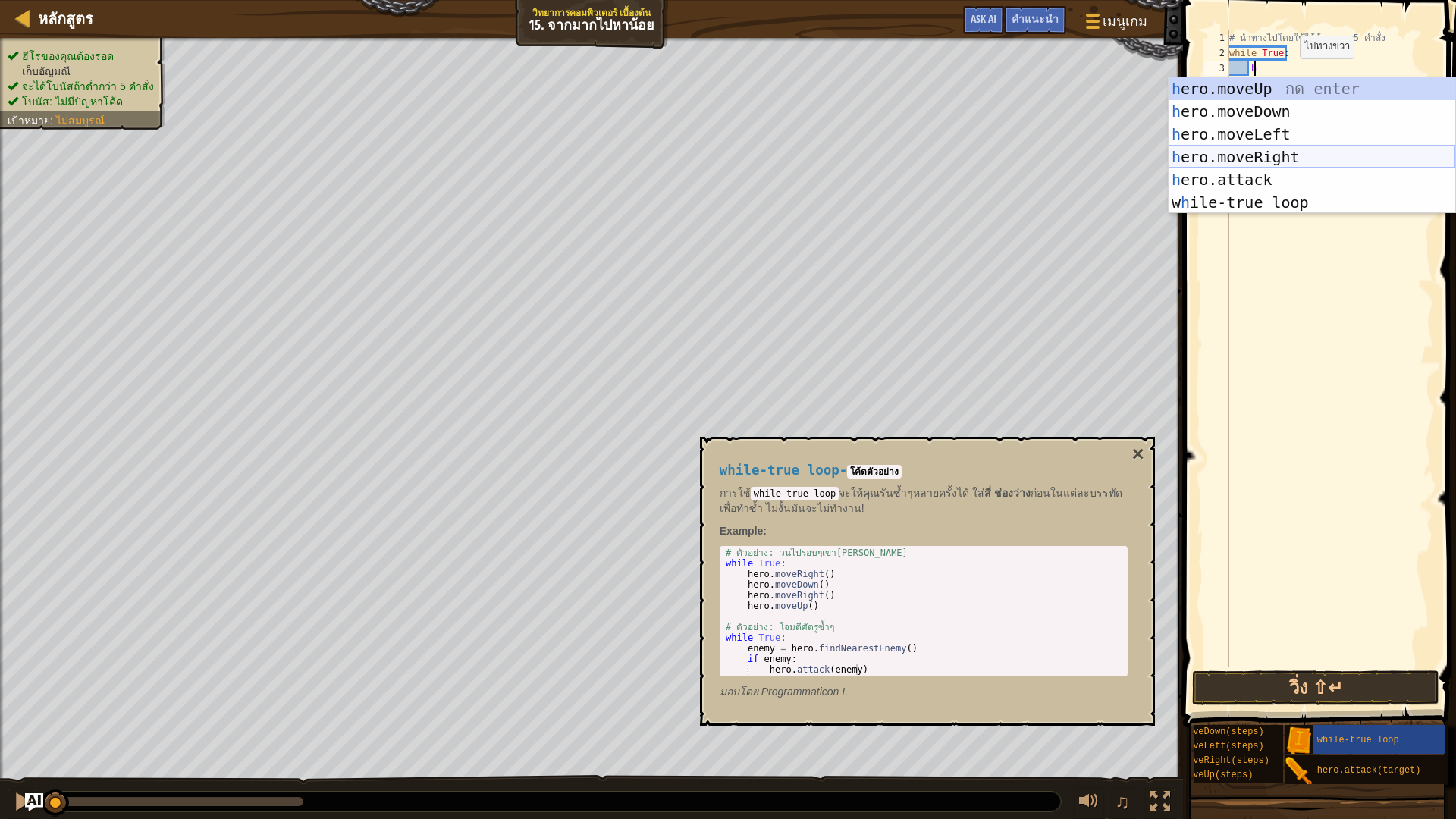
click at [1274, 157] on div "h ero.moveUp กด enter h ero.moveDown กด enter h ero.moveLeft กด enter h ero.mov…" at bounding box center [1312, 169] width 287 height 182
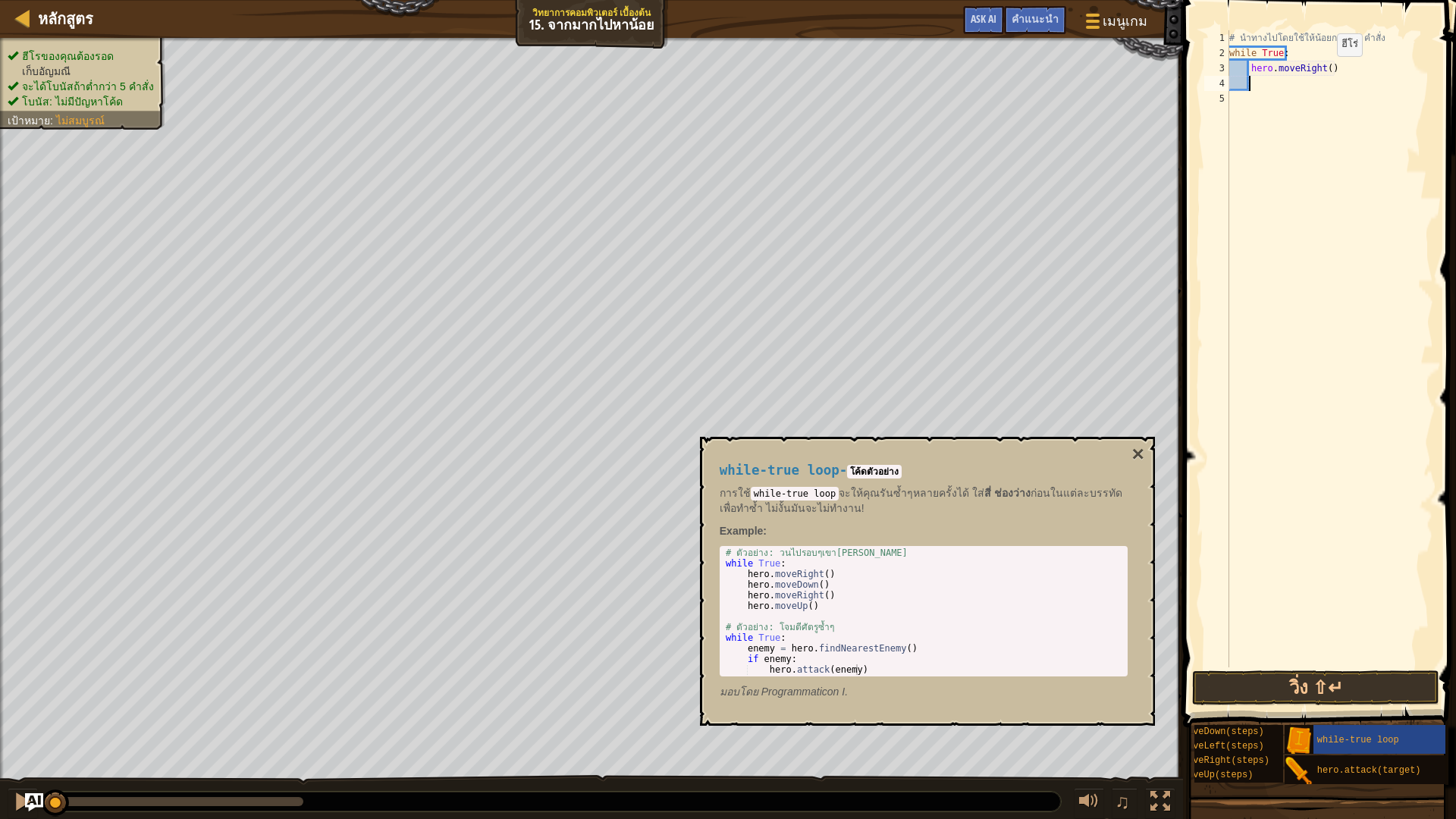
click at [1324, 70] on div "# นำทางไปโดยใช้ให้น้อยกว่า 5 คำสั่ง while True : hero . moveRight ( )" at bounding box center [1329, 364] width 207 height 667
type textarea "hero.moveRight(2)"
click at [1261, 80] on div "# นำทางไปโดยใช้ให้น้อยกว่า 5 คำสั่ง while True : hero . moveRight ( 2 )" at bounding box center [1329, 364] width 207 height 667
type textarea "h"
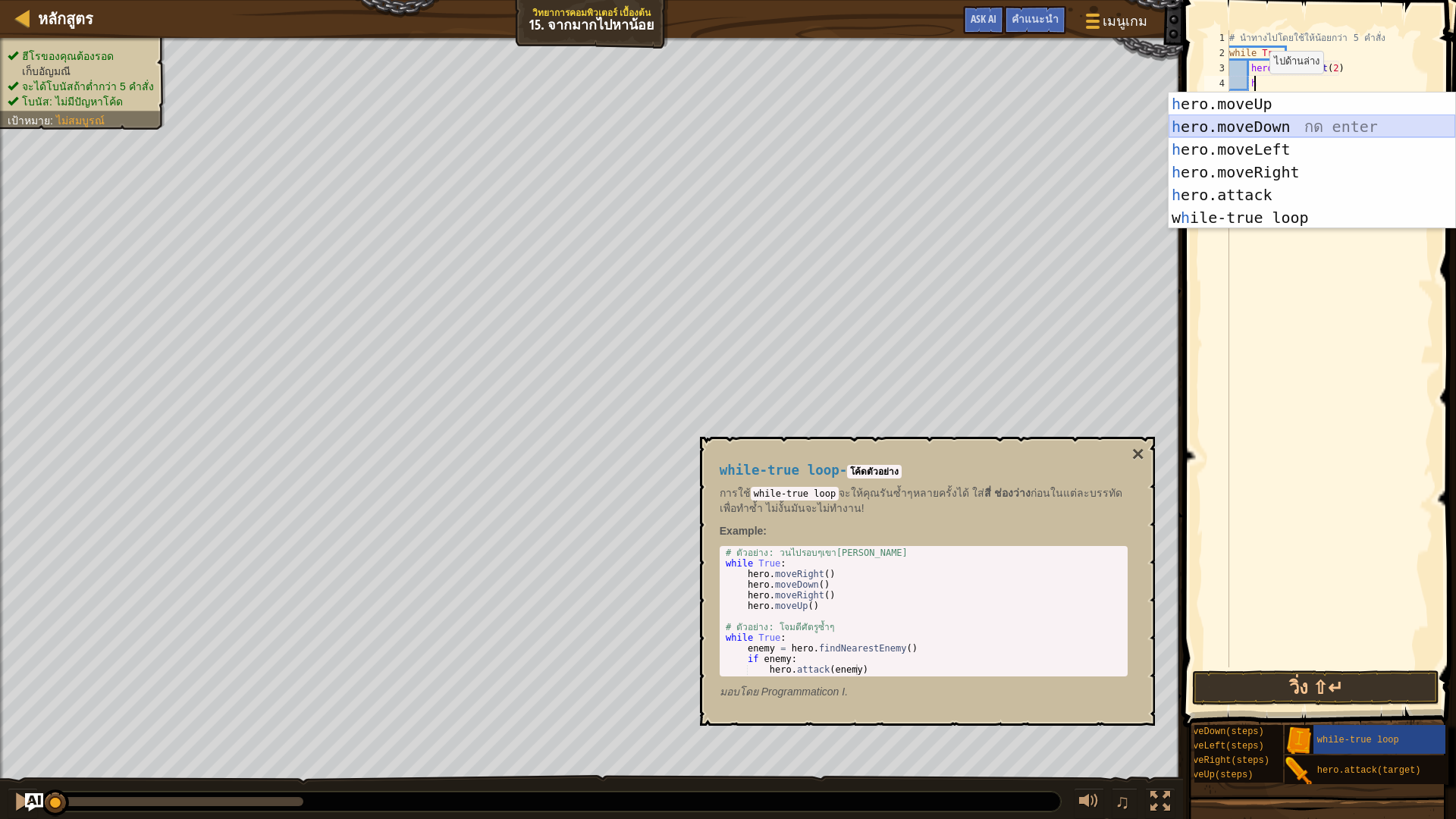
click at [1258, 124] on div "h ero.moveUp กด enter h ero.moveDown กด enter h ero.moveLeft กด enter h ero.mov…" at bounding box center [1312, 184] width 287 height 182
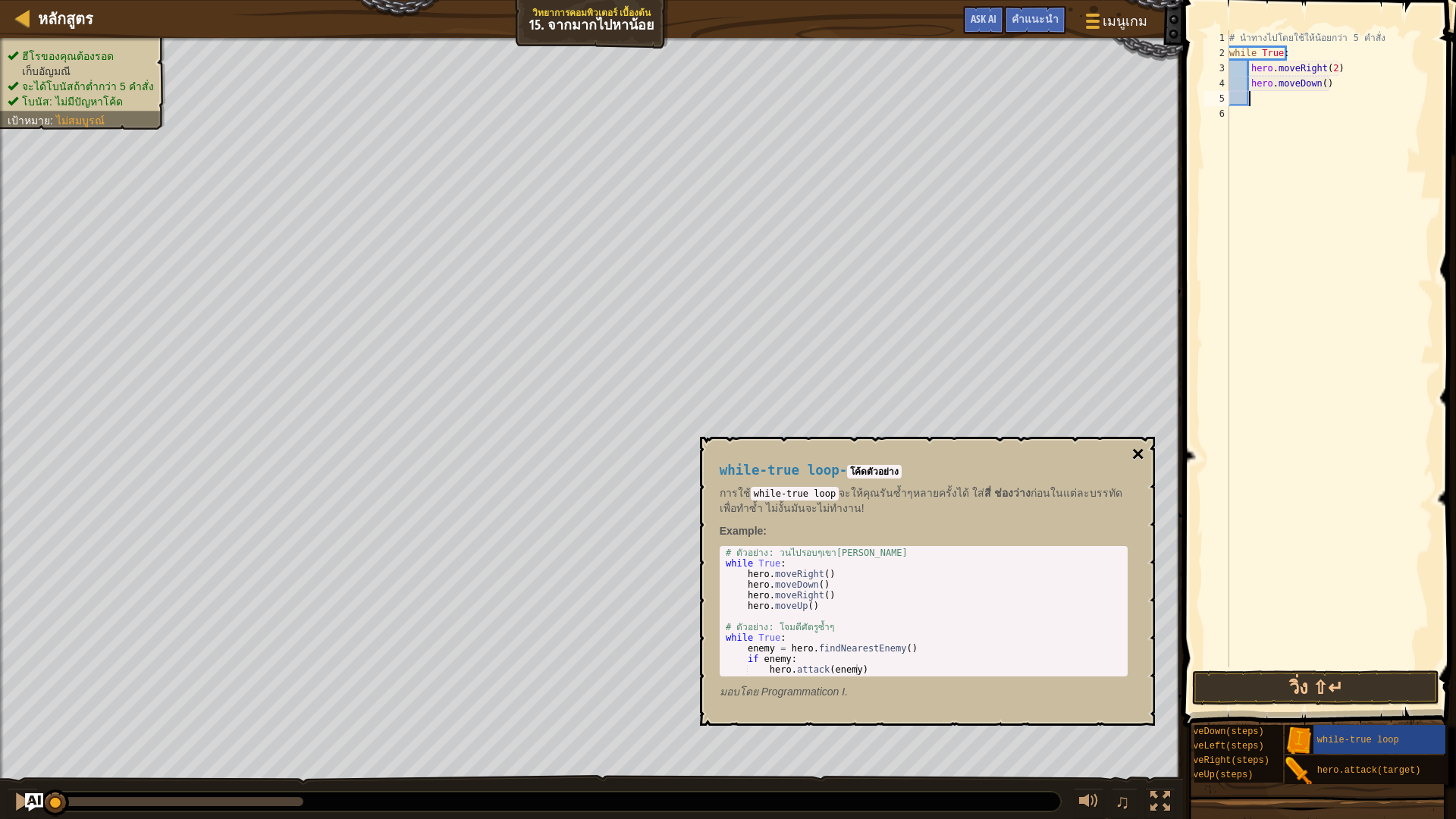
click at [1142, 449] on button "×" at bounding box center [1137, 454] width 12 height 21
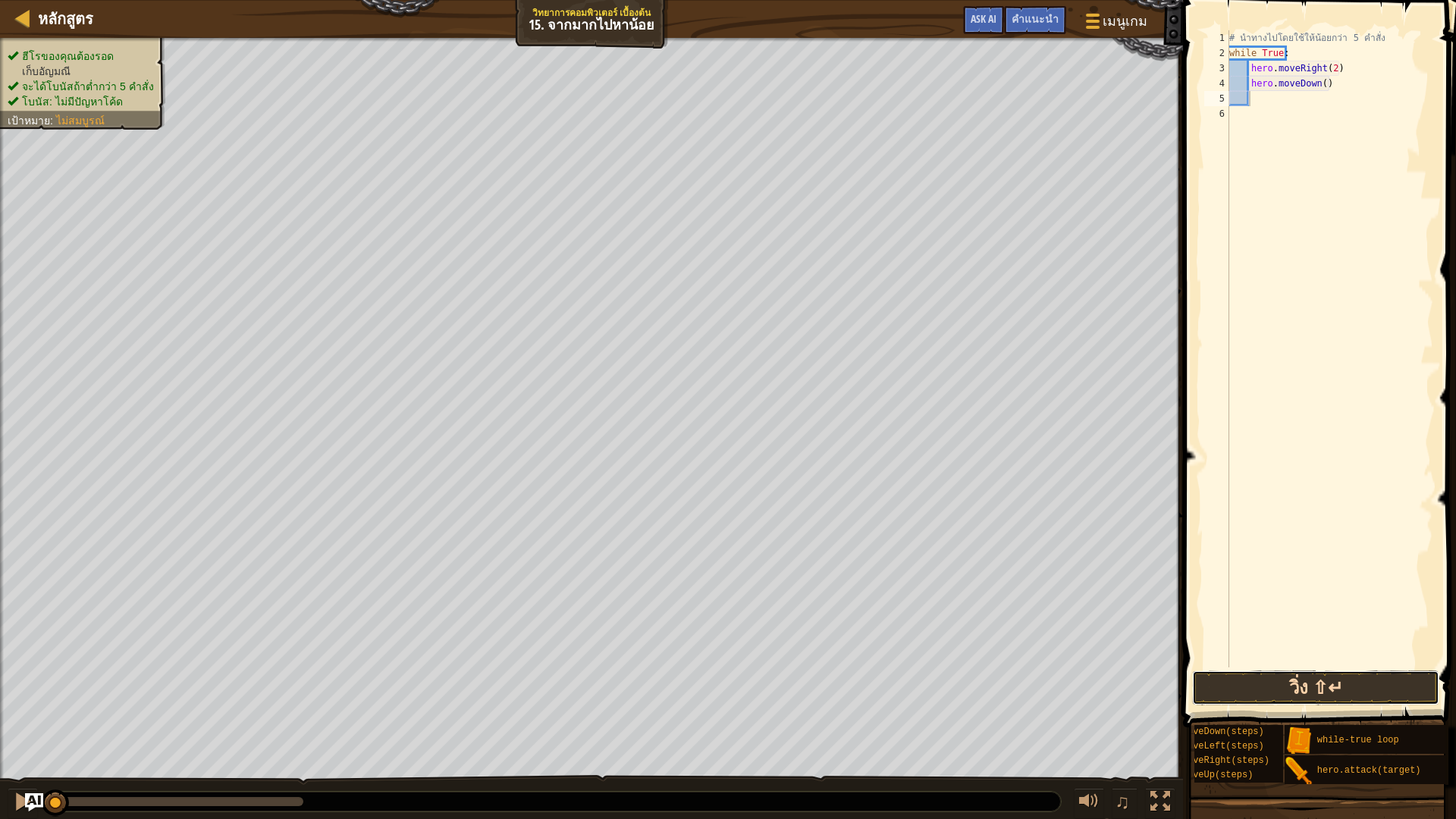
click at [1289, 683] on button "วิ่ง ⇧↵" at bounding box center [1316, 687] width 247 height 35
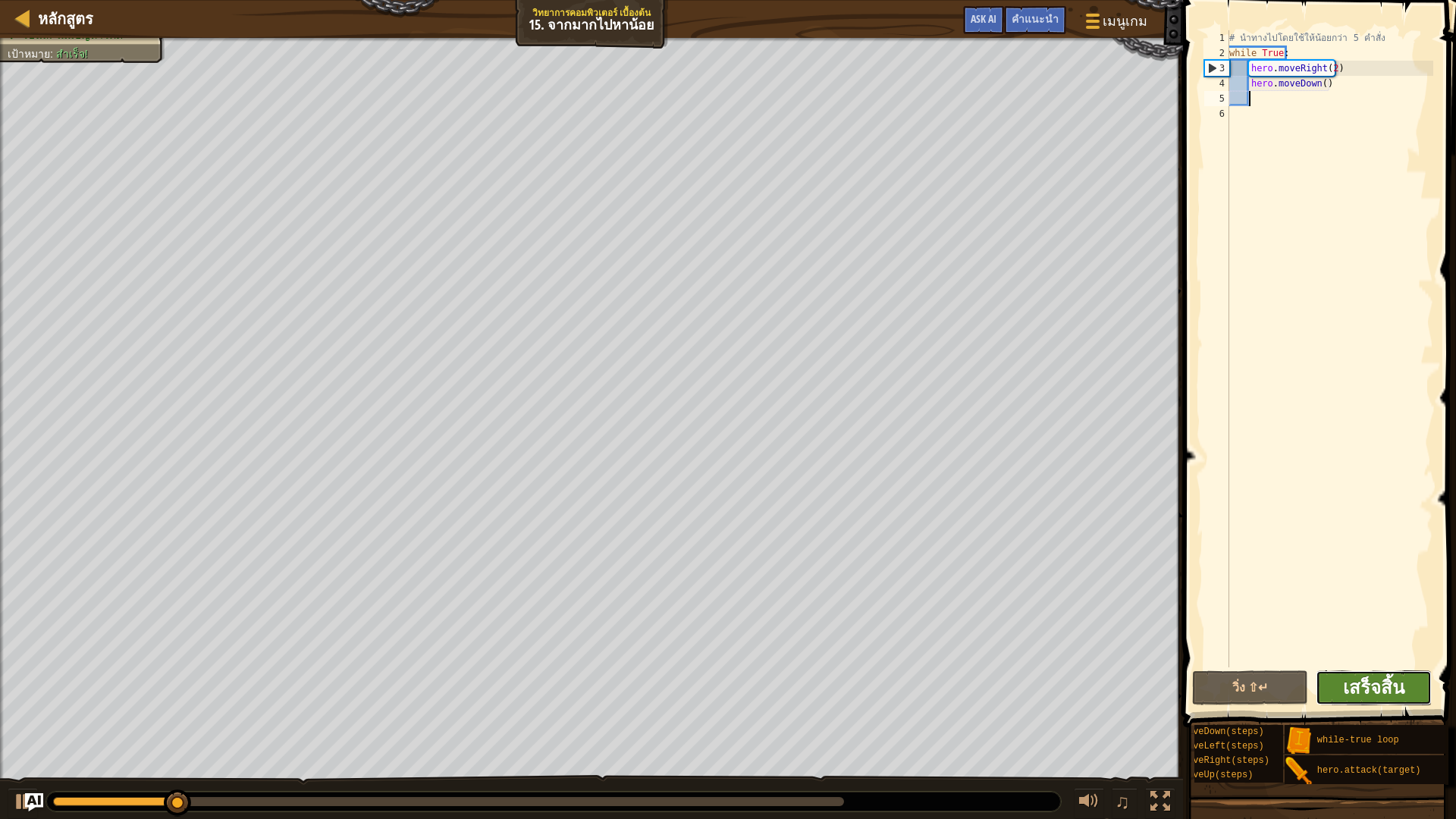
click at [1367, 688] on span "เสร็จสิ้น" at bounding box center [1374, 687] width 61 height 24
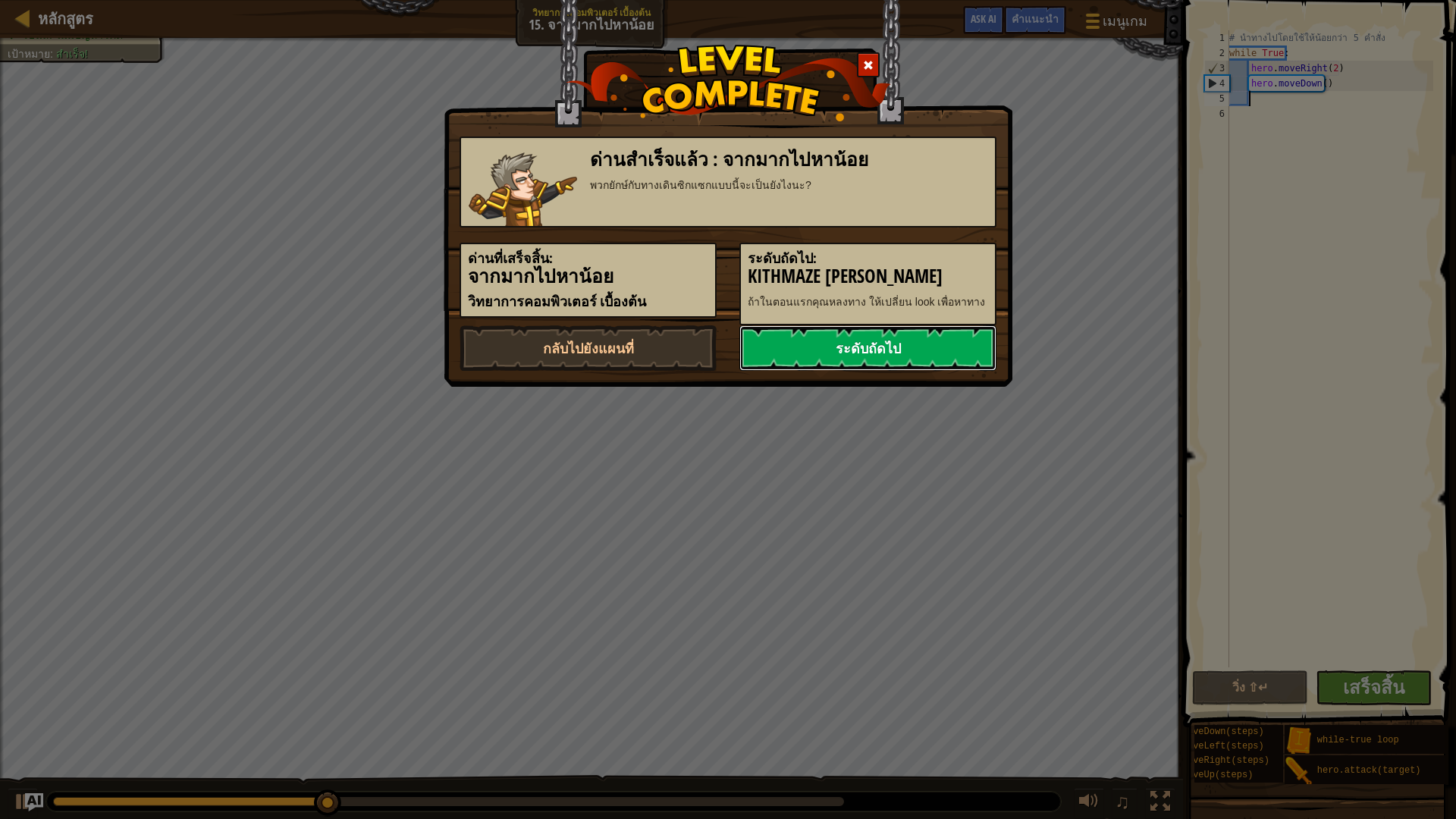
click at [919, 341] on link "ระดับถัดไป" at bounding box center [868, 348] width 257 height 45
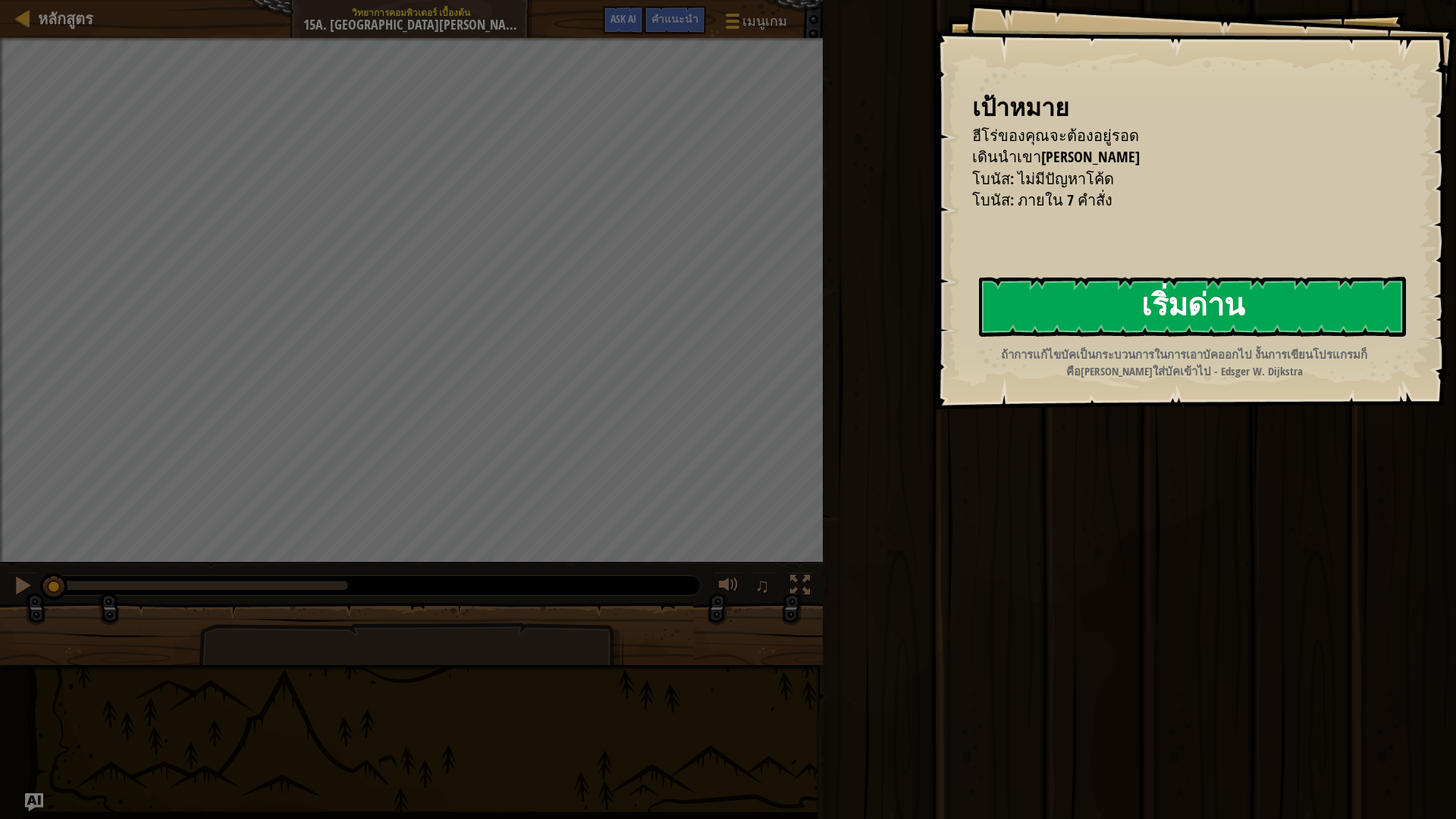
click at [1182, 320] on button "เริ่มด่าน" at bounding box center [1192, 307] width 427 height 60
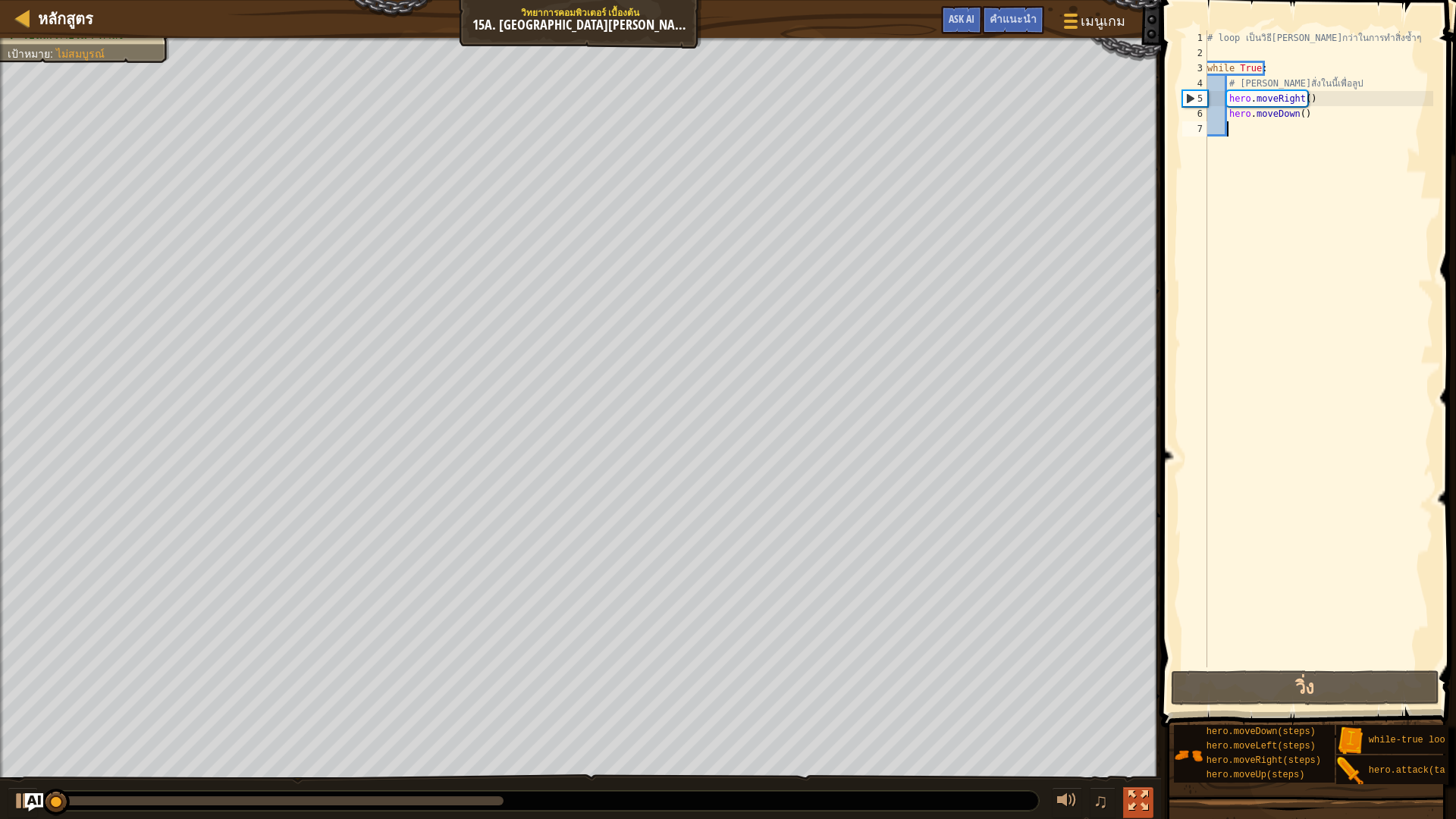
click at [1140, 690] on div at bounding box center [1138, 800] width 19 height 19
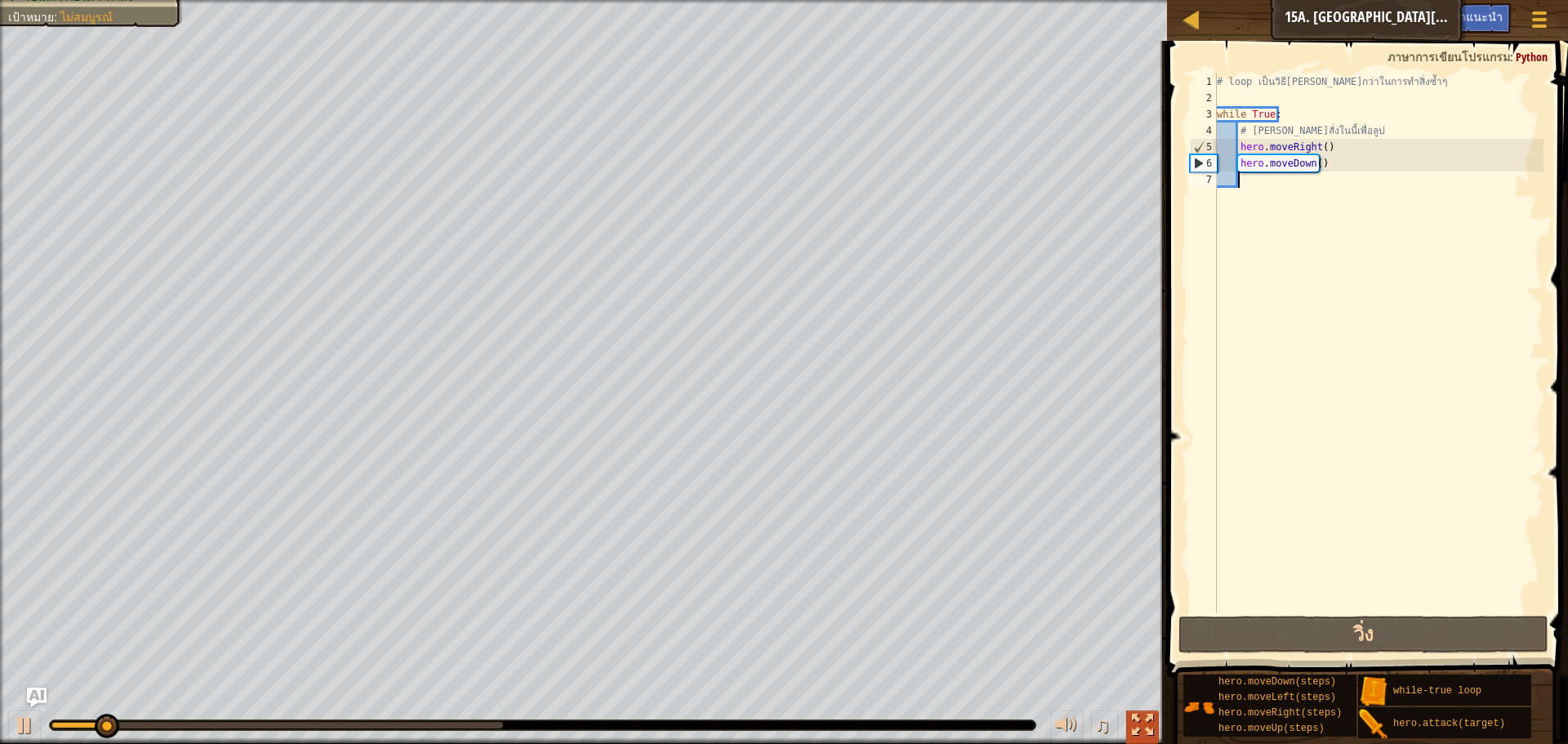
click at [1147, 725] on div at bounding box center [1142, 725] width 21 height 21
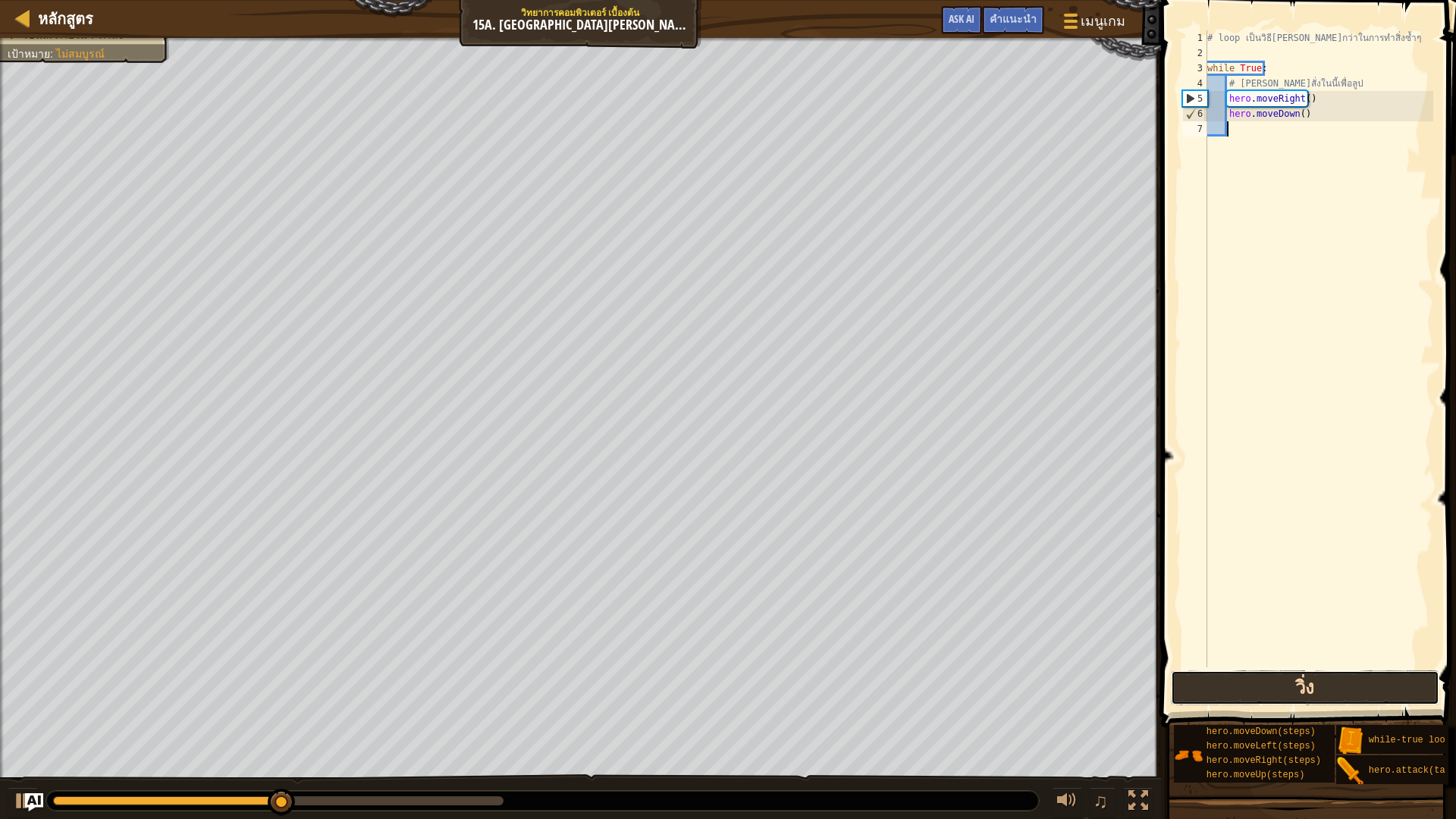
click at [1341, 674] on button "วิ่ง" at bounding box center [1305, 687] width 269 height 35
click at [1244, 684] on button "วิ่ง" at bounding box center [1305, 687] width 269 height 35
click at [1350, 688] on button "วิ่ง" at bounding box center [1305, 687] width 269 height 35
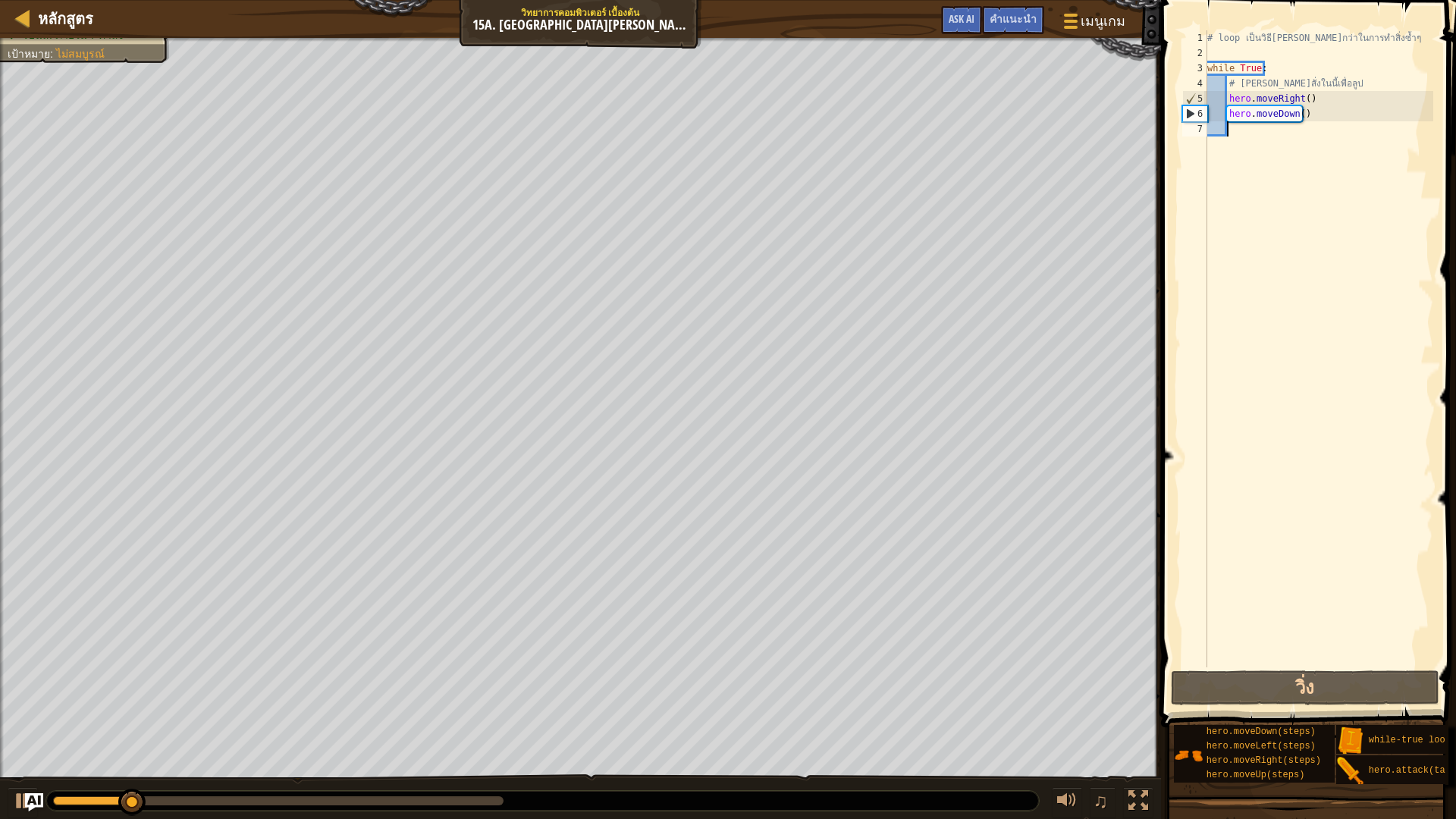
click at [1193, 116] on div "6" at bounding box center [1195, 114] width 24 height 15
type textarea "hero.moveDown()"
click at [1323, 111] on div "# loop เป็นวิธี[PERSON_NAME]กว่าในการทำสิ่งซ้ำๆ while True : # [PERSON_NAME]สั่…" at bounding box center [1319, 364] width 229 height 667
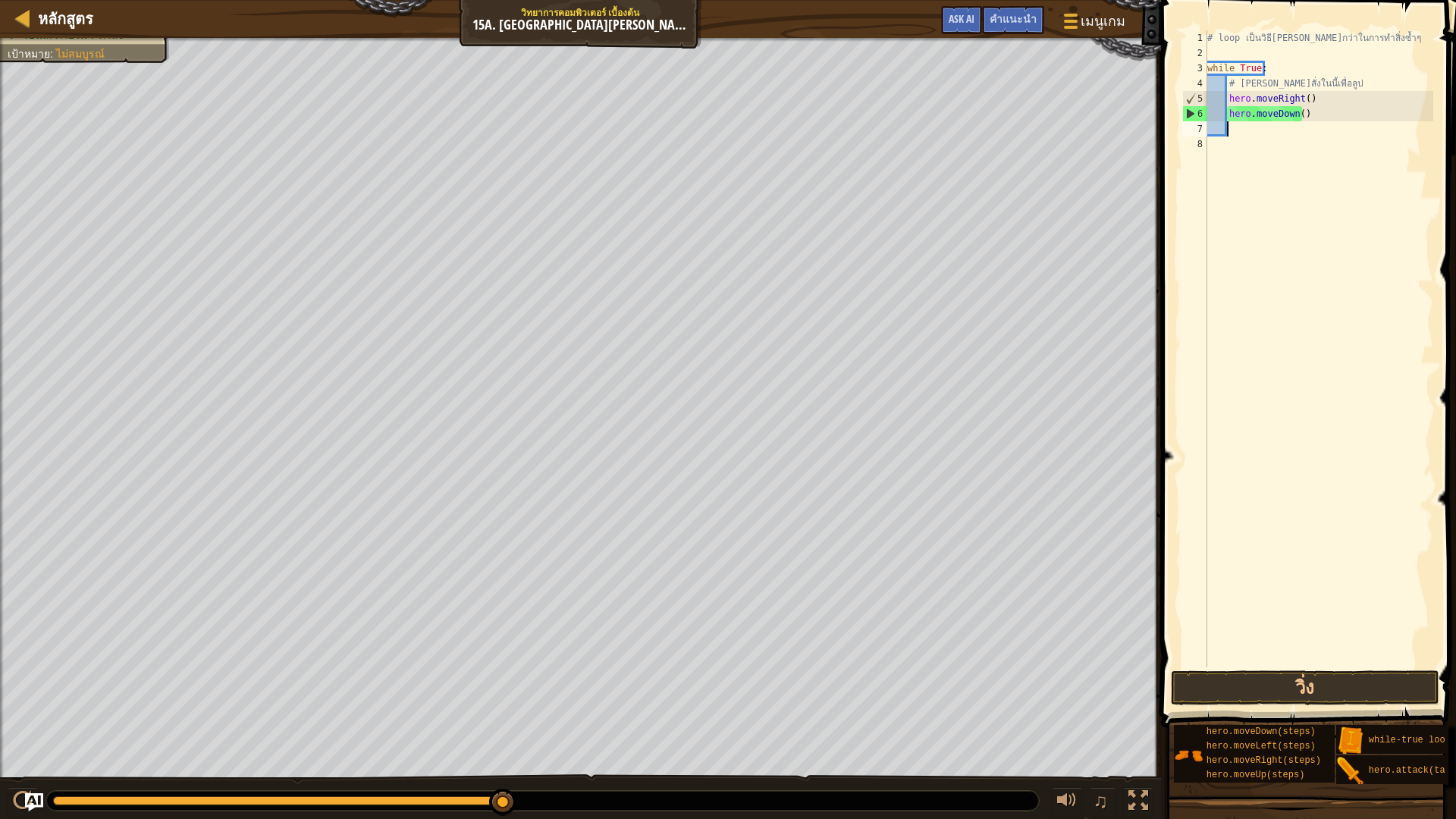
click at [1243, 239] on div "หลักสูตร วิทยาการคอมพิวเตอร์ เบื้องต้น 15[PERSON_NAME] [PERSON_NAME] เมนูเกม เส…" at bounding box center [728, 409] width 1456 height 819
click at [1263, 128] on div "# loop เป็นวิธี[PERSON_NAME]กว่าในการทำสิ่งซ้ำๆ while True : # [PERSON_NAME]สั่…" at bounding box center [1319, 364] width 229 height 667
type textarea "h"
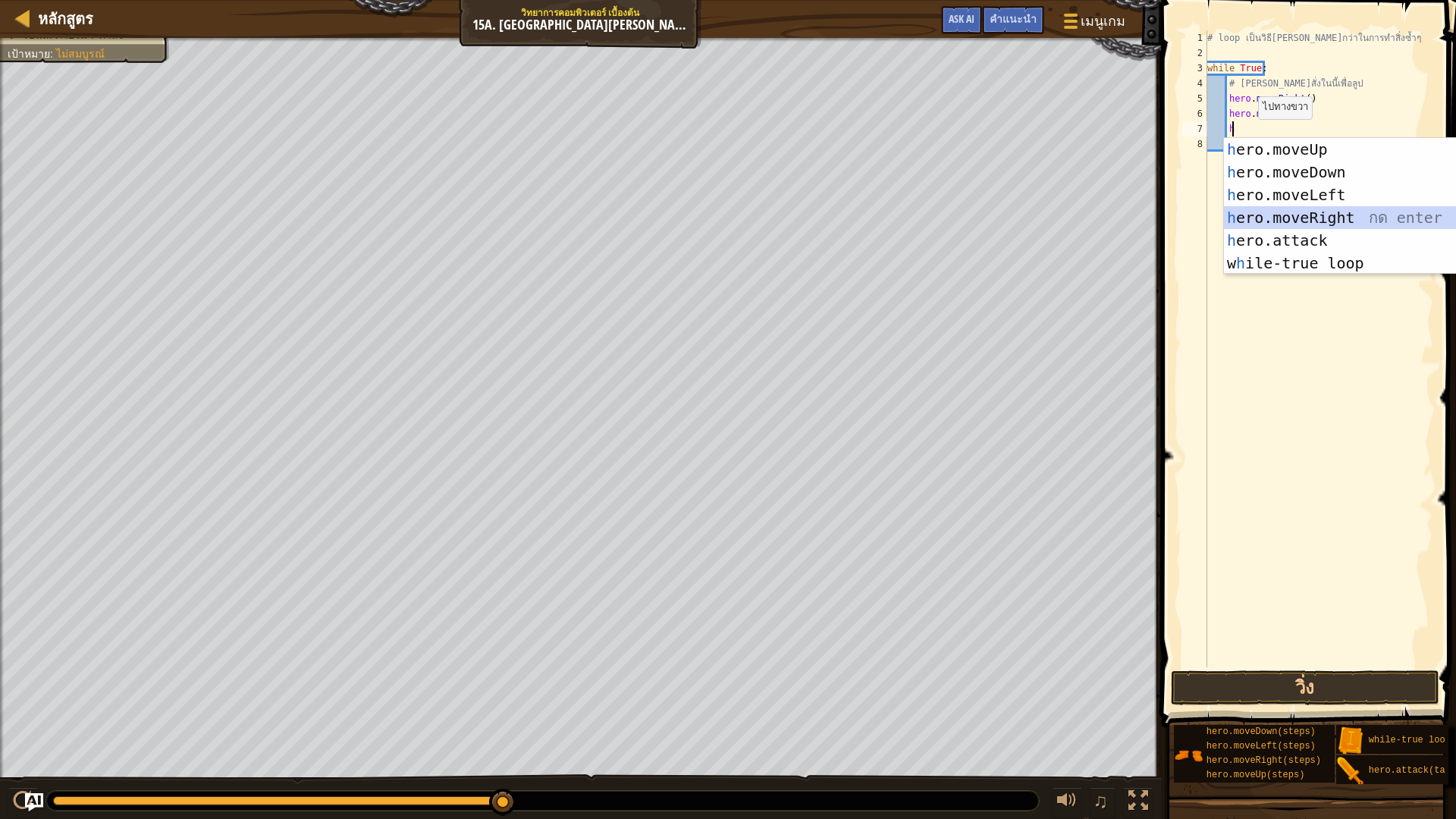
click at [1329, 215] on div "h ero.moveUp กด enter h ero.moveDown กด enter h ero.moveLeft กด enter h ero.mov…" at bounding box center [1367, 229] width 287 height 182
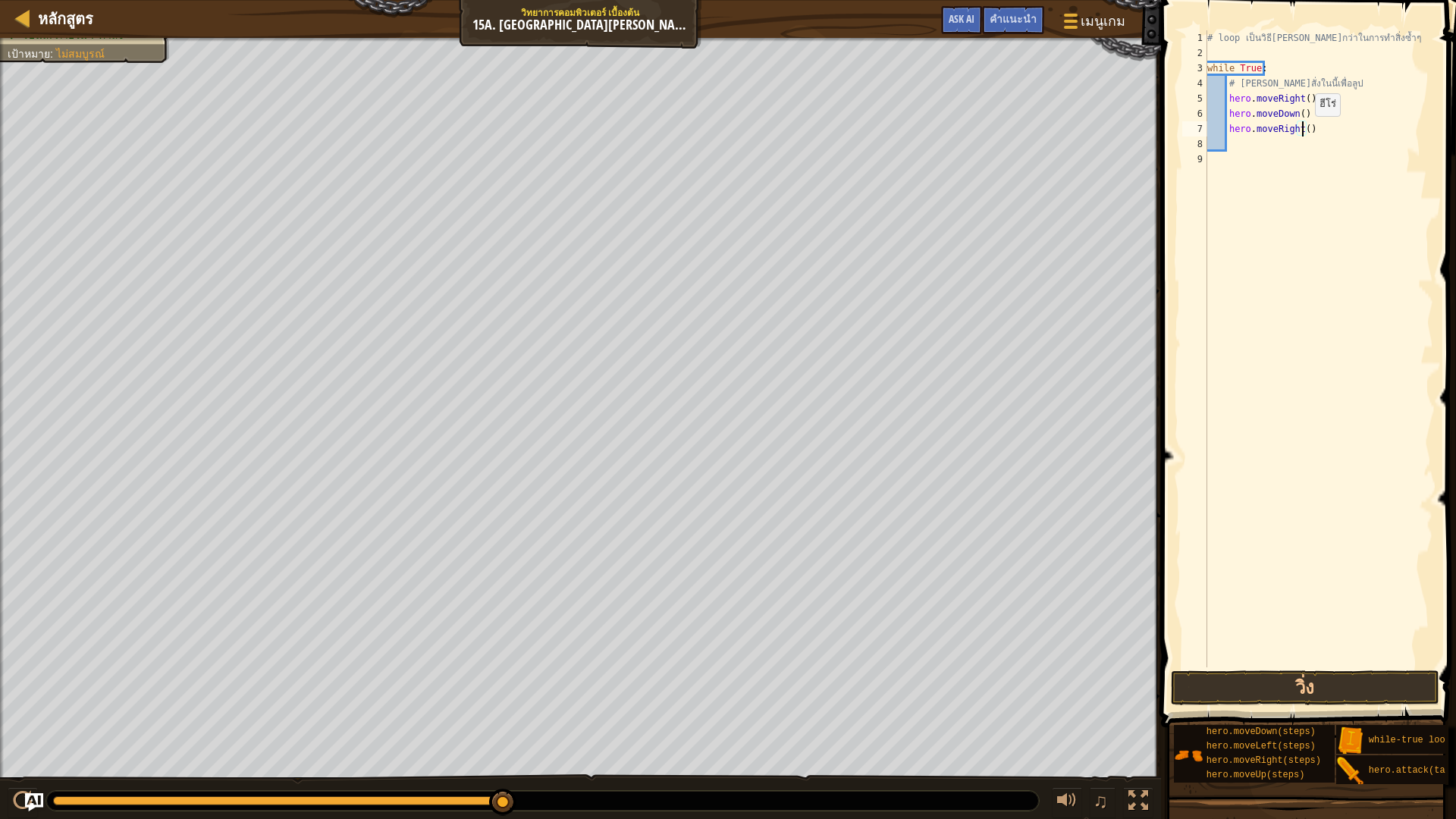
click at [1302, 132] on div "# loop เป็นวิธี[PERSON_NAME]กว่าในการทำสิ่งซ้ำๆ while True : # [PERSON_NAME]สั่…" at bounding box center [1319, 364] width 229 height 667
type textarea "hero.moveRight(2)"
click at [1324, 133] on div "# loop เป็นวิธี[PERSON_NAME]กว่าในการทำสิ่งซ้ำๆ while True : # [PERSON_NAME]สั่…" at bounding box center [1319, 364] width 229 height 667
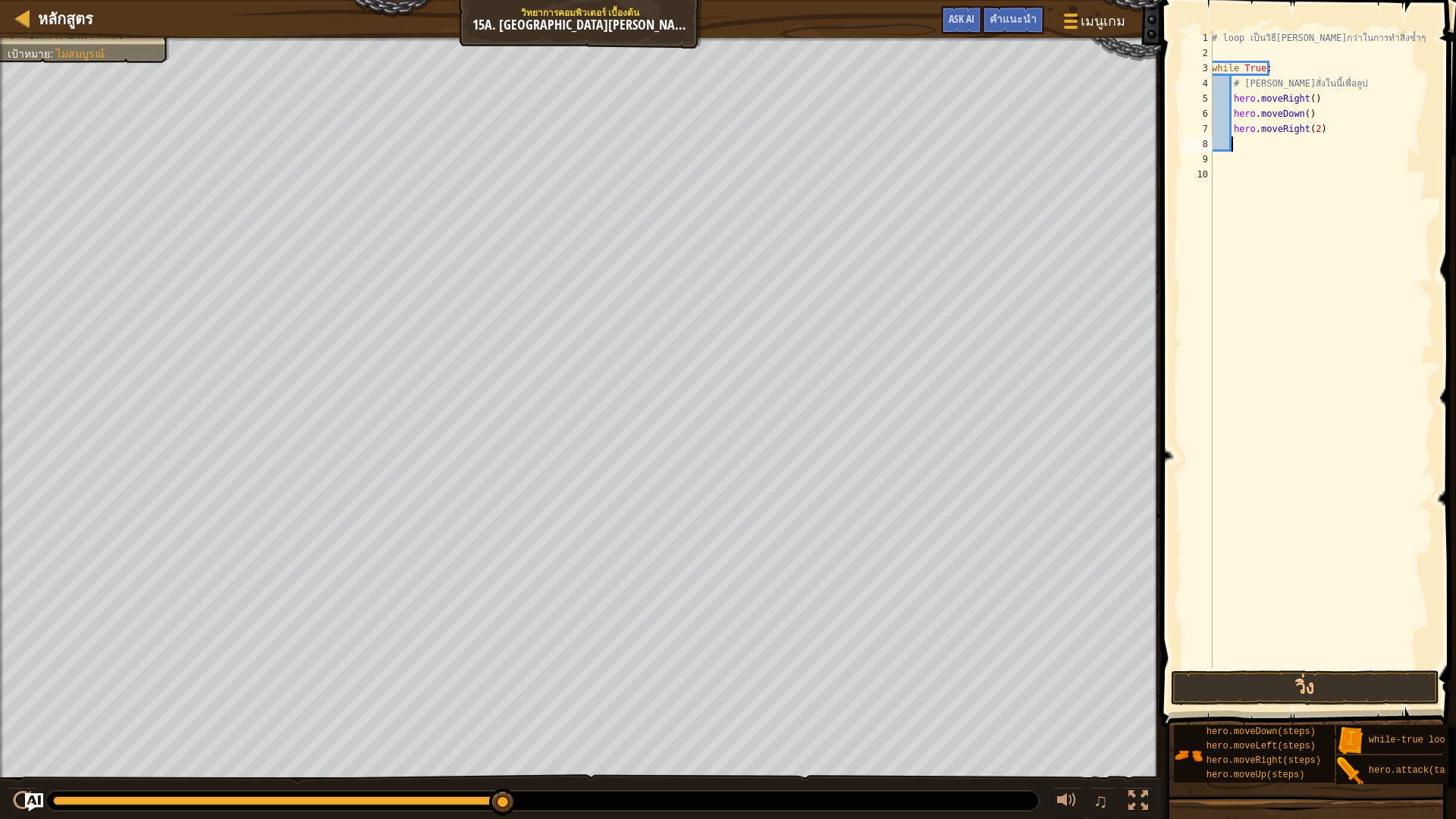
type textarea "h"
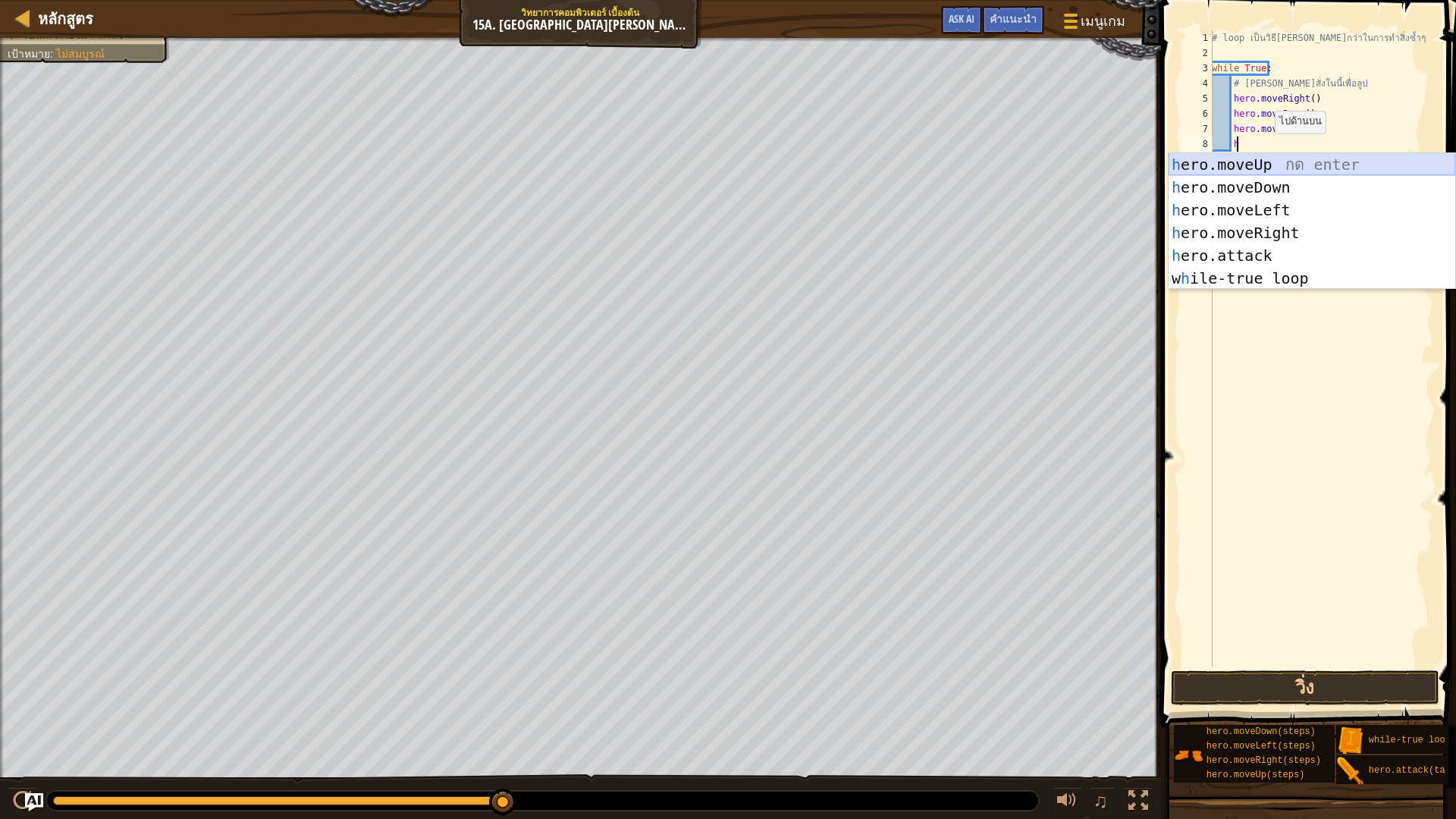
click at [1253, 157] on div "h ero.moveUp กด enter h ero.moveDown กด enter h ero.moveLeft กด enter h ero.mov…" at bounding box center [1312, 244] width 287 height 182
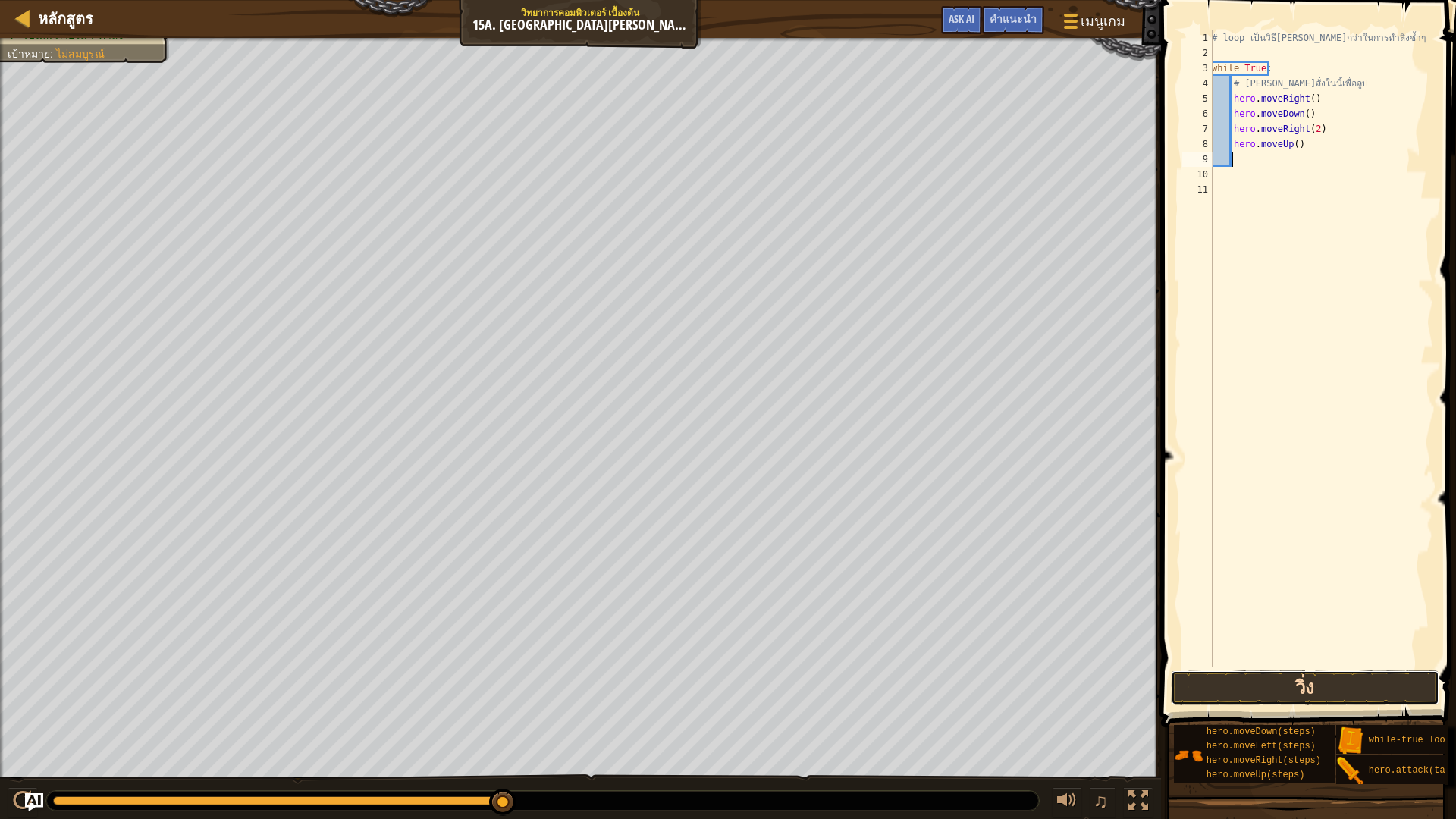
click at [1281, 679] on button "วิ่ง" at bounding box center [1305, 687] width 269 height 35
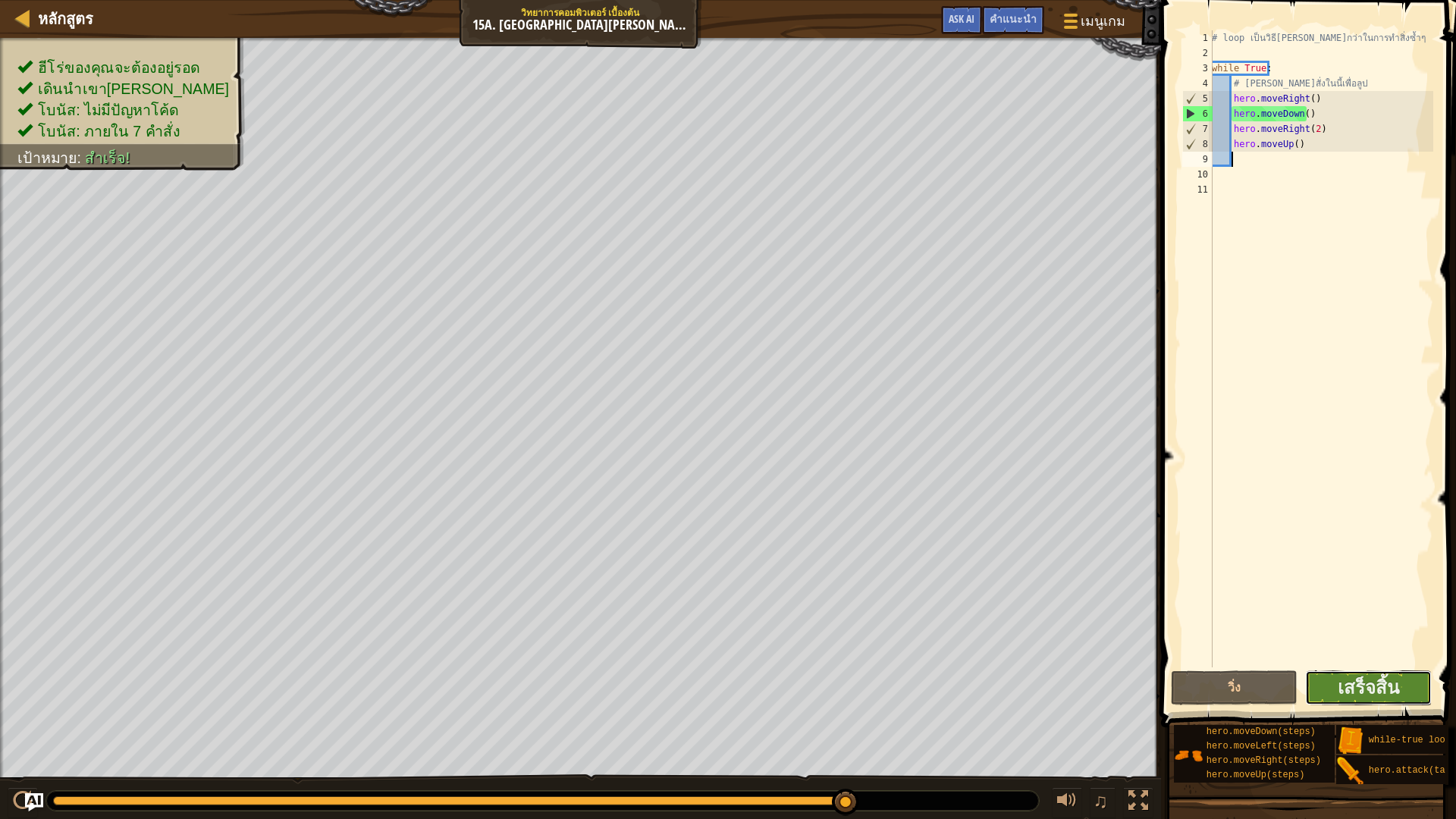
click at [1403, 683] on button "เสร็จสิ้น" at bounding box center [1368, 687] width 127 height 35
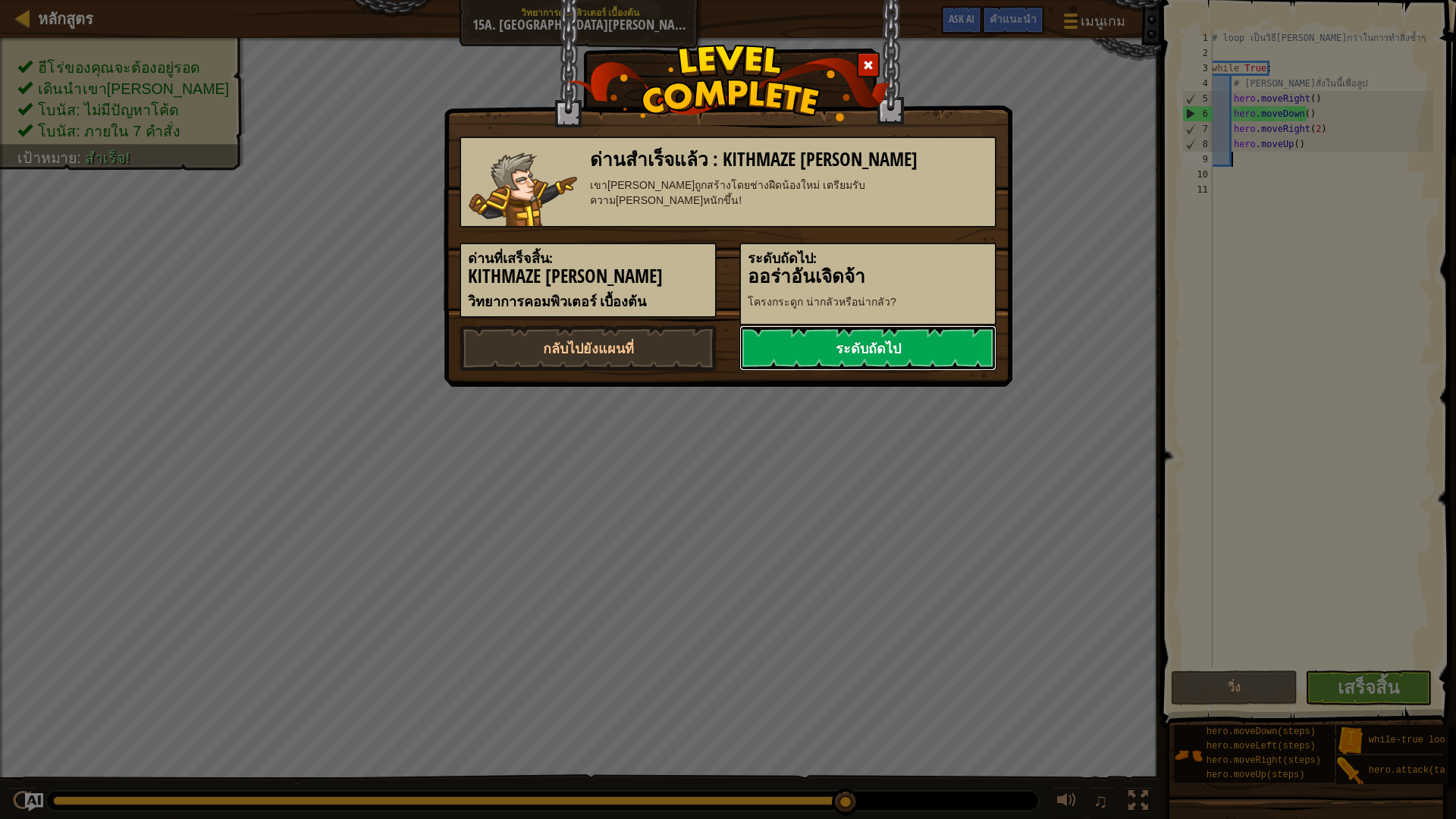
click at [929, 357] on link "ระดับถัดไป" at bounding box center [868, 348] width 257 height 45
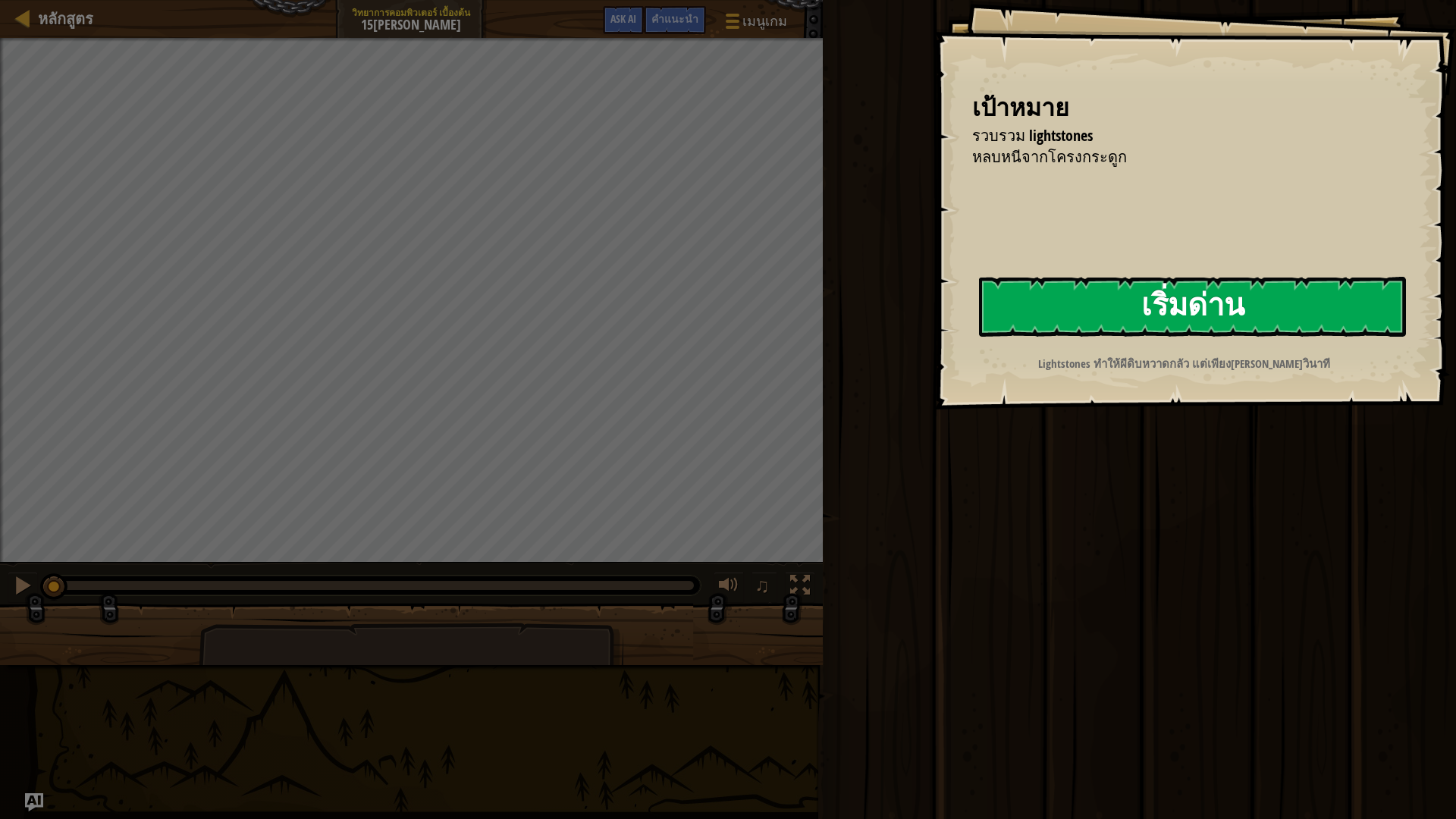
click at [1167, 303] on button "เริ่มด่าน" at bounding box center [1192, 307] width 427 height 60
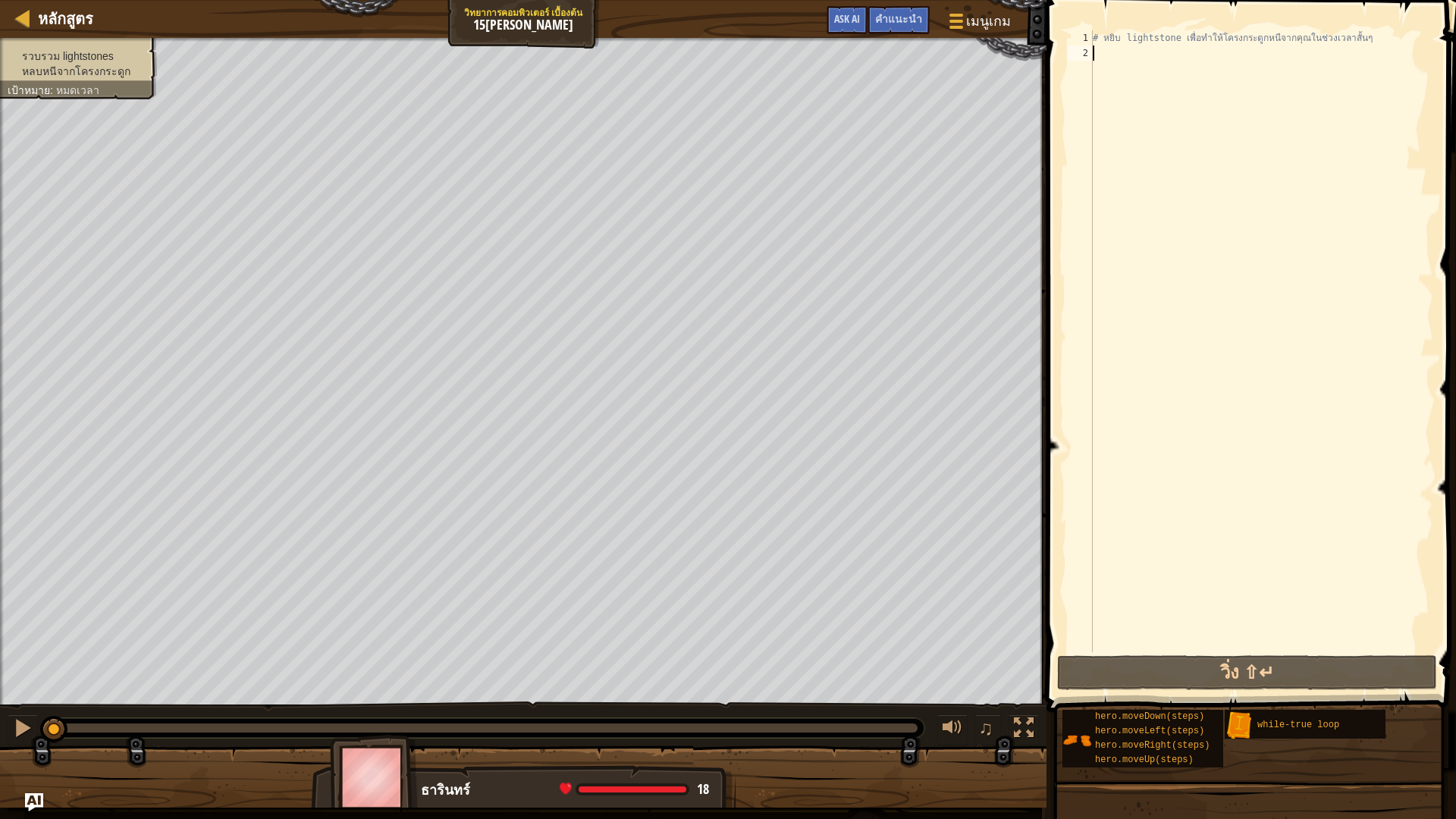
type textarea "w"
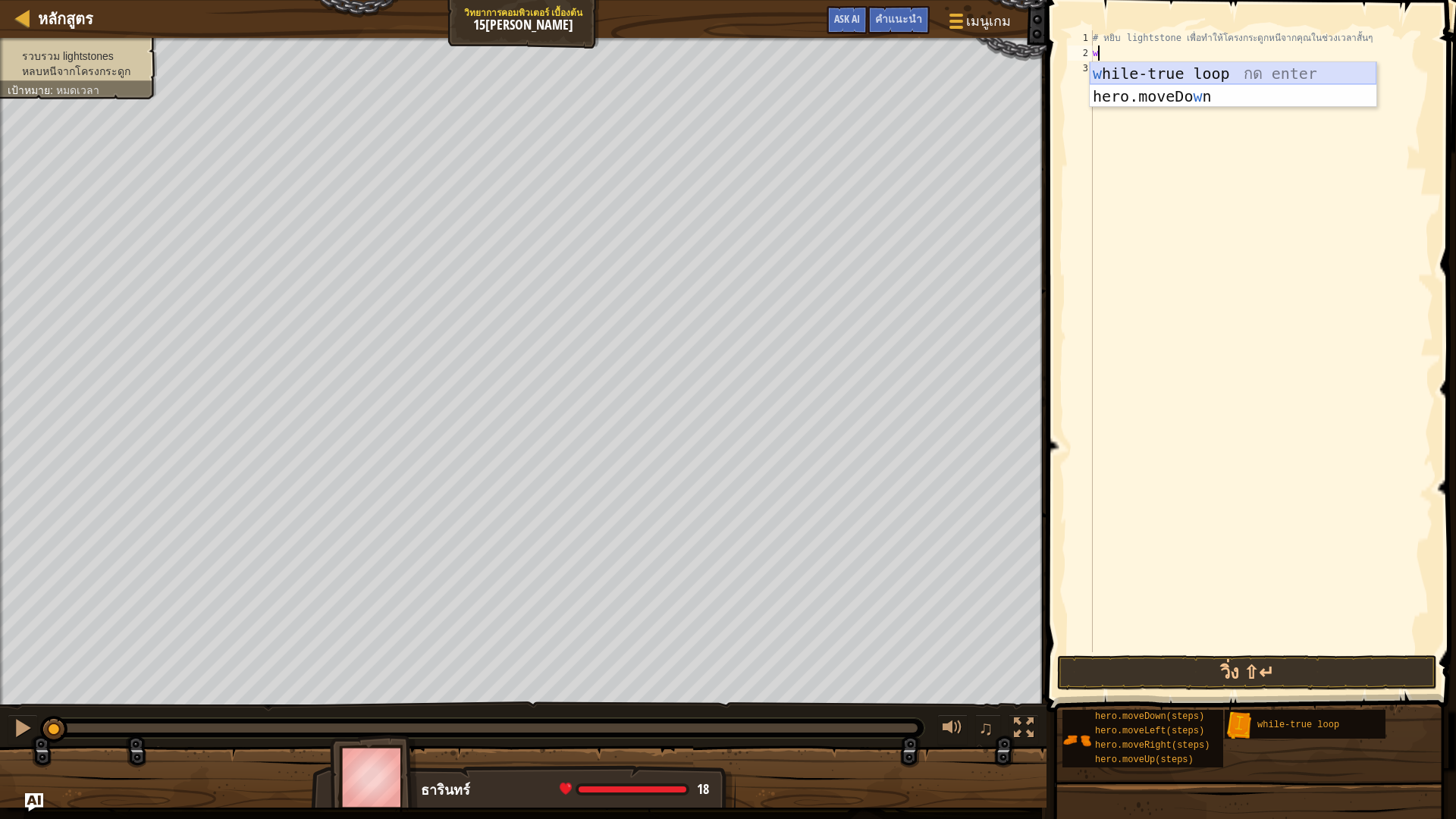
click at [1127, 69] on div "w hile-true loop กด enter hero.moveDo w n กด enter" at bounding box center [1232, 107] width 287 height 91
type textarea "w"
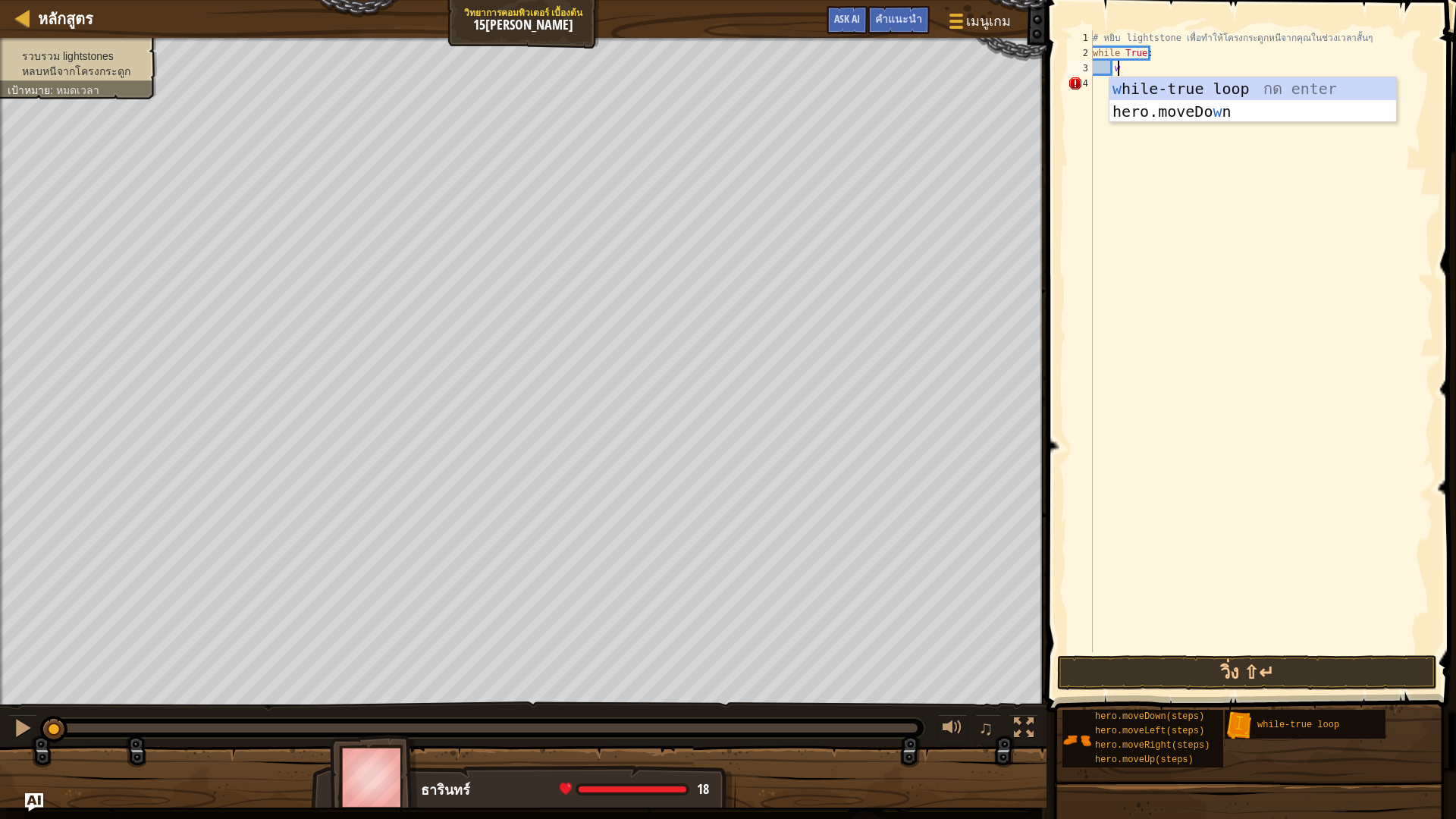
scroll to position [6, 1]
type textarea "h"
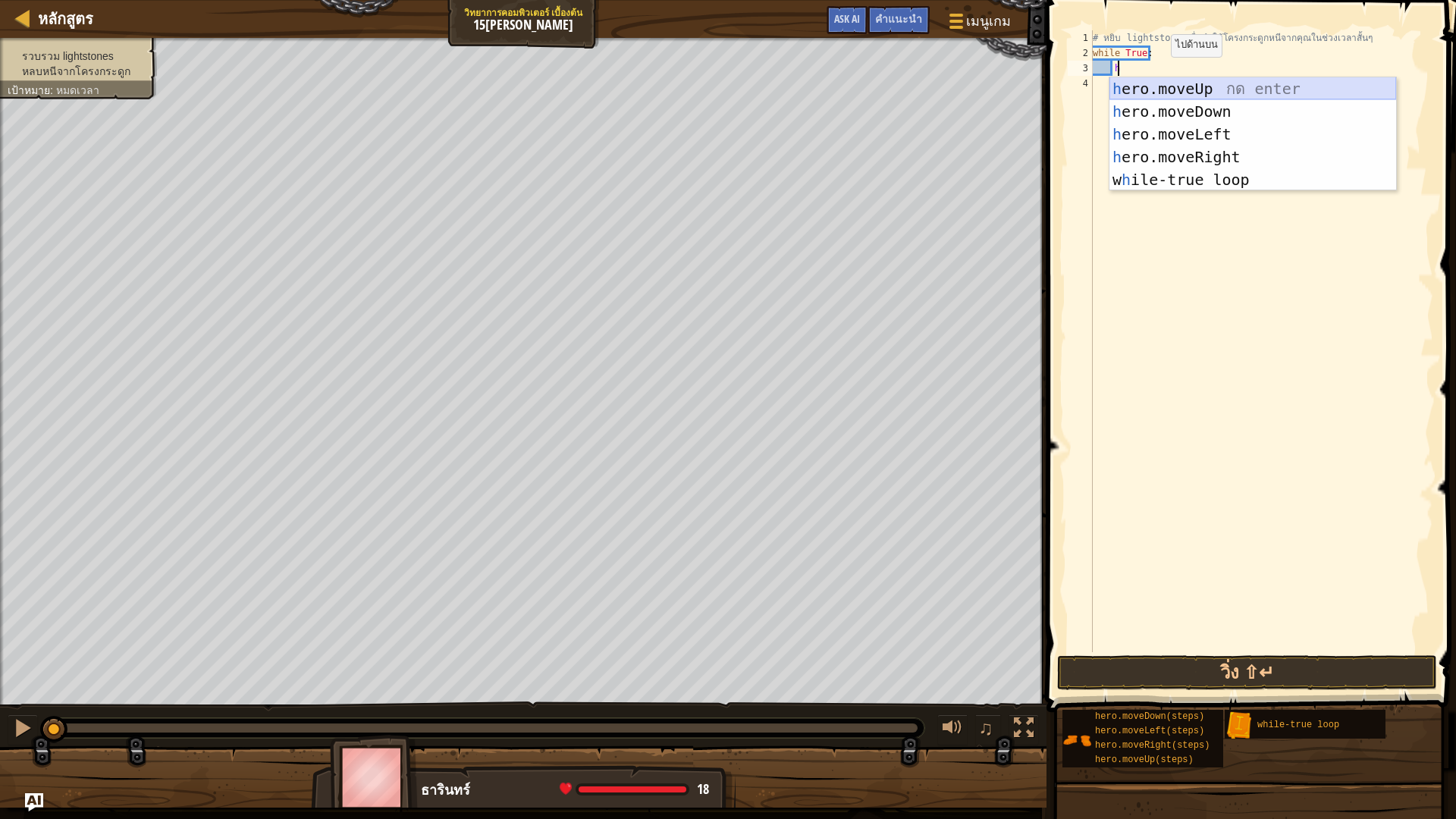
click at [1190, 92] on div "h ero.moveUp กด enter h ero.moveDown กด enter h ero.moveLeft กด enter h ero.mov…" at bounding box center [1253, 157] width 287 height 159
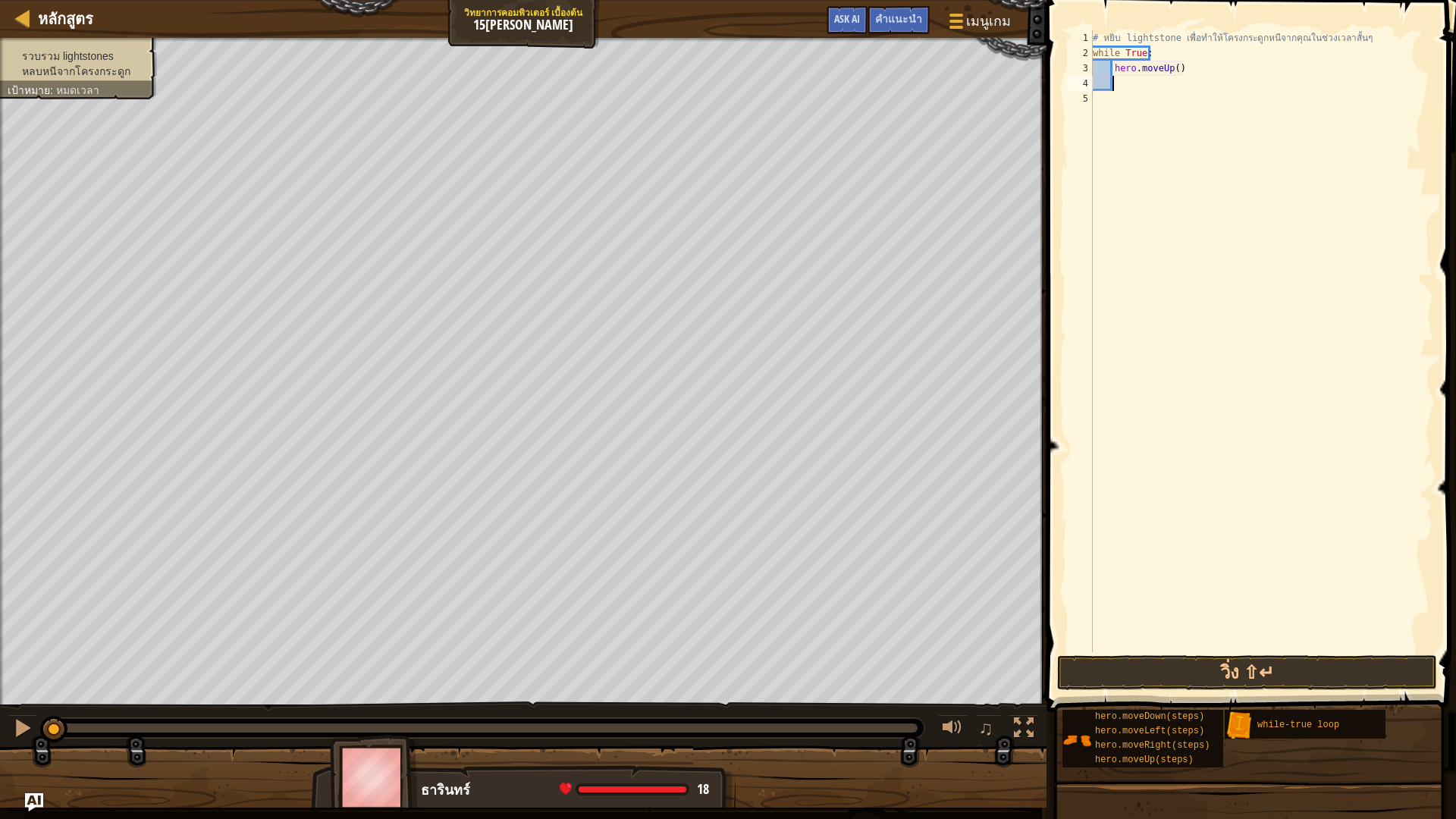
type textarea "h"
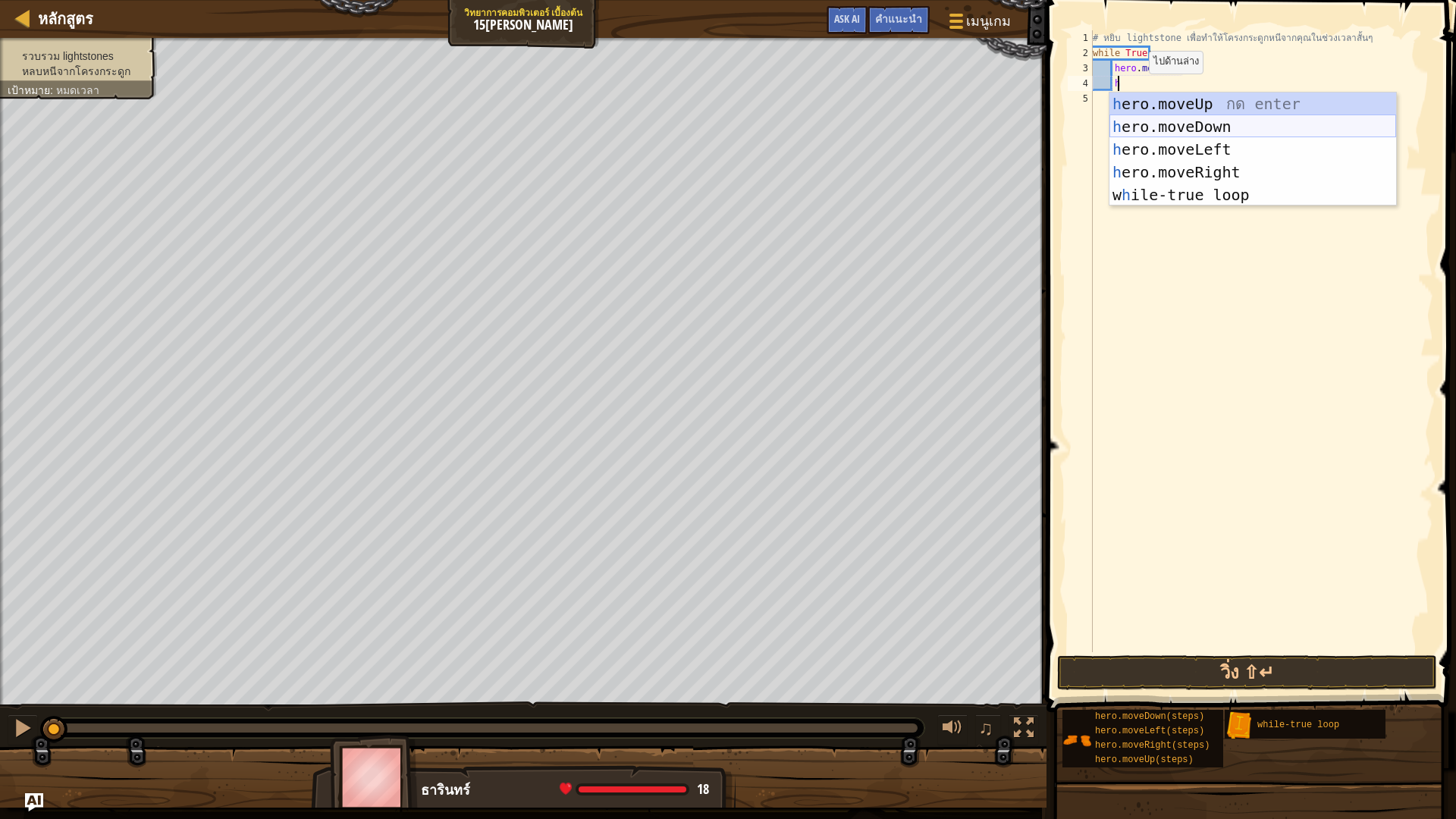
click at [1165, 127] on div "h ero.moveUp กด enter h ero.moveDown กด enter h ero.moveLeft กด enter h ero.mov…" at bounding box center [1253, 172] width 287 height 159
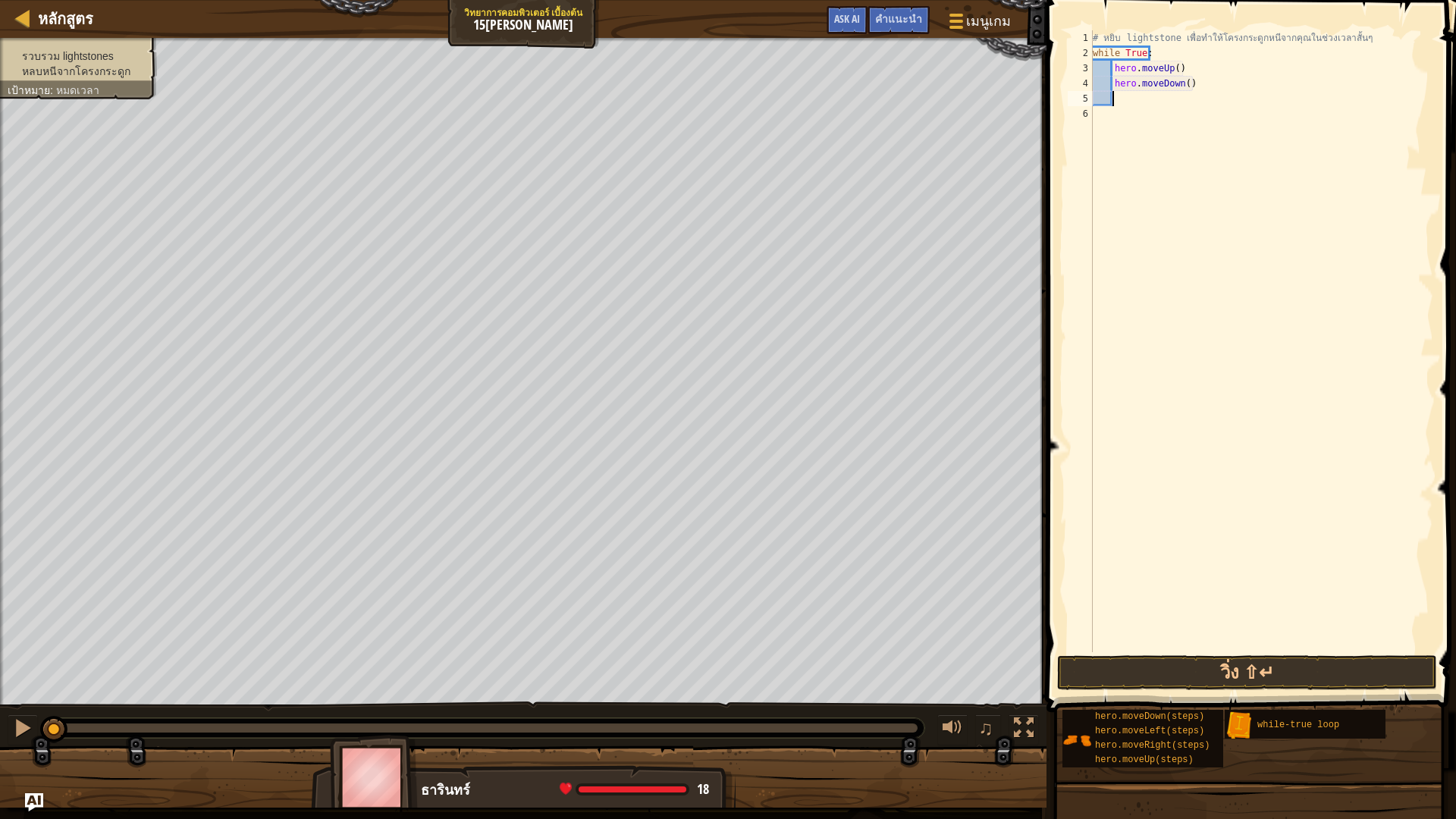
type textarea "h"
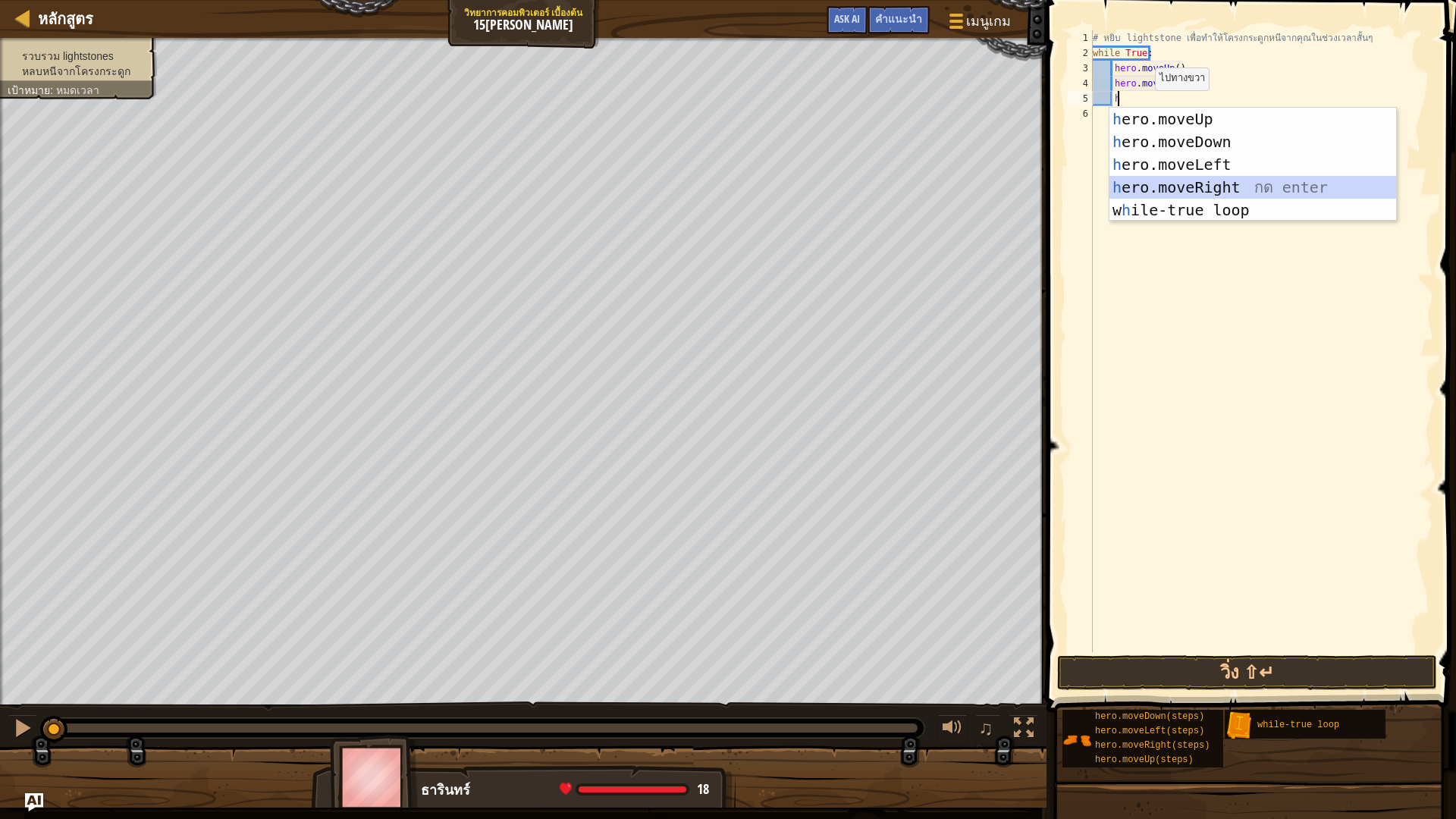
click at [1179, 179] on div "h ero.moveUp กด enter h ero.moveDown กด enter h ero.moveLeft กด enter h ero.mov…" at bounding box center [1253, 186] width 287 height 159
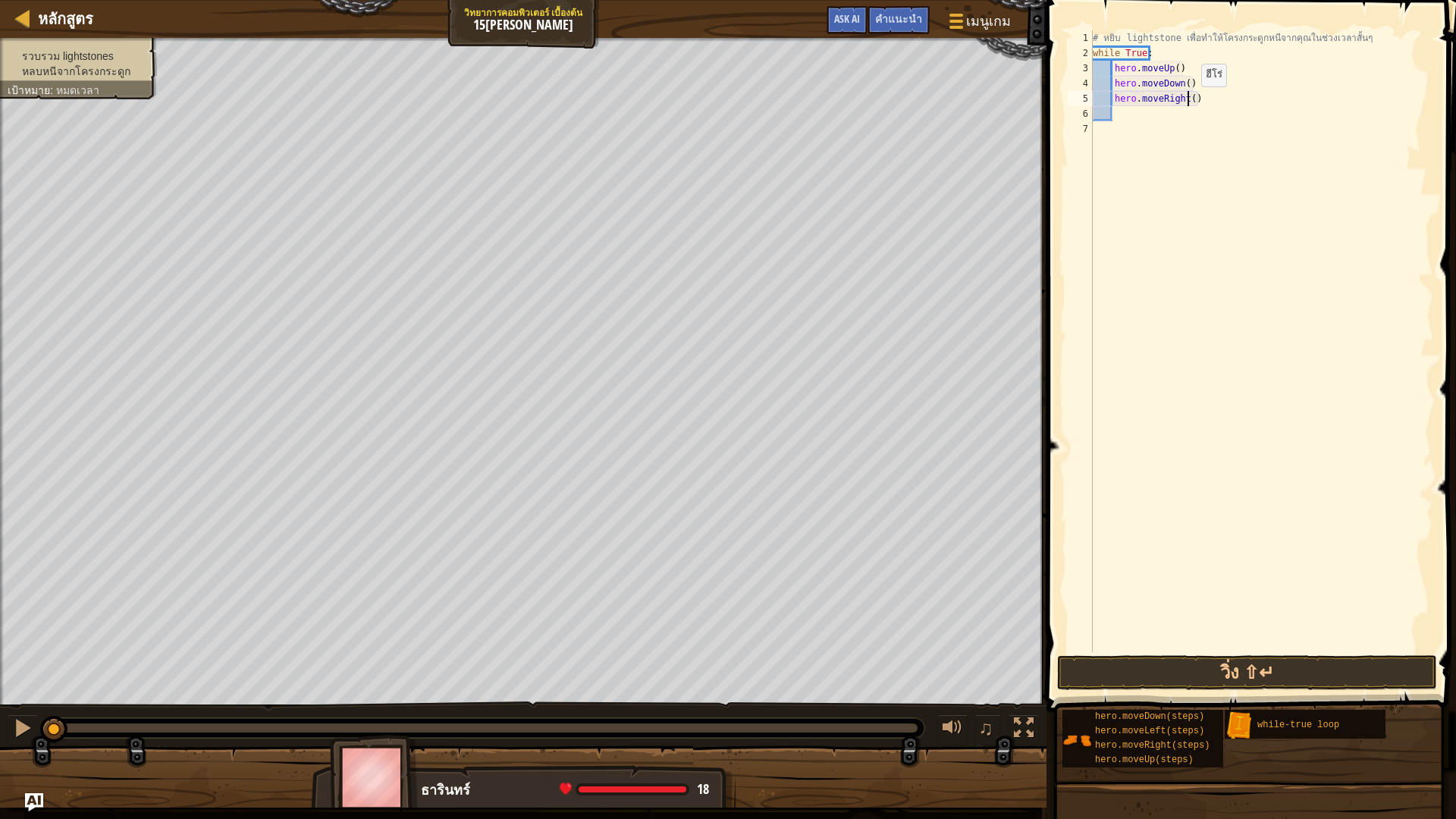
click at [1188, 102] on div "# หยิบ lightstone เพื่อทำให้โครงกระดูกหนีจากคุณในช่วงเวลาสั้นๆ while True : her…" at bounding box center [1261, 357] width 344 height 652
type textarea "hero.moveRight(2)"
click at [1268, 182] on div "# หยิบ lightstone เพื่อทำให้โครงกระดูกหนีจากคุณในช่วงเวลาสั้นๆ while True : her…" at bounding box center [1261, 357] width 344 height 652
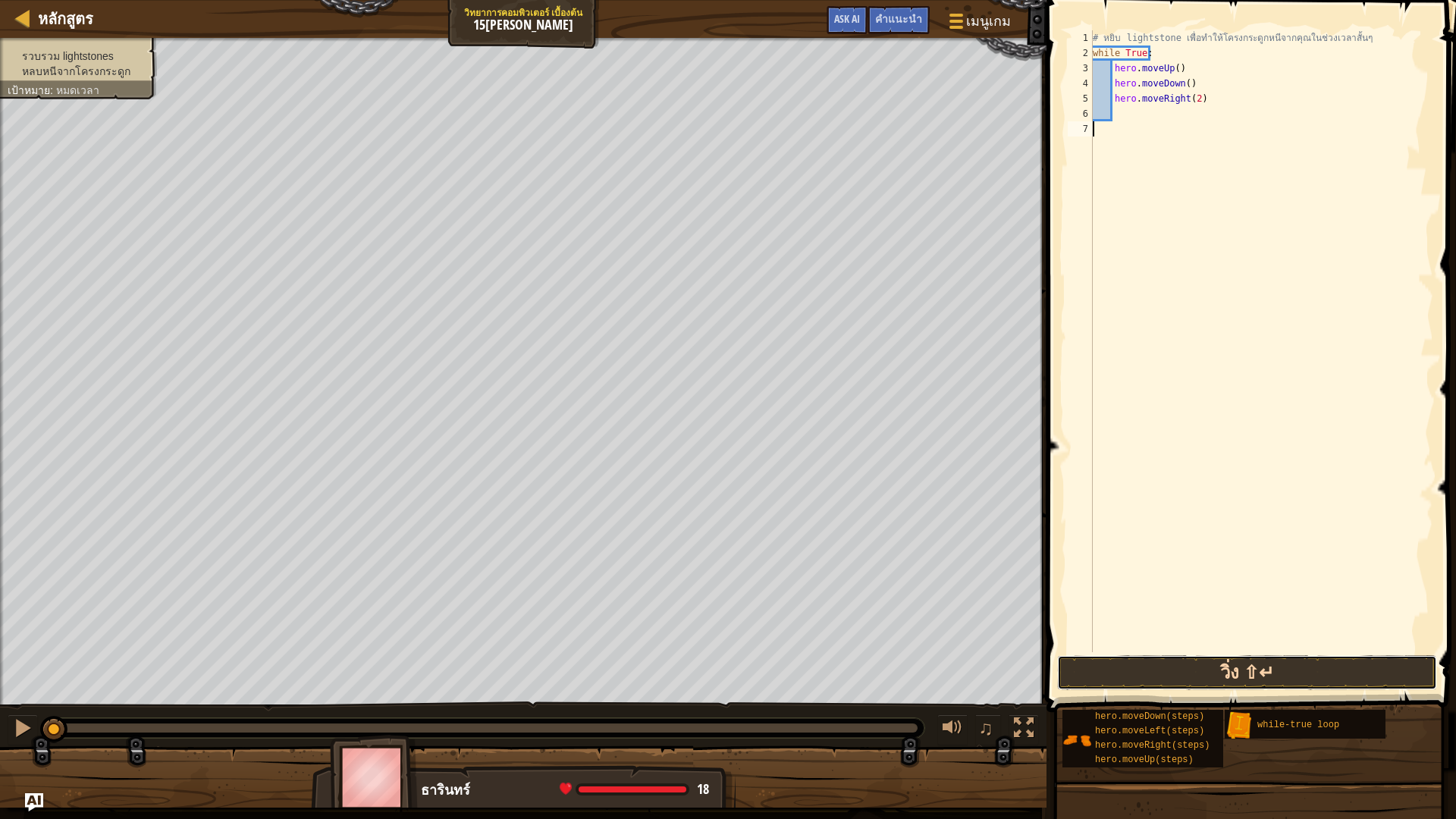
drag, startPoint x: 1287, startPoint y: 659, endPoint x: 1278, endPoint y: 661, distance: 9.2
click at [1287, 659] on button "วิ่ง ⇧↵" at bounding box center [1247, 672] width 380 height 35
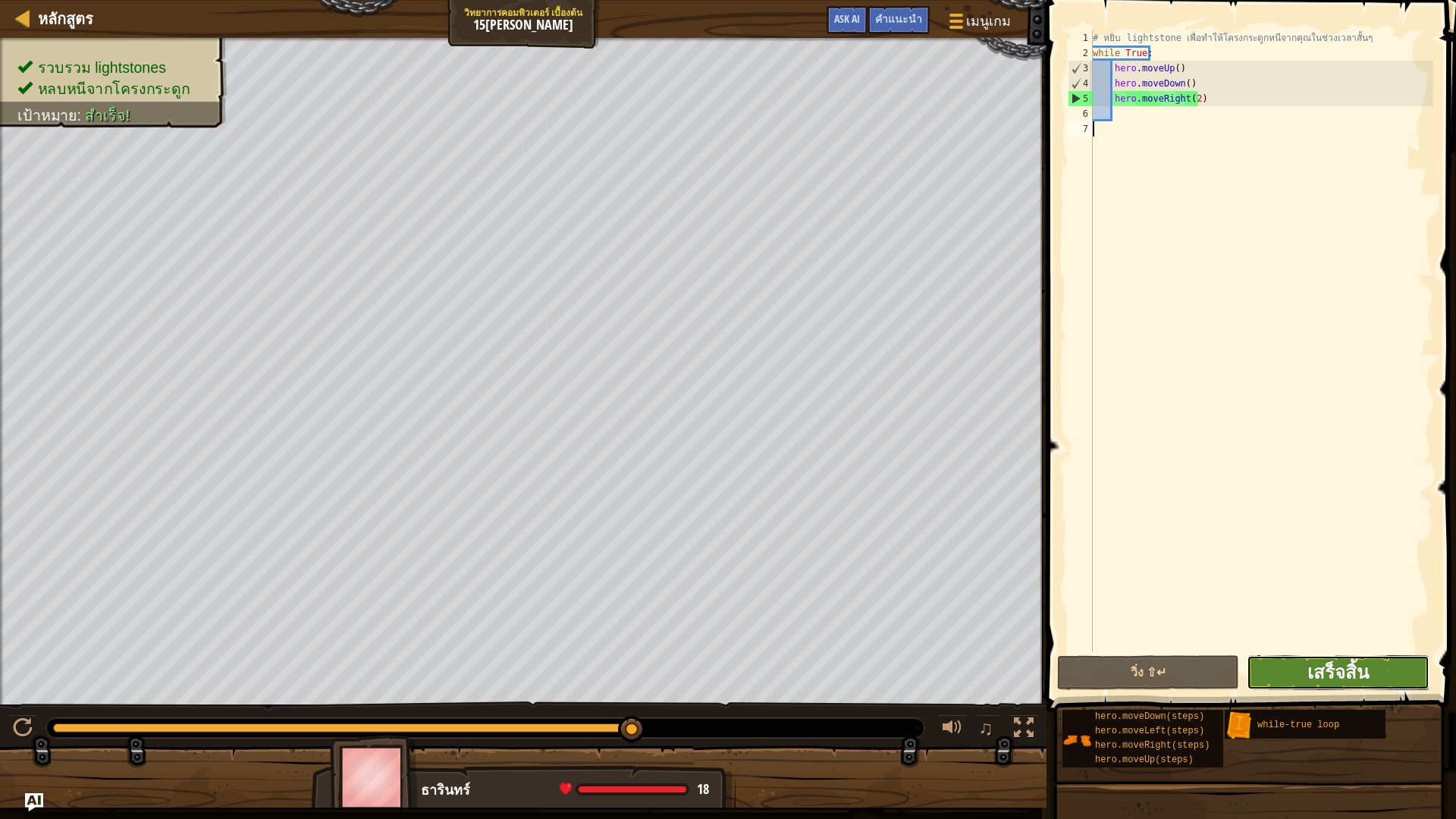
click at [1326, 677] on span "เสร็จสิ้น" at bounding box center [1338, 671] width 61 height 24
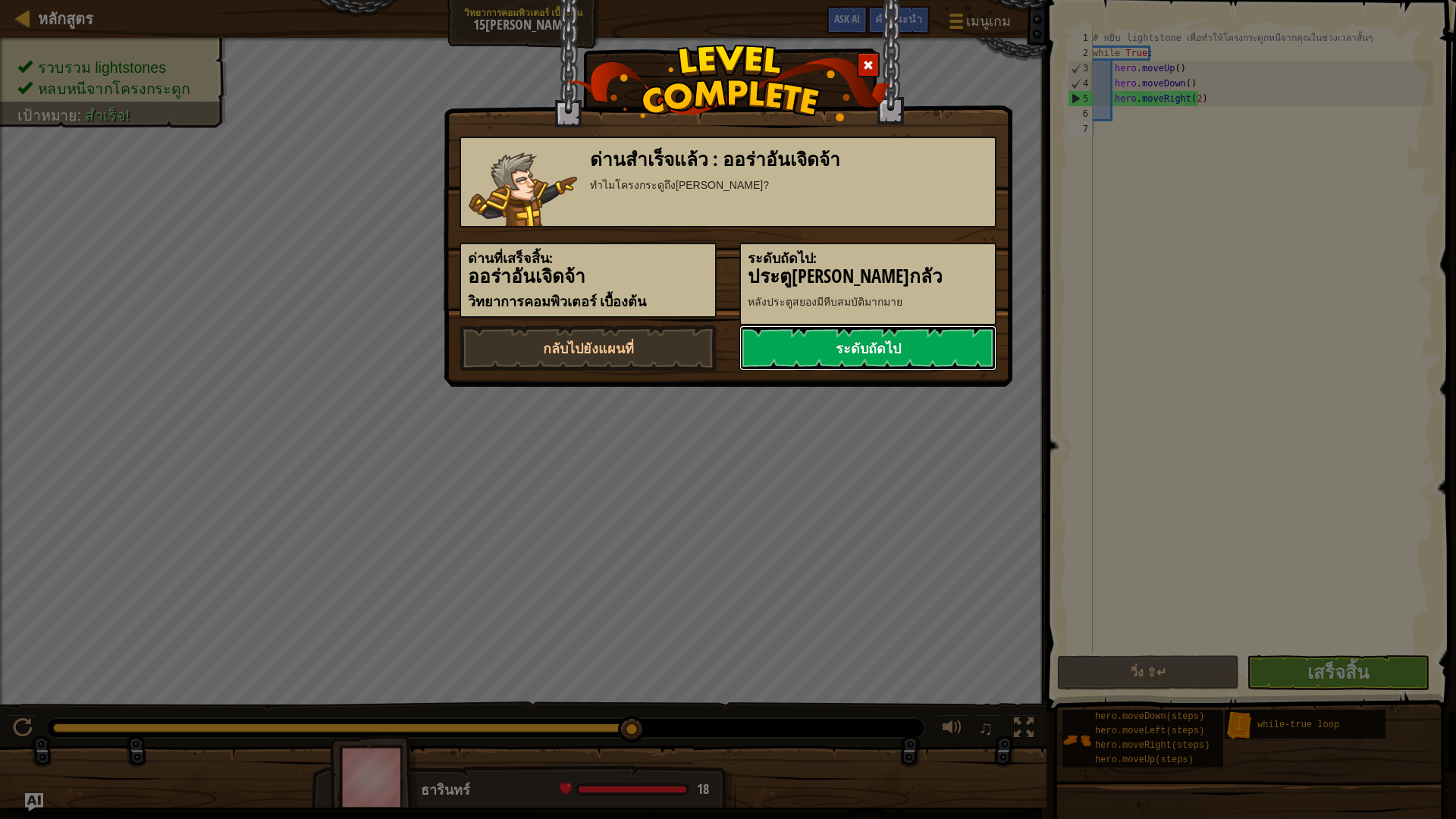
click at [913, 349] on link "ระดับถัดไป" at bounding box center [868, 348] width 257 height 45
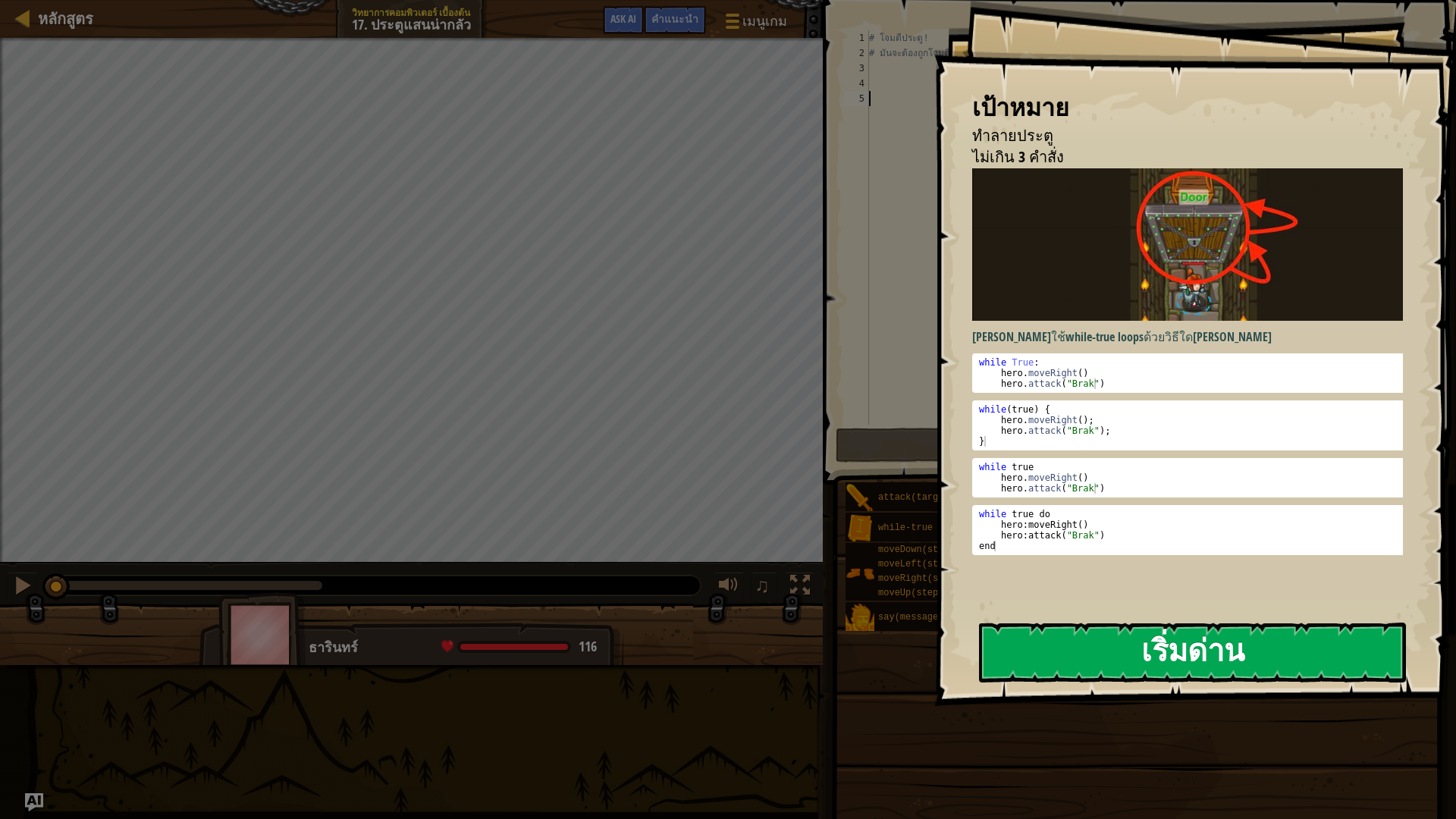
click at [1199, 666] on button "เริ่มด่าน" at bounding box center [1192, 652] width 427 height 60
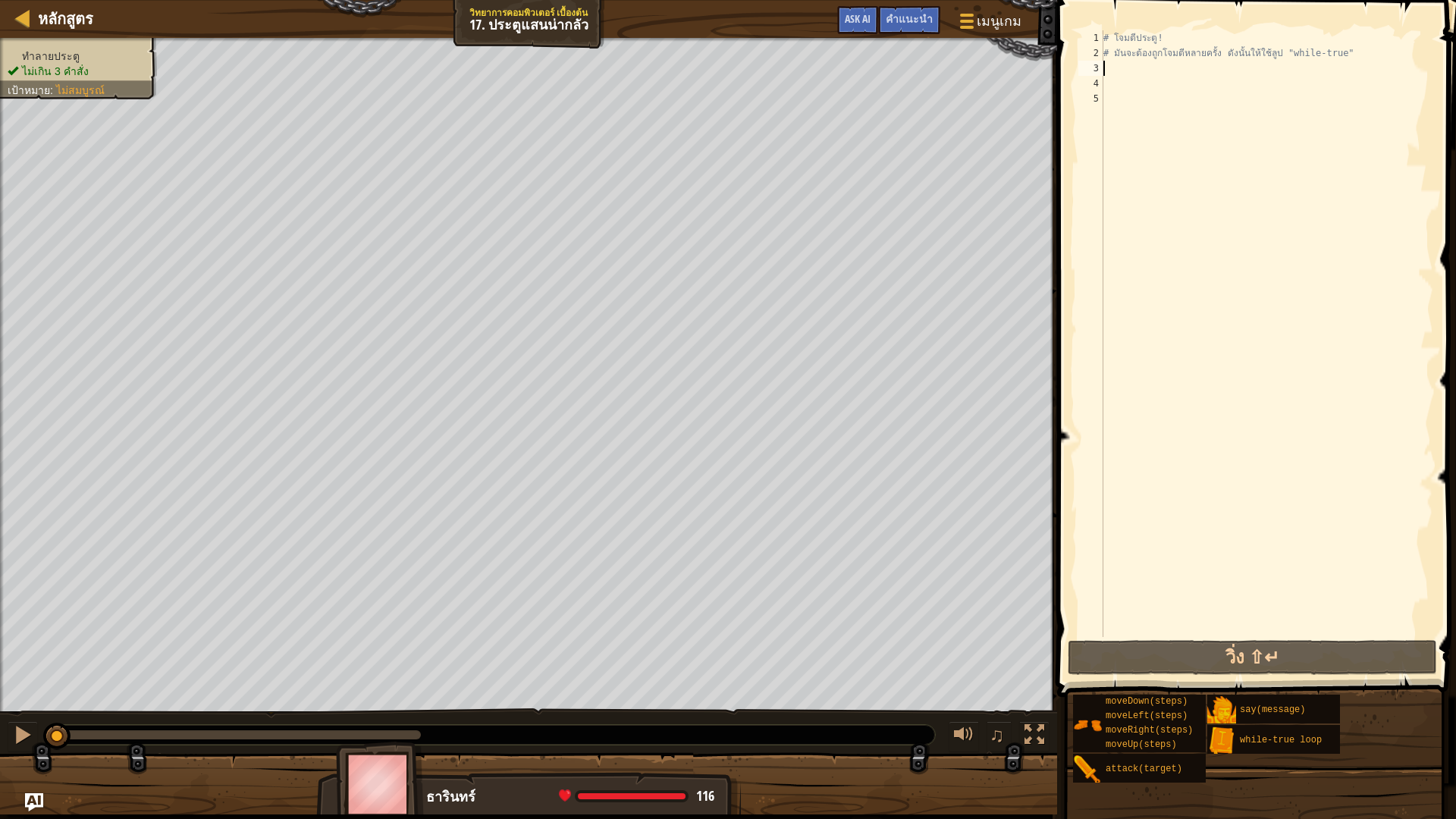
click at [1155, 64] on div "# โจมตีประตู! # มันจะต้องถูกโจมตีหลายครั้ง ดังนั้นให้ใช้ลูป "while-true"" at bounding box center [1266, 349] width 333 height 637
type textarea "w"
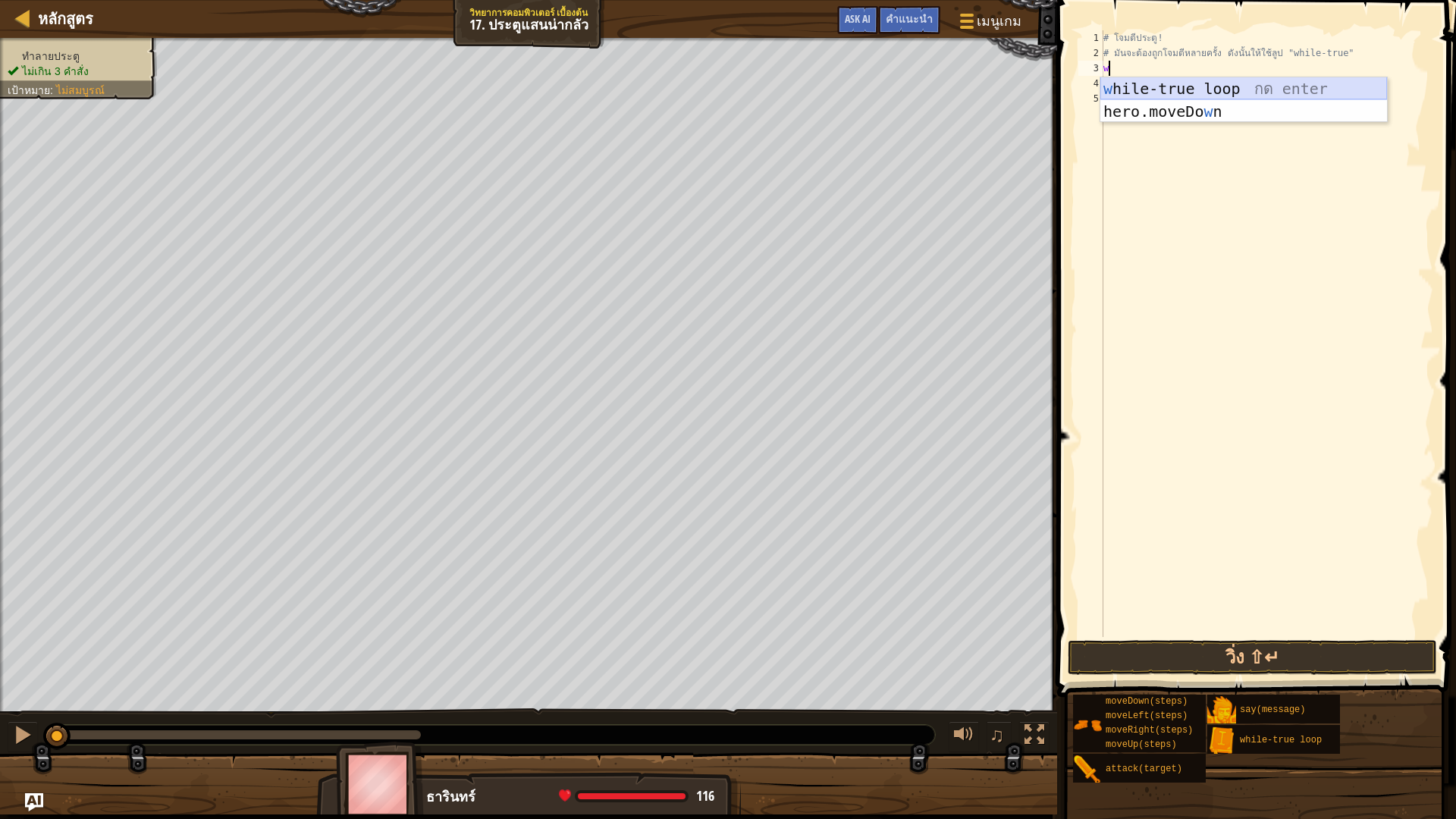
click at [1161, 81] on div "w hile-true loop กด enter hero.moveDo w n กด enter" at bounding box center [1243, 123] width 287 height 91
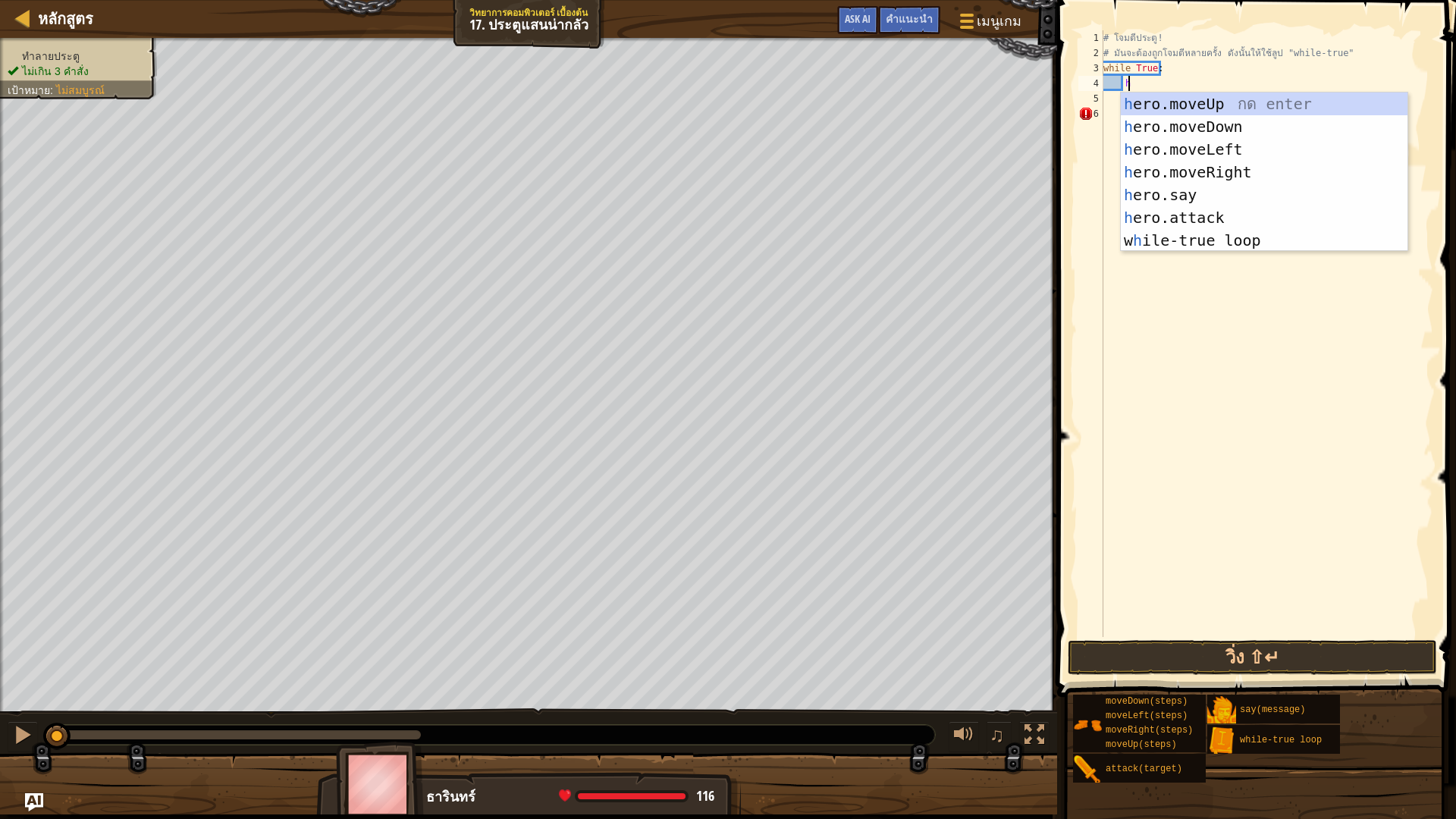
scroll to position [6, 2]
click at [1184, 218] on div "h ero.moveUp กด enter h ero.moveDown กด enter h ero.moveLeft กด enter h ero.mov…" at bounding box center [1264, 195] width 287 height 205
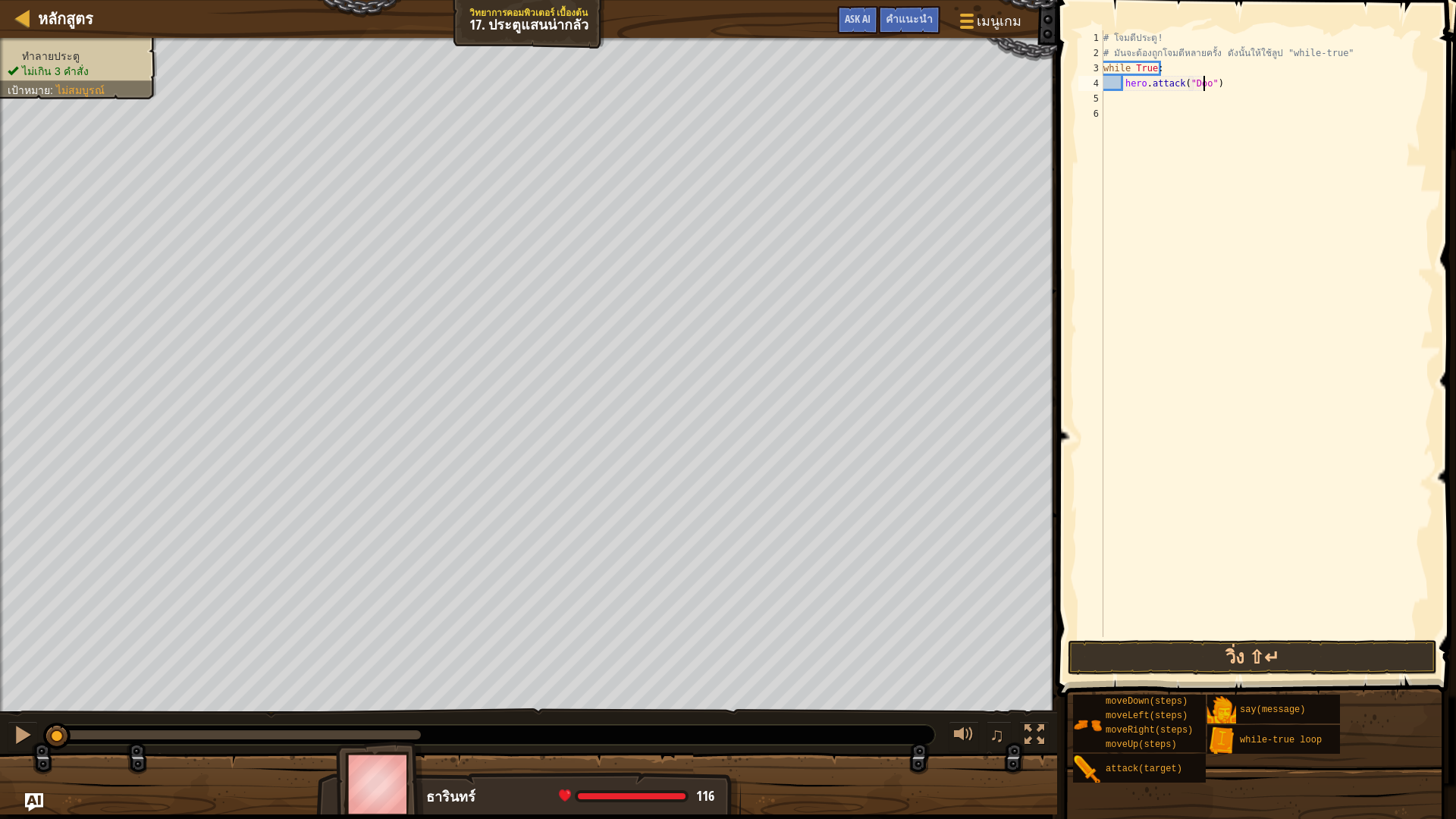
scroll to position [6, 9]
type textarea "hero.attack("Door")"
click at [1266, 654] on button "วิ่ง ⇧↵" at bounding box center [1253, 657] width 370 height 35
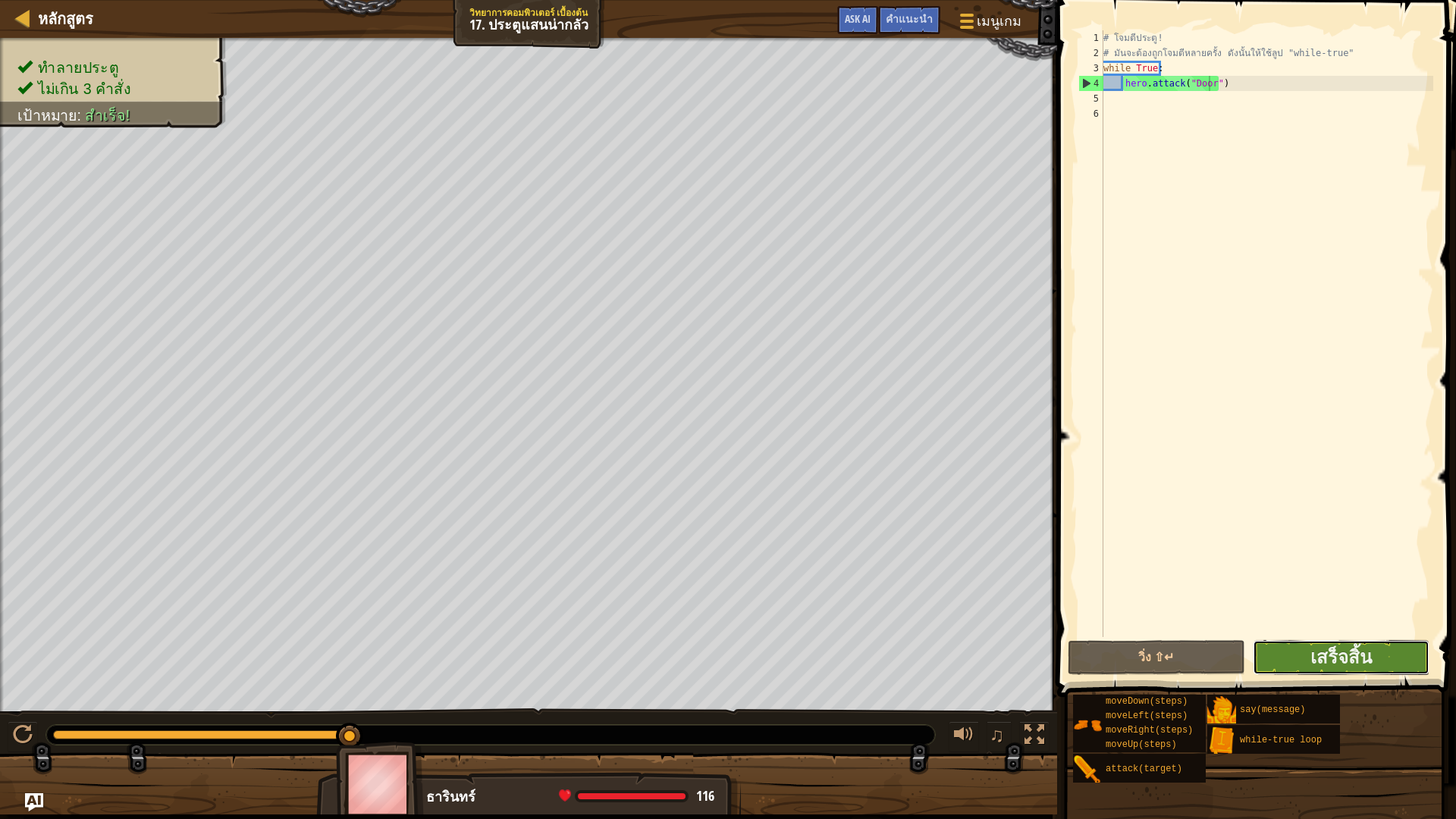
click at [1389, 651] on button "เสร็จสิ้น" at bounding box center [1341, 657] width 177 height 35
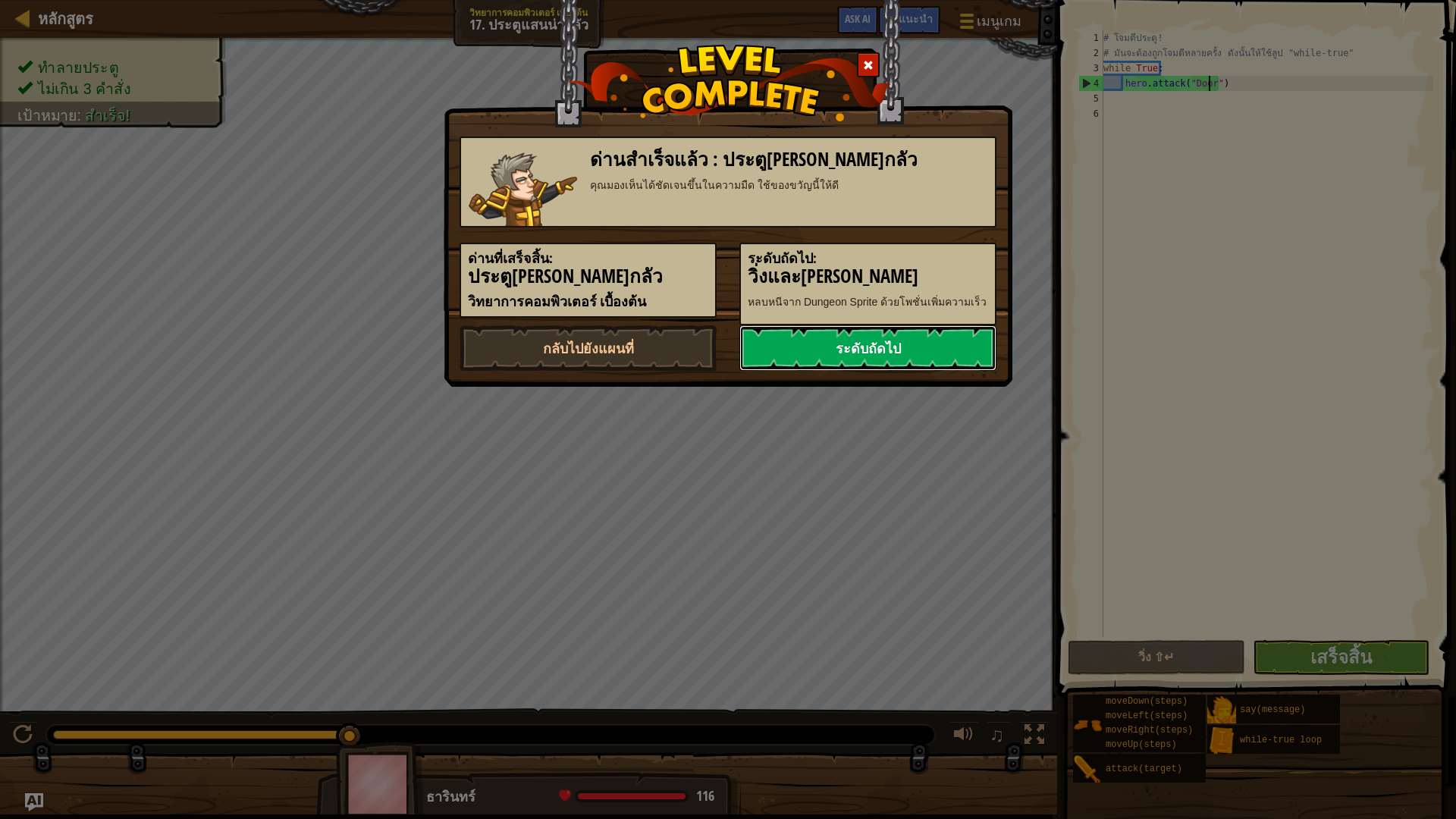
click at [901, 360] on link "ระดับถัดไป" at bounding box center [868, 348] width 257 height 45
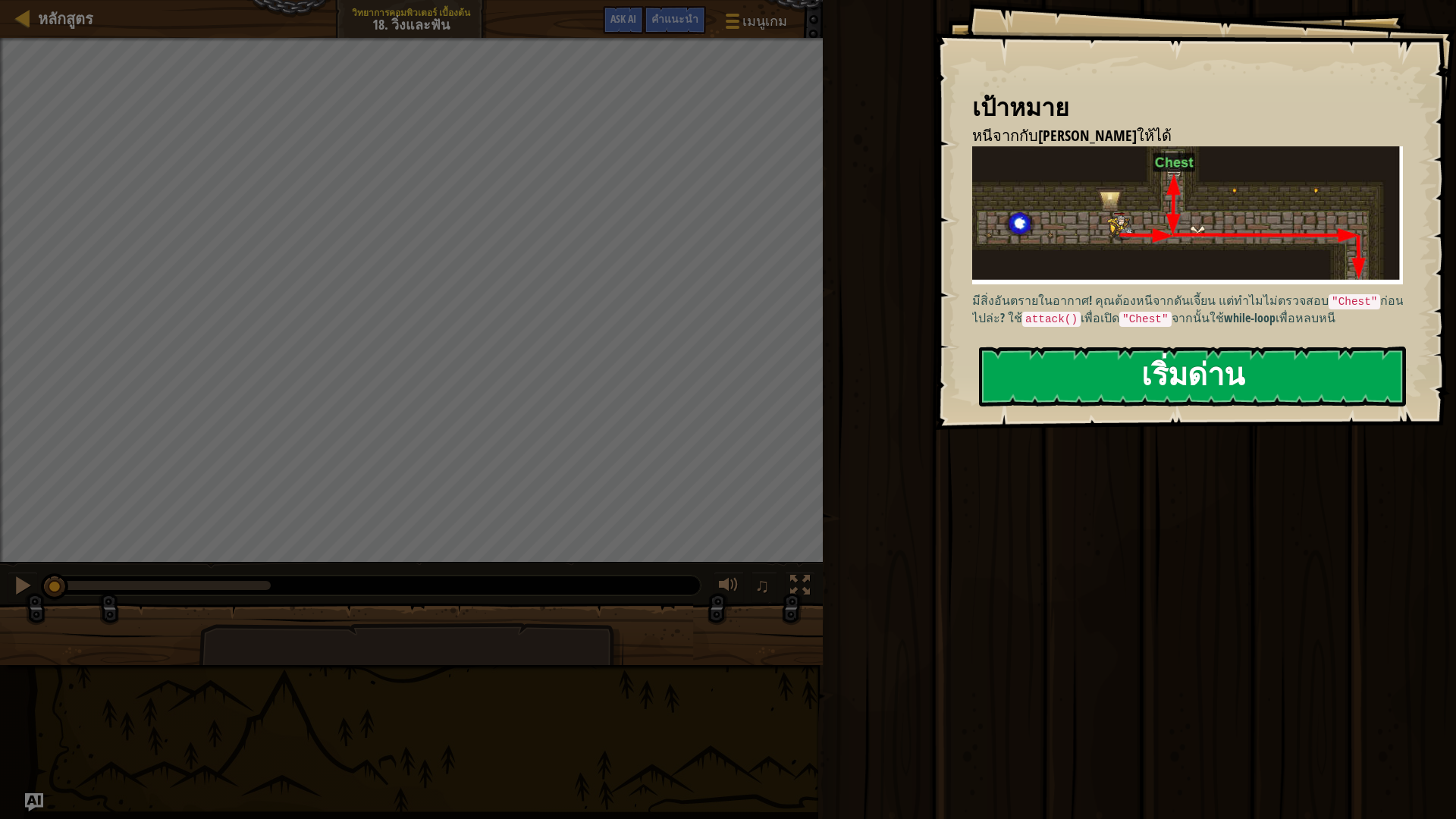
click at [1174, 358] on button "เริ่มด่าน" at bounding box center [1192, 376] width 427 height 60
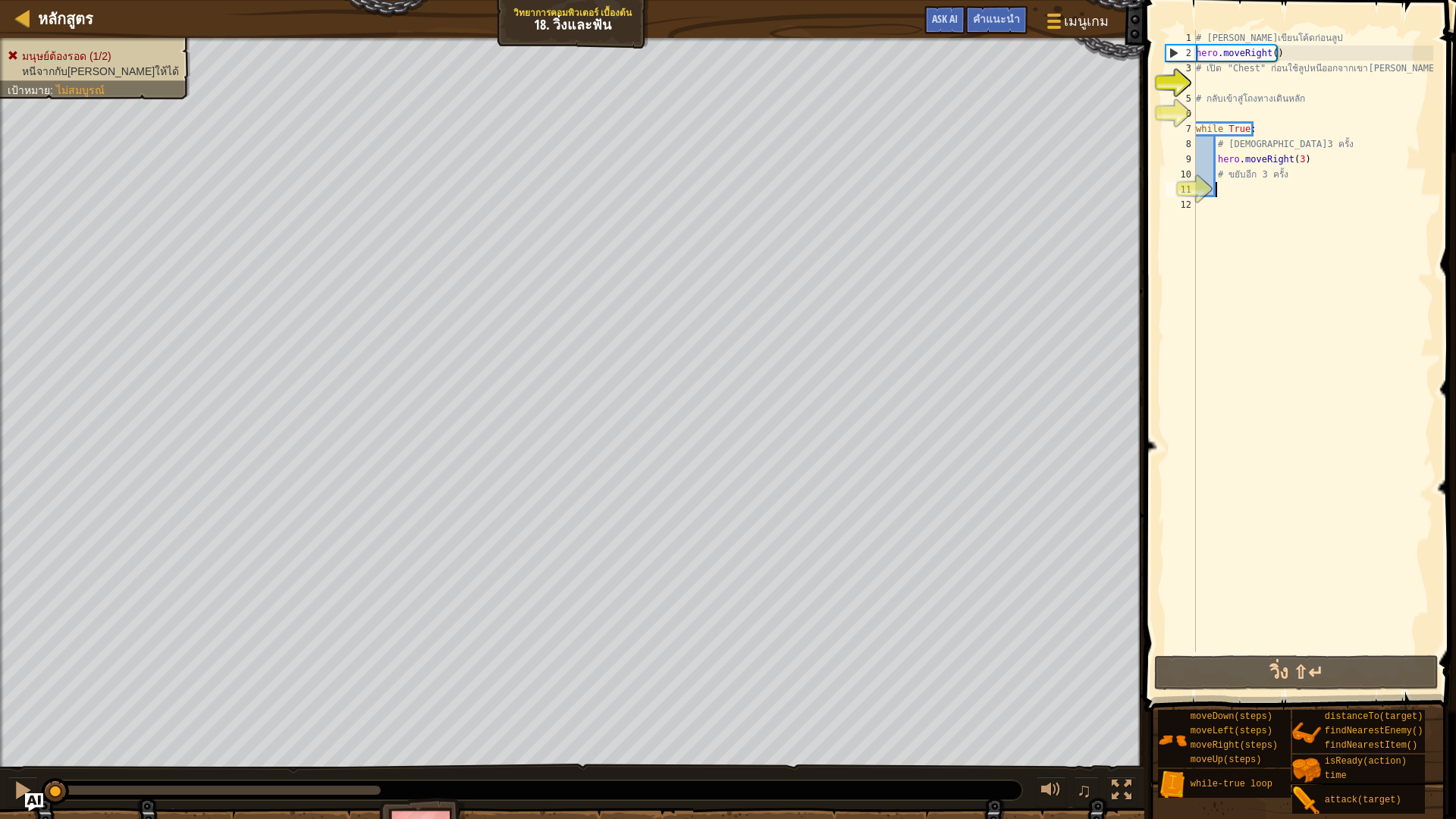
click at [1236, 189] on div "# [PERSON_NAME]เขียนโค้ดก่อนลูป hero . moveRight ( ) # เปิด "Chest" ก่อนใช้ลูปห…" at bounding box center [1313, 357] width 241 height 652
type textarea "h"
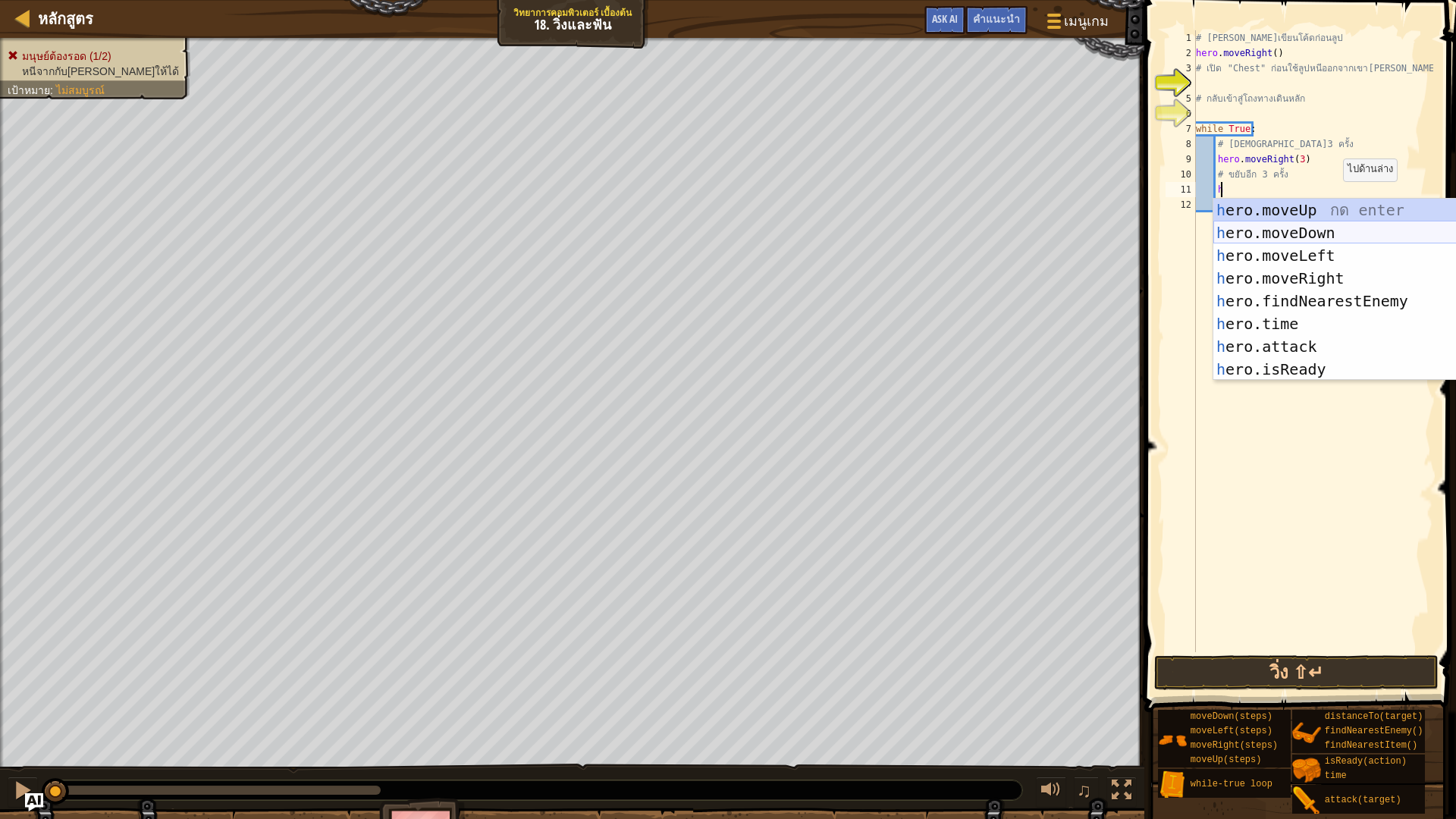
click at [1295, 232] on div "h ero.moveUp กด enter h ero.moveDown กด enter h ero.moveLeft กด enter h ero.mov…" at bounding box center [1350, 312] width 275 height 228
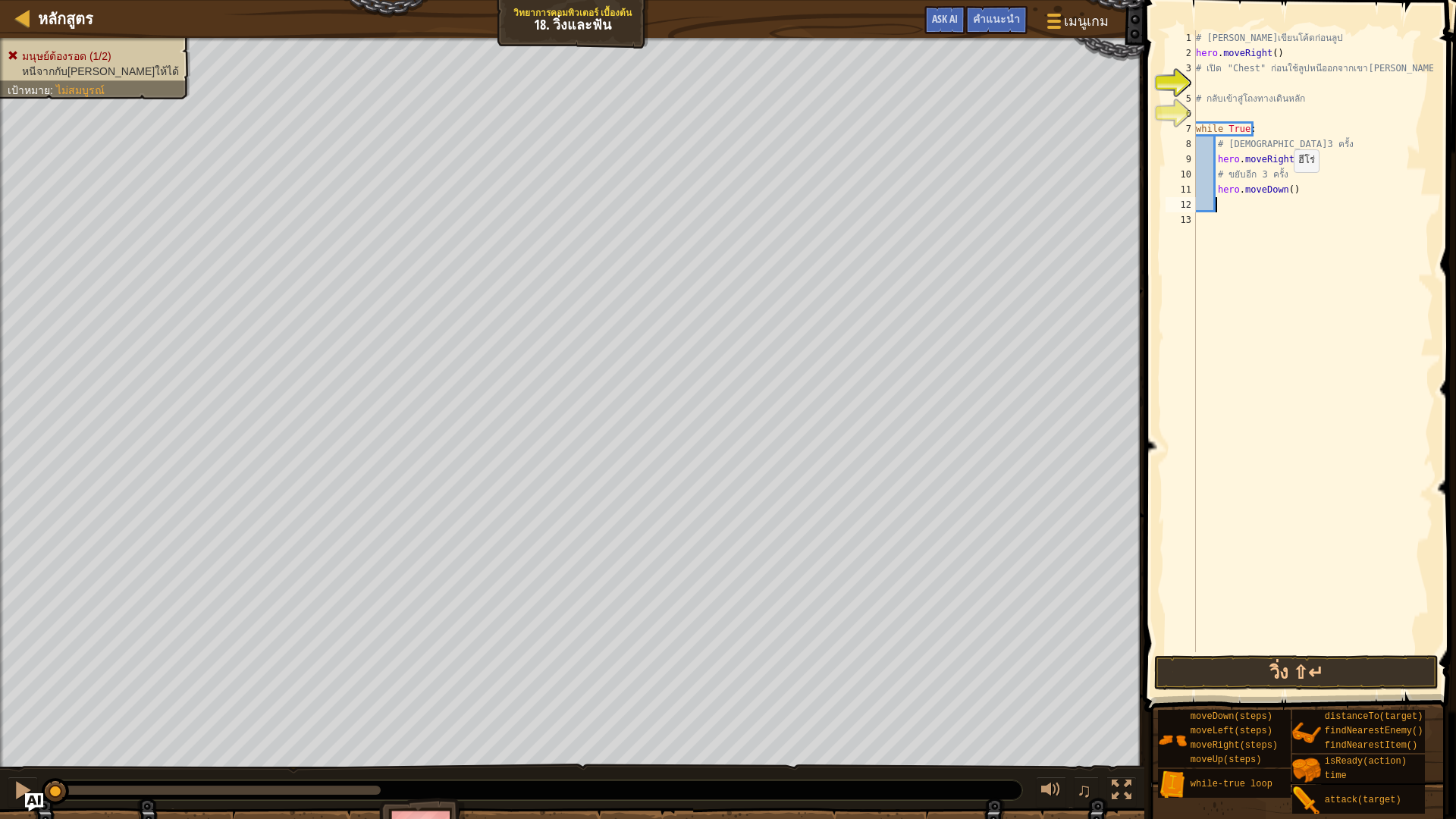
click at [1287, 187] on div "# [PERSON_NAME]เขียนโค้ดก่อนลูป hero . moveRight ( ) # เปิด "Chest" ก่อนใช้ลูปห…" at bounding box center [1313, 357] width 241 height 652
type textarea "hero.moveDown(3)"
drag, startPoint x: 1300, startPoint y: 225, endPoint x: 1333, endPoint y: 526, distance: 302.8
click at [1341, 533] on div "# [PERSON_NAME]เขียนโค้ดก่อนลูป hero . moveRight ( ) # เปิด "Chest" ก่อนใช้ลูปห…" at bounding box center [1313, 357] width 241 height 652
click at [1282, 56] on div "# [PERSON_NAME]เขียนโค้ดก่อนลูป hero . moveRight ( ) # เปิด "Chest" ก่อนใช้ลูปห…" at bounding box center [1313, 357] width 241 height 652
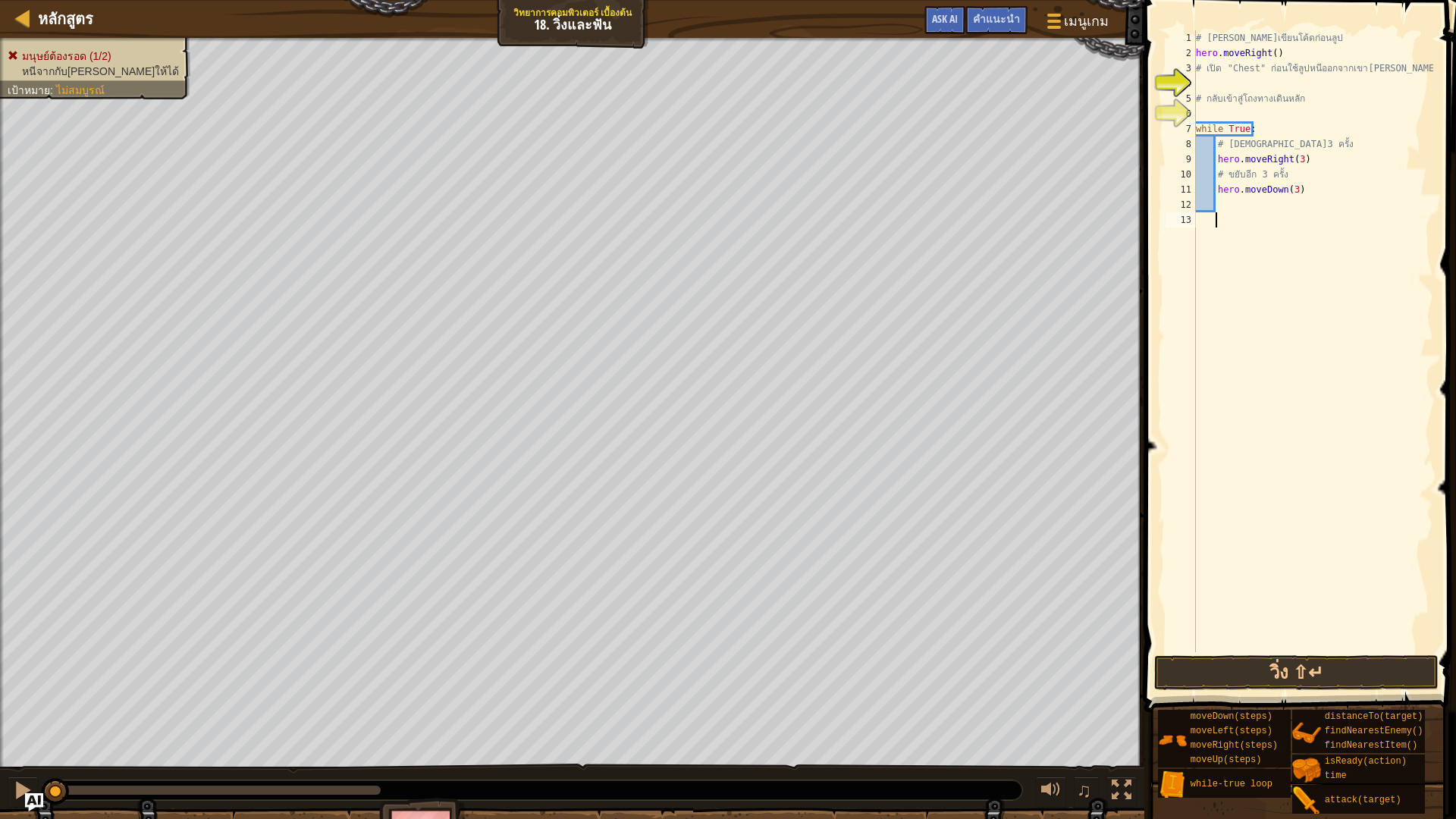
type textarea "hero.moveRight()"
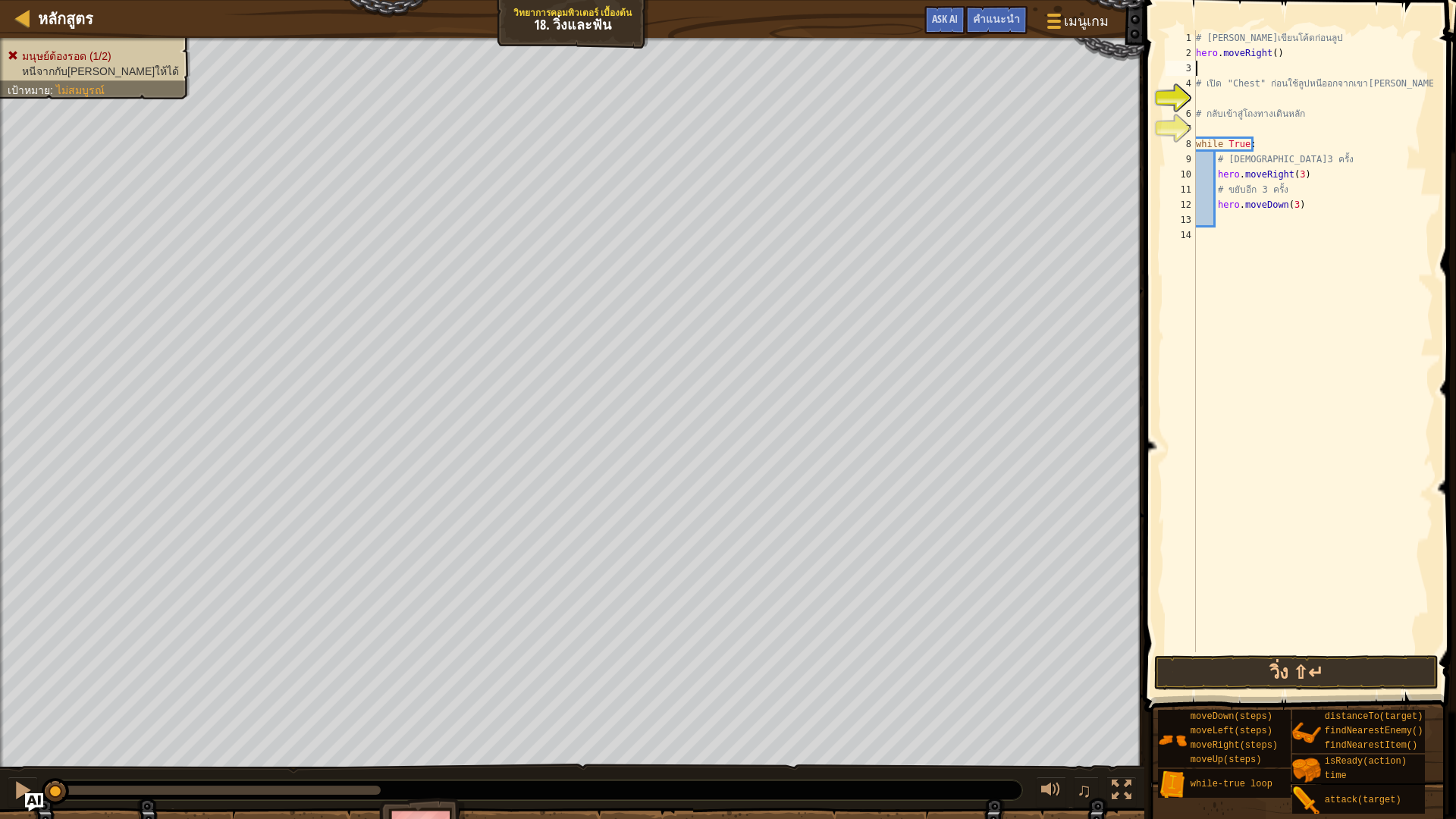
type textarea "h"
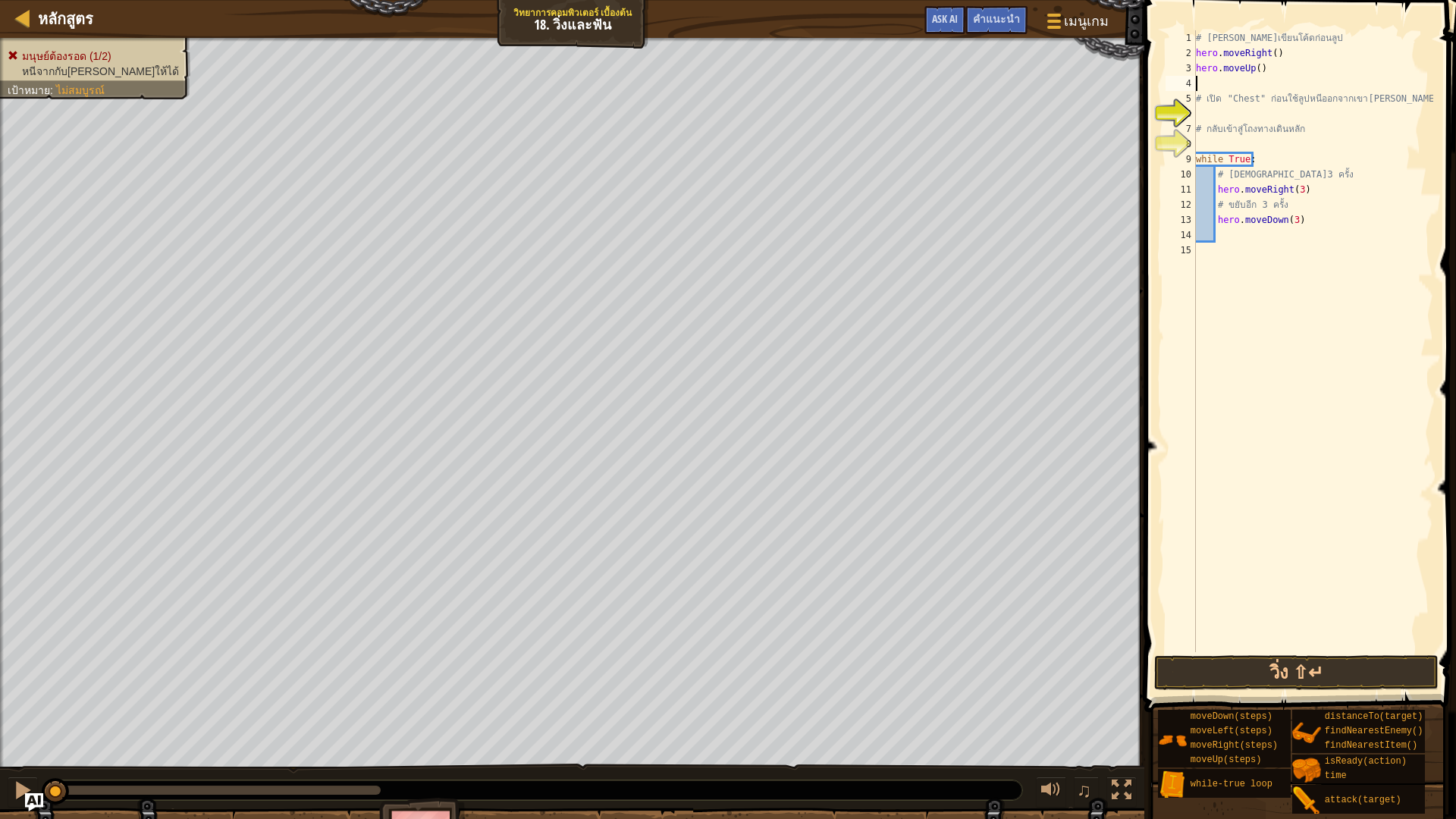
click at [1242, 112] on div "# [PERSON_NAME]เขียนโค้ดก่อนลูป hero . moveRight ( ) hero . moveUp ( ) # เปิด "…" at bounding box center [1313, 357] width 241 height 652
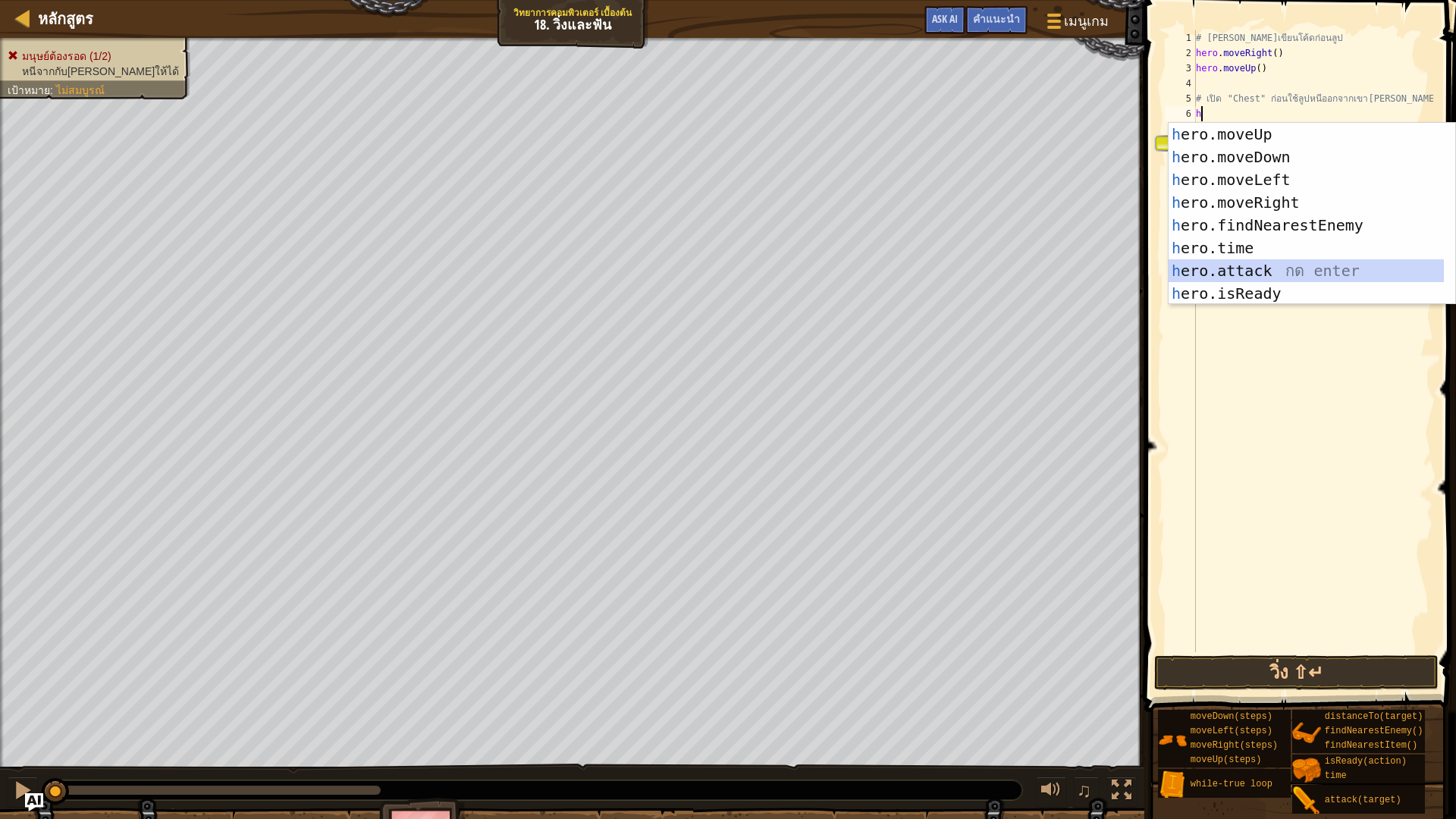
click at [1241, 269] on div "h ero.moveUp กด enter h ero.moveDown กด enter h ero.moveLeft กด enter h ero.mov…" at bounding box center [1306, 236] width 275 height 228
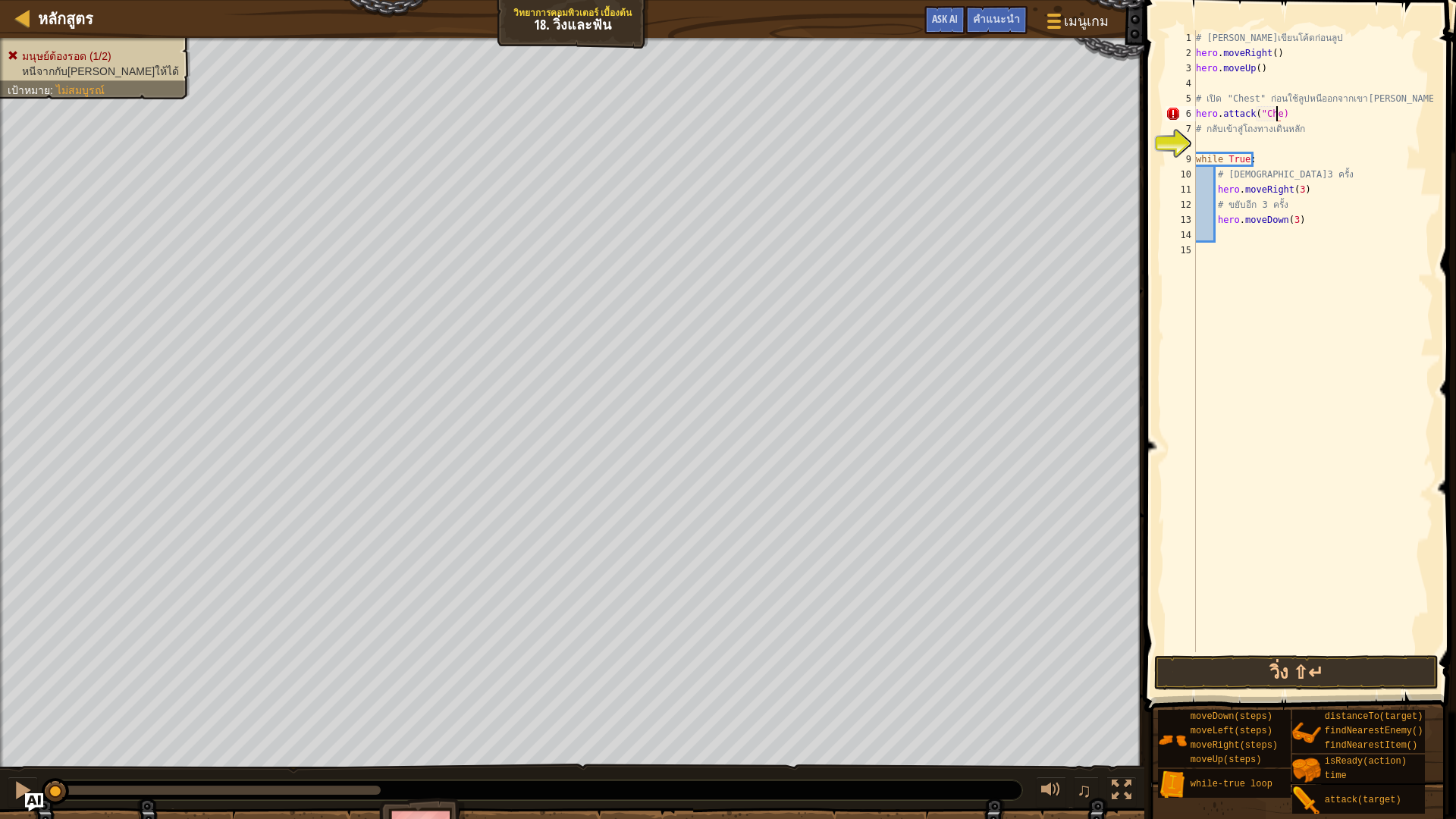
scroll to position [6, 6]
type textarea "hero.attack("Chest")"
click at [1277, 141] on div "# [PERSON_NAME]เขียนโค้ดก่อนลูป hero . moveRight ( ) hero . moveUp ( ) # เปิด "…" at bounding box center [1313, 357] width 241 height 652
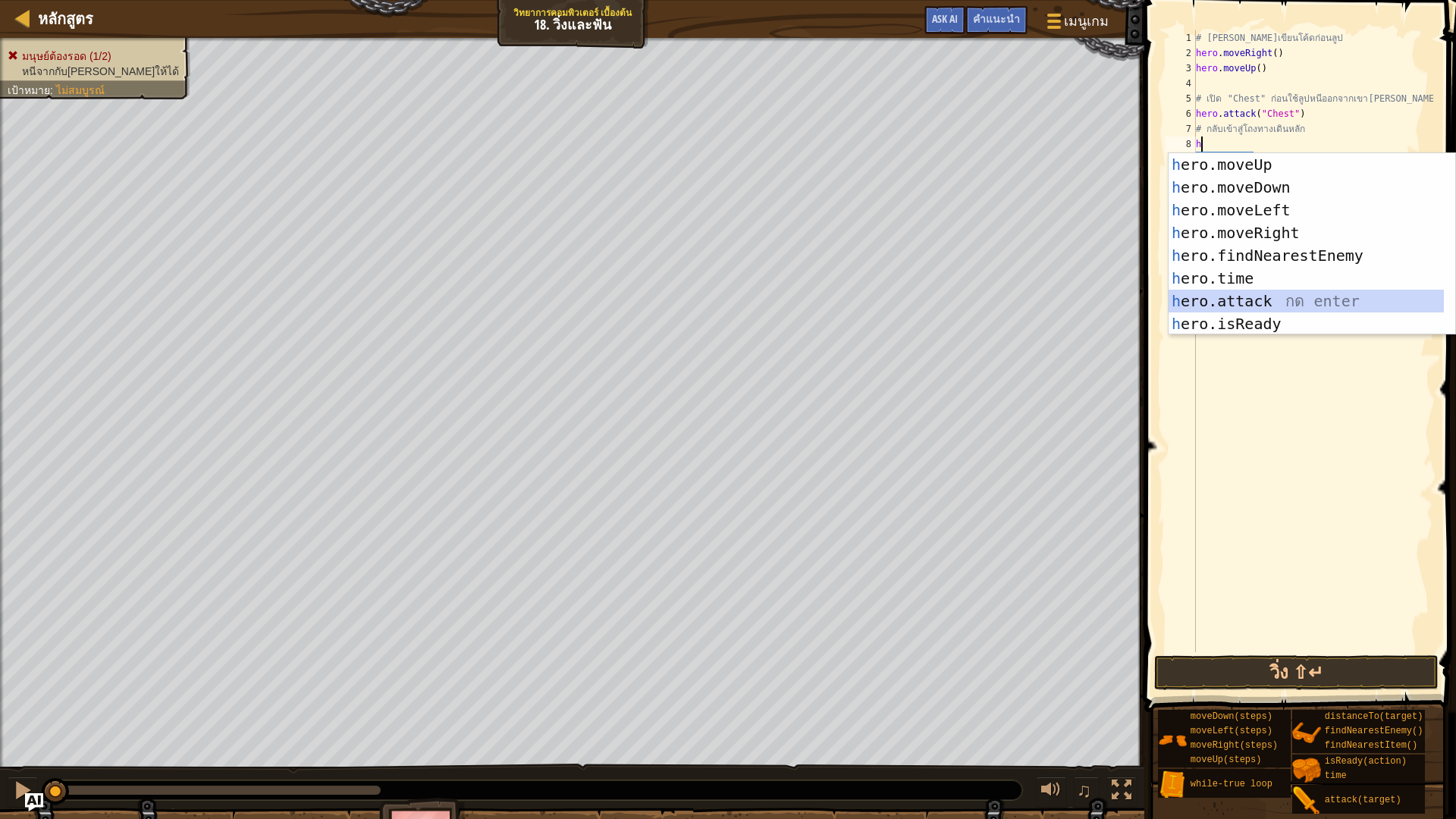
click at [1270, 300] on div "h ero.moveUp กด enter h ero.moveDown กด enter h ero.moveLeft กด enter h ero.mov…" at bounding box center [1306, 267] width 275 height 228
type textarea "hero.attack(enemy)"
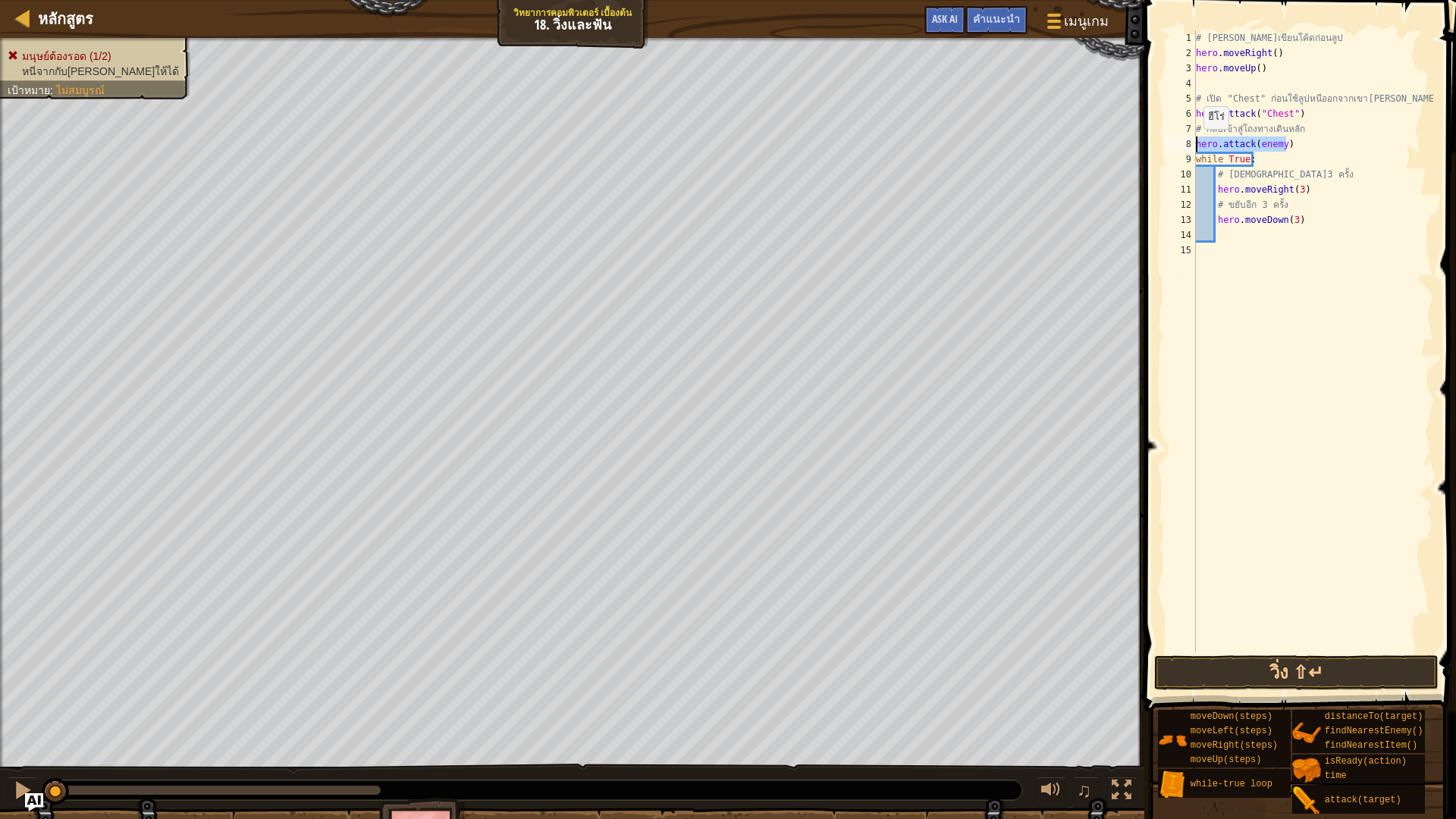
drag, startPoint x: 1295, startPoint y: 149, endPoint x: 1180, endPoint y: 146, distance: 115.0
click at [1180, 146] on div "hero.attack(enemy) 1 2 3 4 5 6 7 8 9 10 11 12 13 14 15 # [PERSON_NAME]เขียนโค้ด…" at bounding box center [1297, 341] width 270 height 621
click at [1291, 112] on div "# [PERSON_NAME]เขียนโค้ดก่อนลูป hero . moveRight ( ) hero . moveUp ( ) # เปิด "…" at bounding box center [1313, 357] width 241 height 652
click at [1260, 113] on div "# [PERSON_NAME]เขียนโค้ดก่อนลูป hero . moveRight ( ) hero . moveUp ( ) # เปิด "…" at bounding box center [1313, 357] width 241 height 652
type textarea "hero.attack(Chest)"
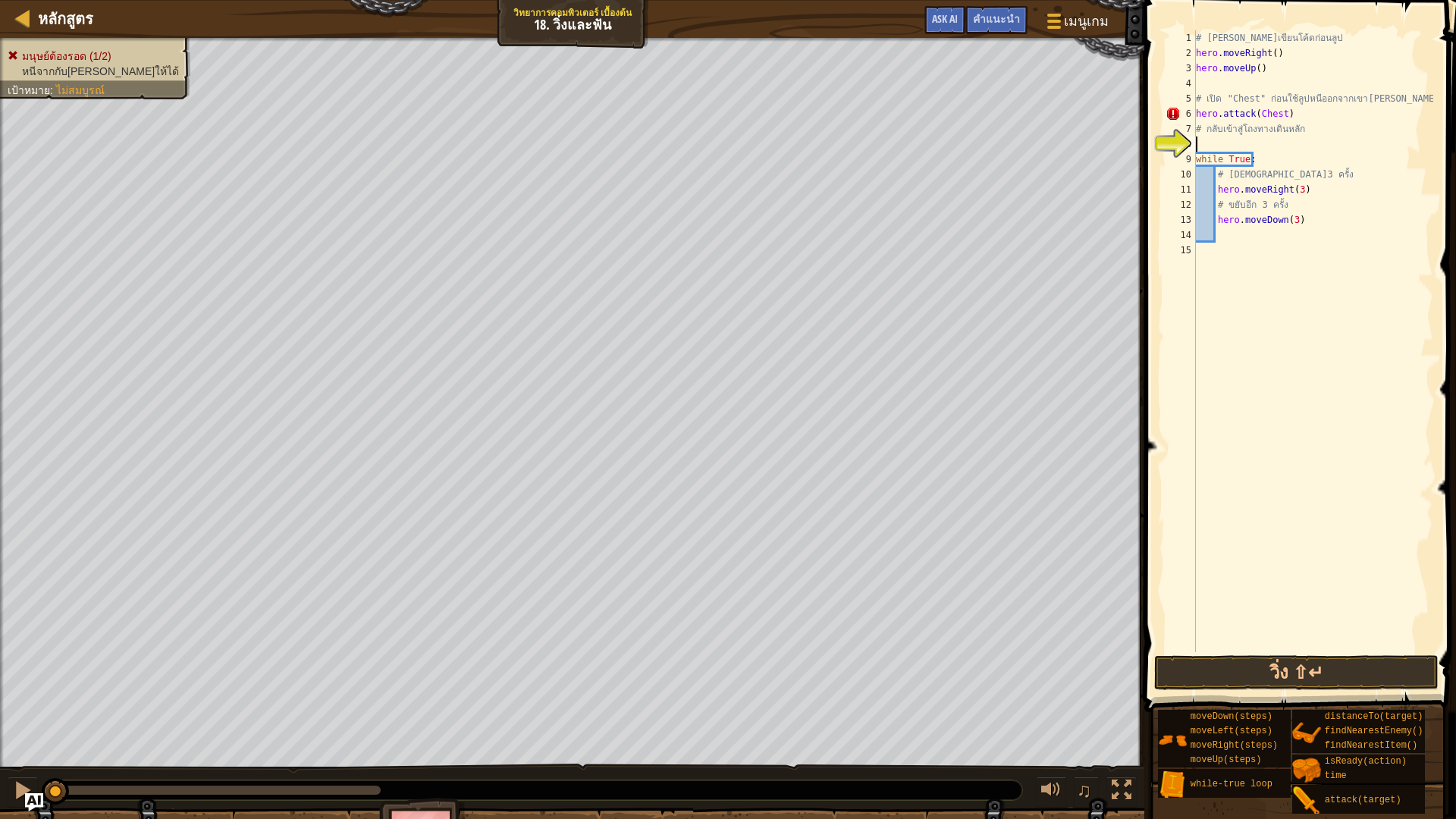
click at [1312, 144] on div "# [PERSON_NAME]เขียนโค้ดก่อนลูป hero . moveRight ( ) hero . moveUp ( ) # เปิด "…" at bounding box center [1313, 357] width 241 height 652
type textarea "h"
click at [1278, 658] on button "วิ่ง ⇧↵" at bounding box center [1296, 672] width 284 height 35
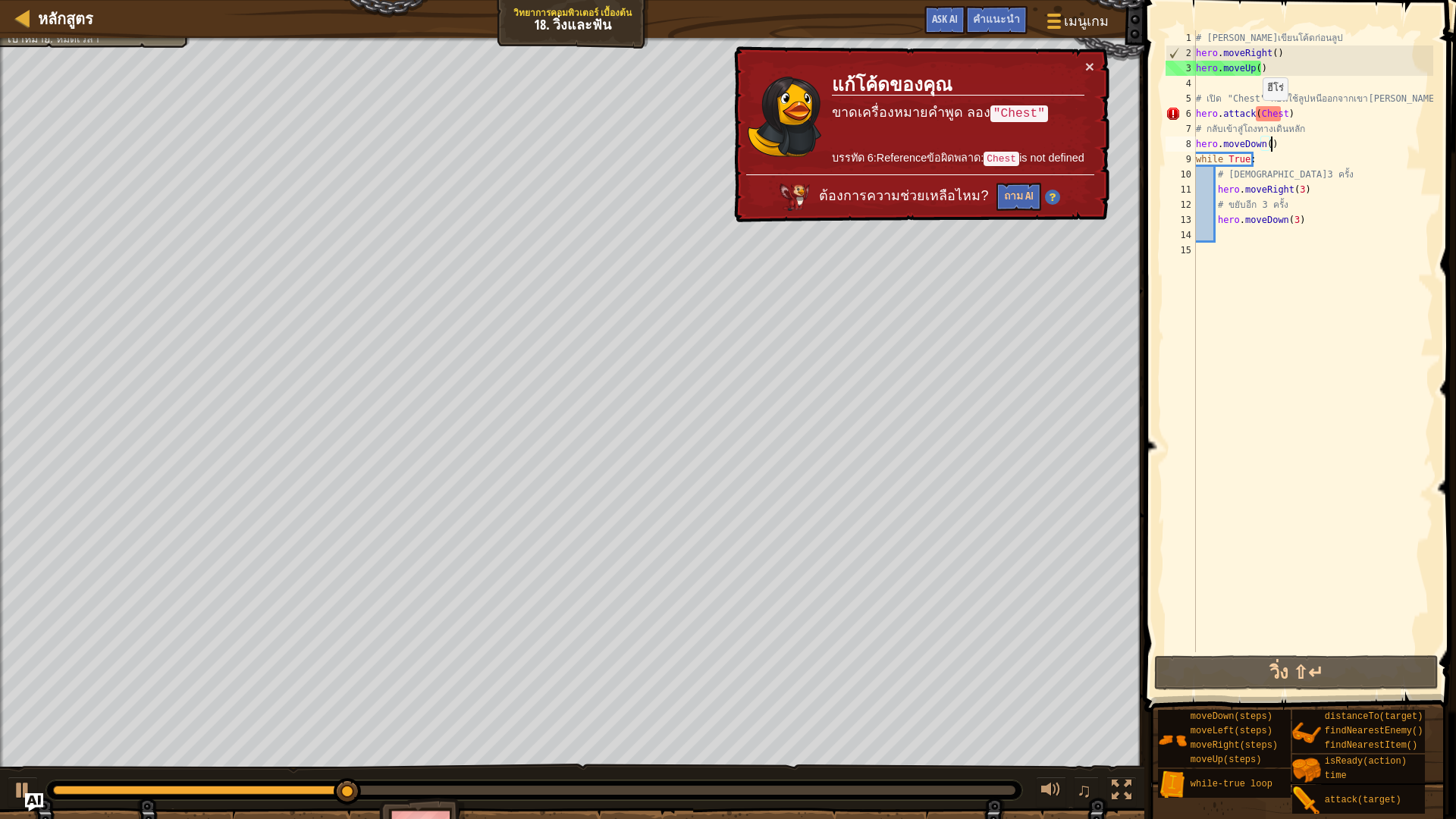
click at [1255, 115] on div "# [PERSON_NAME]เขียนโค้ดก่อนลูป hero . moveRight ( ) hero . moveUp ( ) # เปิด "…" at bounding box center [1313, 357] width 241 height 652
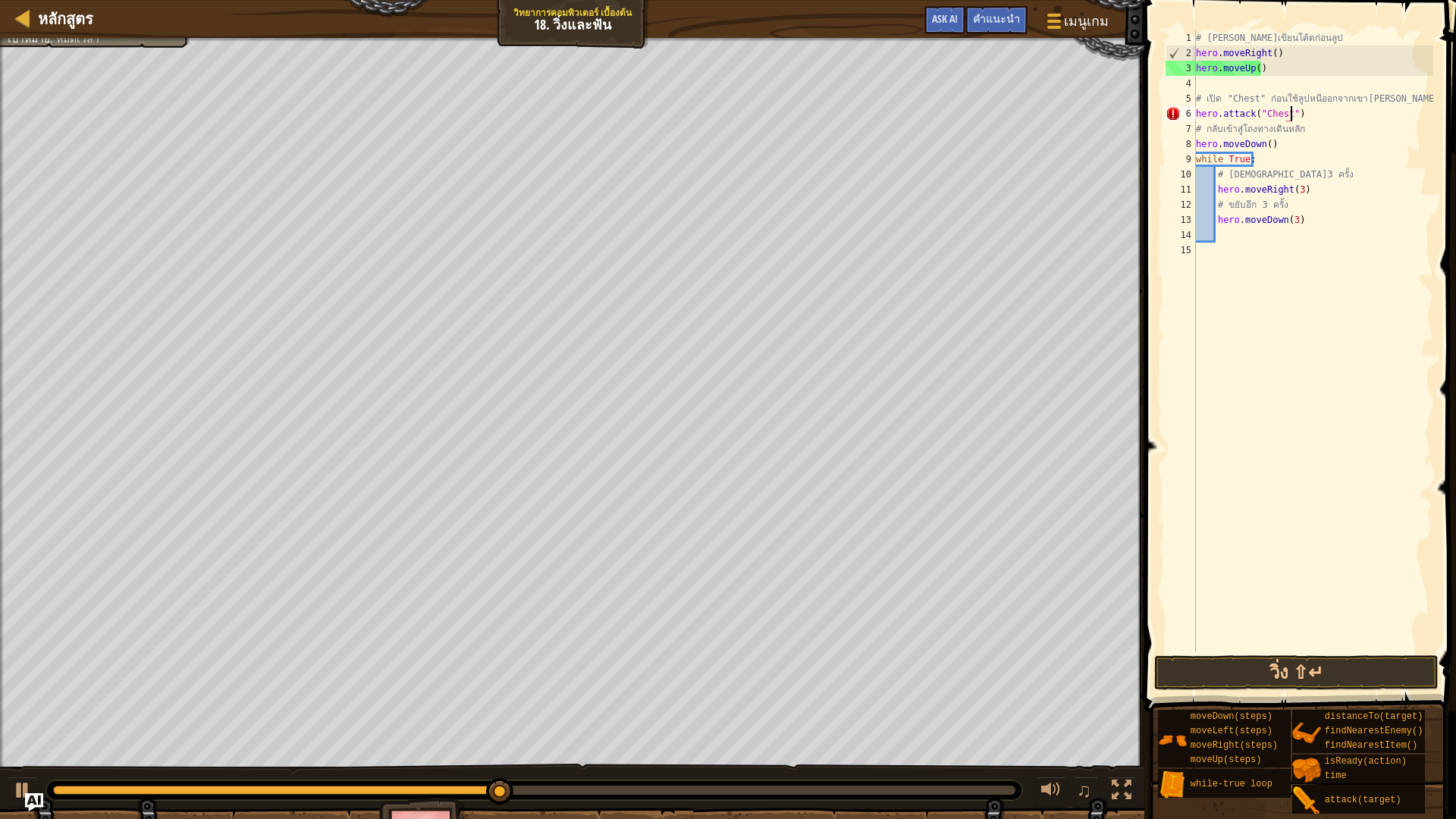
scroll to position [6, 7]
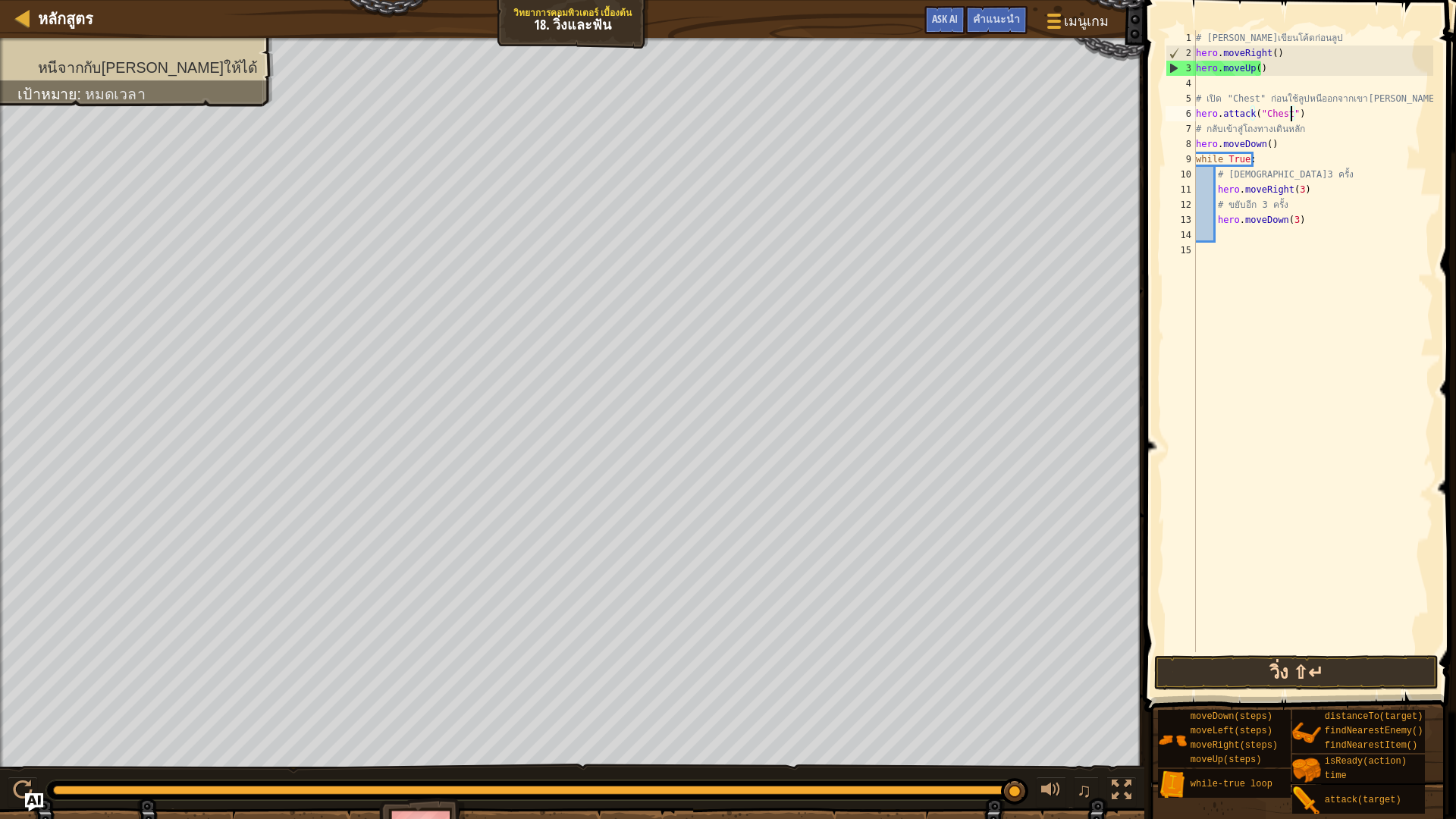
type textarea "hero.attack("Chest")"
click at [1326, 669] on button "วิ่ง ⇧↵" at bounding box center [1296, 672] width 284 height 35
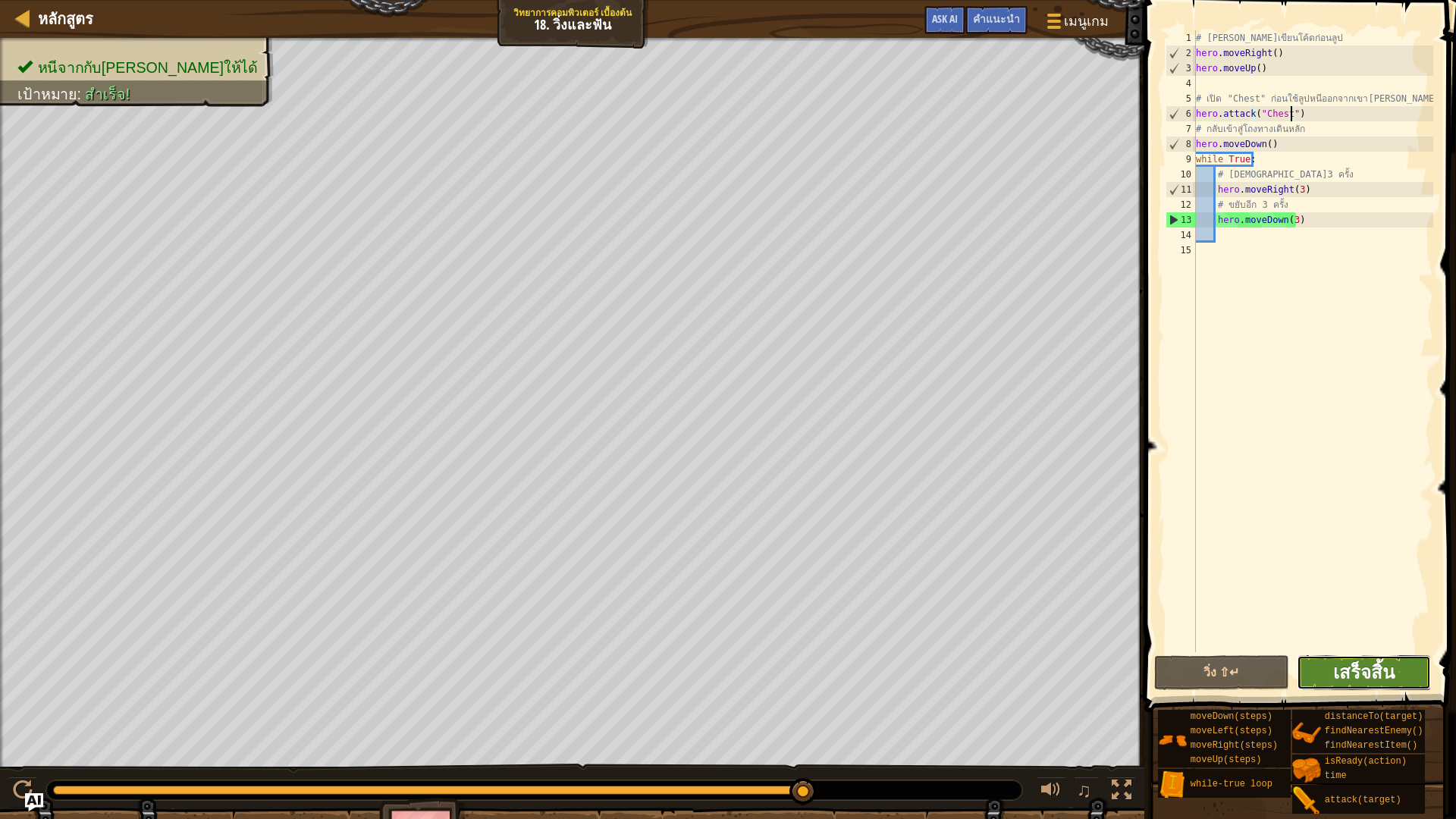
click at [1370, 677] on span "เสร็จสิ้น" at bounding box center [1364, 671] width 61 height 24
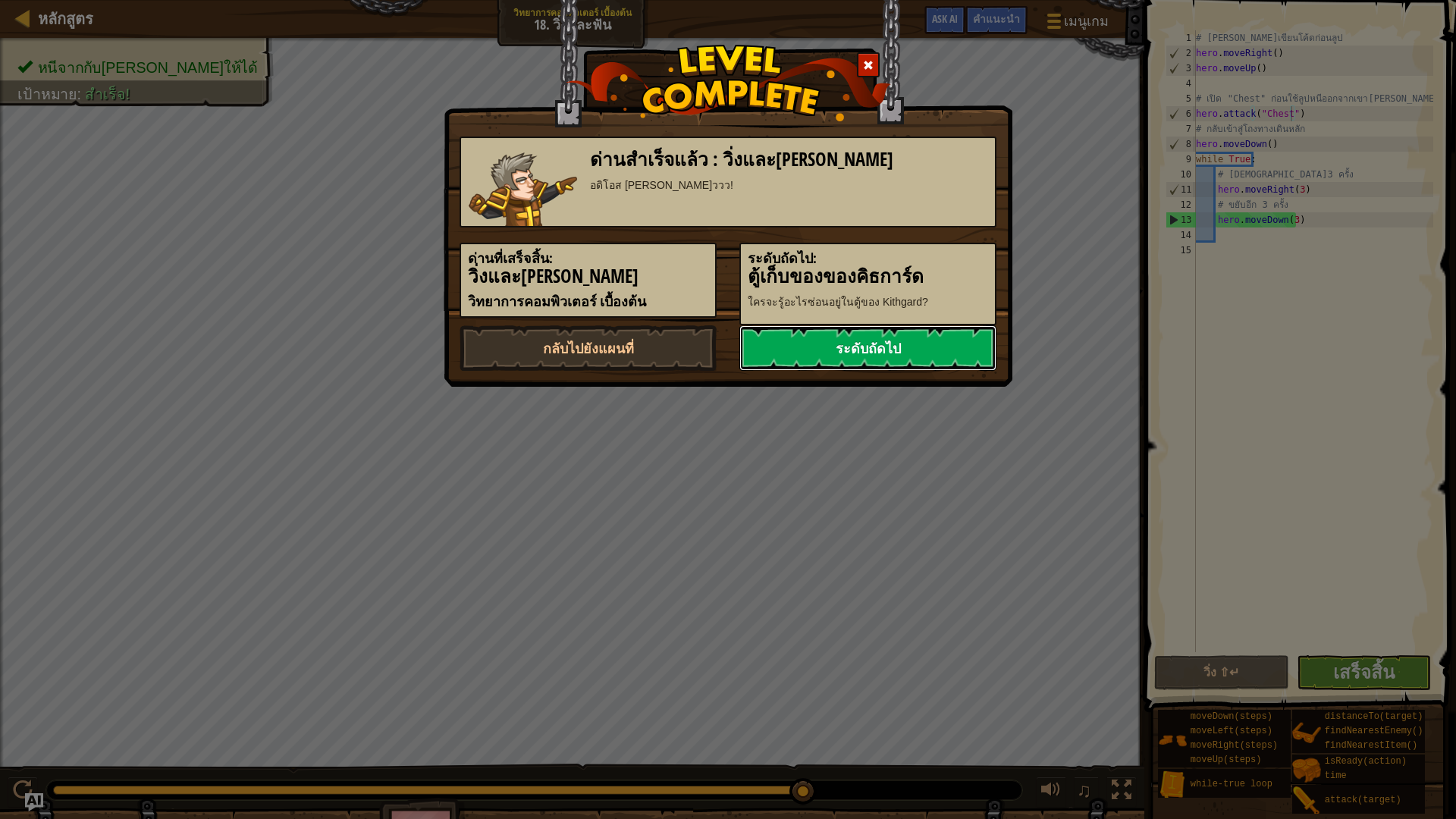
click at [801, 335] on link "ระดับถัดไป" at bounding box center [868, 348] width 257 height 45
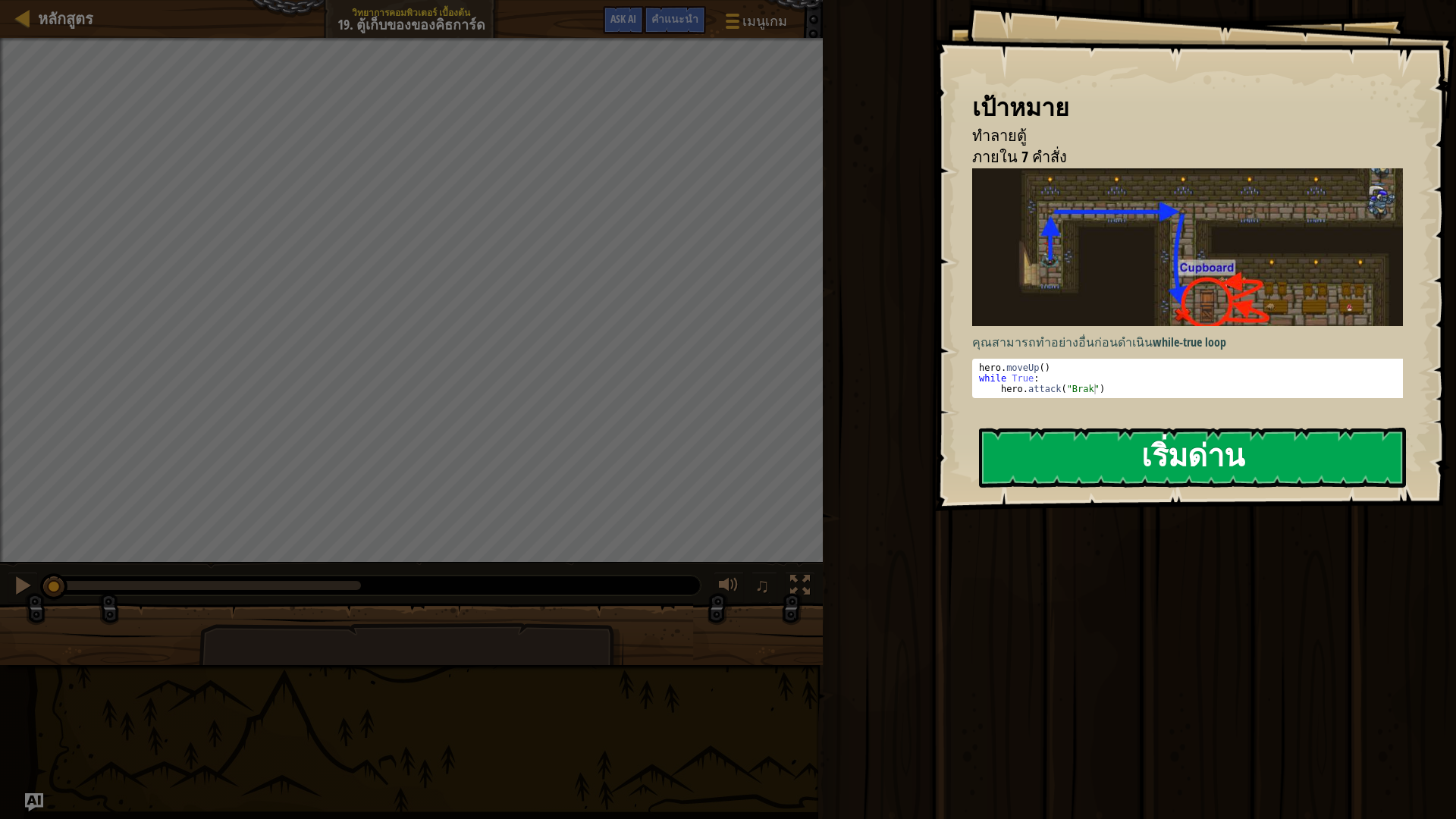
click at [1148, 437] on button "เริ่มด่าน" at bounding box center [1192, 458] width 427 height 60
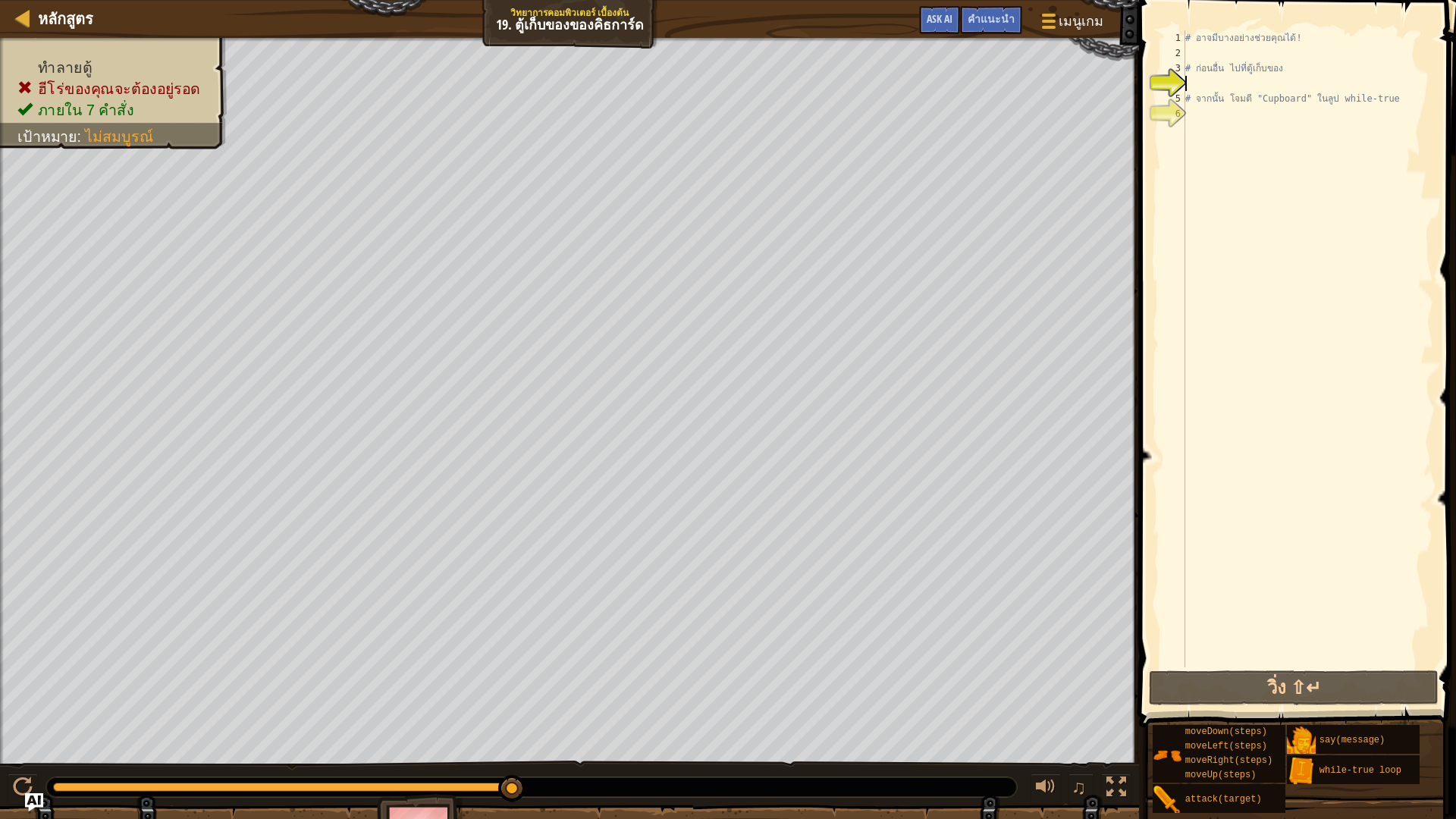
click at [1212, 90] on div "# อาจมีบางอย่างช่วยคุณได้! # ก่อนอื่น ไป[PERSON_NAME]เก็บของ # จากนั้น โจมตี "C…" at bounding box center [1307, 364] width 251 height 667
type textarea "h"
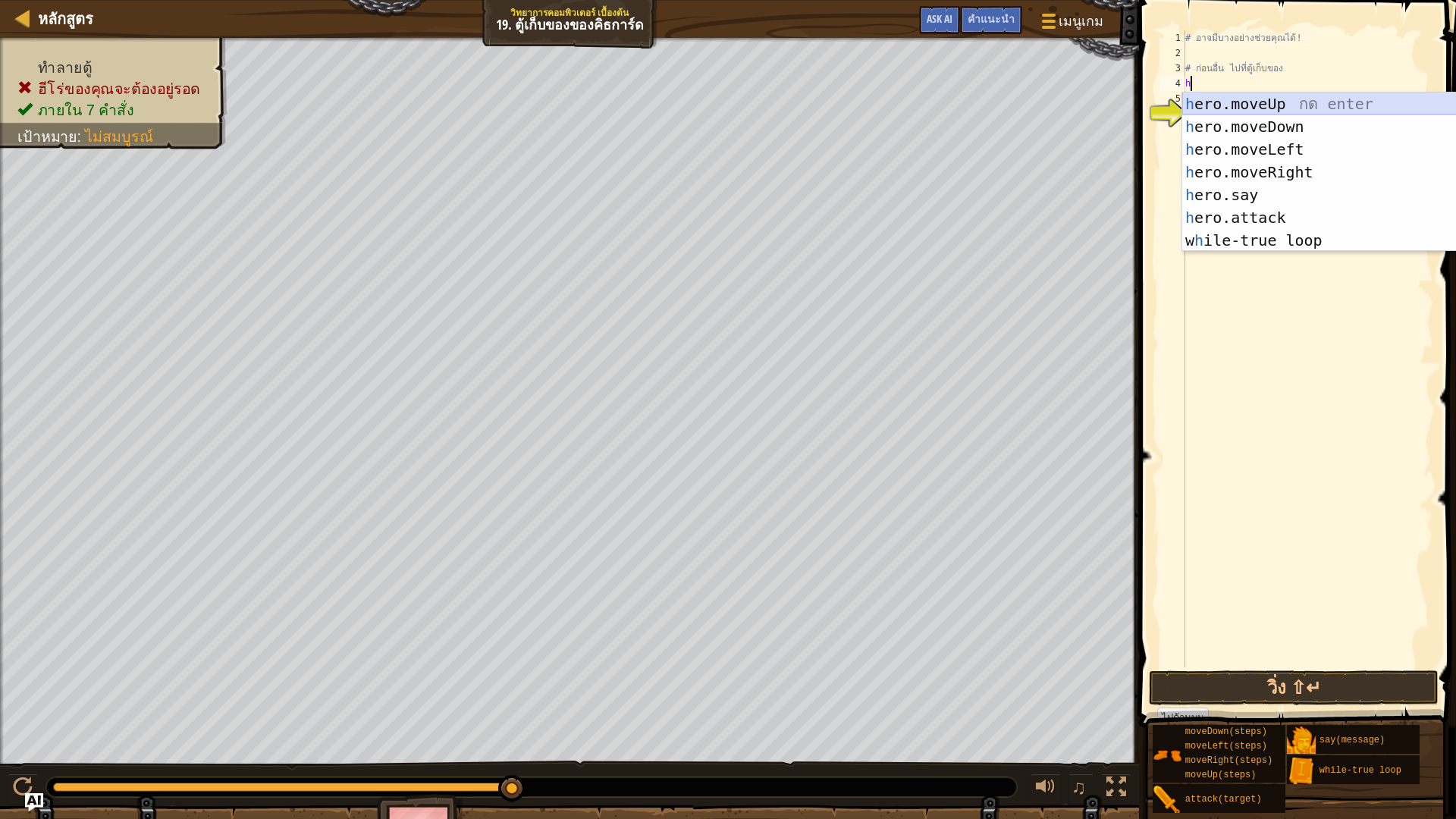
click at [1270, 98] on div "h ero.moveUp กด enter h ero.moveDown กด enter h ero.moveLeft กด enter h ero.mov…" at bounding box center [1325, 195] width 287 height 205
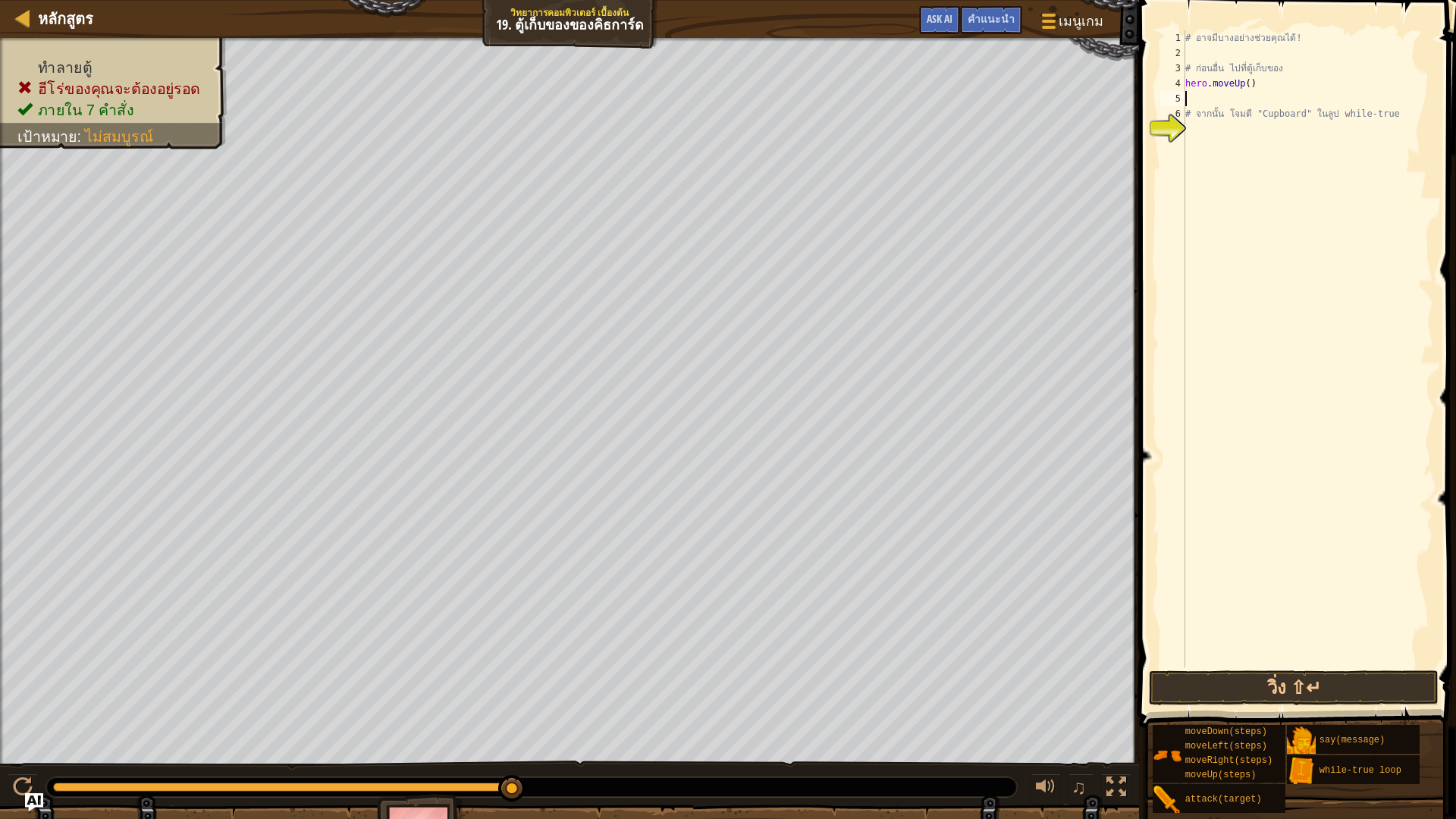
type textarea "h"
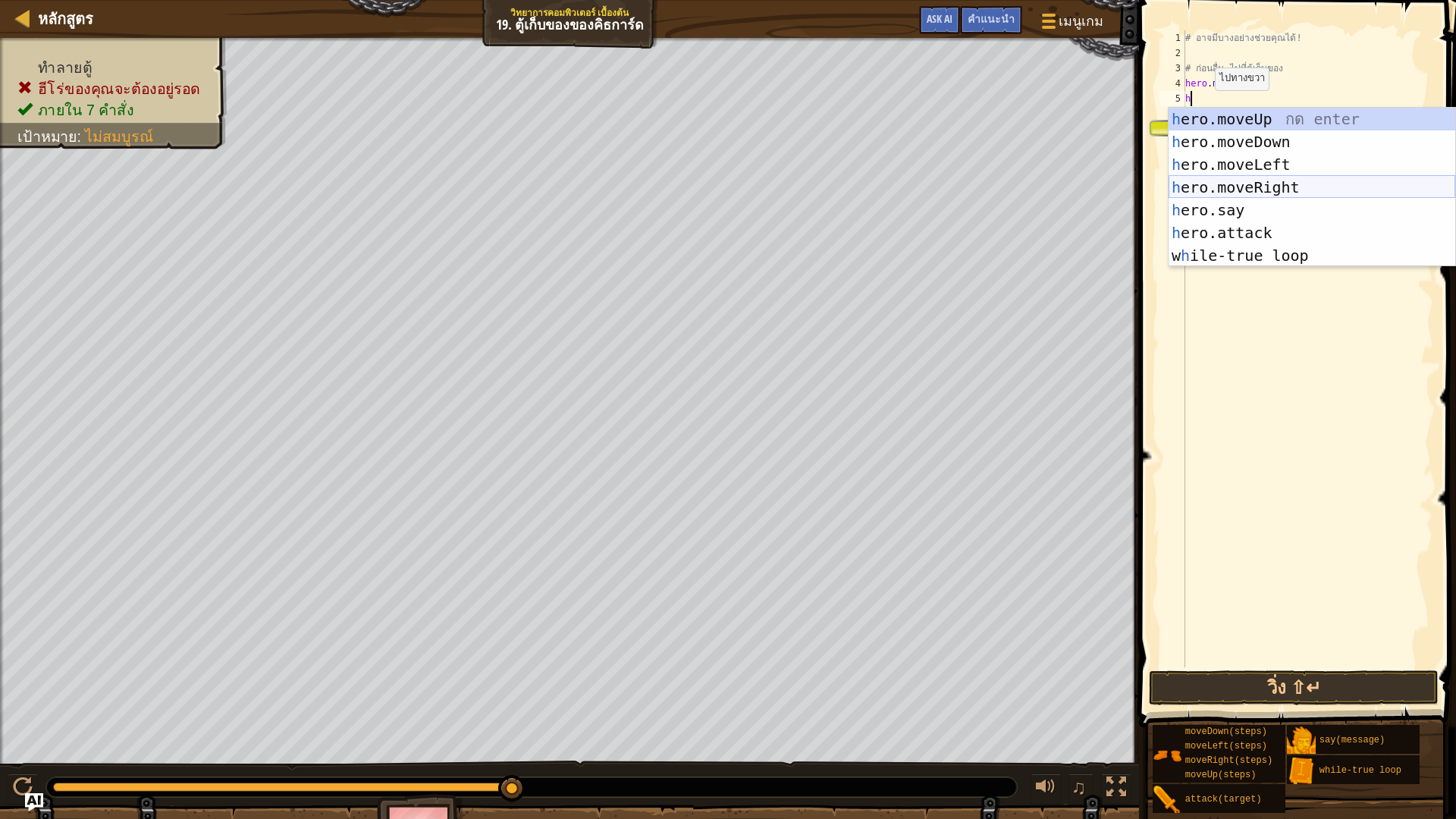
click at [1253, 182] on div "h ero.moveUp กด enter h ero.moveDown กด enter h ero.moveLeft กด enter h ero.mov…" at bounding box center [1312, 210] width 287 height 205
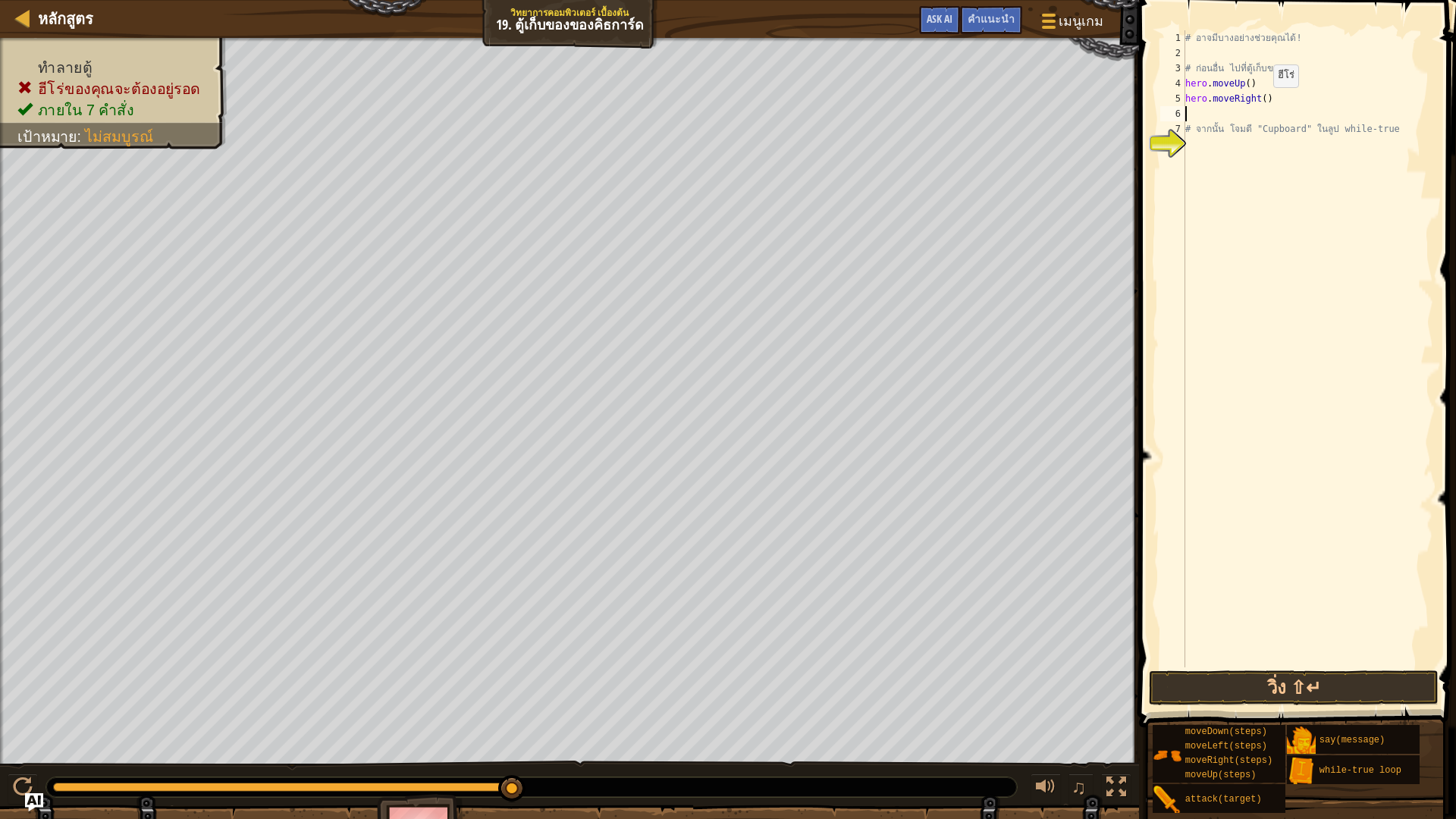
click at [1261, 102] on div "# อาจมีบางอย่างช่วยคุณได้! # ก่อนอื่น ไป[PERSON_NAME]เก็บของ hero . moveUp ( ) …" at bounding box center [1307, 364] width 251 height 667
type textarea "hero.moveRight(2)"
click at [1231, 114] on div "# อาจมีบางอย่างช่วยคุณได้! # ก่อนอื่น ไป[PERSON_NAME]เก็บของ hero . moveUp ( ) …" at bounding box center [1307, 364] width 251 height 667
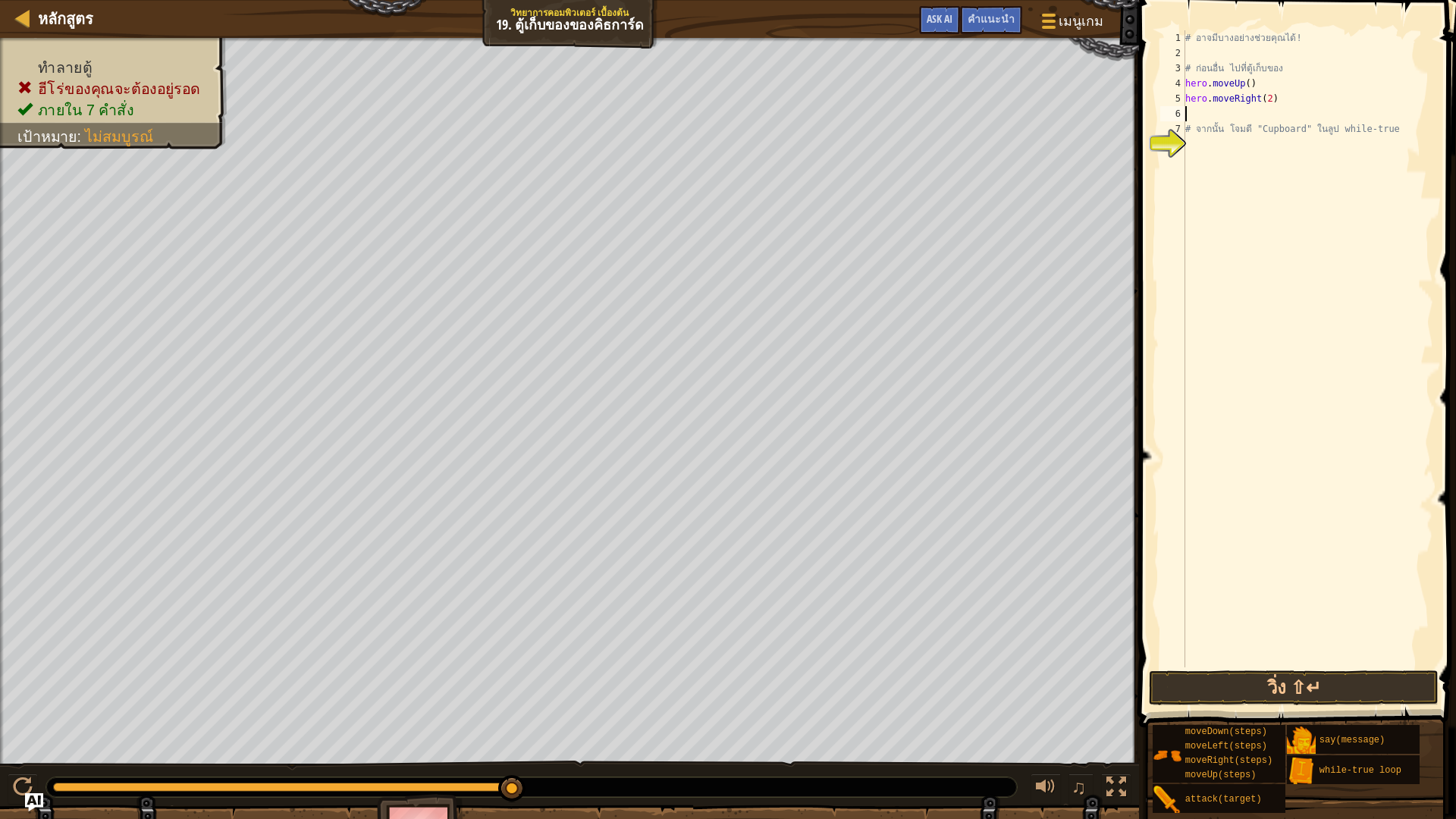
type textarea "h"
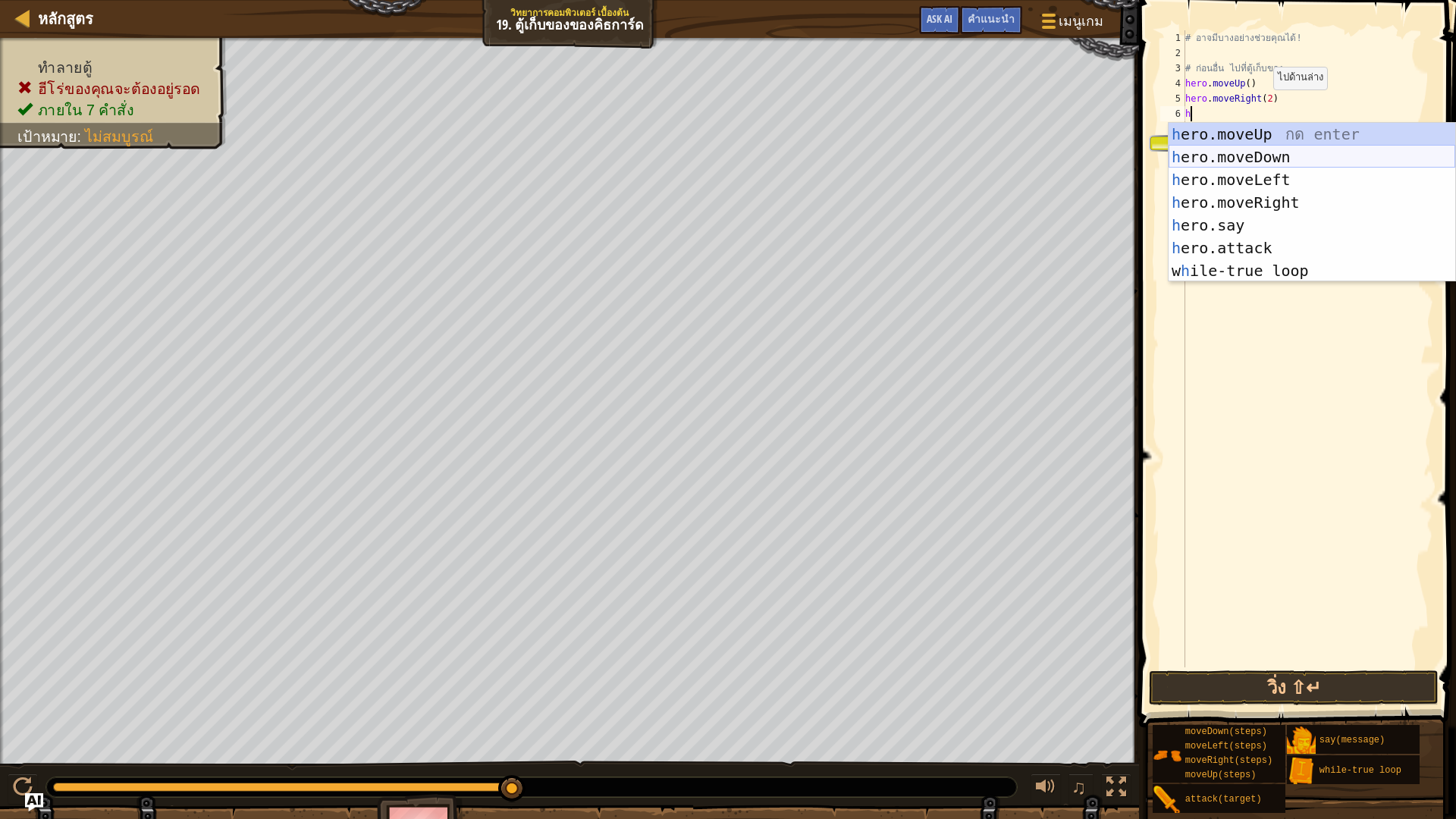
click at [1253, 146] on div "h ero.moveUp กด enter h ero.moveDown กด enter h ero.moveLeft กด enter h ero.mov…" at bounding box center [1312, 225] width 287 height 205
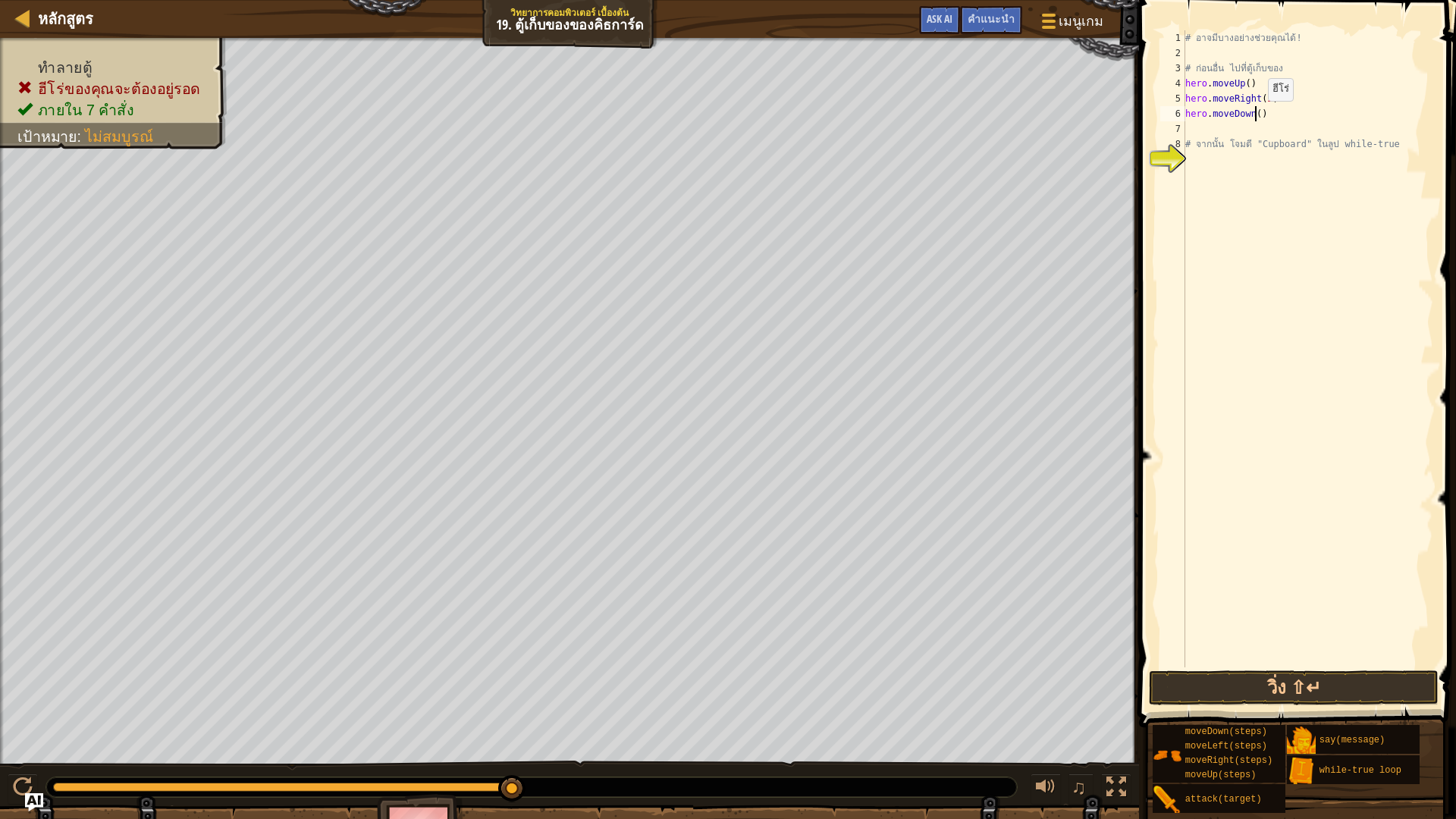
click at [1257, 116] on div "# อาจมีบางอย่างช่วยคุณได้! # ก่อนอื่น ไป[PERSON_NAME]เก็บของ hero . moveUp ( ) …" at bounding box center [1307, 364] width 251 height 667
type textarea "hero.moveDown(2)"
click at [1255, 290] on div "# อาจมีบางอย่างช่วยคุณได้! # ก่อนอื่น ไป[PERSON_NAME]เก็บของ hero . moveUp ( ) …" at bounding box center [1307, 364] width 251 height 667
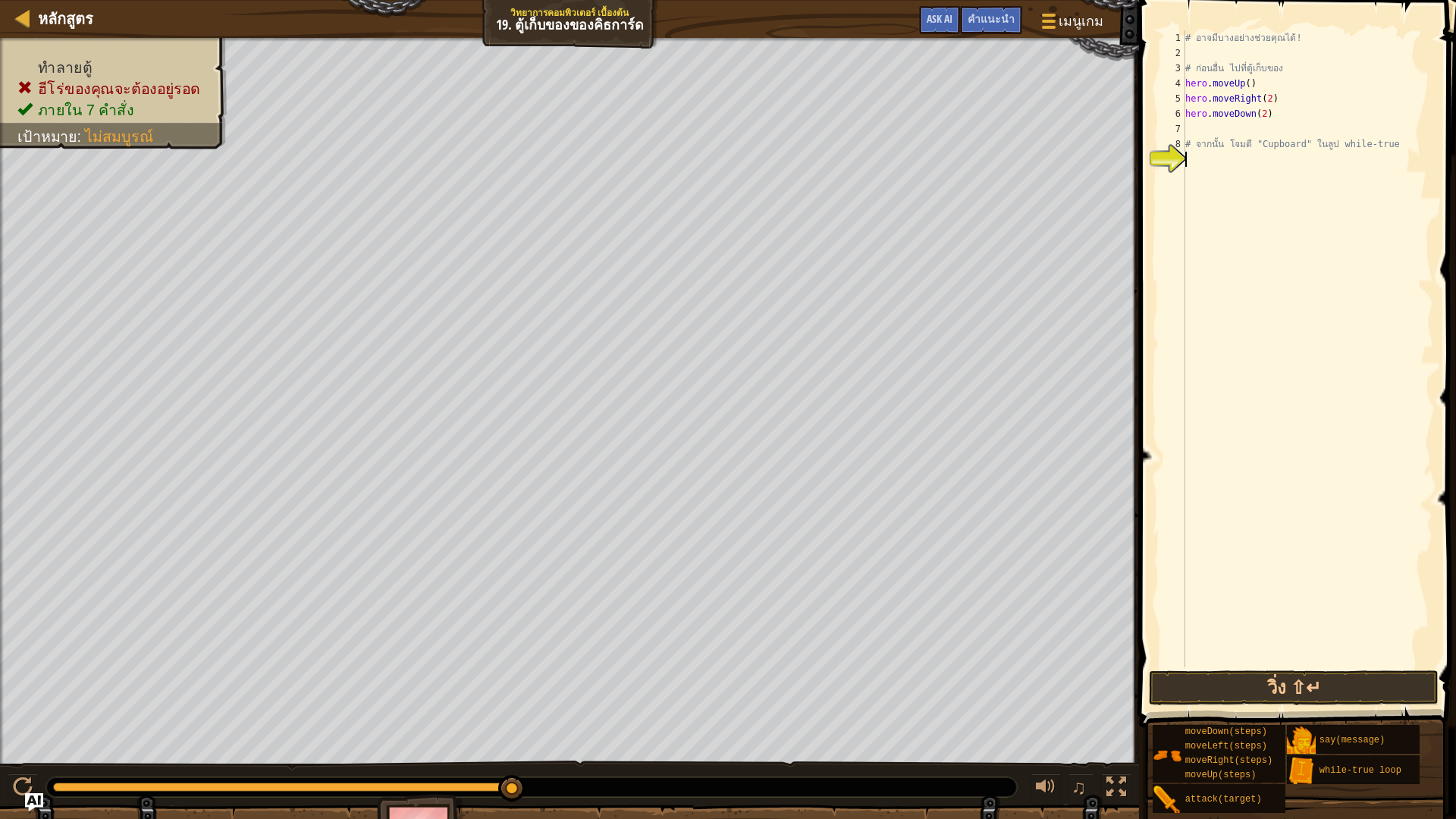
type textarea "w"
click at [1217, 174] on div "w hile-true loop กด enter hero.moveDo w n กด enter" at bounding box center [1312, 214] width 287 height 91
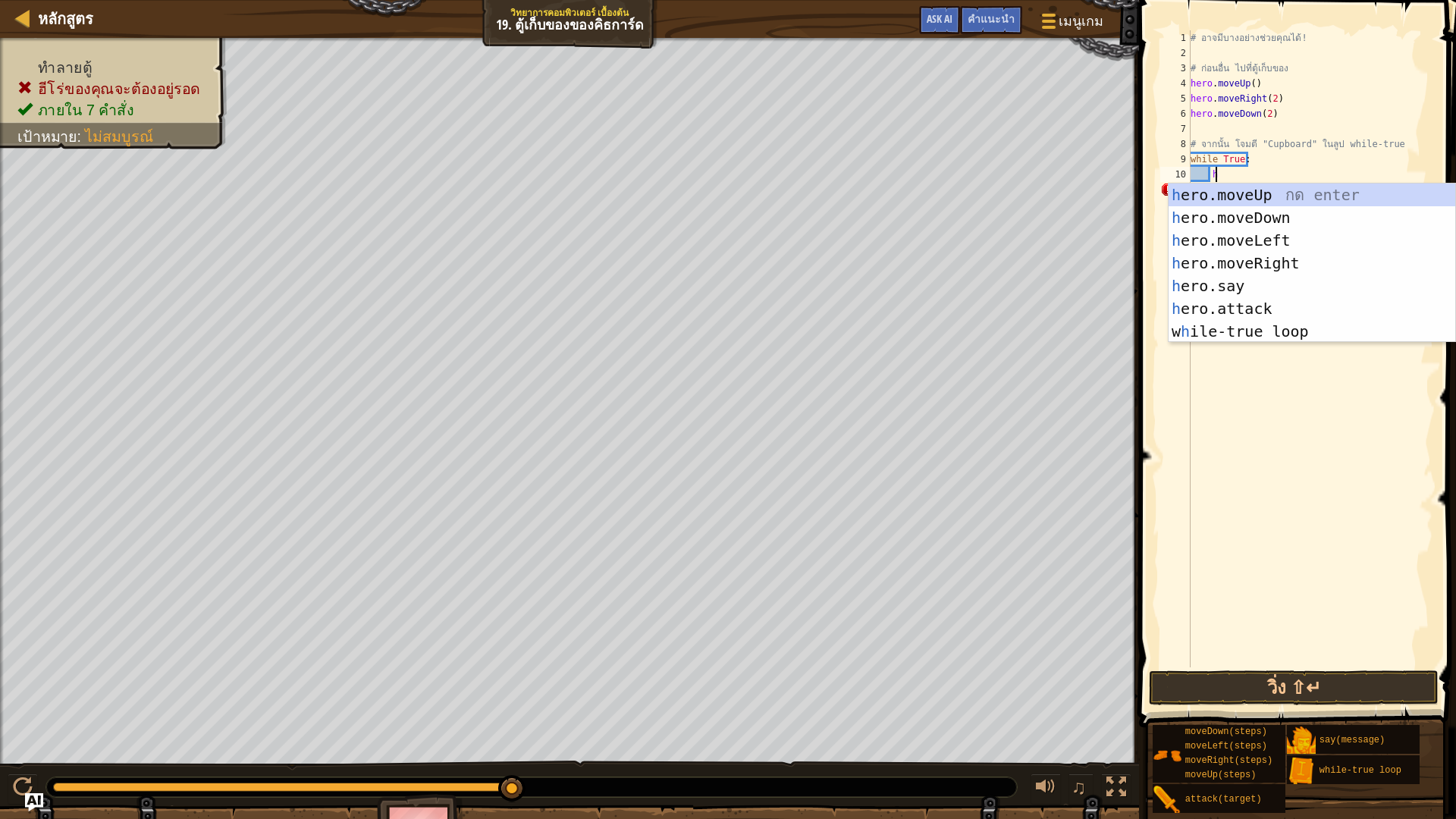
scroll to position [6, 2]
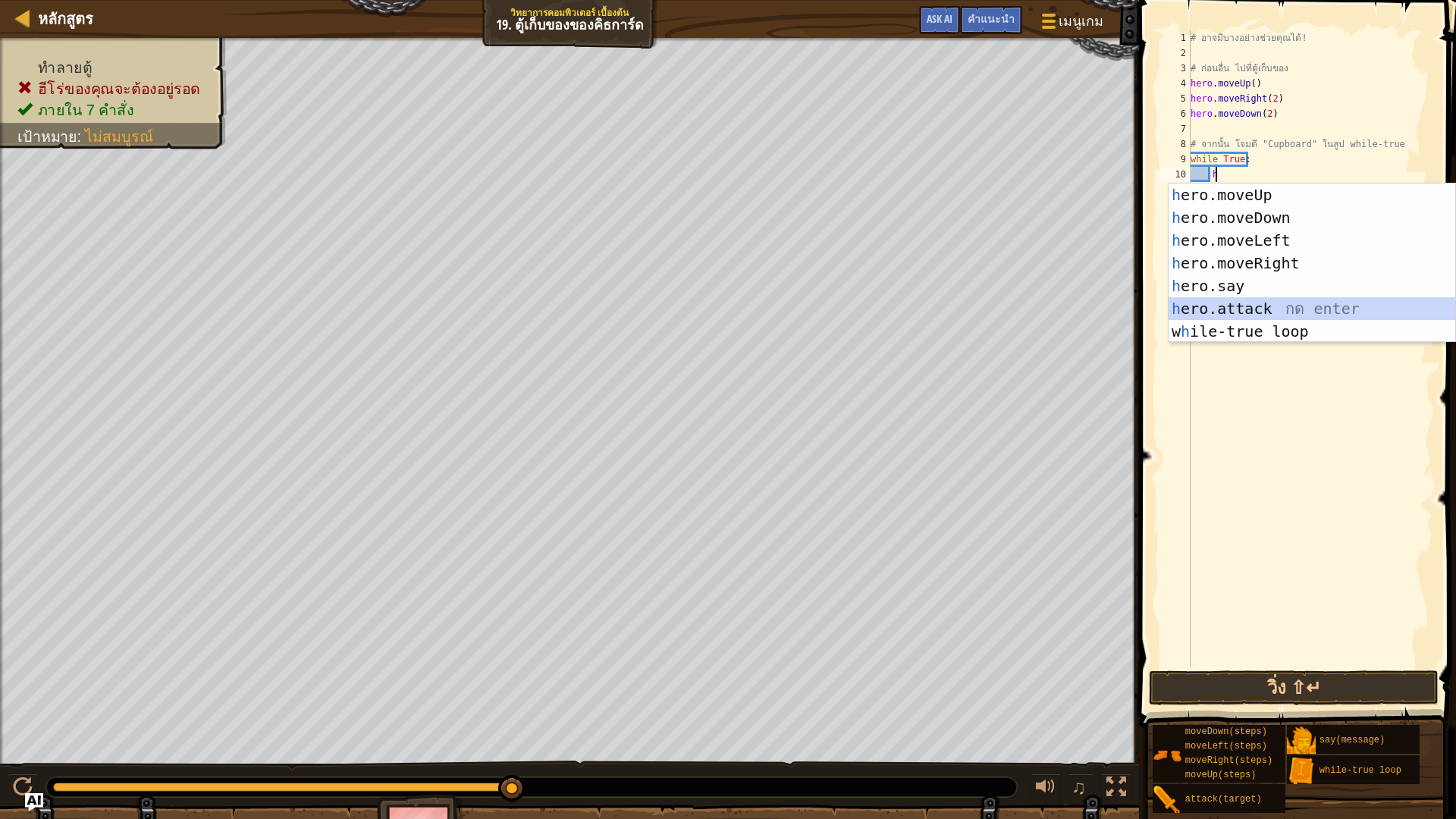
click at [1264, 299] on div "h ero.moveUp กด enter h ero.moveDown กด enter h ero.moveLeft กด enter h ero.mov…" at bounding box center [1312, 286] width 287 height 205
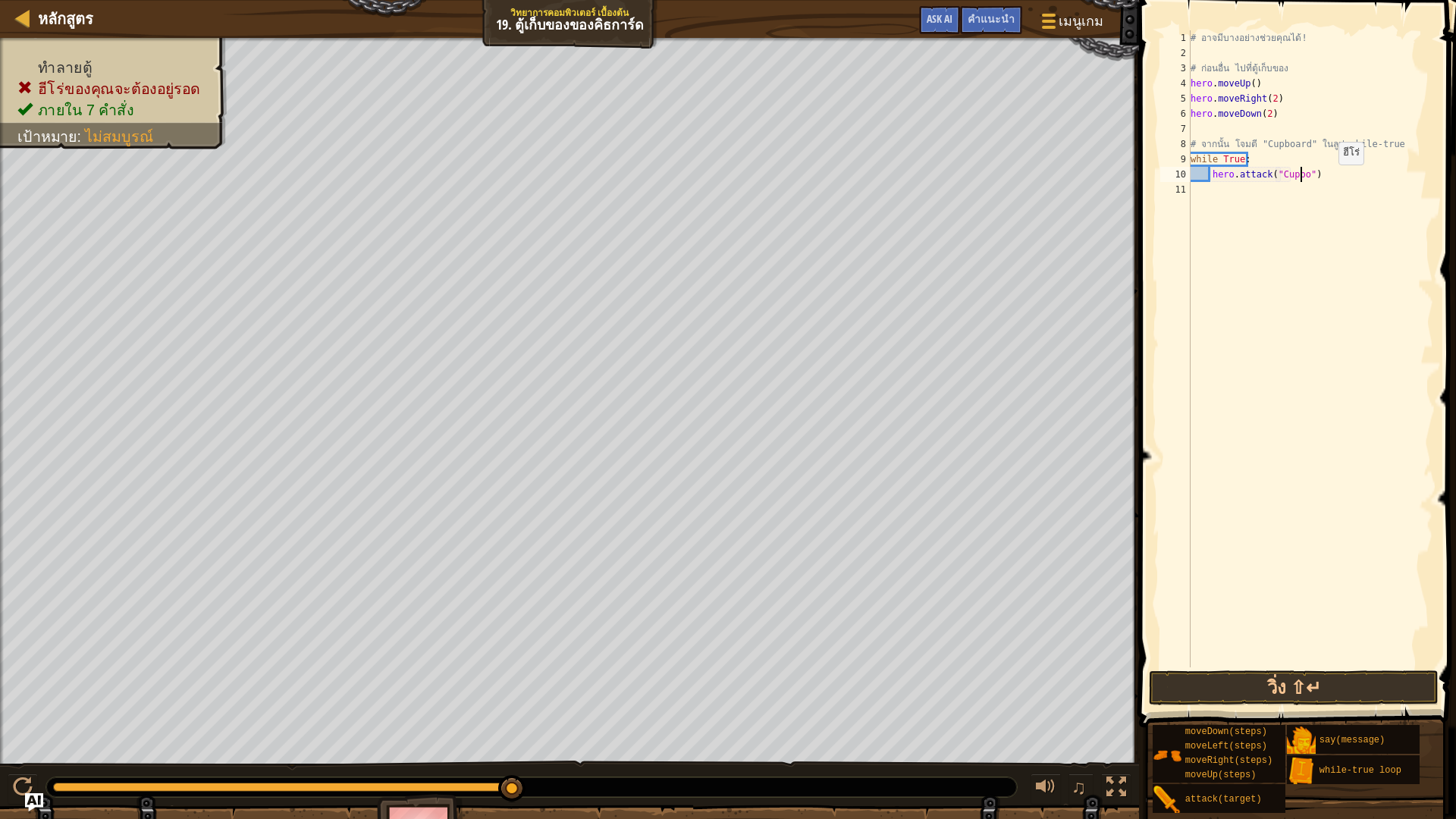
scroll to position [6, 10]
type textarea "hero.attack("Cupboard")"
click at [1330, 303] on div "# อาจมีบางอย่างช่วยคุณได้! # ก่อนอื่น ไป[PERSON_NAME]เก็บของ hero . moveUp ( ) …" at bounding box center [1310, 364] width 245 height 667
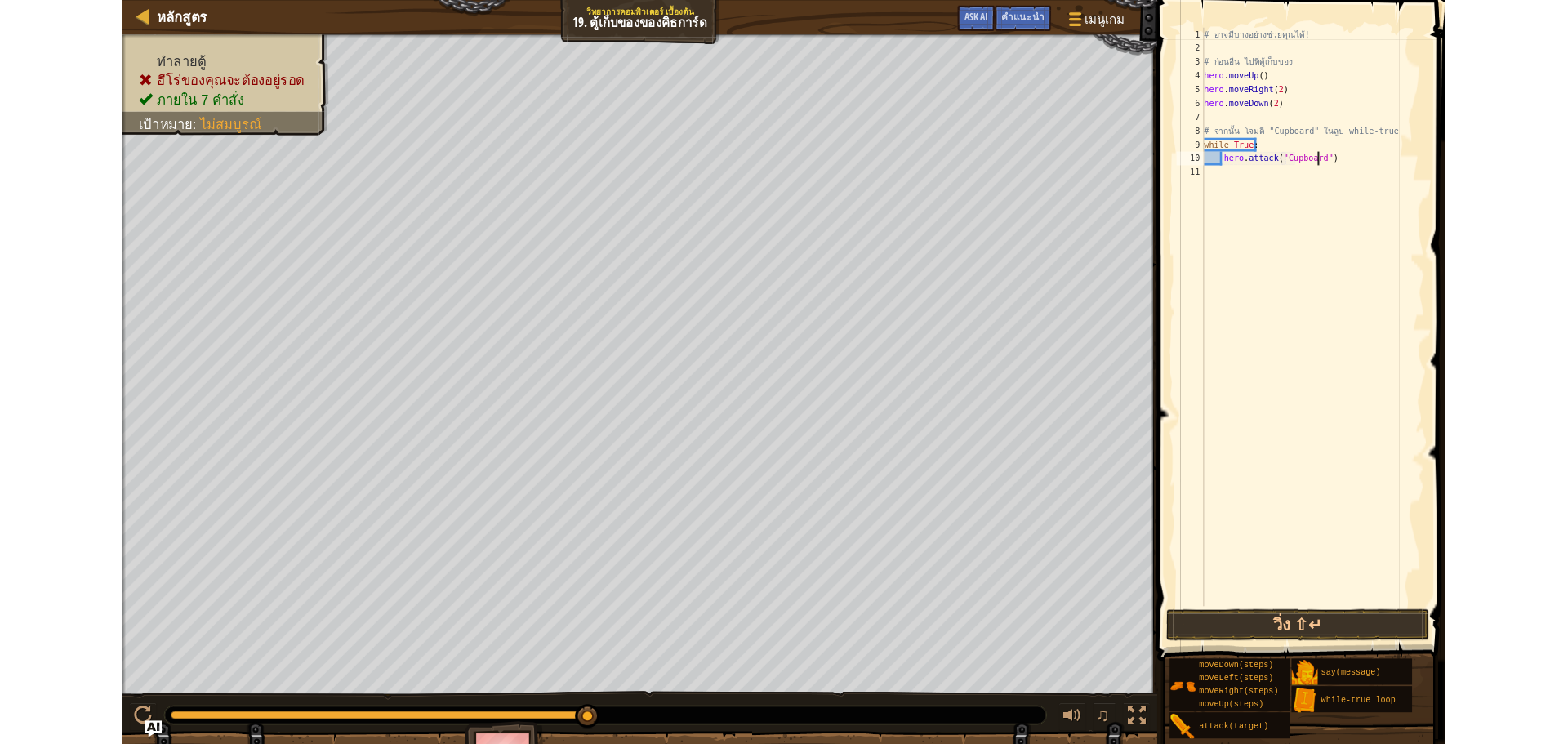
scroll to position [7, 0]
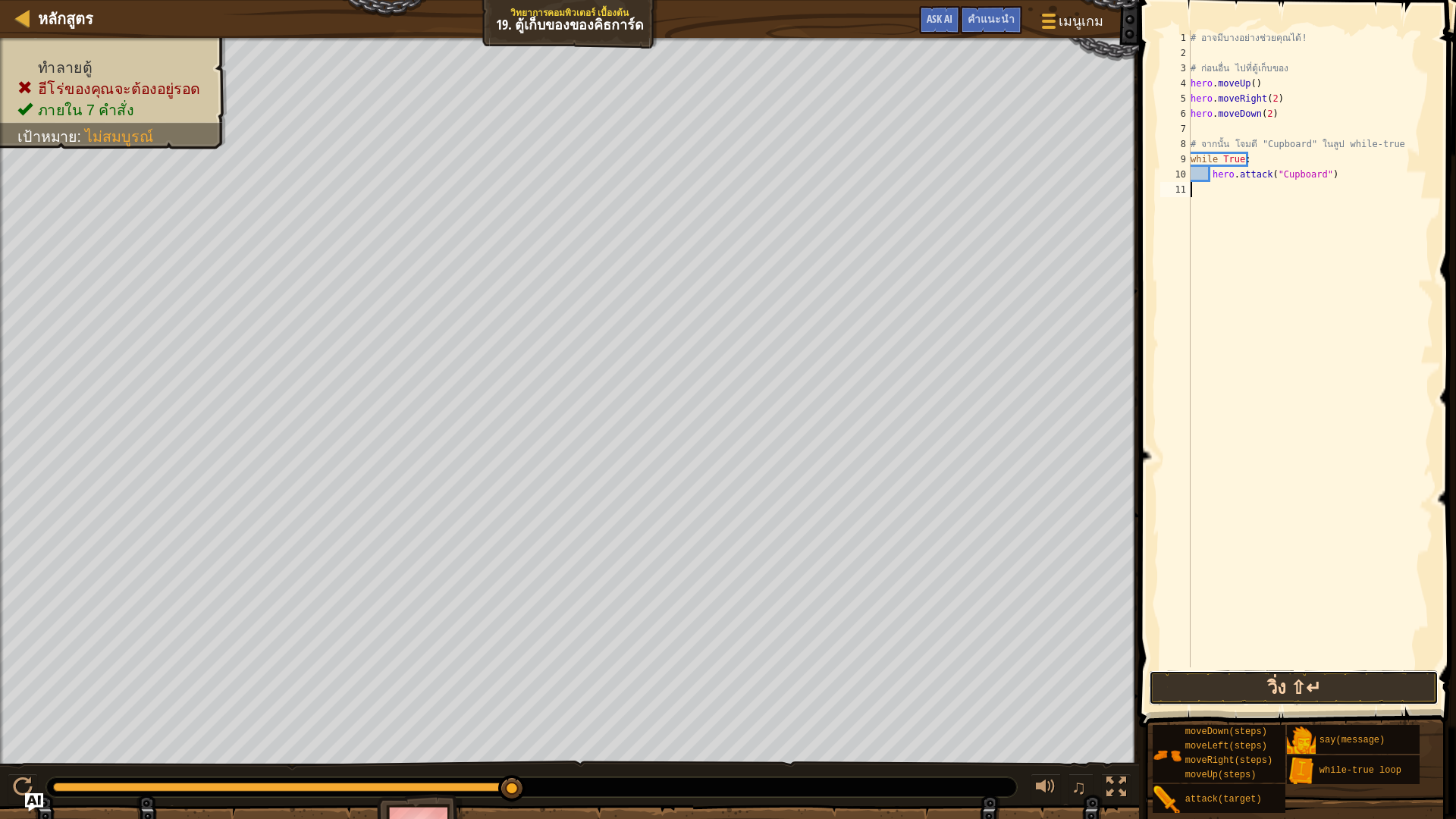
click at [1293, 679] on button "วิ่ง ⇧↵" at bounding box center [1294, 687] width 290 height 35
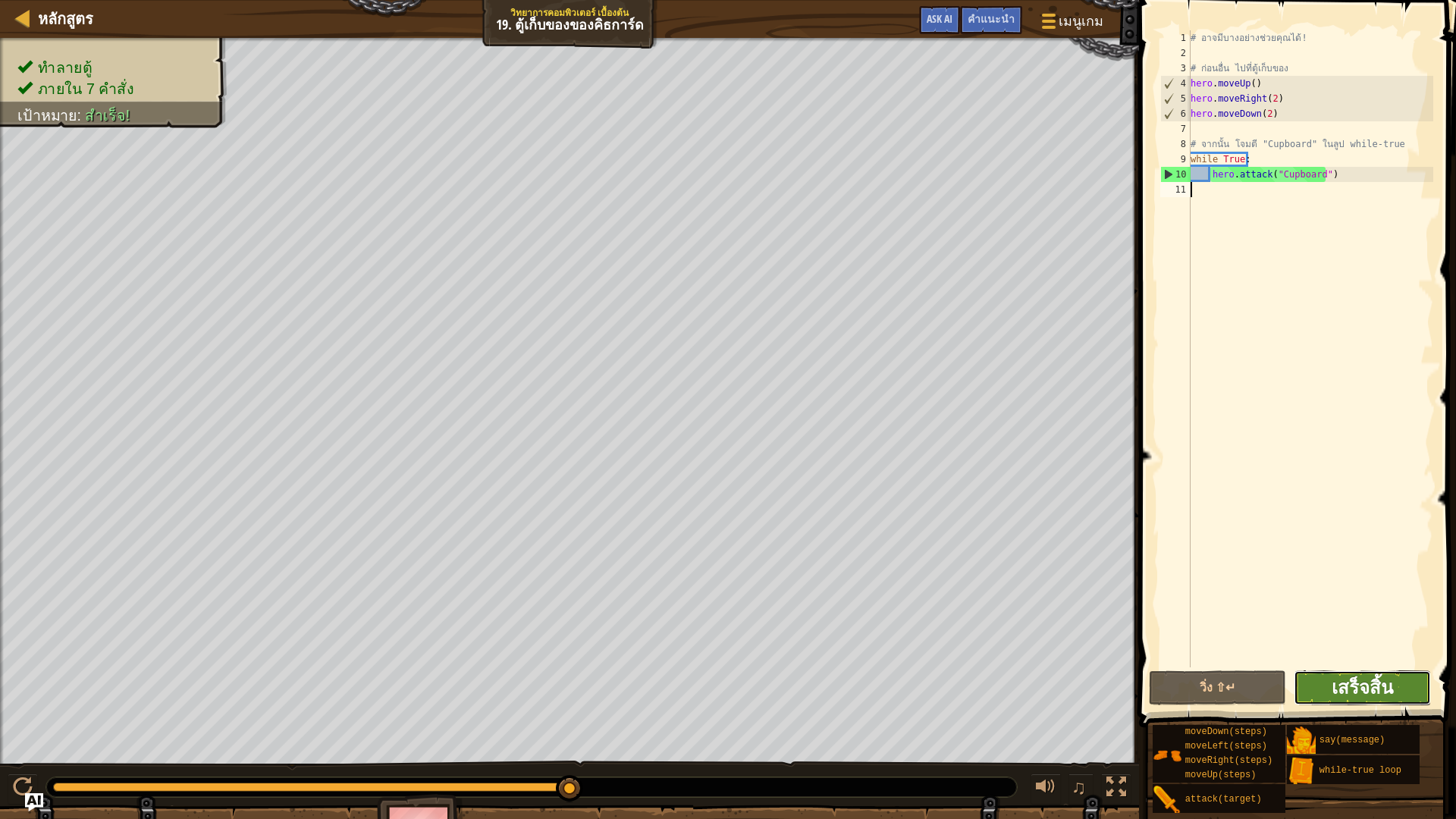
click at [1364, 678] on span "เสร็จสิ้น" at bounding box center [1362, 687] width 61 height 24
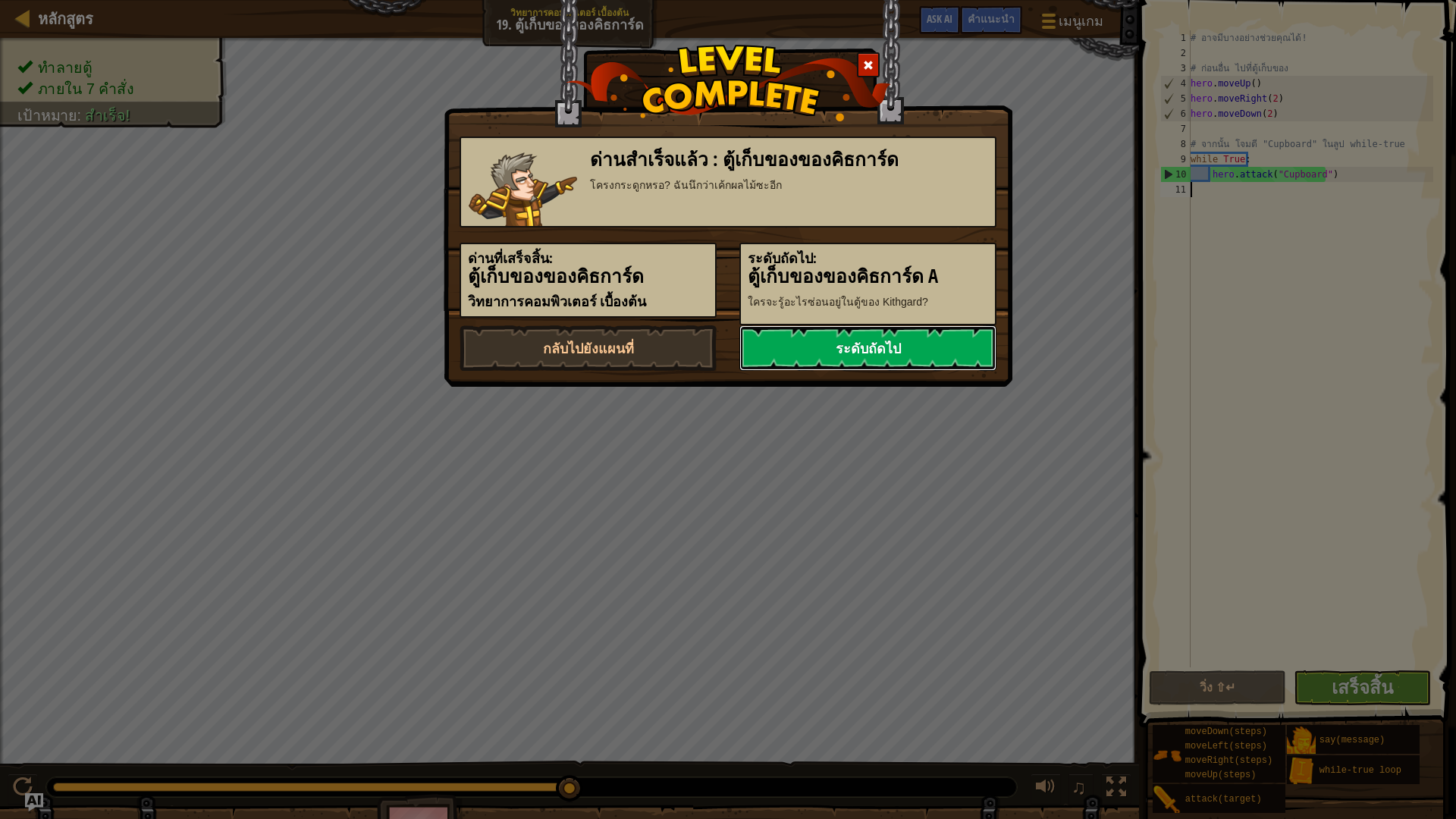
click at [852, 342] on link "ระดับถัดไป" at bounding box center [868, 348] width 257 height 45
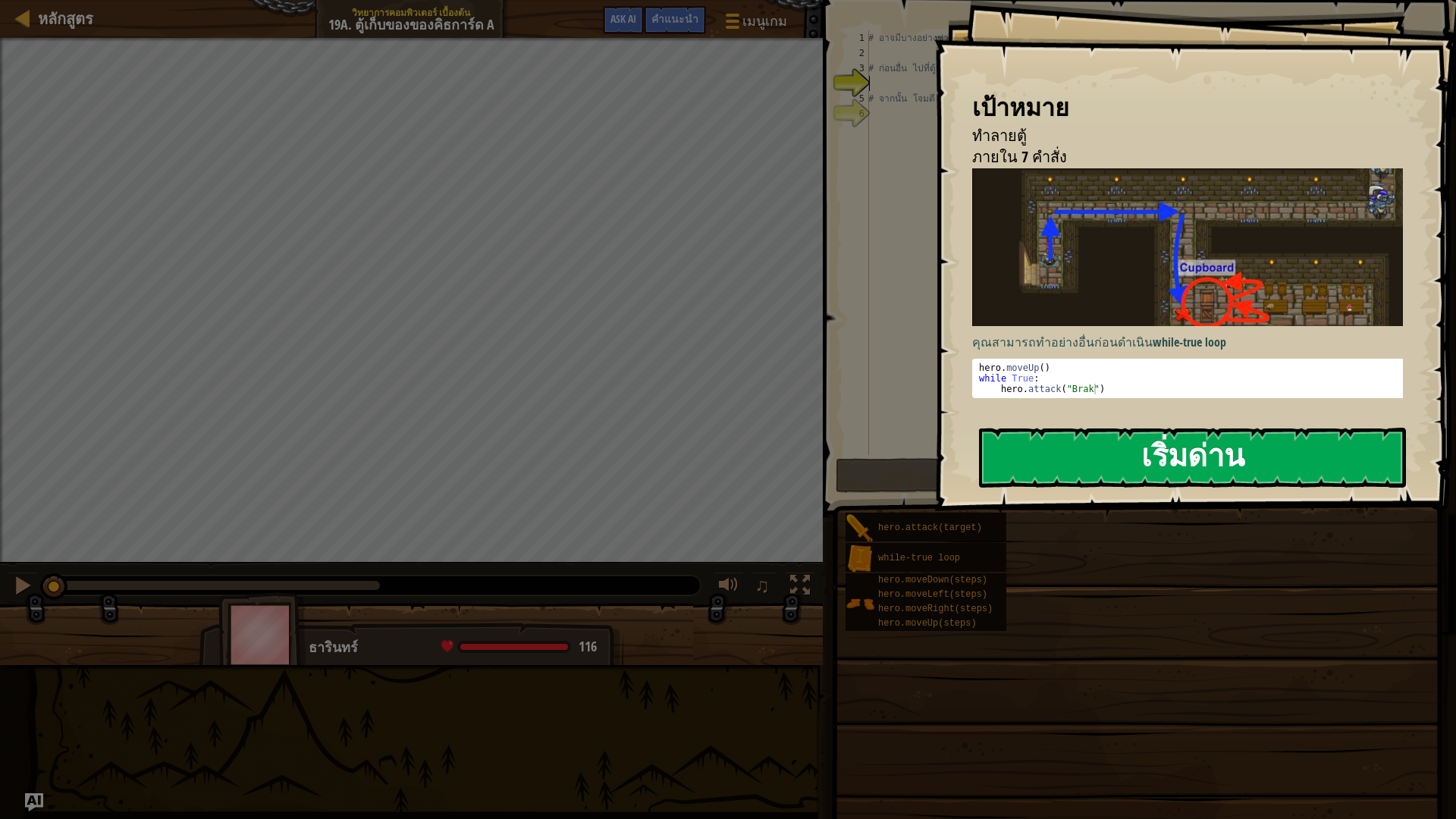
click at [1136, 453] on button "เริ่มด่าน" at bounding box center [1192, 458] width 427 height 60
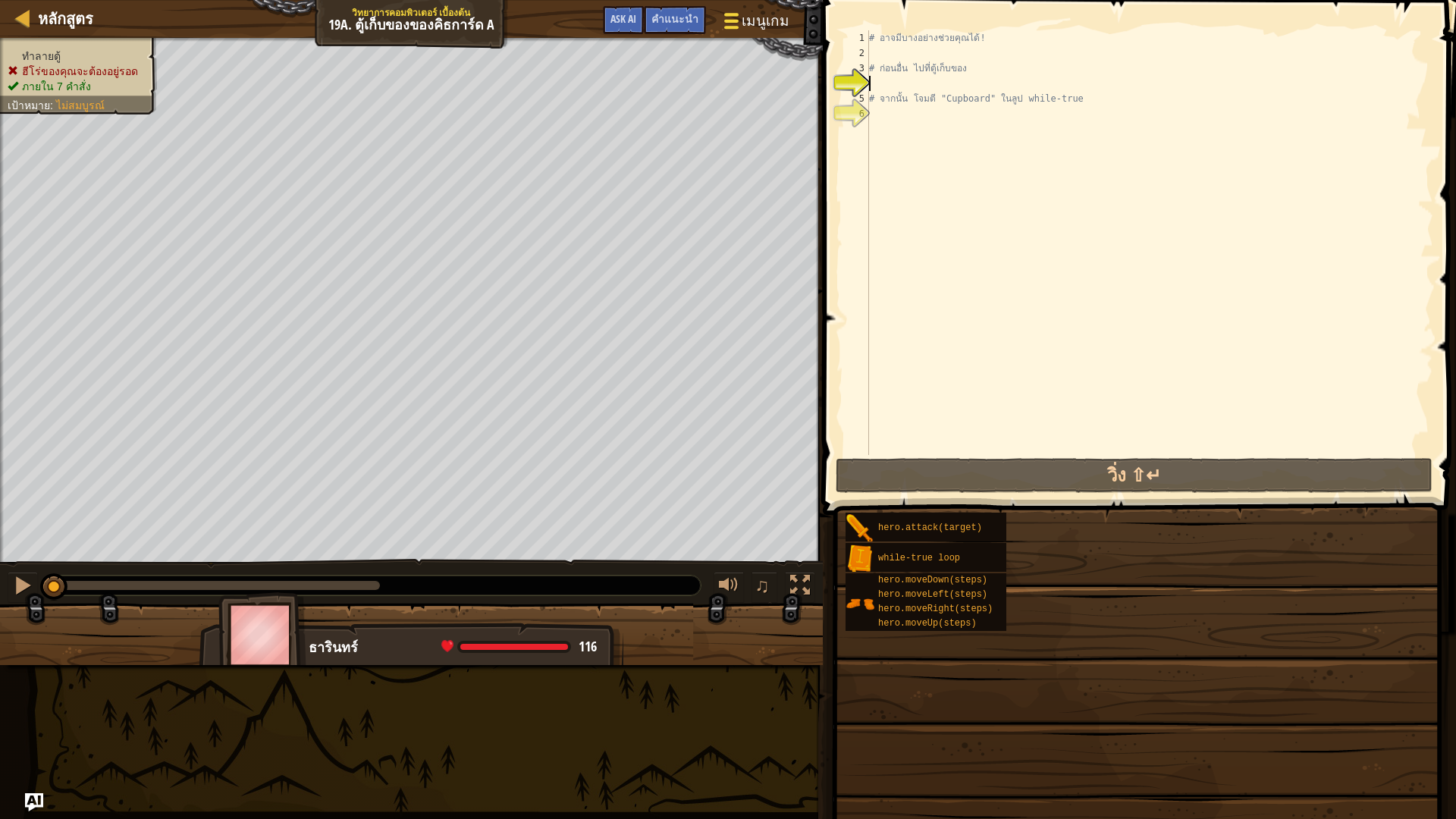
click at [738, 16] on span at bounding box center [731, 15] width 15 height 3
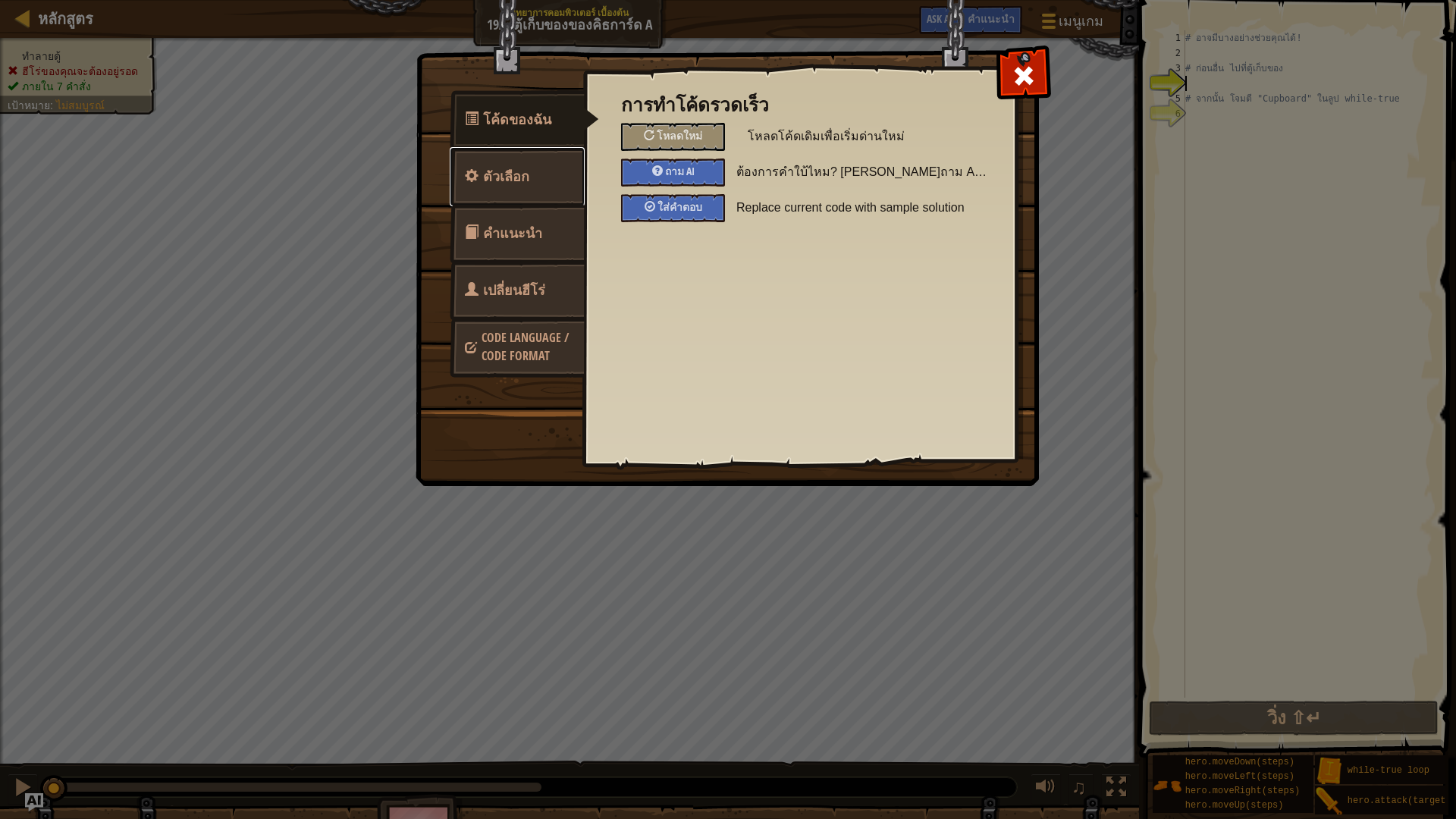
click at [500, 175] on span "ตัวเลือก" at bounding box center [506, 176] width 46 height 19
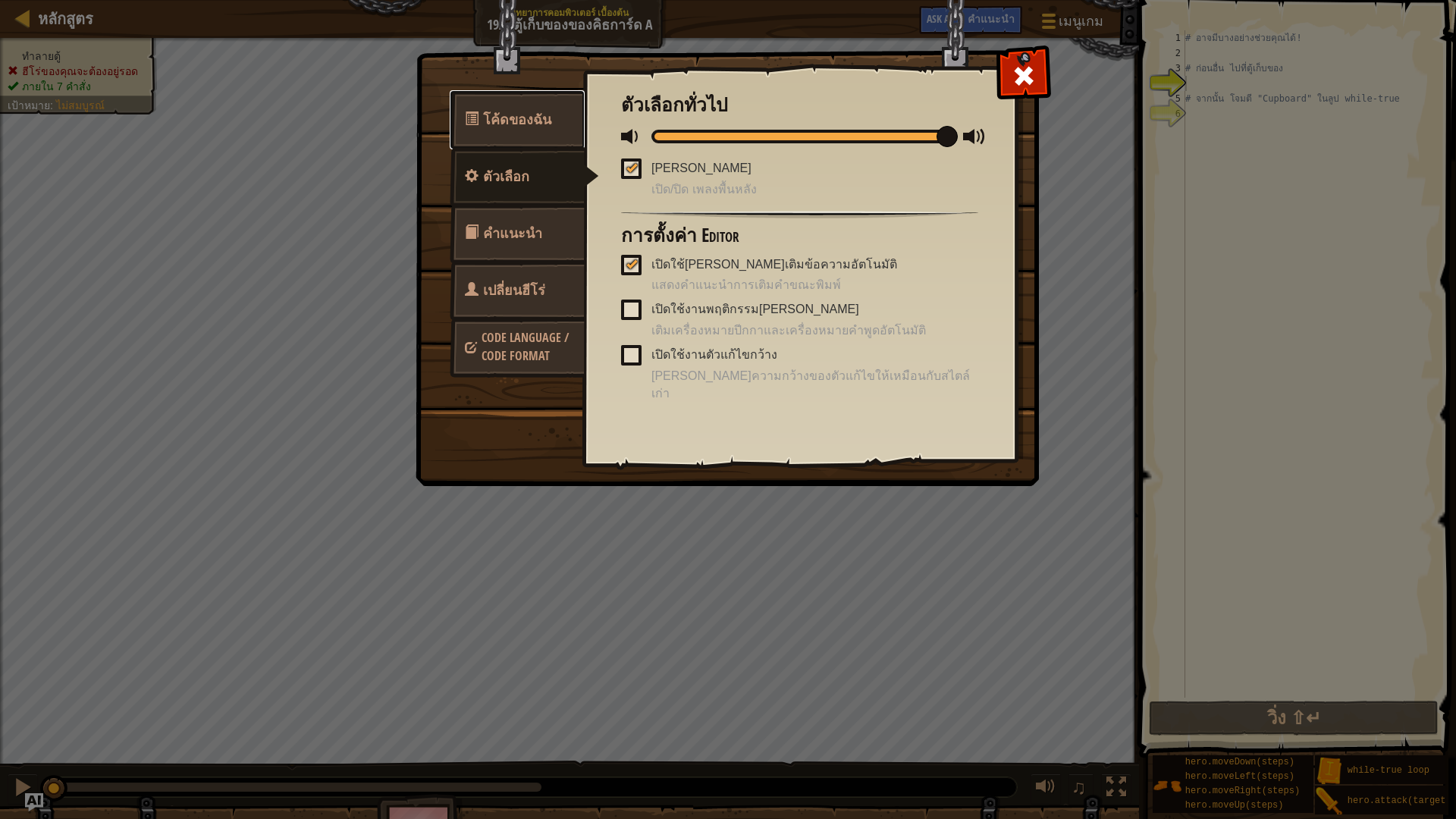
click at [520, 111] on span "โค้ดของฉัน" at bounding box center [517, 119] width 69 height 19
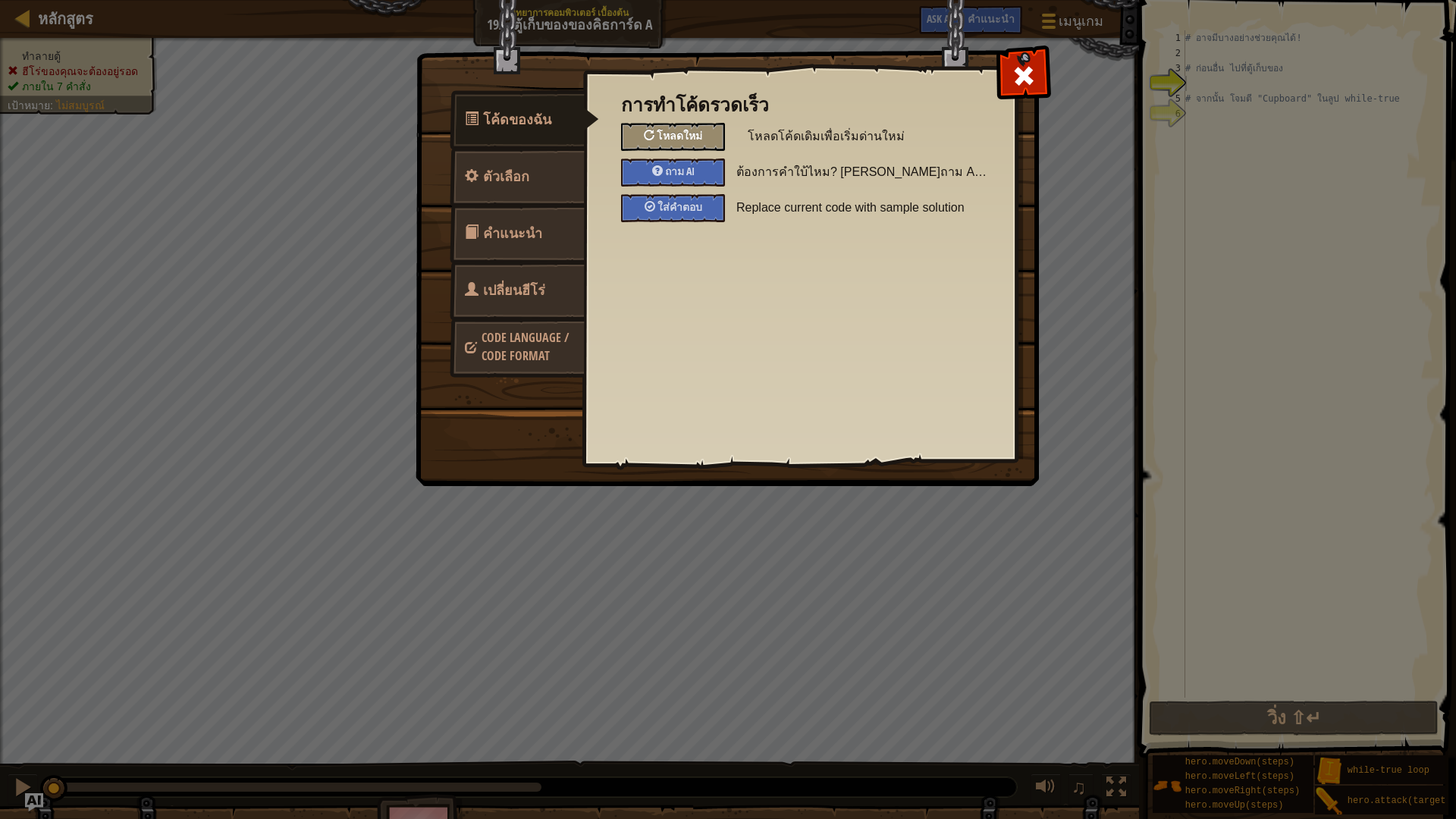
click at [689, 136] on span "โหลดใหม่" at bounding box center [680, 136] width 45 height 15
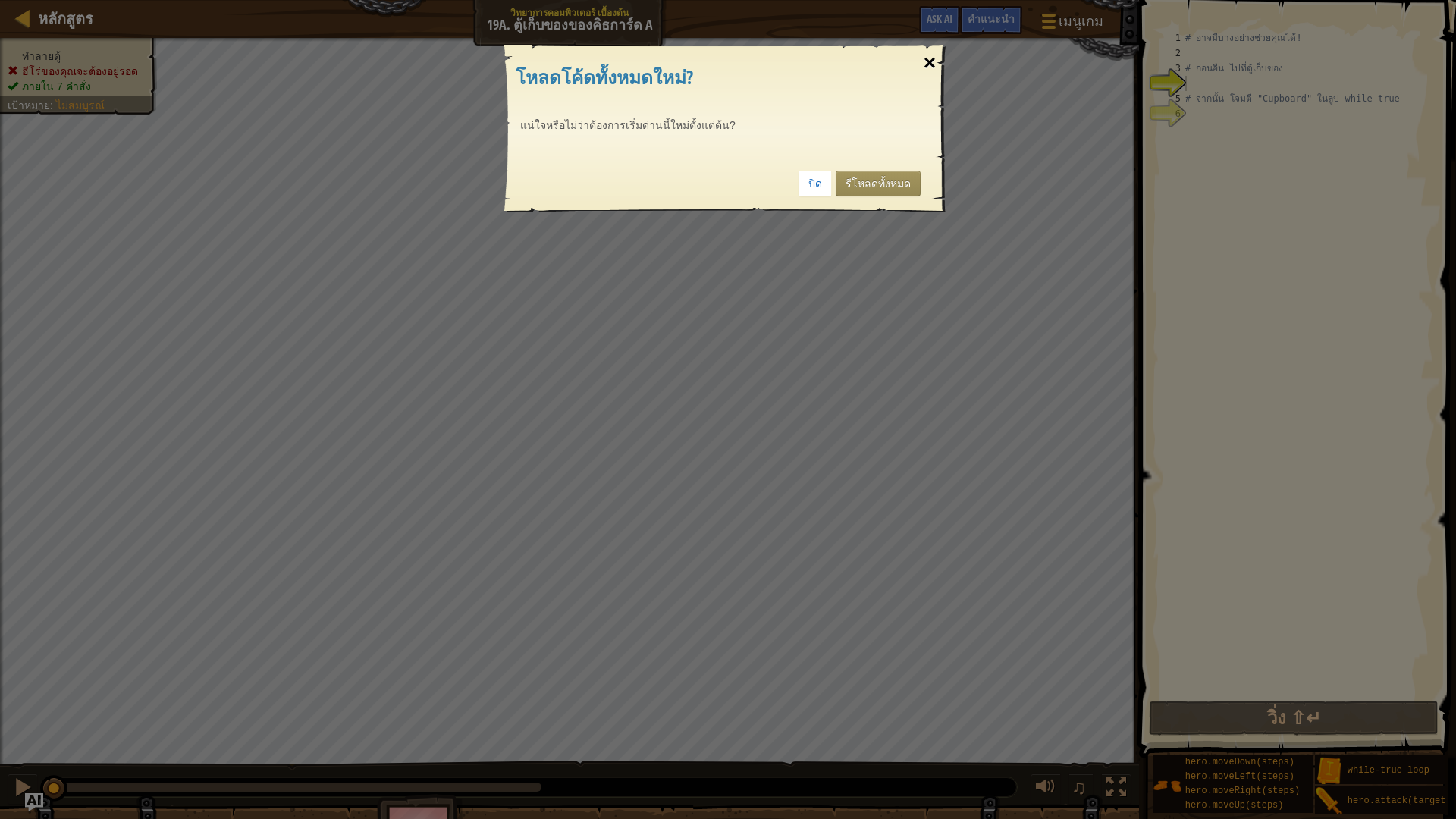
click at [945, 65] on div "×" at bounding box center [929, 63] width 35 height 44
